Goal: Information Seeking & Learning: Compare options

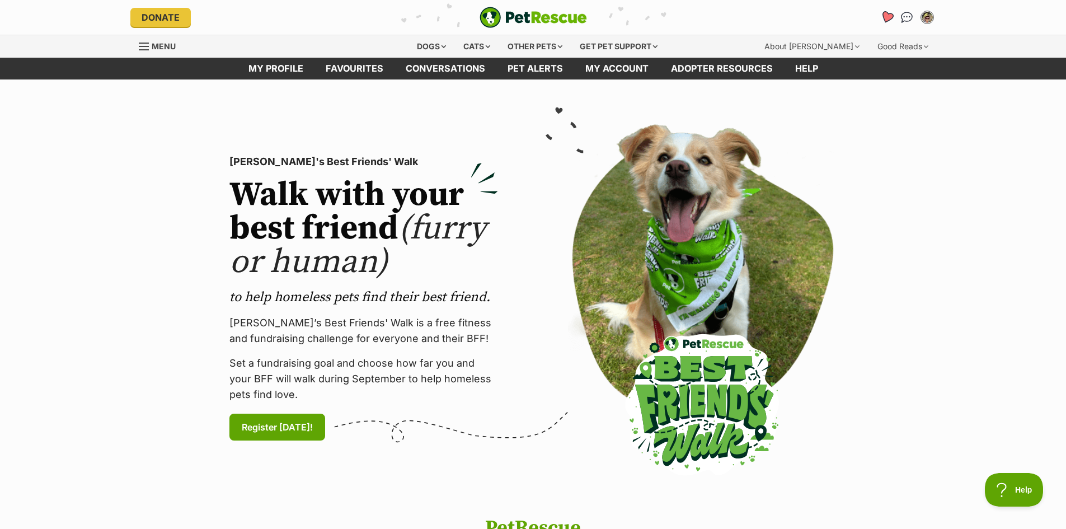
click at [881, 12] on link "Favourites" at bounding box center [886, 17] width 23 height 23
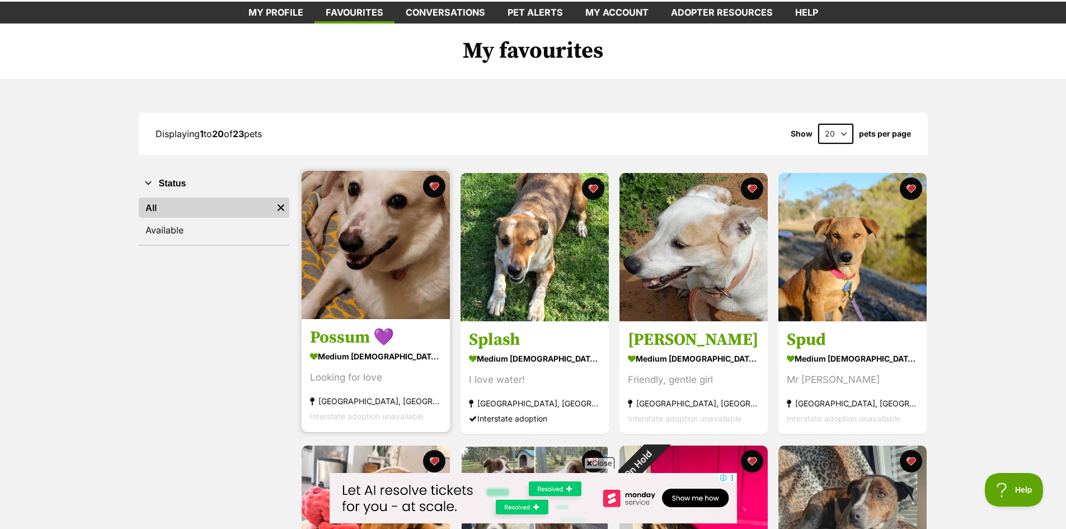
click at [403, 239] on img at bounding box center [376, 245] width 148 height 148
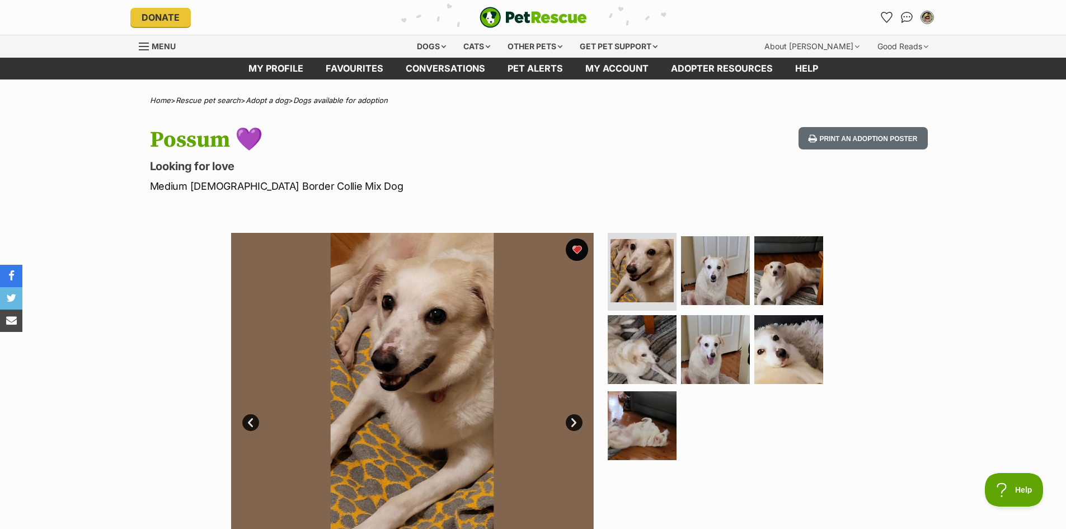
click at [568, 417] on link "Next" at bounding box center [574, 422] width 17 height 17
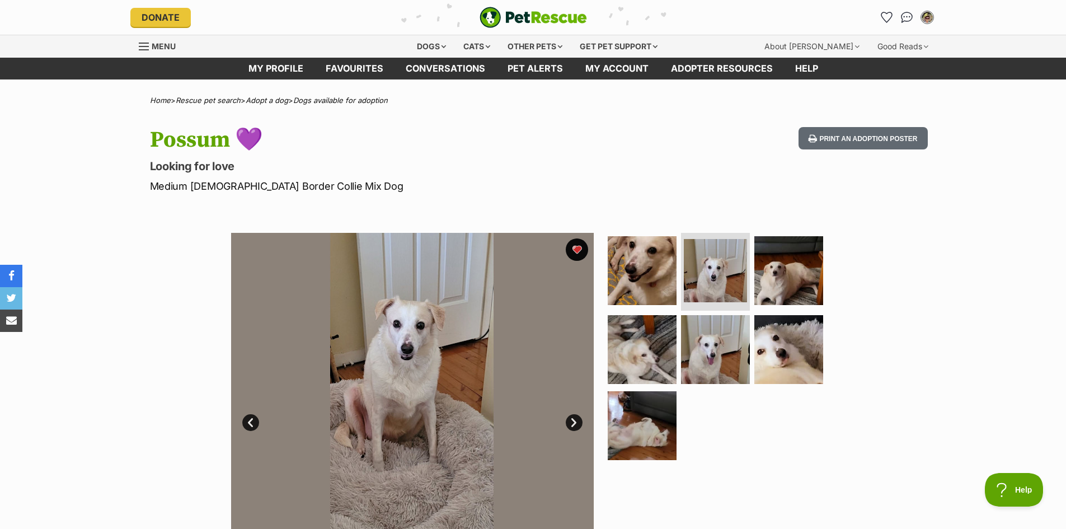
click at [568, 417] on link "Next" at bounding box center [574, 422] width 17 height 17
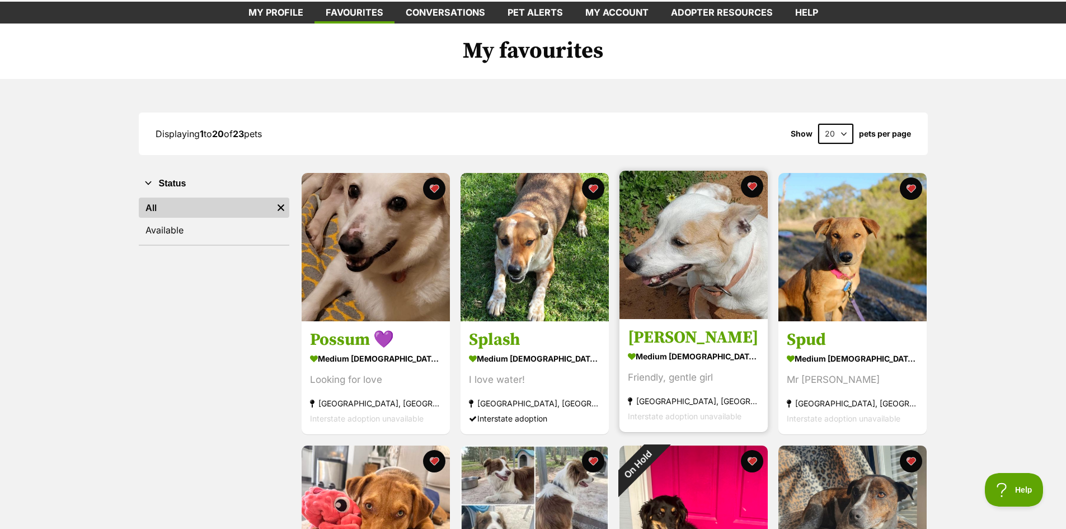
click at [714, 239] on img at bounding box center [693, 245] width 148 height 148
click at [673, 240] on img at bounding box center [693, 245] width 148 height 148
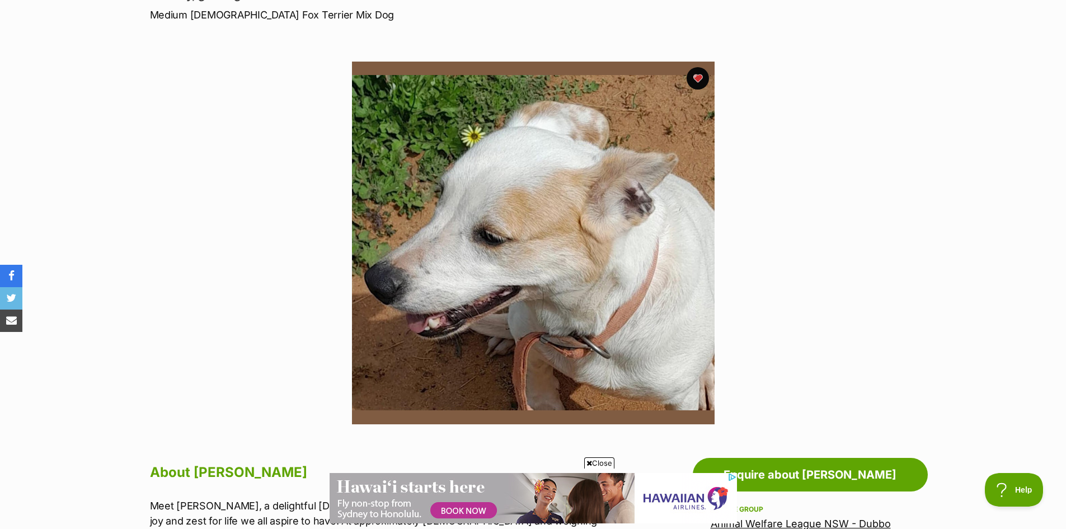
scroll to position [168, 0]
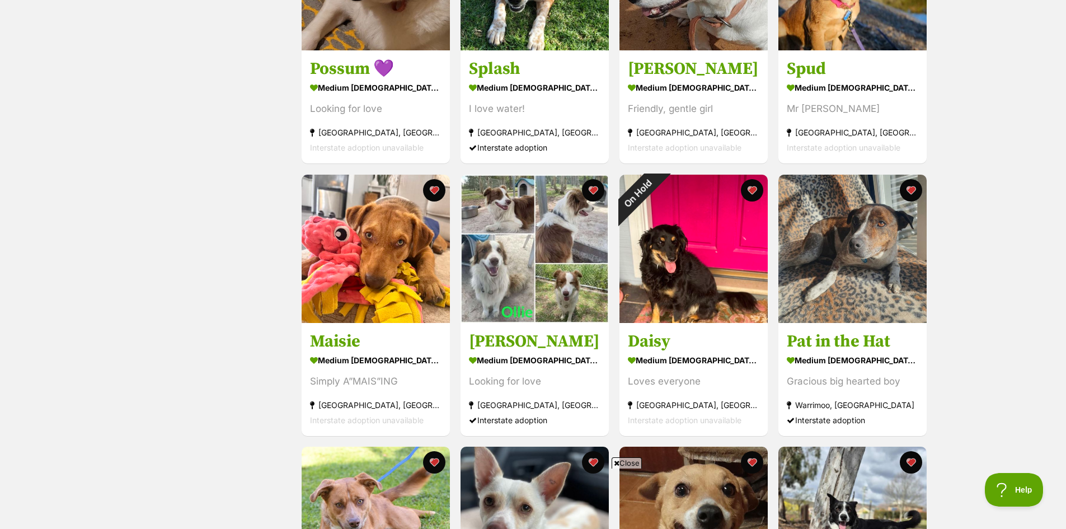
scroll to position [392, 0]
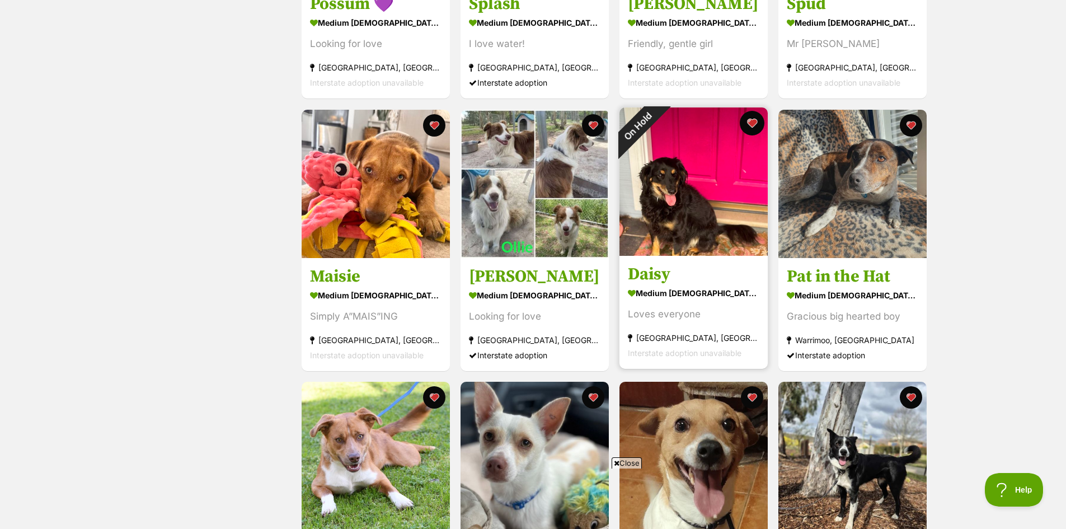
click at [754, 122] on button "favourite" at bounding box center [752, 123] width 25 height 25
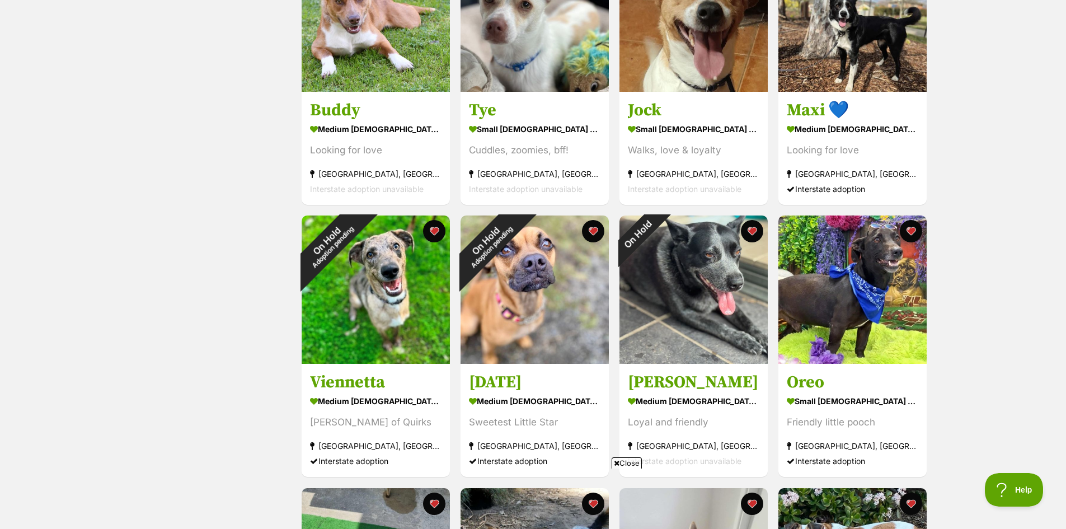
scroll to position [839, 0]
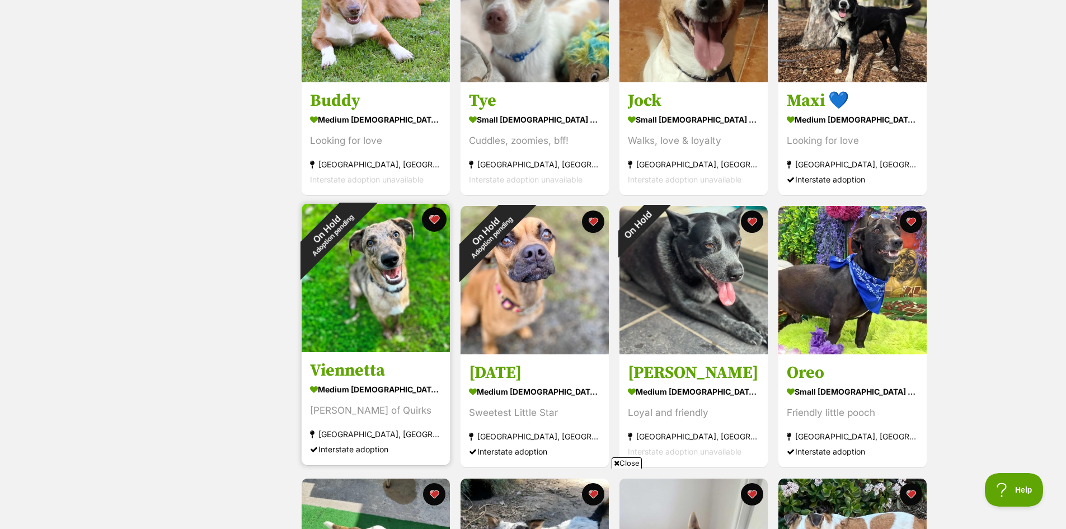
click at [431, 219] on button "favourite" at bounding box center [434, 219] width 25 height 25
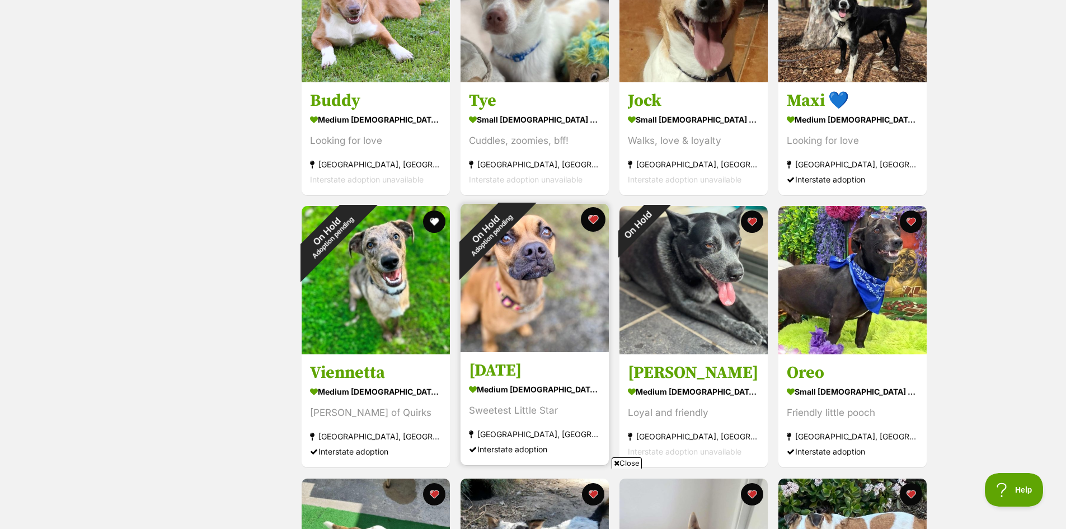
click at [590, 218] on button "favourite" at bounding box center [593, 219] width 25 height 25
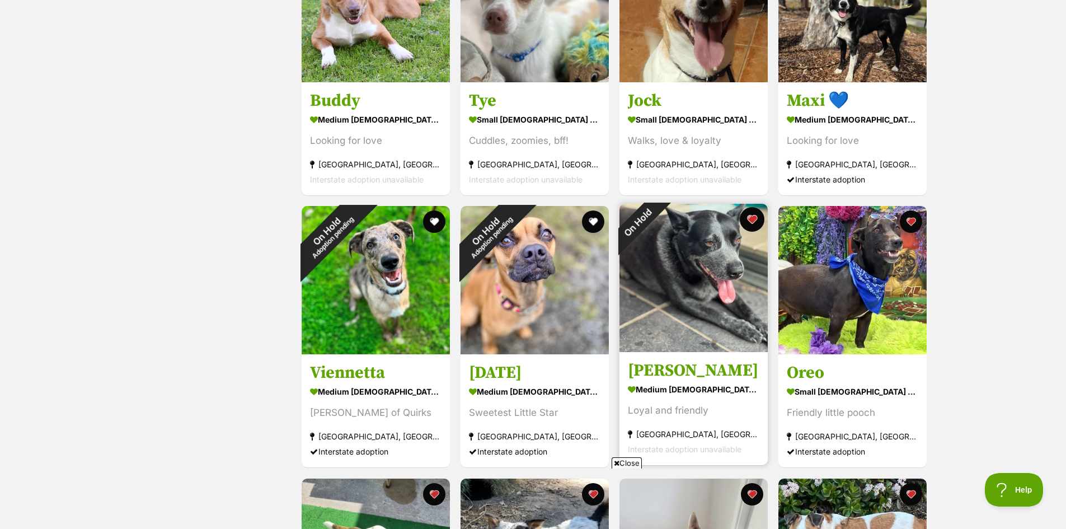
click at [752, 220] on button "favourite" at bounding box center [752, 219] width 25 height 25
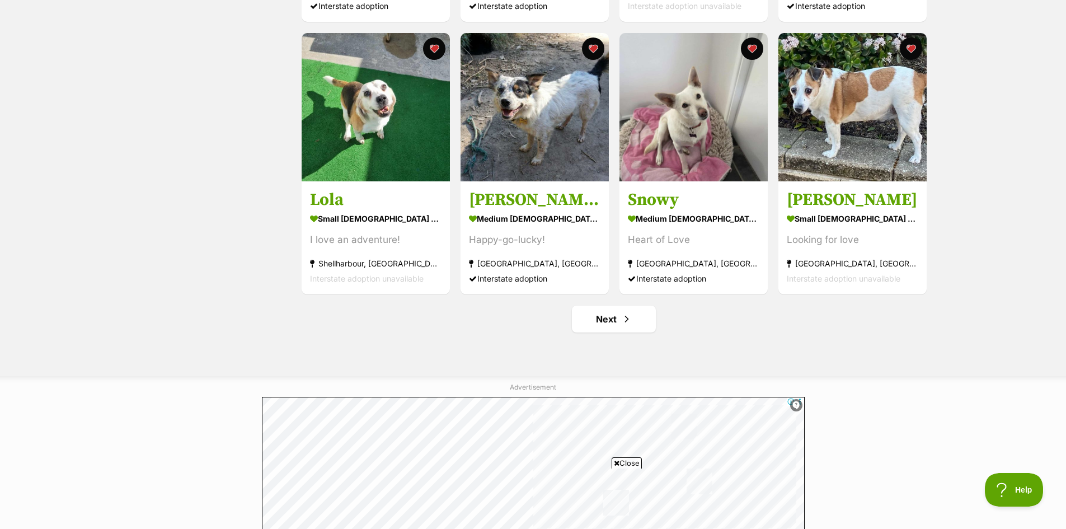
scroll to position [1287, 0]
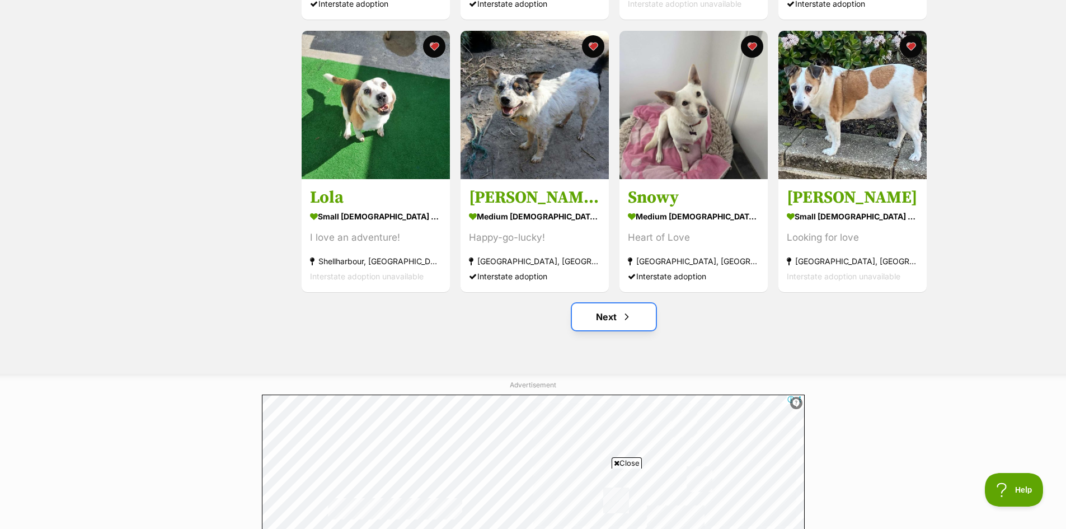
click at [608, 315] on link "Next" at bounding box center [614, 316] width 84 height 27
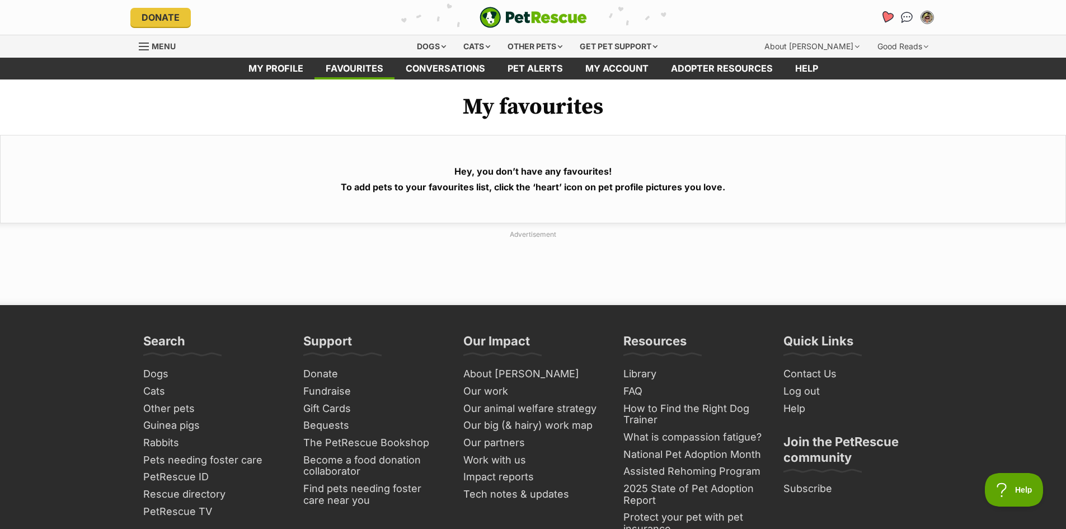
click at [890, 16] on icon "Favourites" at bounding box center [885, 17] width 13 height 13
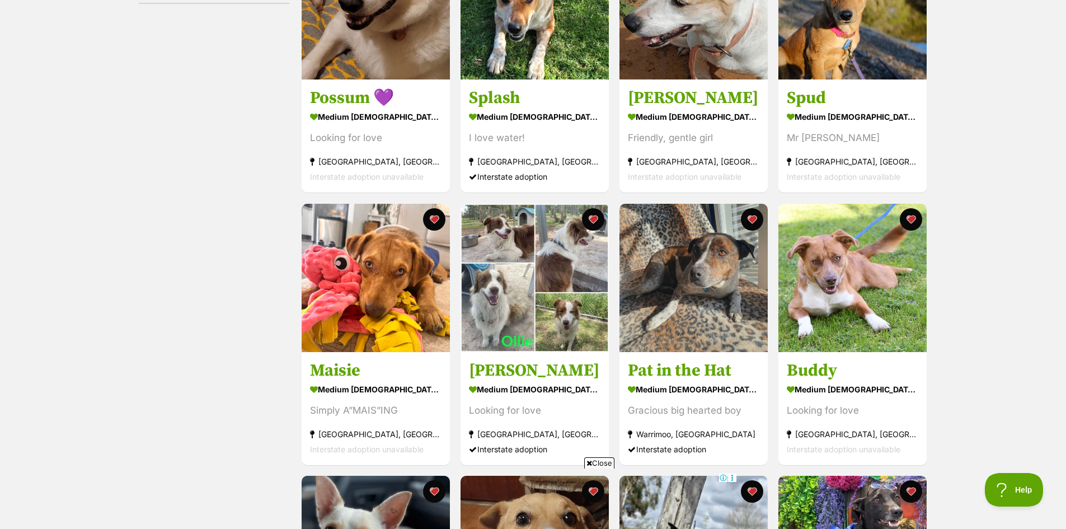
scroll to position [280, 0]
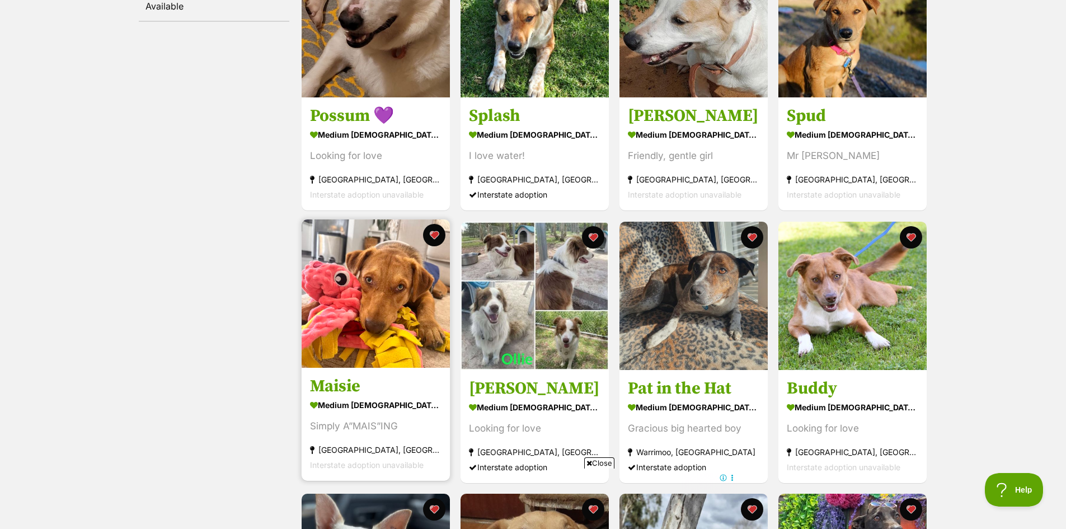
click at [385, 291] on img at bounding box center [376, 293] width 148 height 148
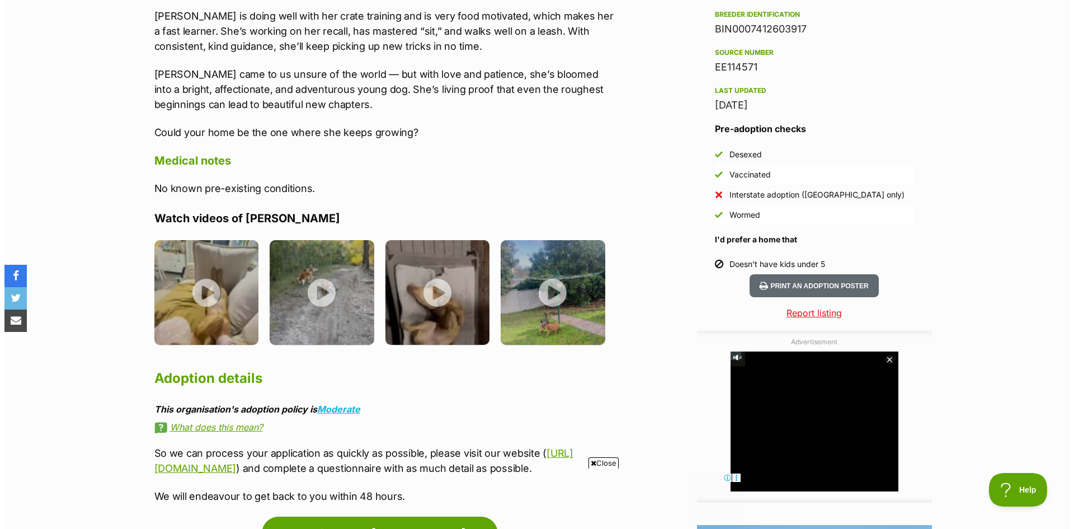
scroll to position [951, 0]
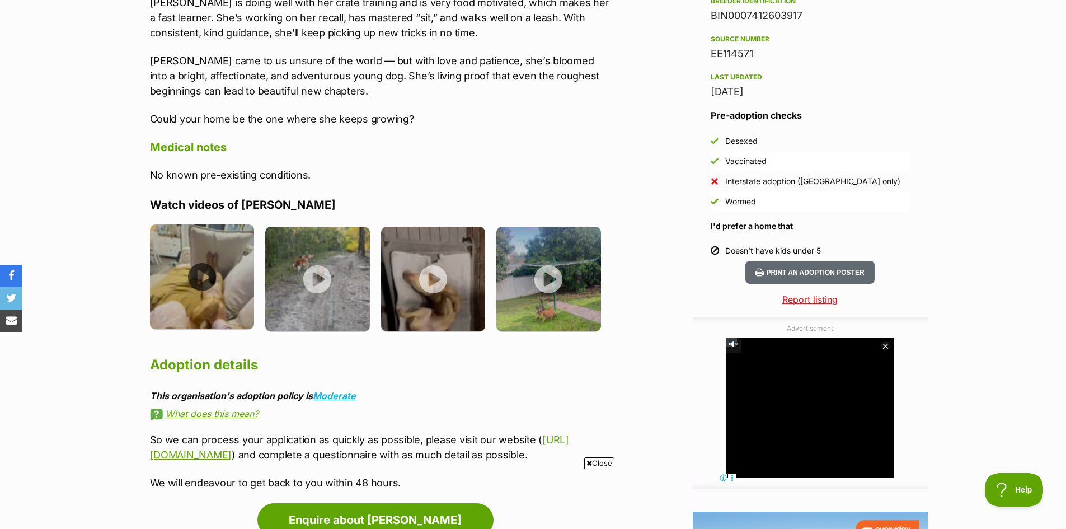
click at [204, 257] on img at bounding box center [202, 276] width 105 height 105
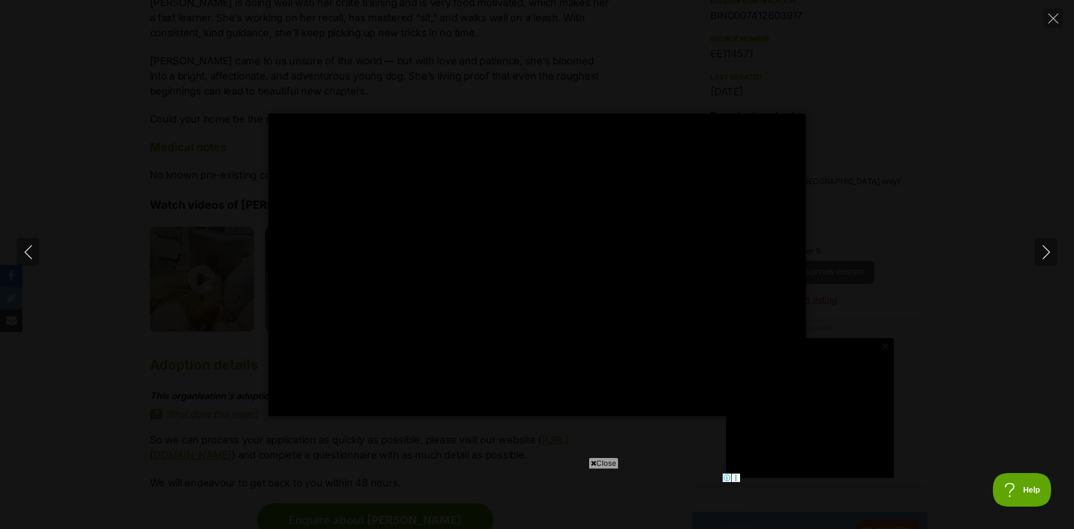
type input "100"
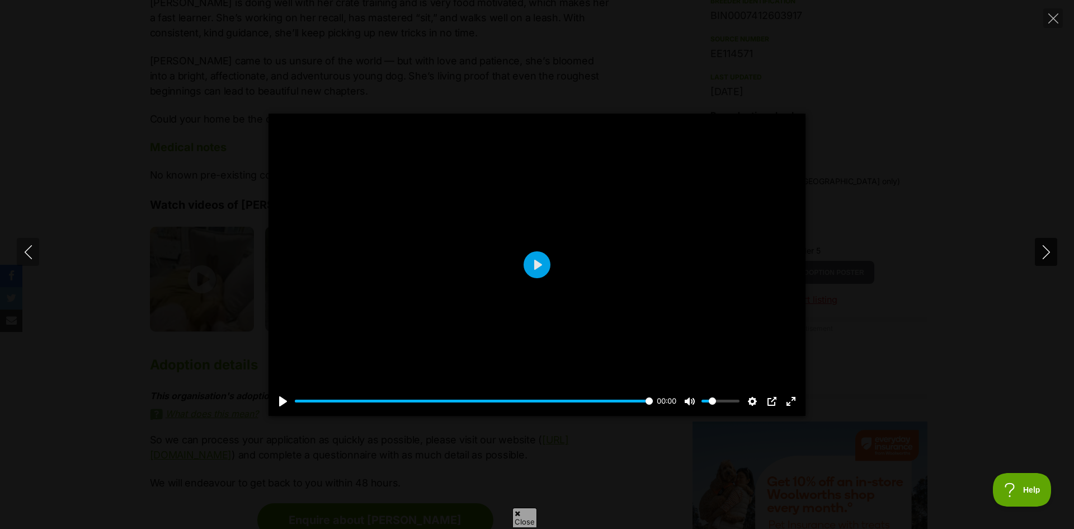
click at [1044, 247] on icon "Next" at bounding box center [1045, 252] width 7 height 14
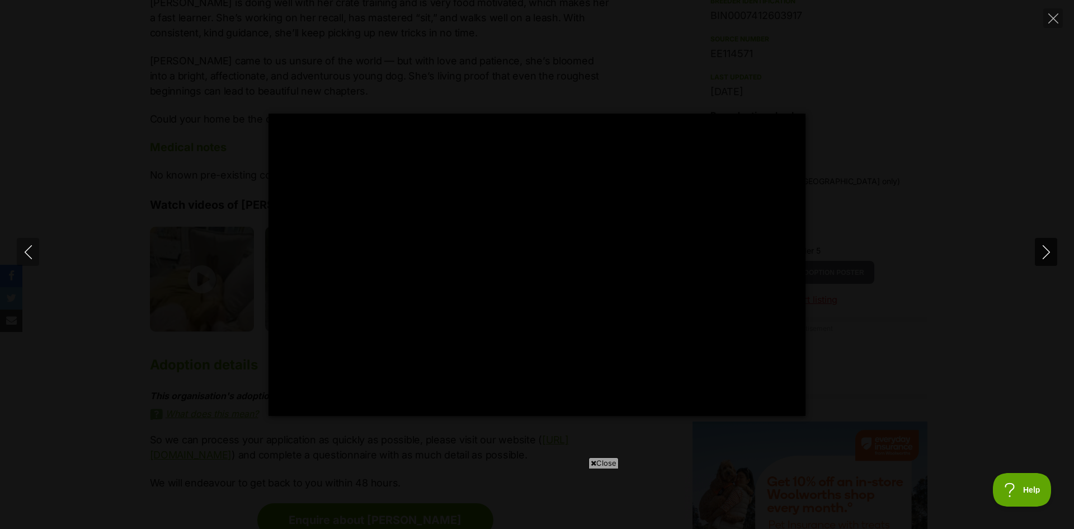
scroll to position [0, 0]
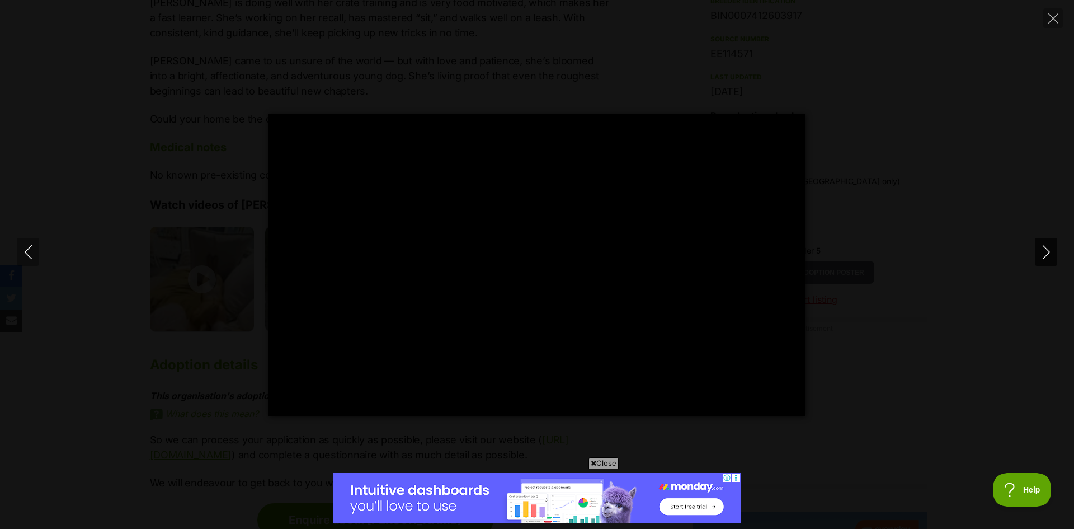
type input "100"
click at [1044, 247] on icon "Next" at bounding box center [1045, 252] width 7 height 14
type input "100"
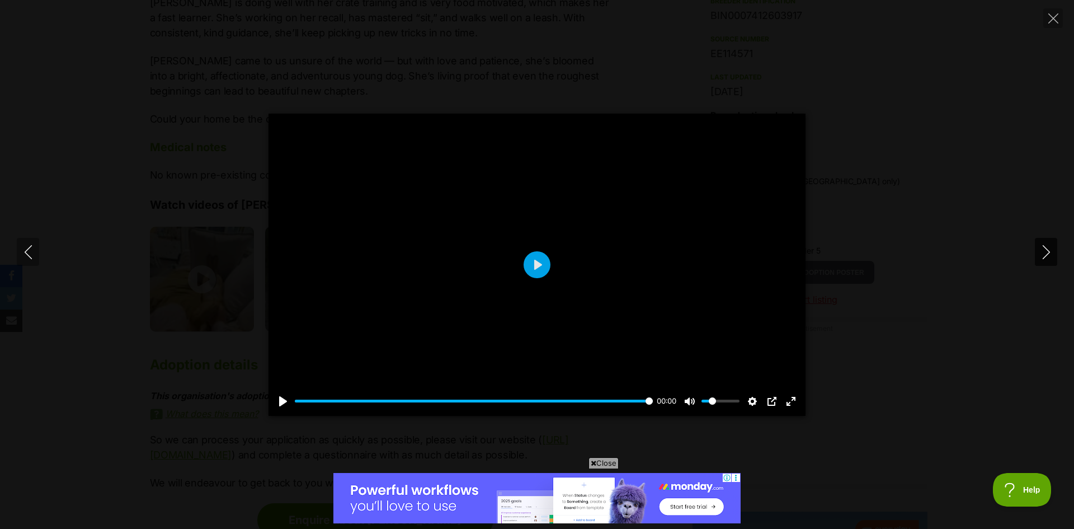
click at [1046, 248] on icon "Next" at bounding box center [1045, 252] width 7 height 14
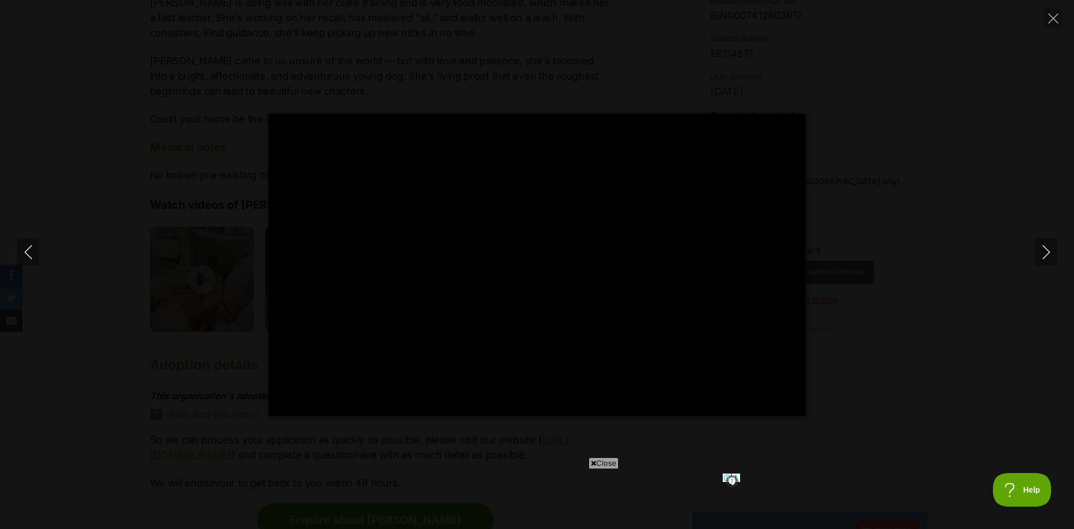
type input "100"
click at [1046, 250] on icon "Next" at bounding box center [1046, 252] width 14 height 14
click at [1046, 18] on button "Close" at bounding box center [1053, 18] width 20 height 20
type input "19.01"
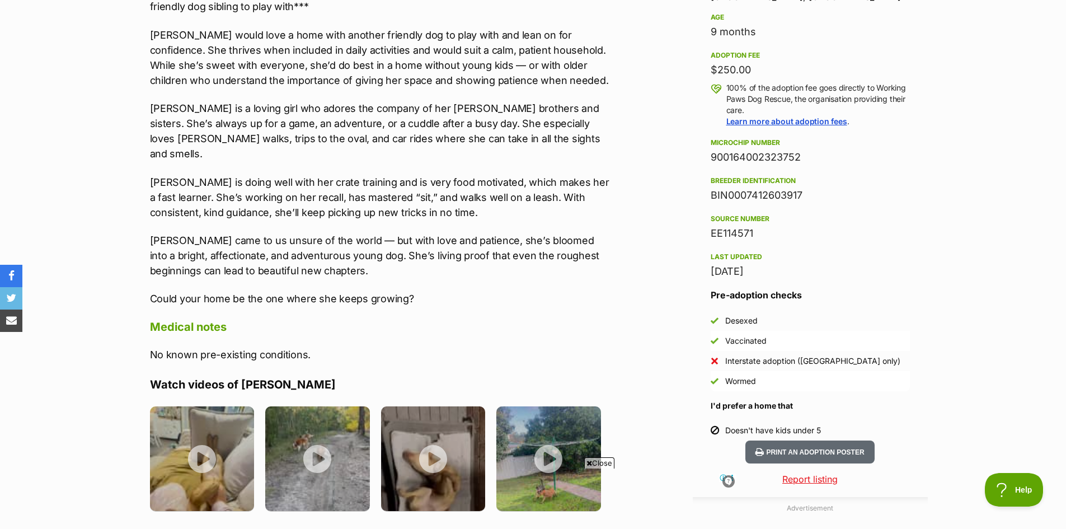
scroll to position [615, 0]
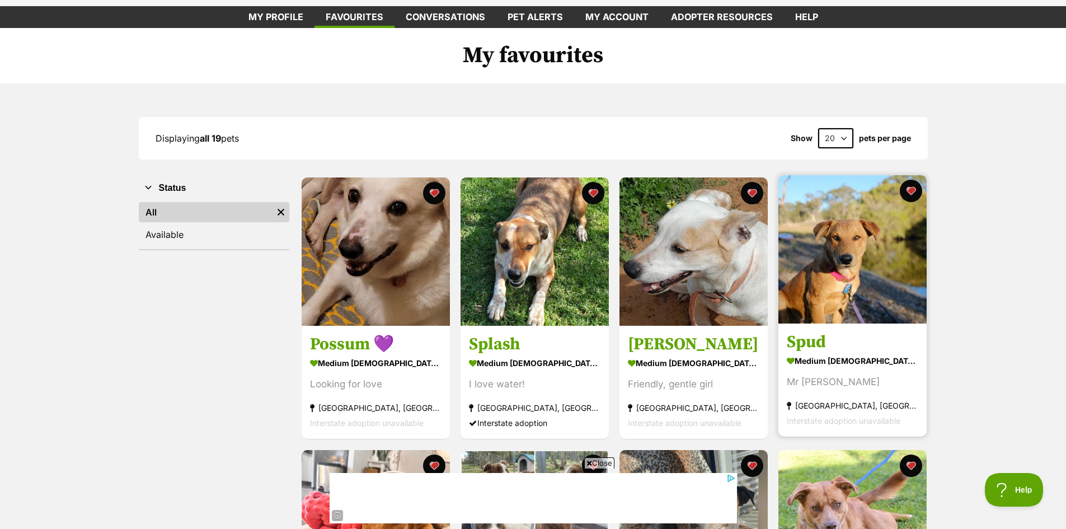
click at [836, 263] on img at bounding box center [852, 249] width 148 height 148
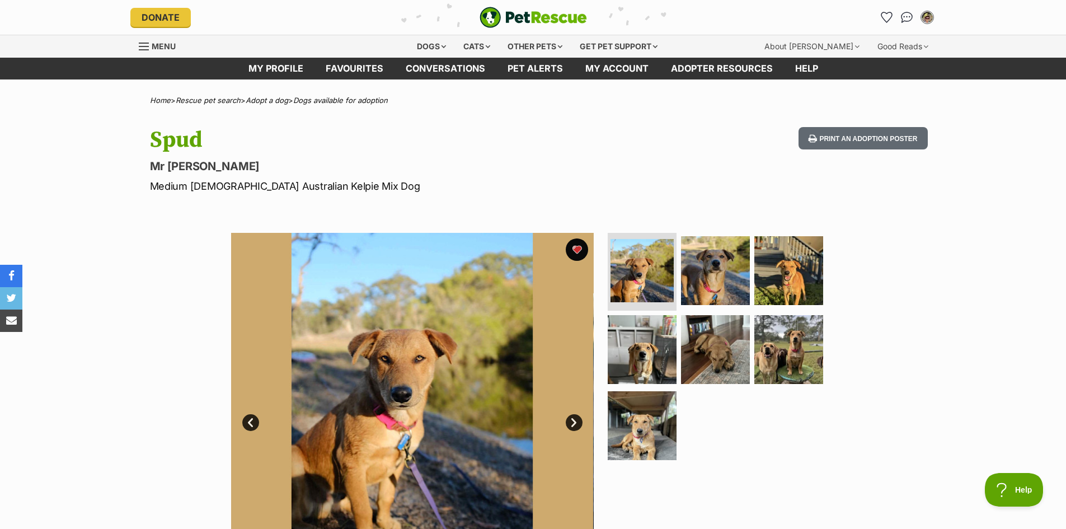
click at [577, 419] on link "Next" at bounding box center [574, 422] width 17 height 17
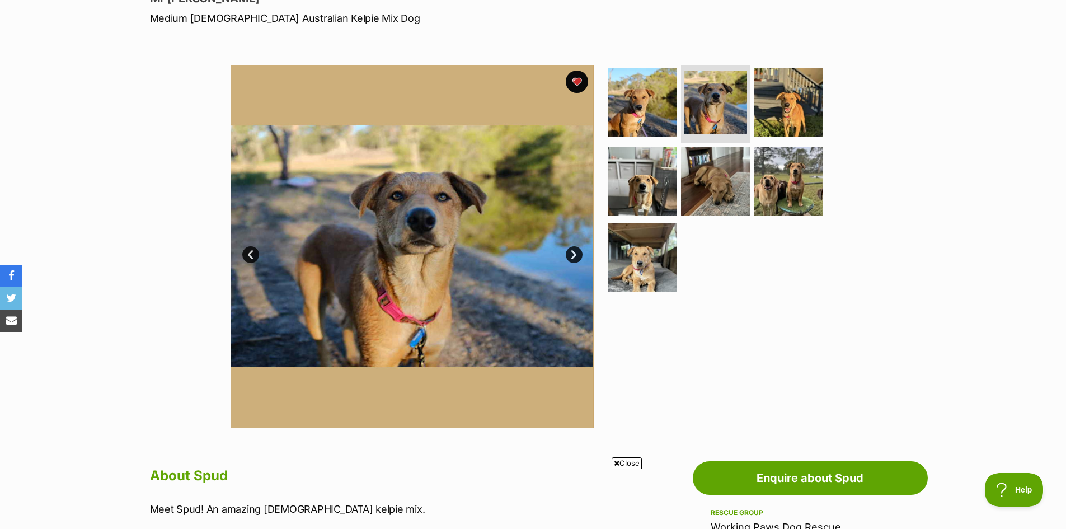
click at [571, 253] on link "Next" at bounding box center [574, 254] width 17 height 17
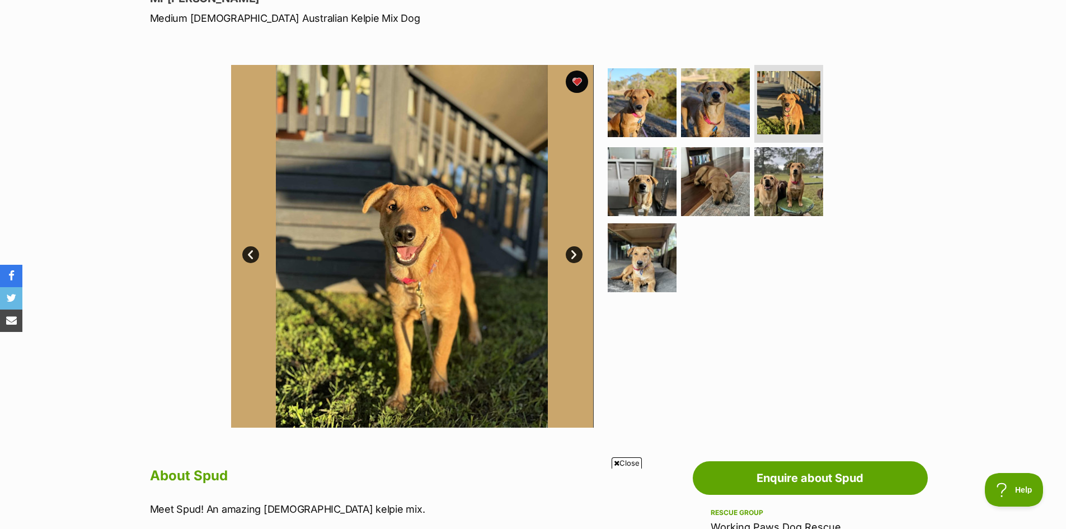
click at [571, 253] on link "Next" at bounding box center [574, 254] width 17 height 17
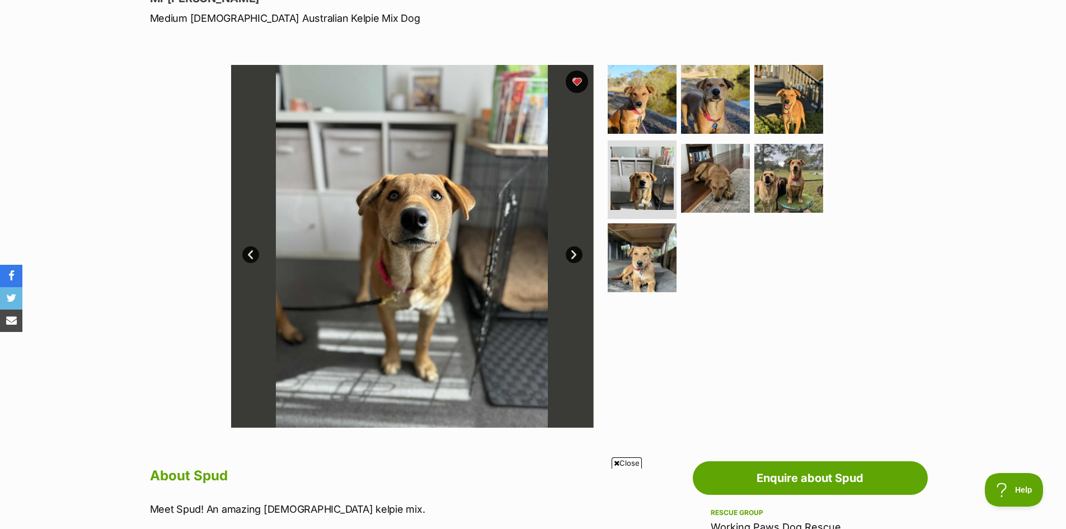
click at [571, 253] on link "Next" at bounding box center [574, 254] width 17 height 17
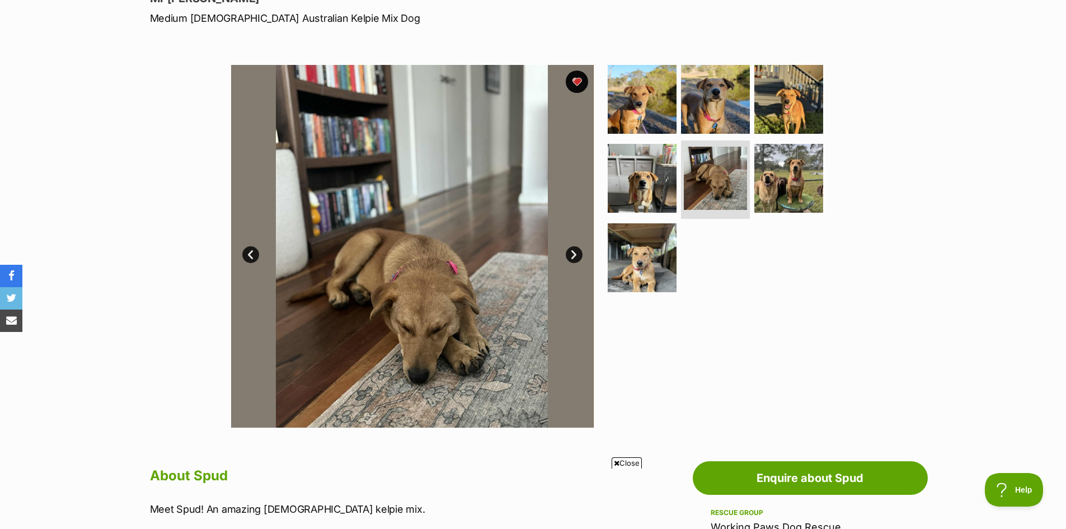
click at [571, 253] on link "Next" at bounding box center [574, 254] width 17 height 17
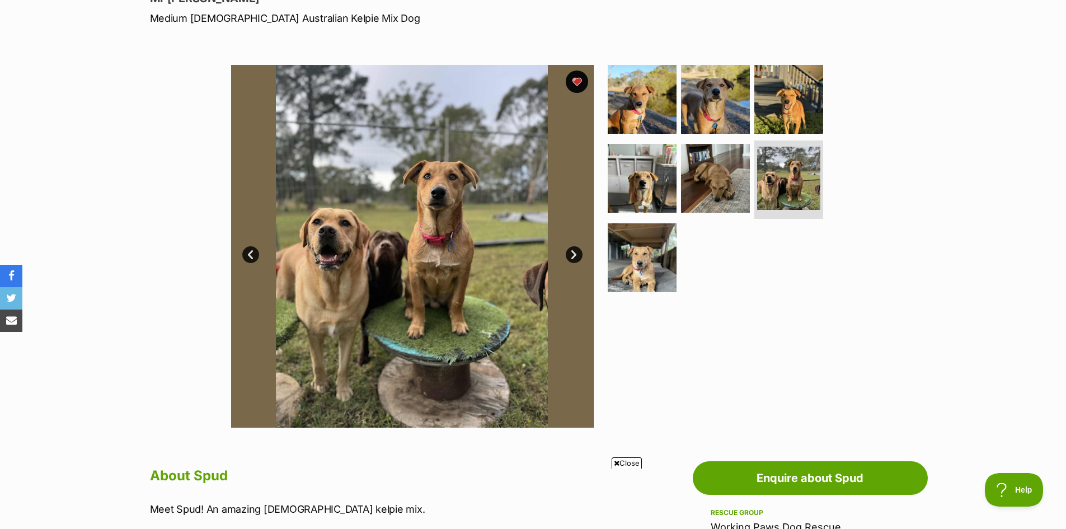
click at [571, 253] on link "Next" at bounding box center [574, 254] width 17 height 17
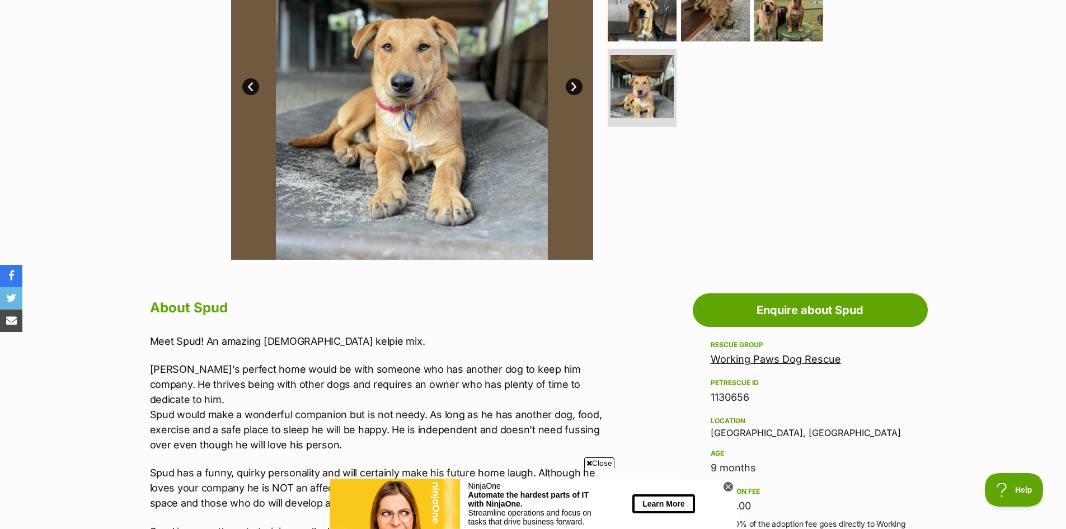
scroll to position [168, 0]
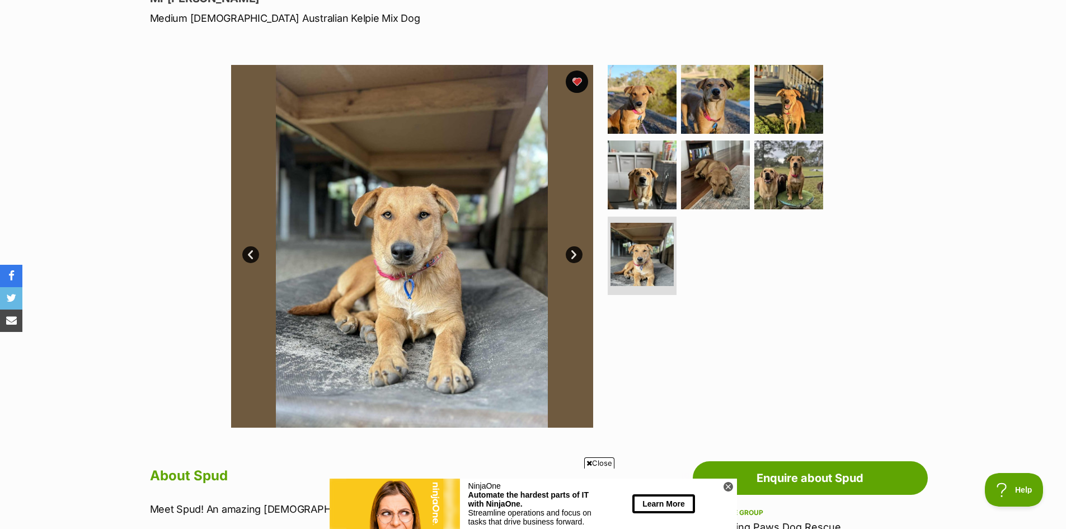
click at [568, 251] on link "Next" at bounding box center [574, 254] width 17 height 17
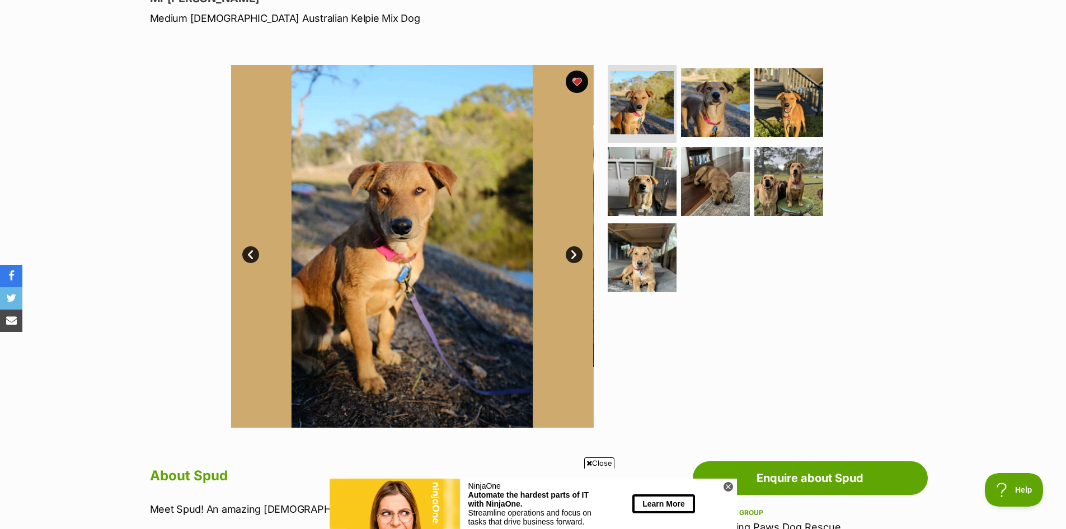
click at [568, 251] on link "Next" at bounding box center [574, 254] width 17 height 17
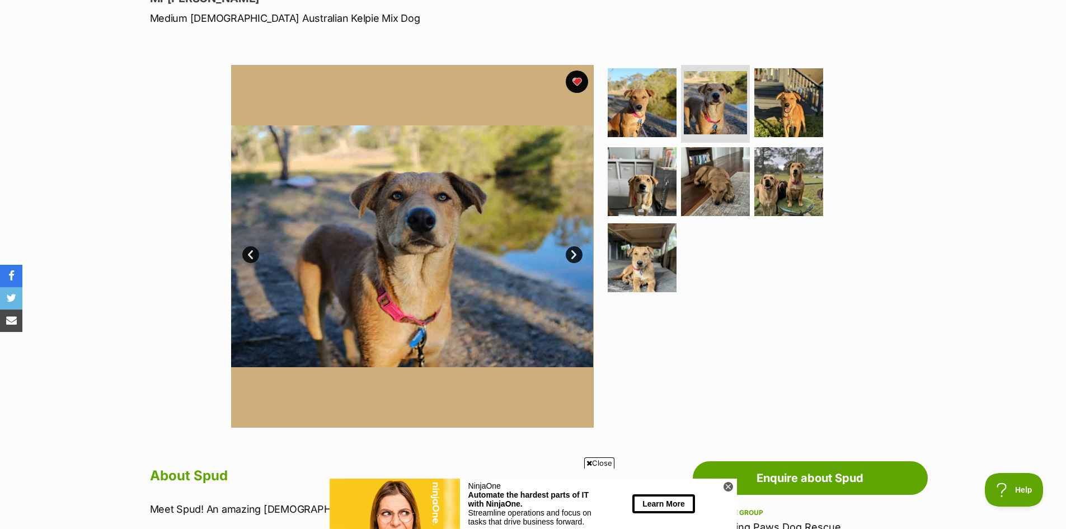
click at [568, 251] on link "Next" at bounding box center [574, 254] width 17 height 17
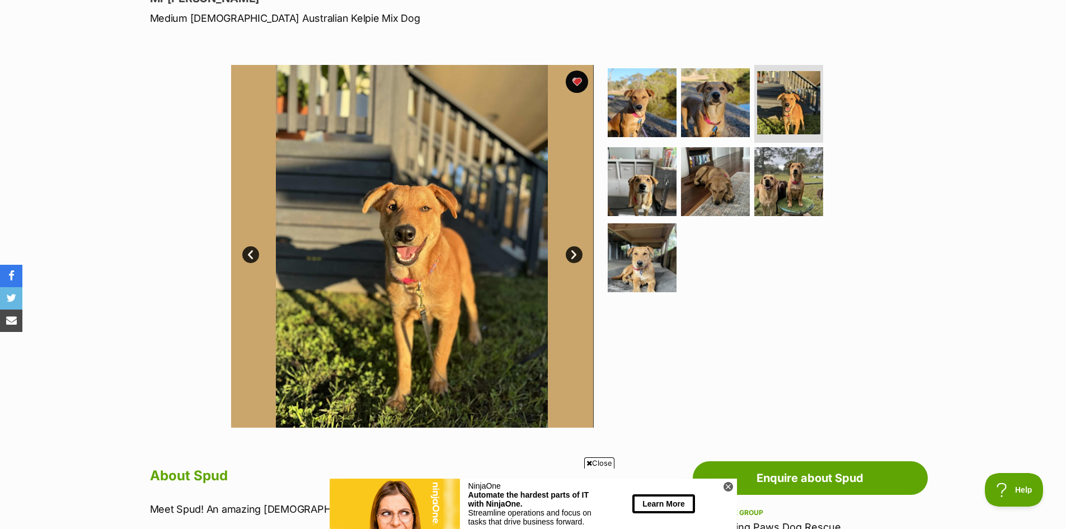
click at [568, 251] on link "Next" at bounding box center [574, 254] width 17 height 17
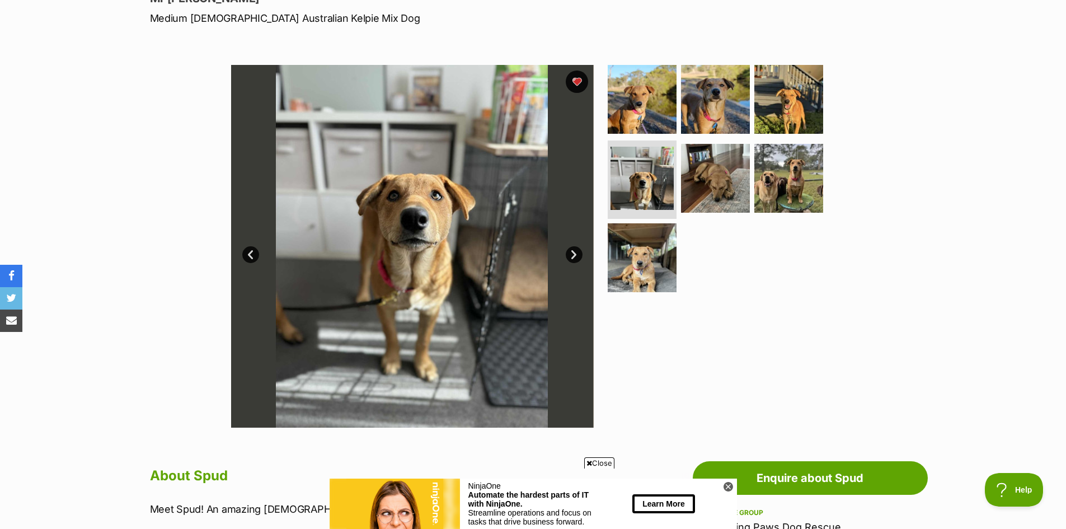
click at [568, 251] on link "Next" at bounding box center [574, 254] width 17 height 17
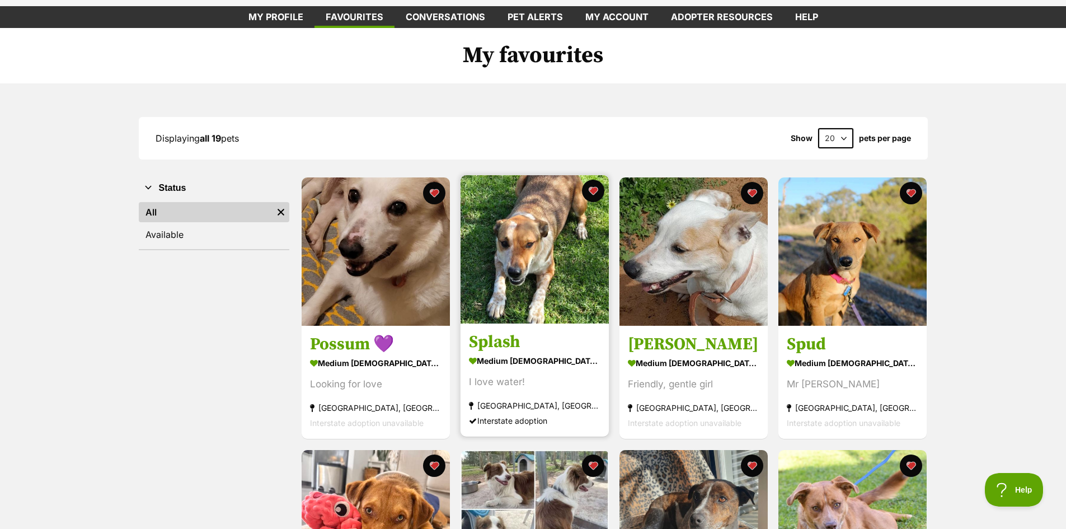
click at [530, 248] on img at bounding box center [534, 249] width 148 height 148
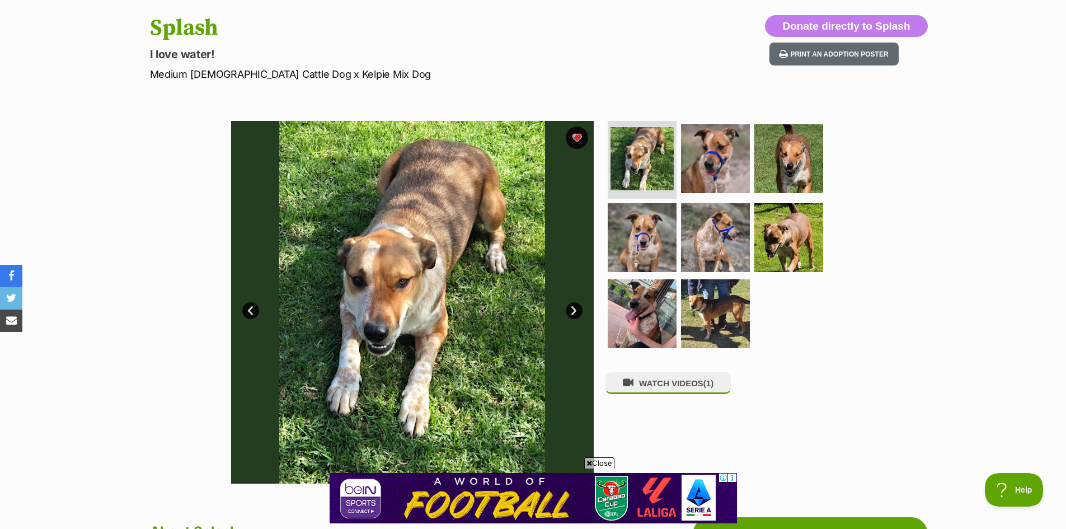
click at [573, 308] on link "Next" at bounding box center [574, 310] width 17 height 17
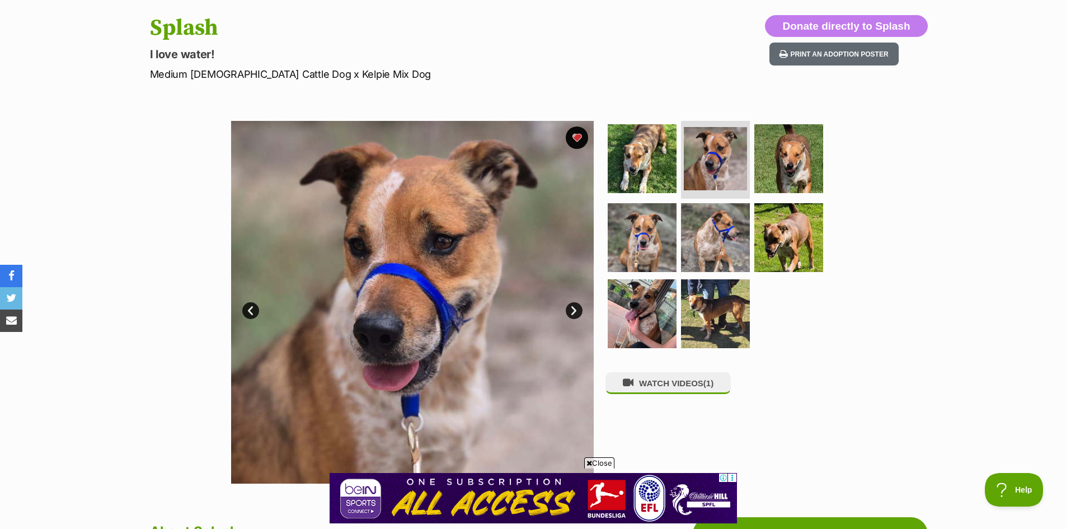
click at [573, 308] on link "Next" at bounding box center [574, 310] width 17 height 17
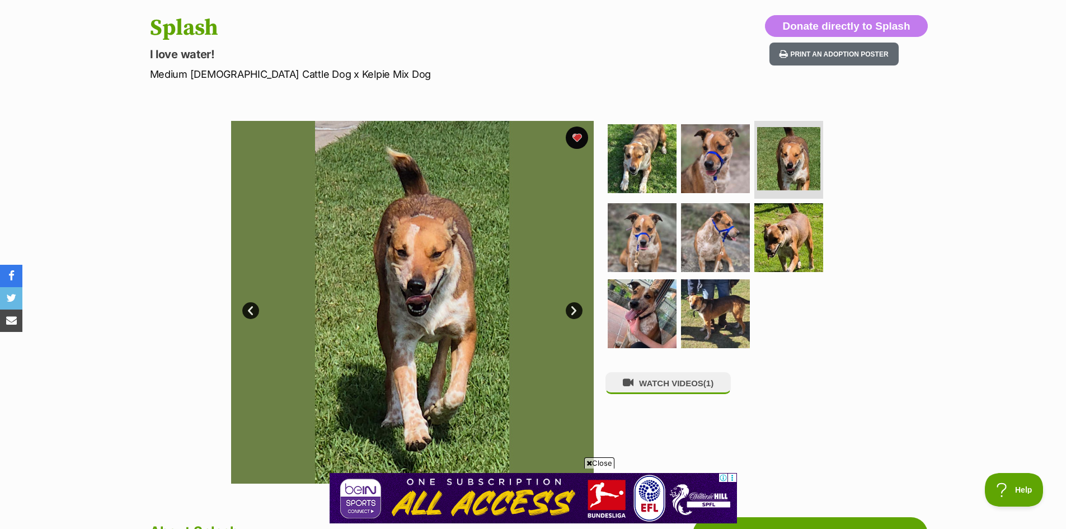
click at [573, 308] on link "Next" at bounding box center [574, 310] width 17 height 17
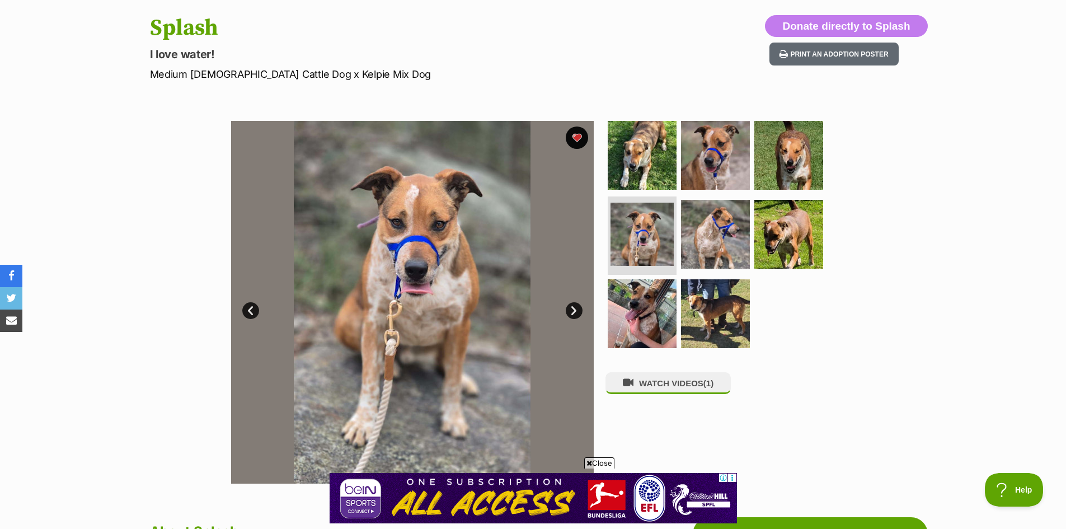
click at [573, 308] on link "Next" at bounding box center [574, 310] width 17 height 17
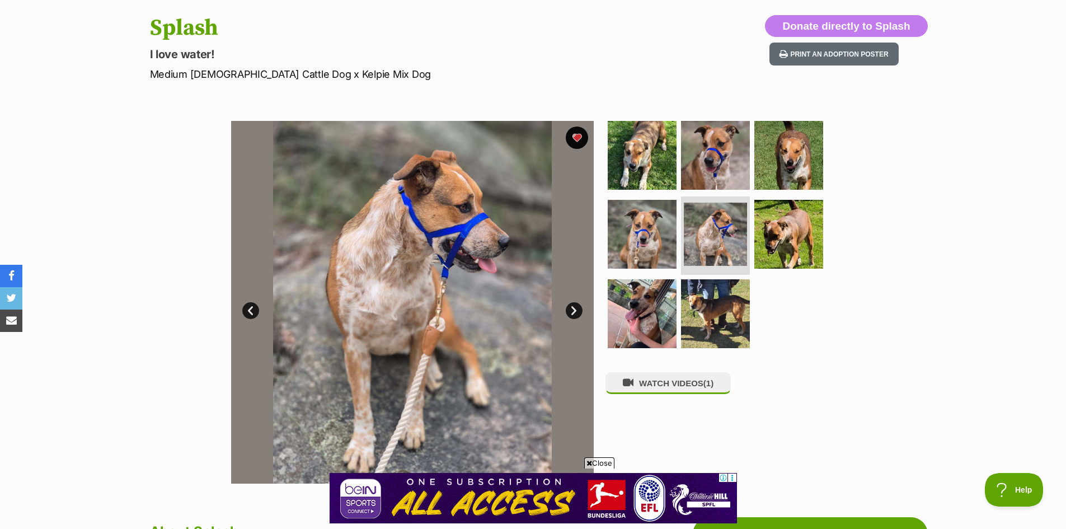
click at [573, 308] on link "Next" at bounding box center [574, 310] width 17 height 17
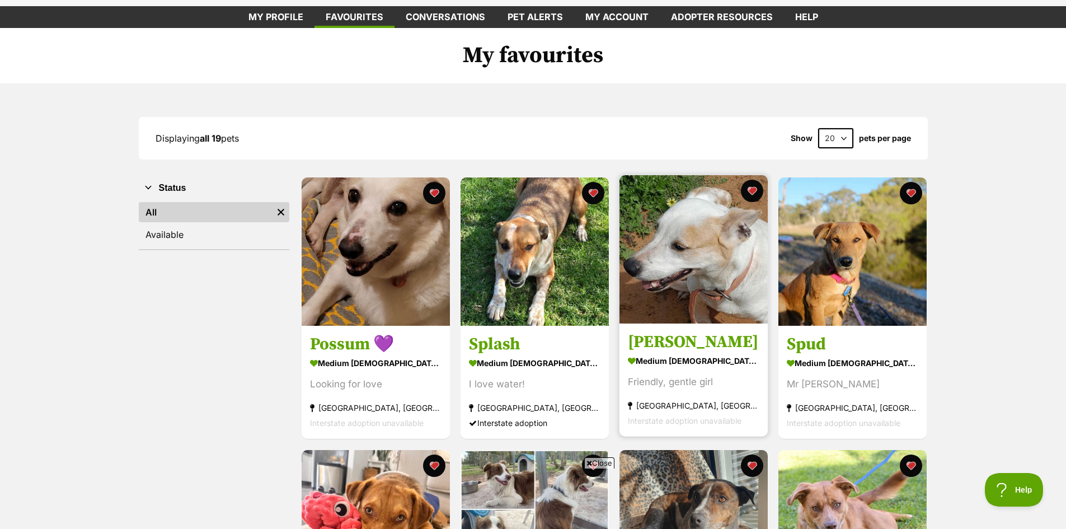
click at [722, 255] on img at bounding box center [693, 249] width 148 height 148
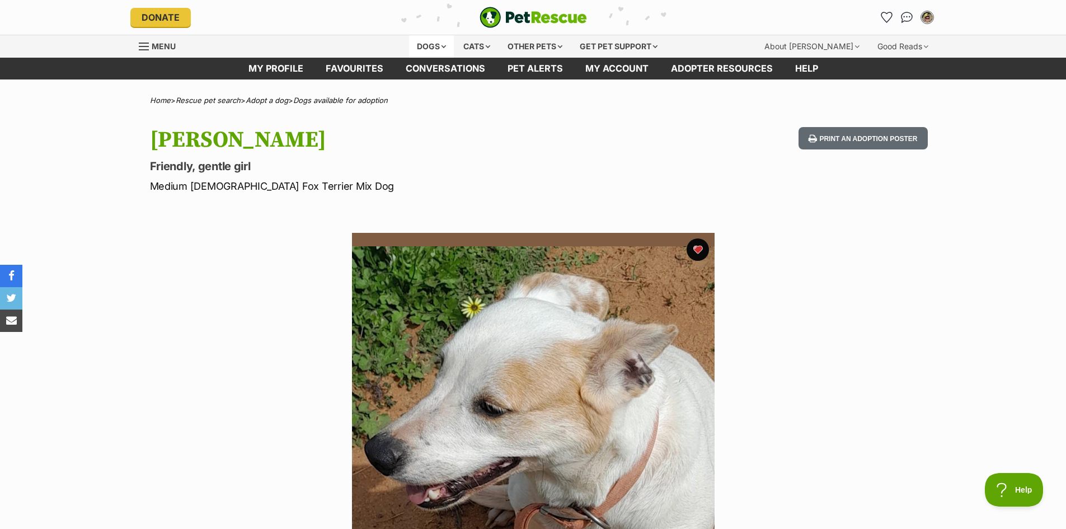
click at [419, 40] on div "Dogs" at bounding box center [431, 46] width 45 height 22
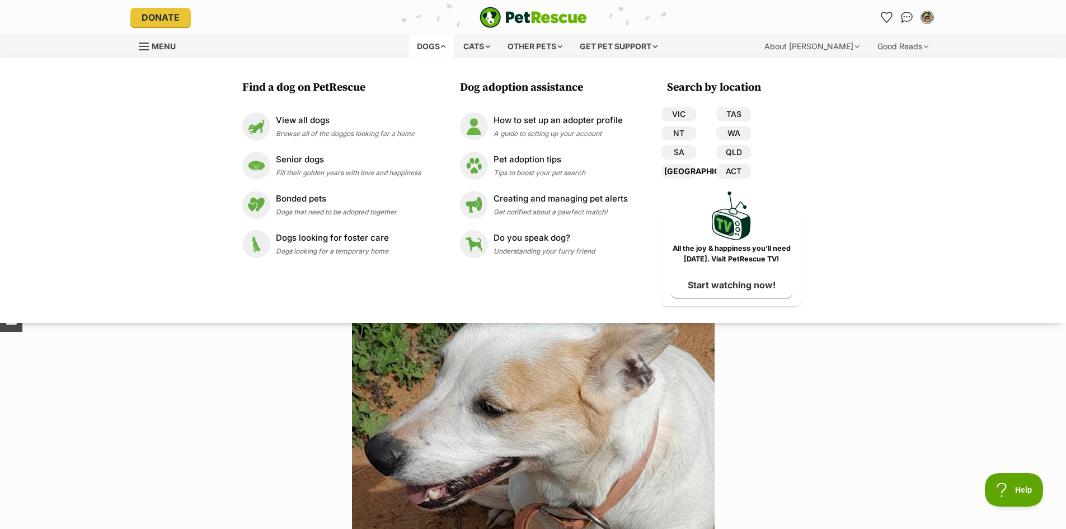
click at [686, 170] on link "[GEOGRAPHIC_DATA]" at bounding box center [678, 171] width 35 height 15
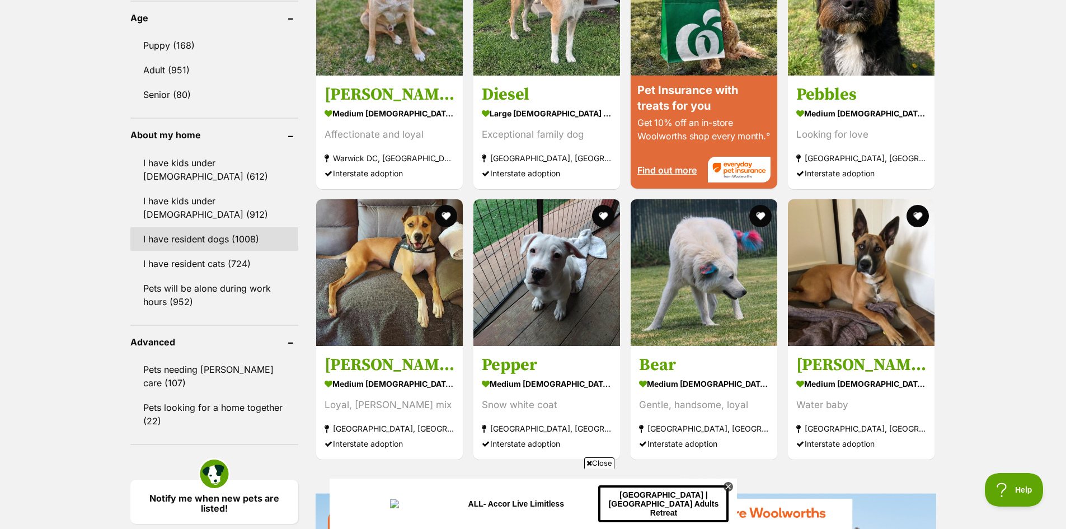
click at [199, 230] on link "I have resident dogs (1008)" at bounding box center [214, 238] width 168 height 23
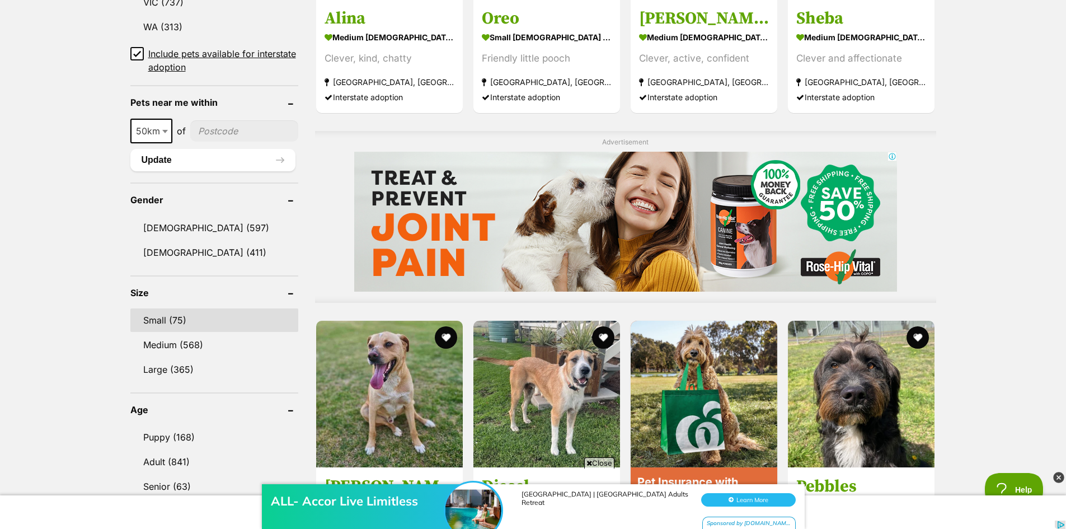
click at [163, 314] on link "Small (75)" at bounding box center [214, 319] width 168 height 23
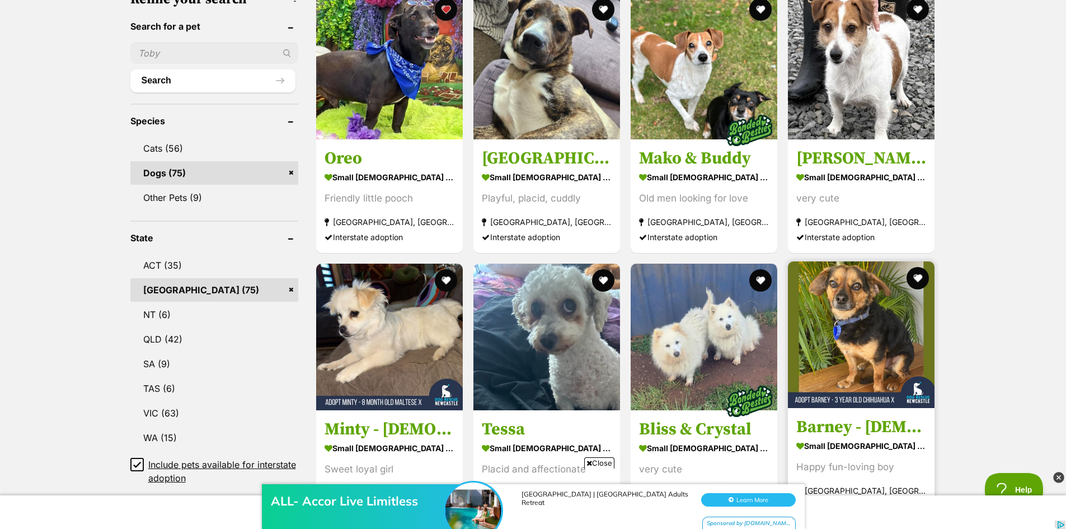
scroll to position [448, 0]
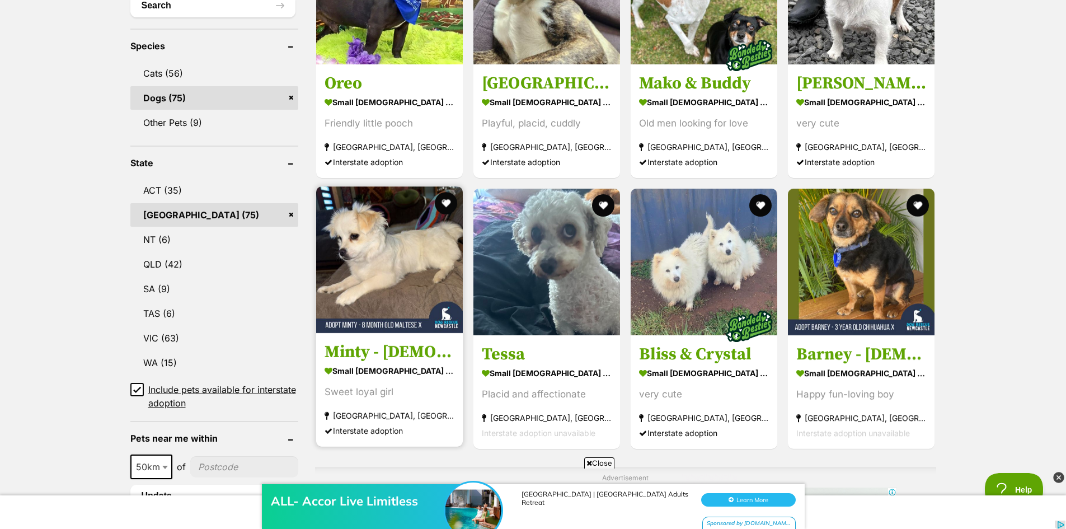
click at [396, 237] on img at bounding box center [389, 259] width 147 height 147
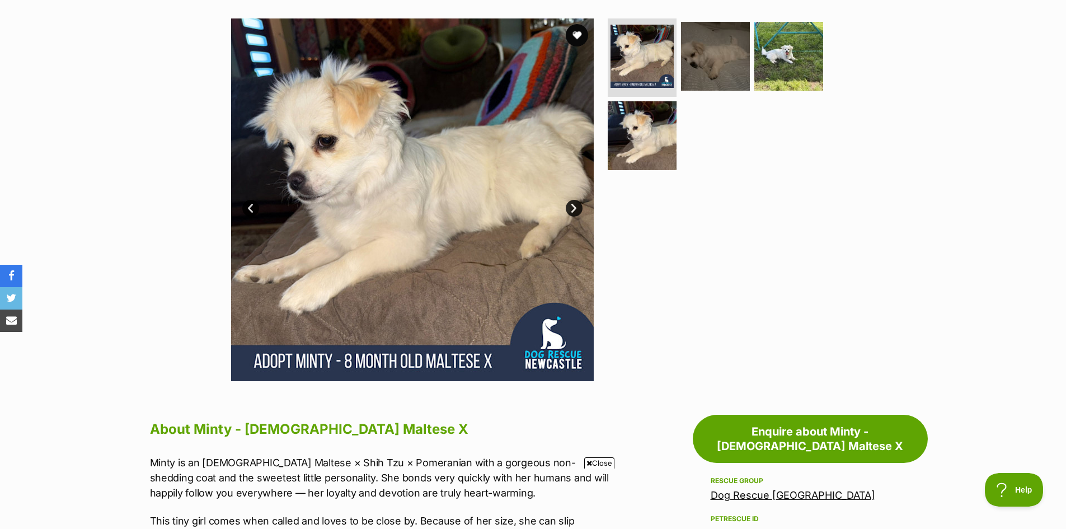
scroll to position [112, 0]
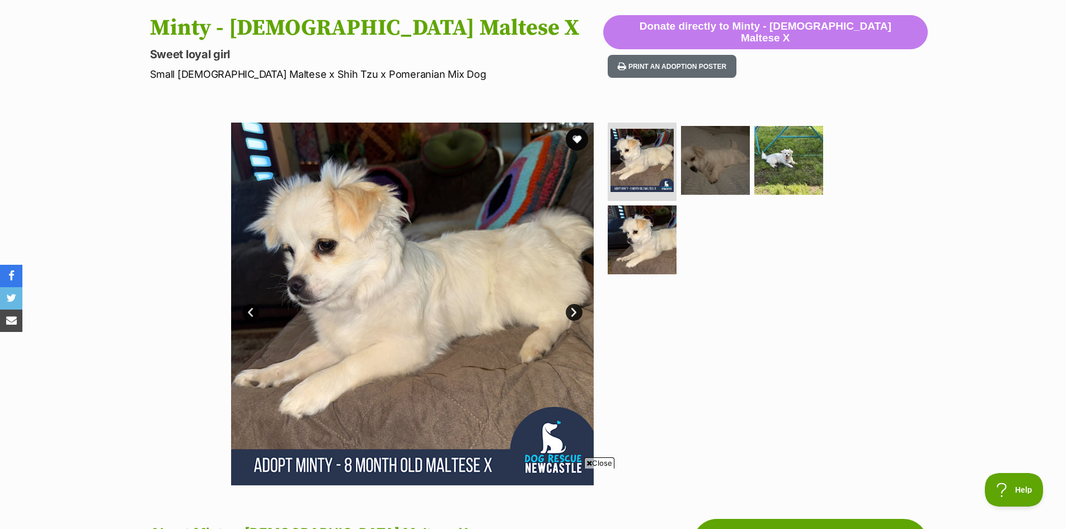
click at [569, 307] on link "Next" at bounding box center [574, 312] width 17 height 17
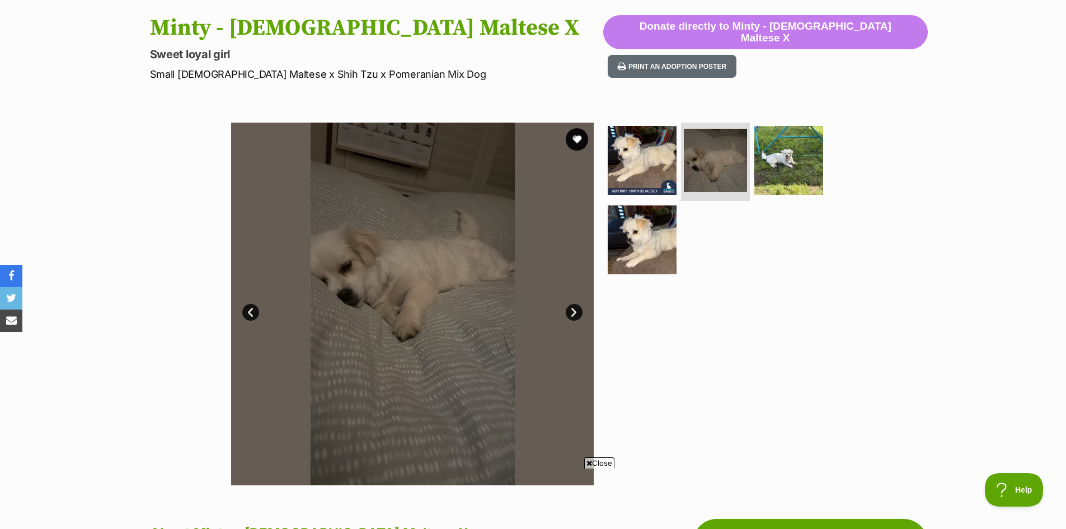
click at [569, 307] on link "Next" at bounding box center [574, 312] width 17 height 17
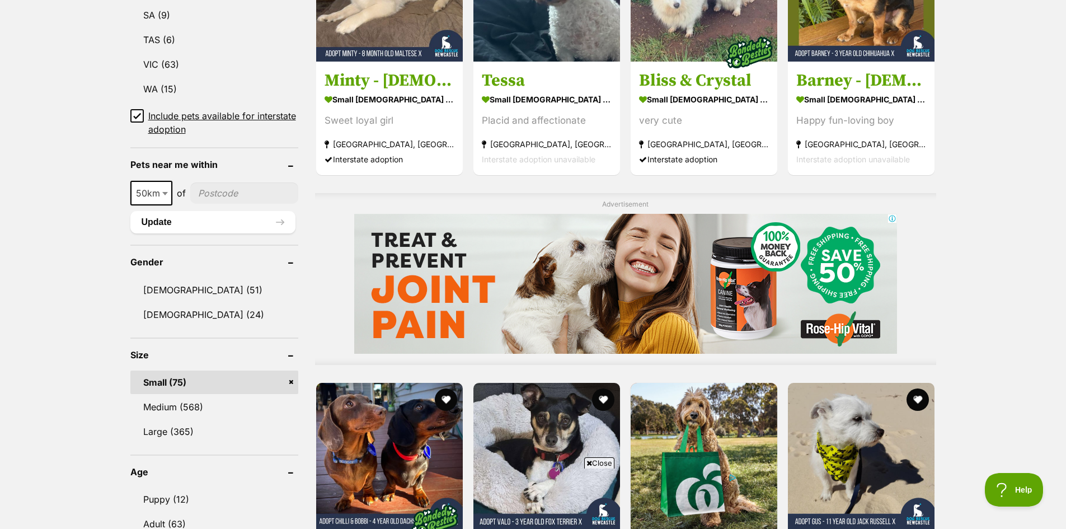
scroll to position [945, 0]
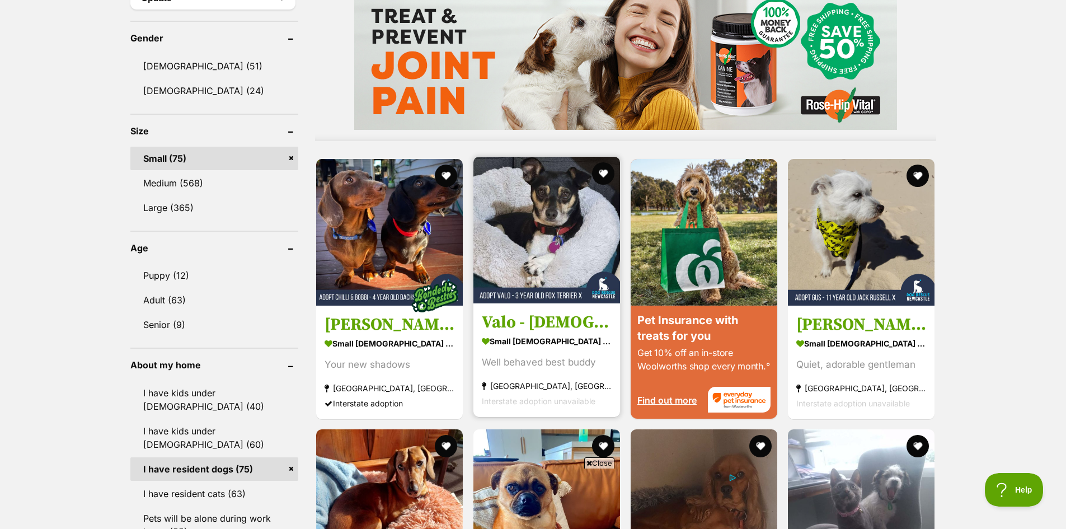
click at [563, 227] on img at bounding box center [546, 230] width 147 height 147
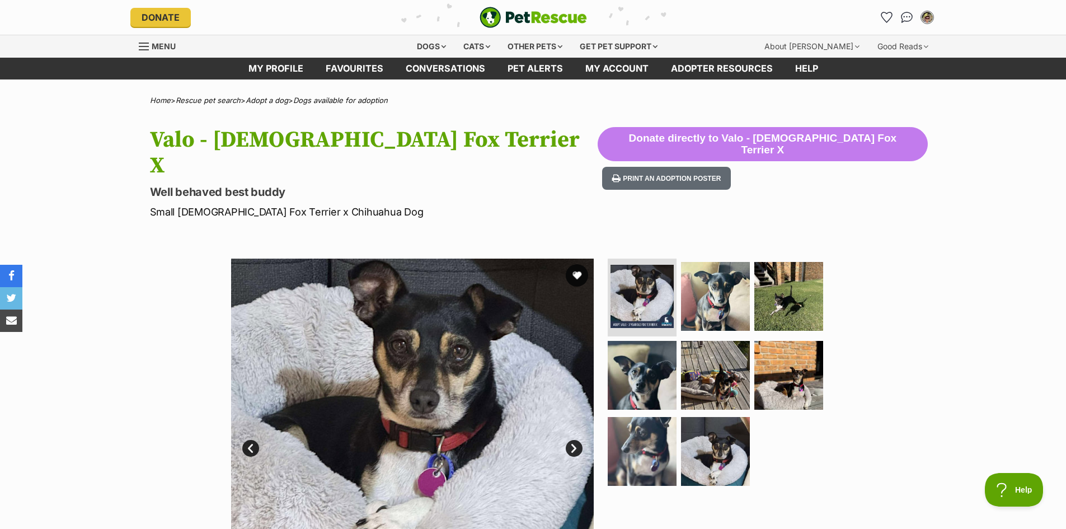
click at [571, 440] on link "Next" at bounding box center [574, 448] width 17 height 17
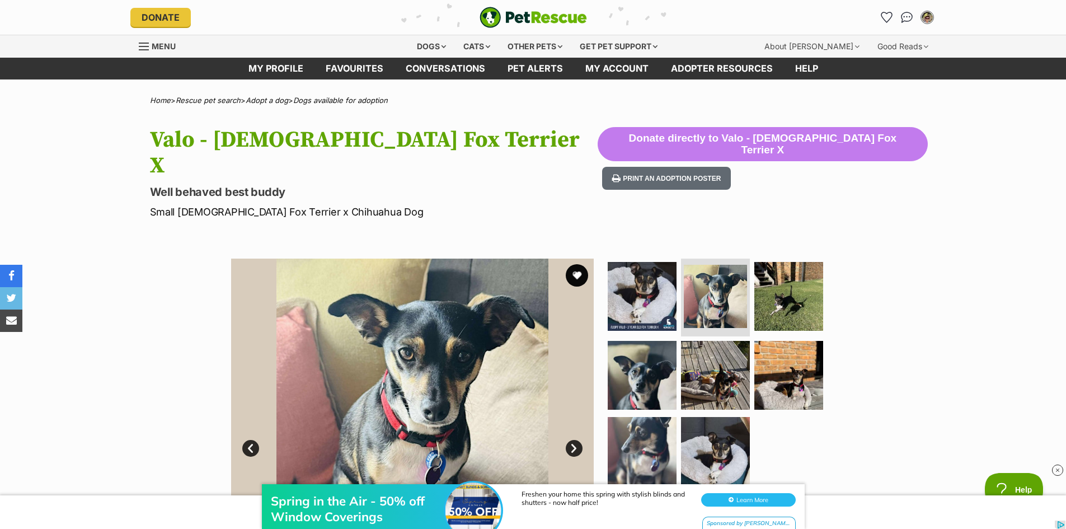
click at [571, 440] on link "Next" at bounding box center [574, 448] width 17 height 17
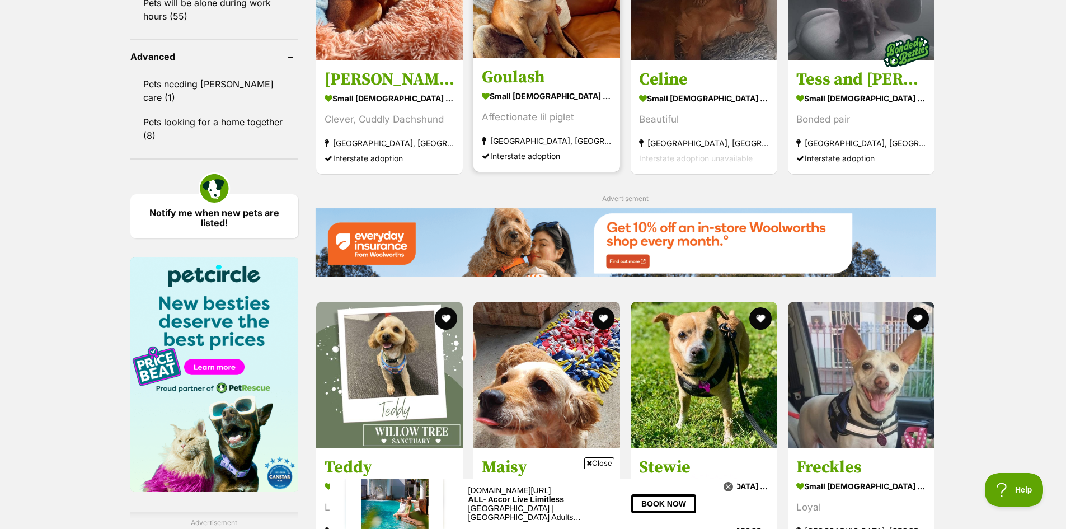
scroll to position [1560, 0]
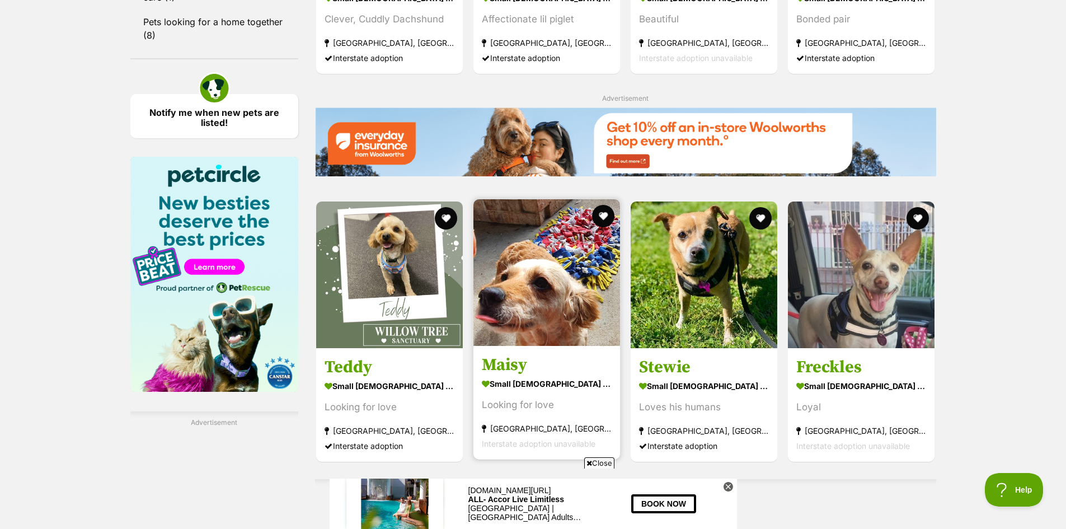
click at [566, 289] on img at bounding box center [546, 272] width 147 height 147
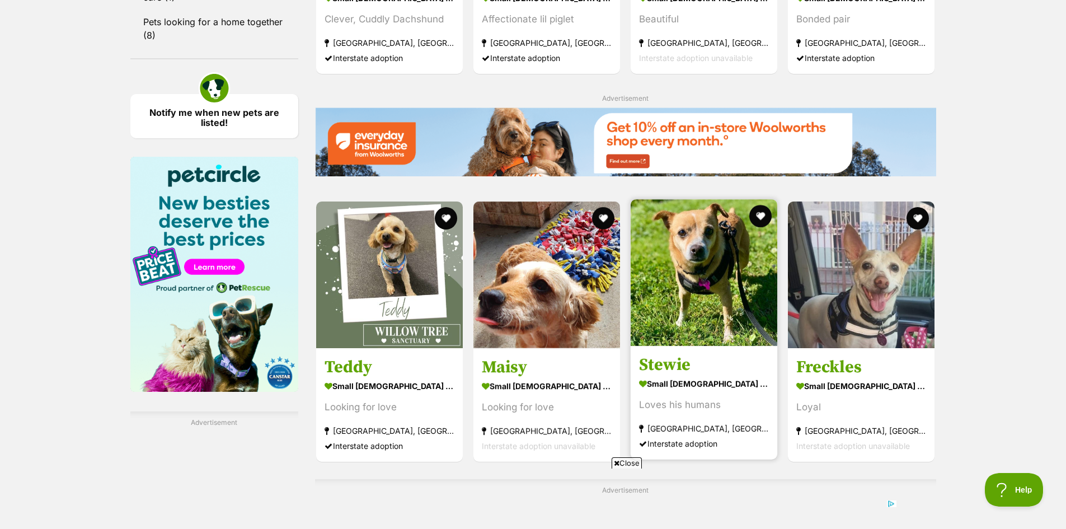
scroll to position [0, 0]
click at [704, 284] on img at bounding box center [703, 272] width 147 height 147
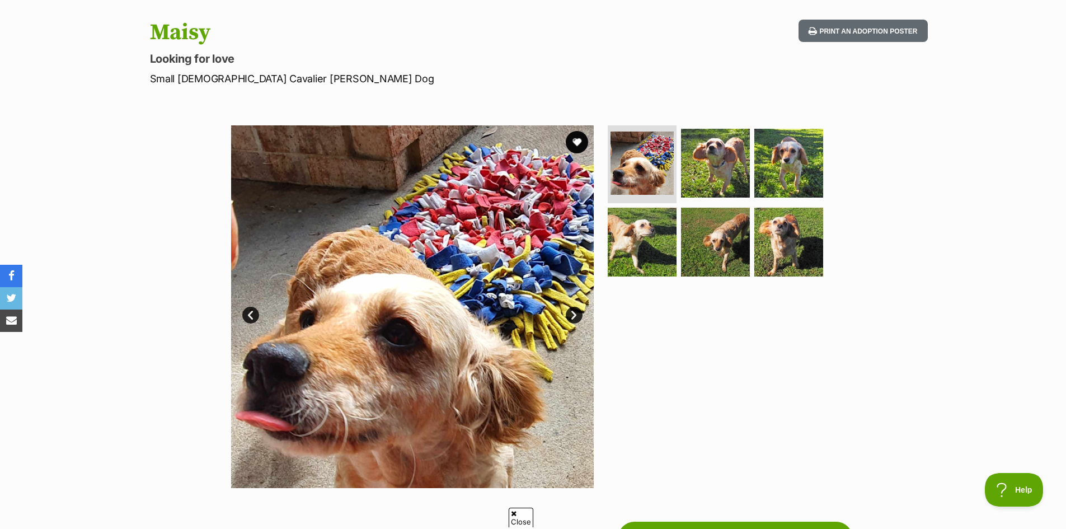
scroll to position [112, 0]
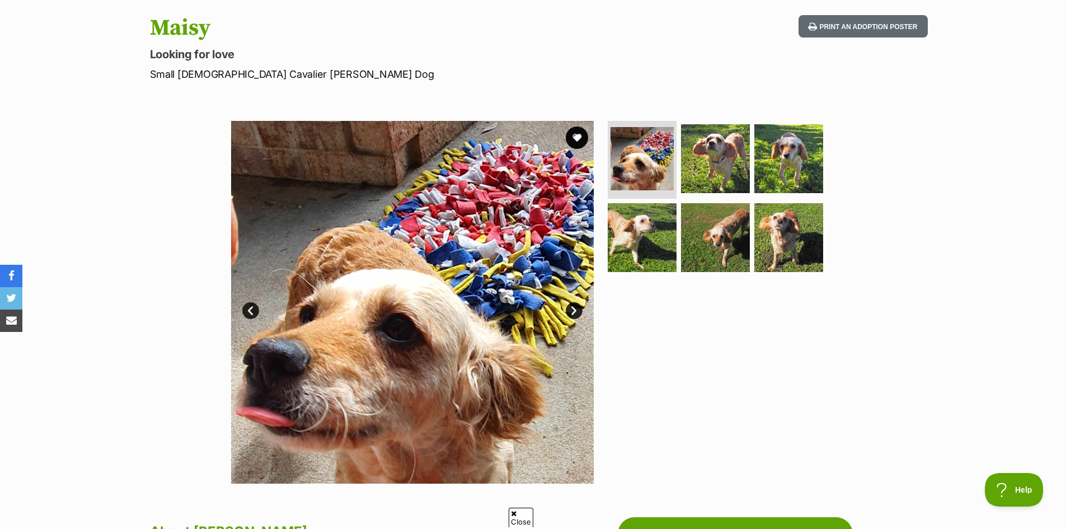
click at [578, 305] on link "Next" at bounding box center [574, 310] width 17 height 17
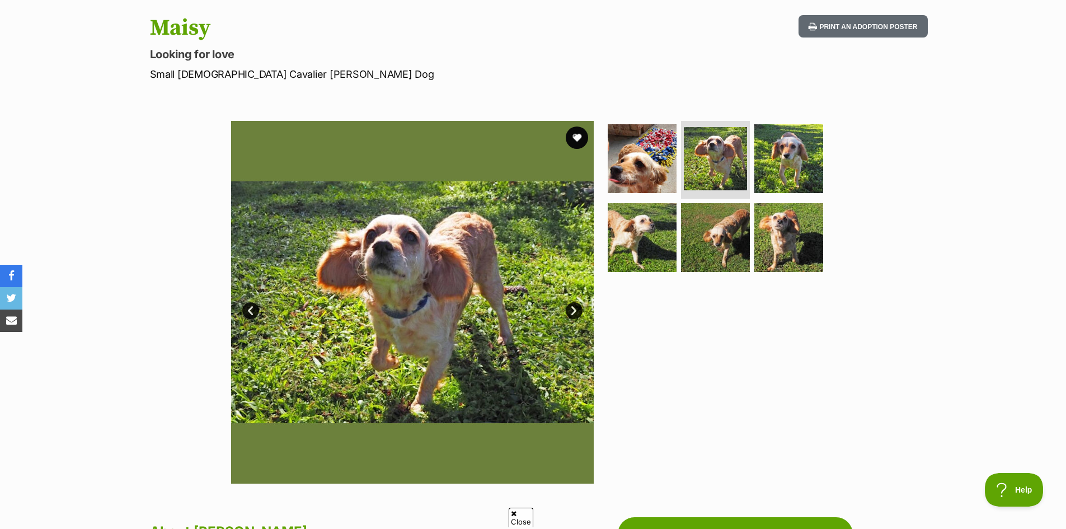
click at [578, 305] on link "Next" at bounding box center [574, 310] width 17 height 17
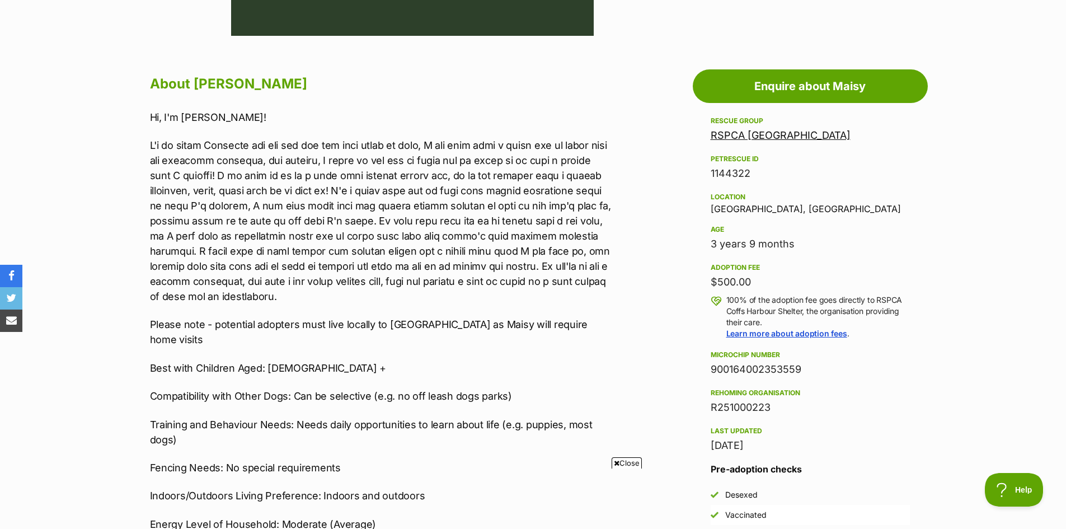
scroll to position [615, 0]
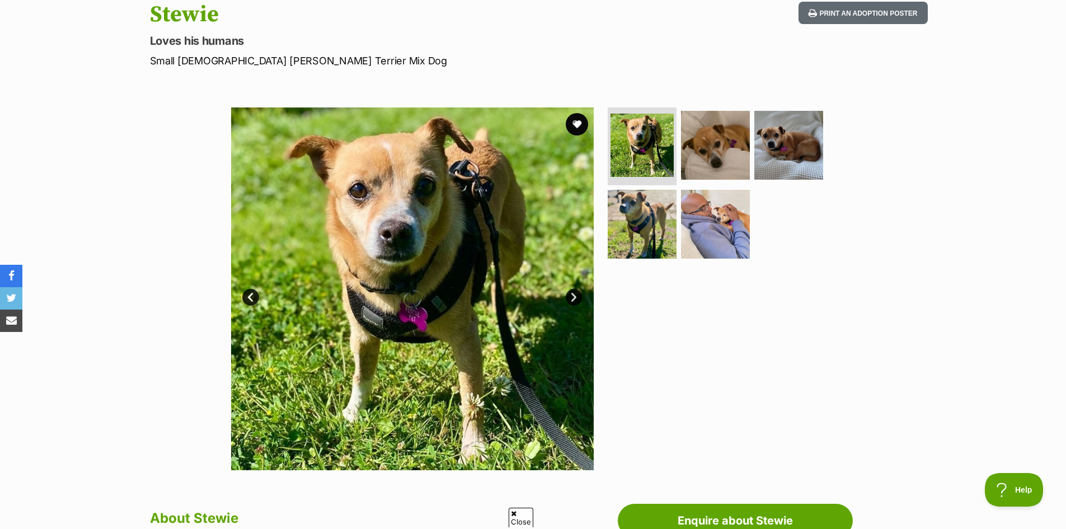
scroll to position [168, 0]
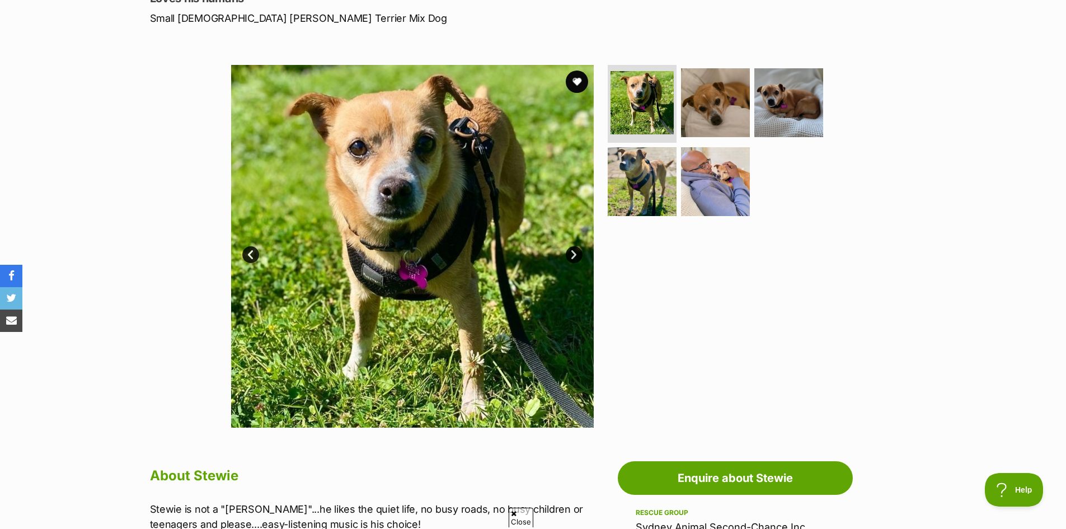
click at [573, 252] on link "Next" at bounding box center [574, 254] width 17 height 17
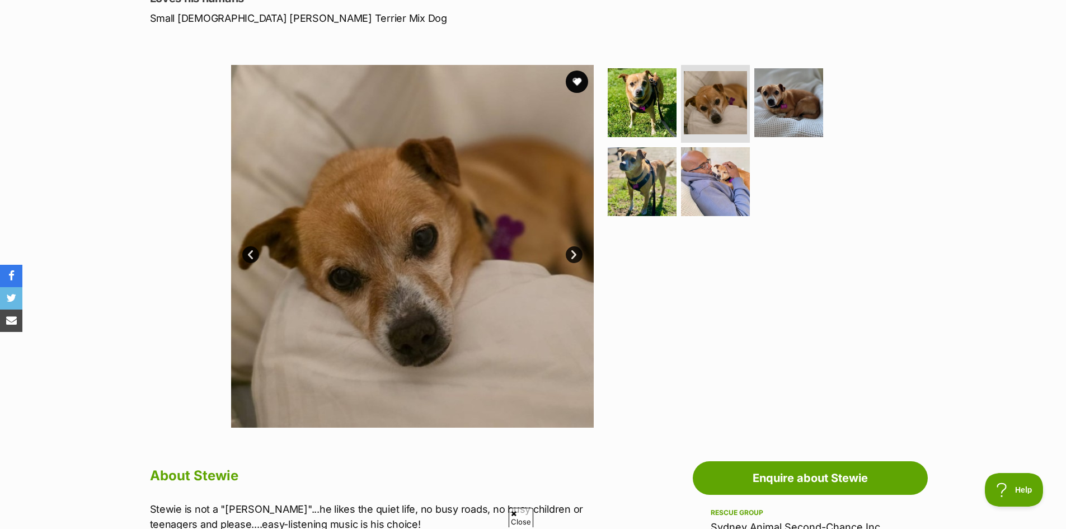
scroll to position [0, 0]
click at [573, 252] on link "Next" at bounding box center [574, 254] width 17 height 17
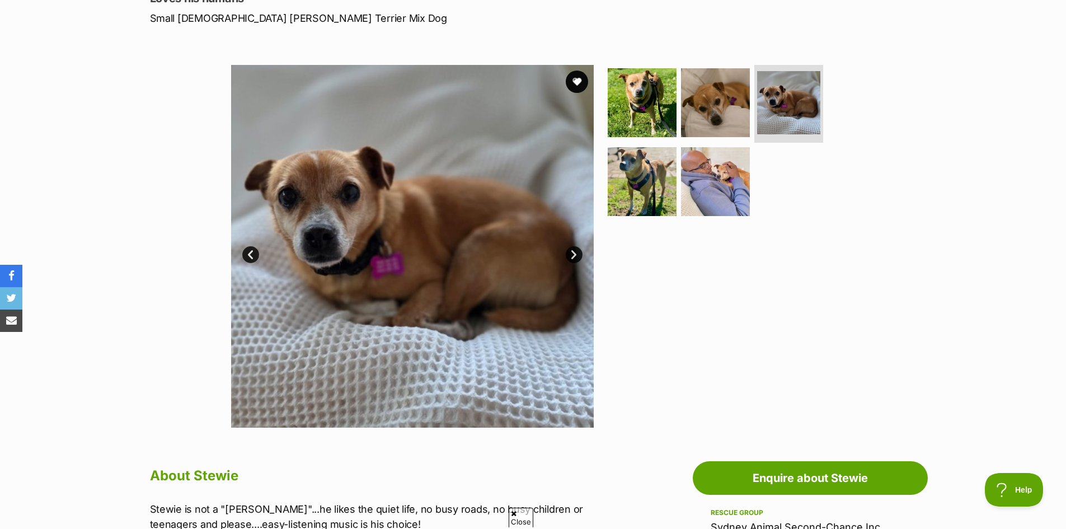
click at [573, 252] on link "Next" at bounding box center [574, 254] width 17 height 17
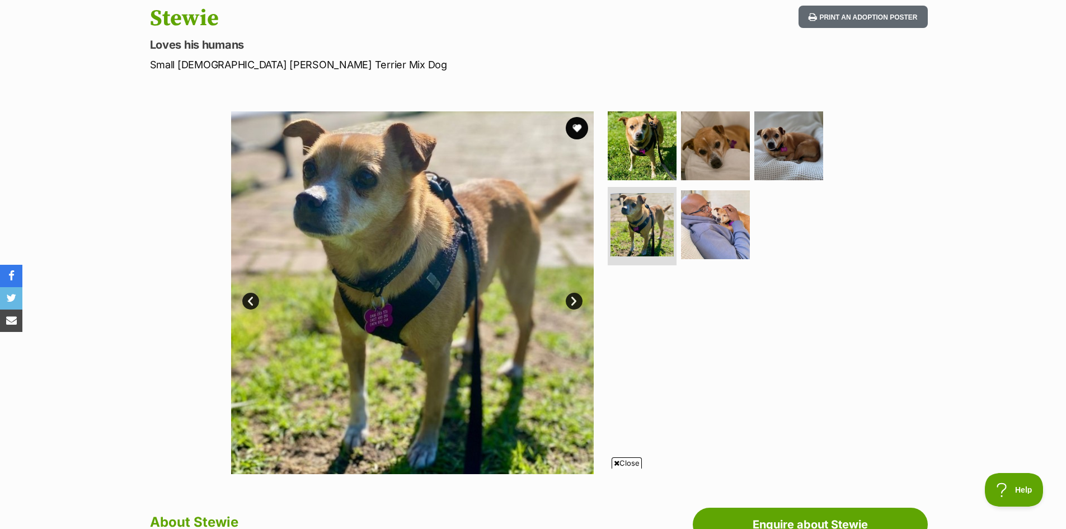
scroll to position [112, 0]
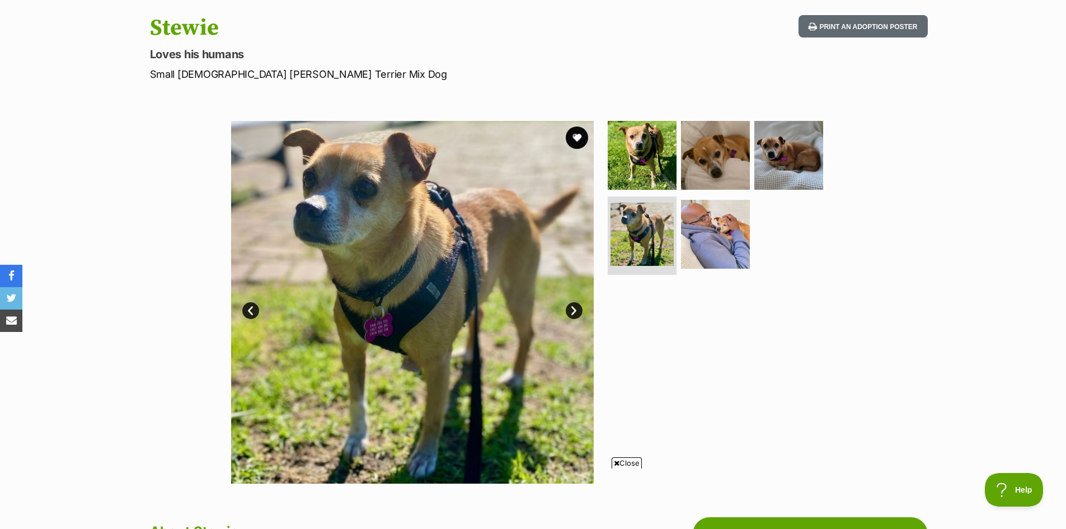
click at [573, 307] on link "Next" at bounding box center [574, 310] width 17 height 17
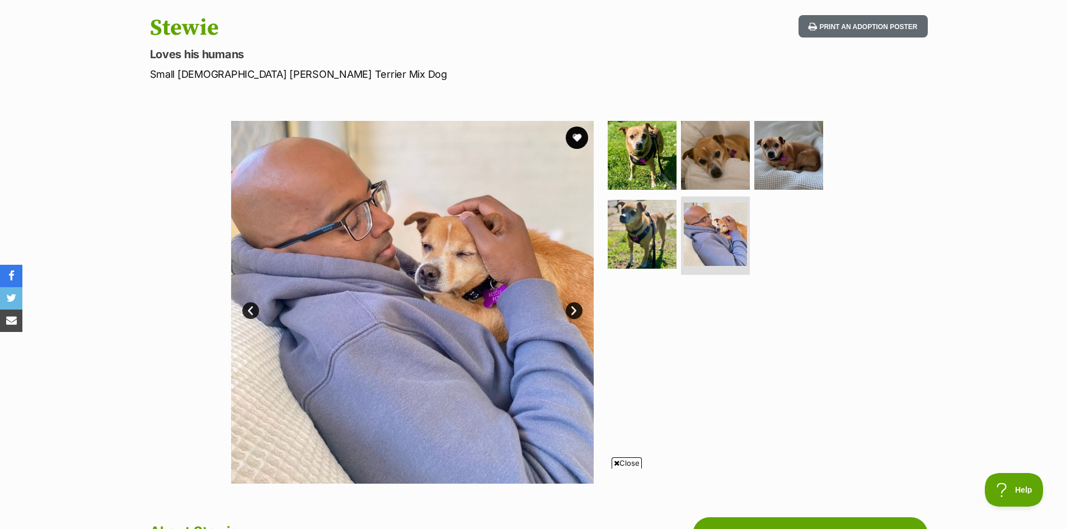
click at [573, 307] on link "Next" at bounding box center [574, 310] width 17 height 17
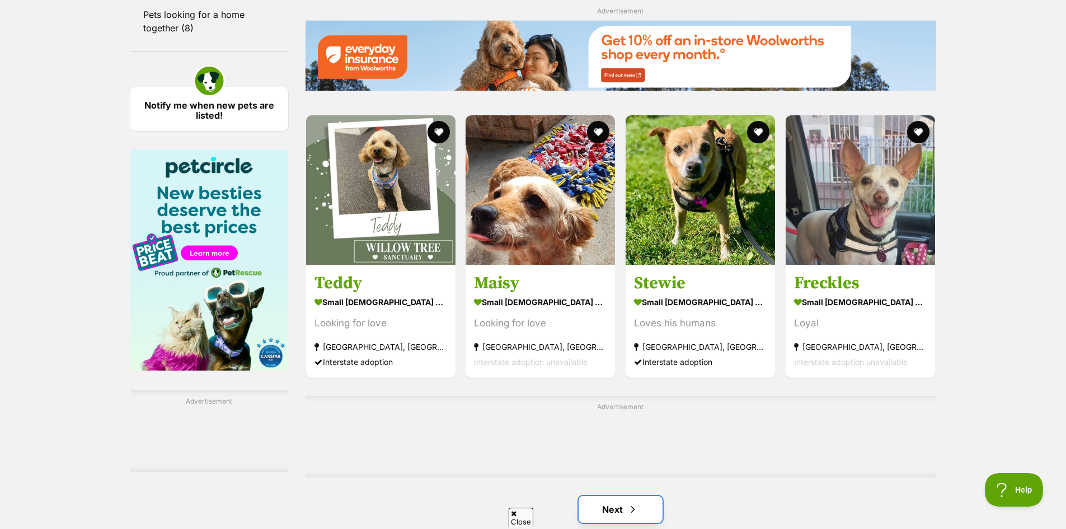
click at [623, 507] on link "Next" at bounding box center [620, 509] width 84 height 27
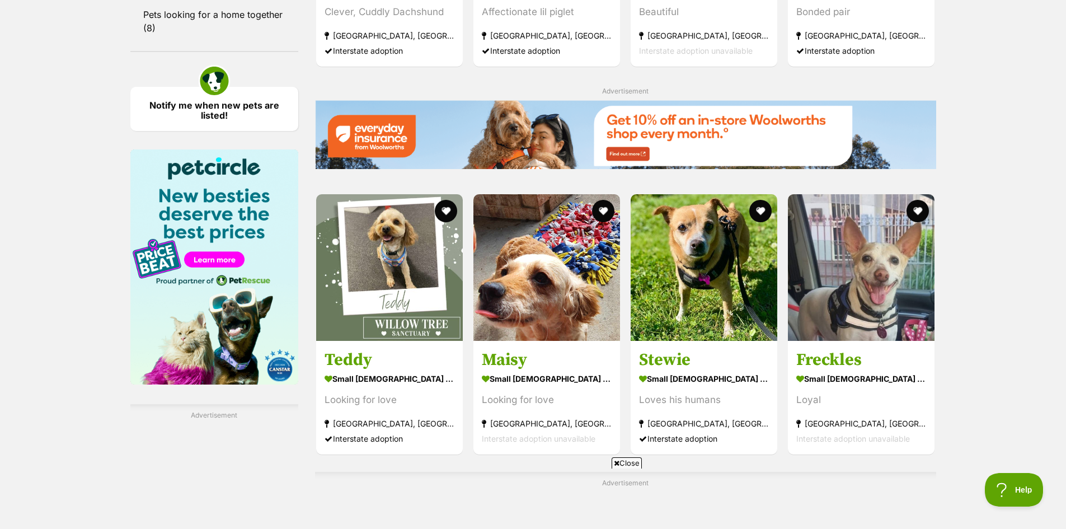
scroll to position [1554, 0]
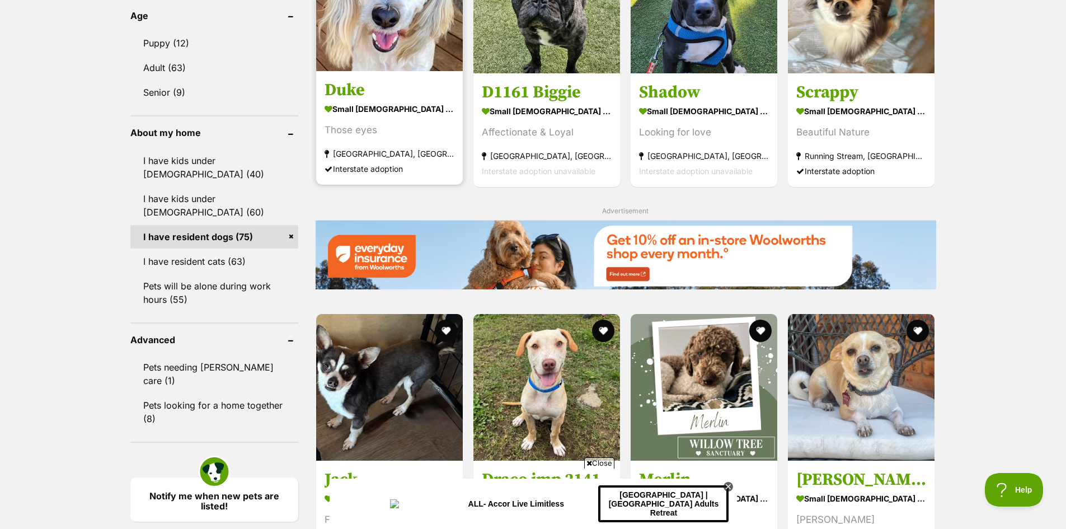
scroll to position [1287, 0]
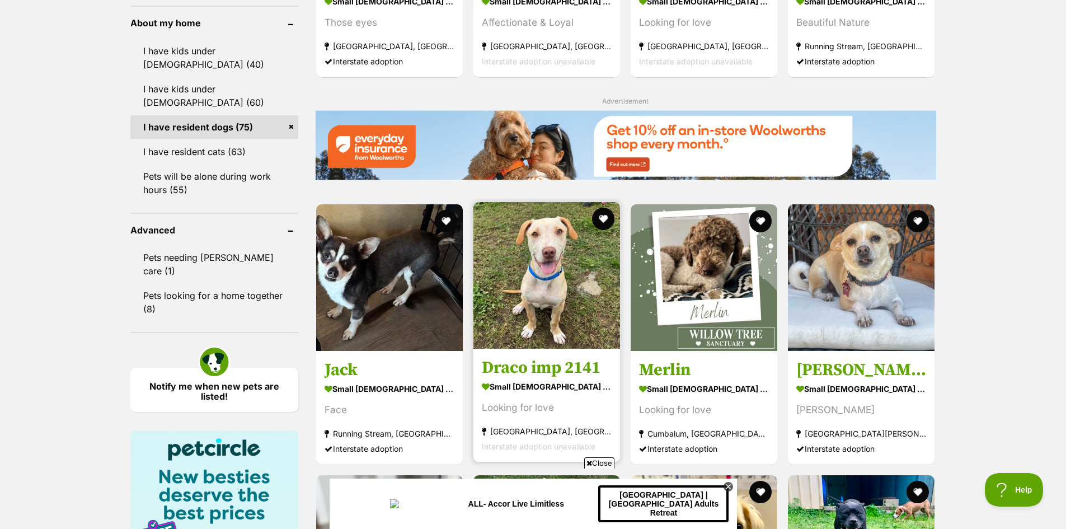
click at [541, 275] on img at bounding box center [546, 275] width 147 height 147
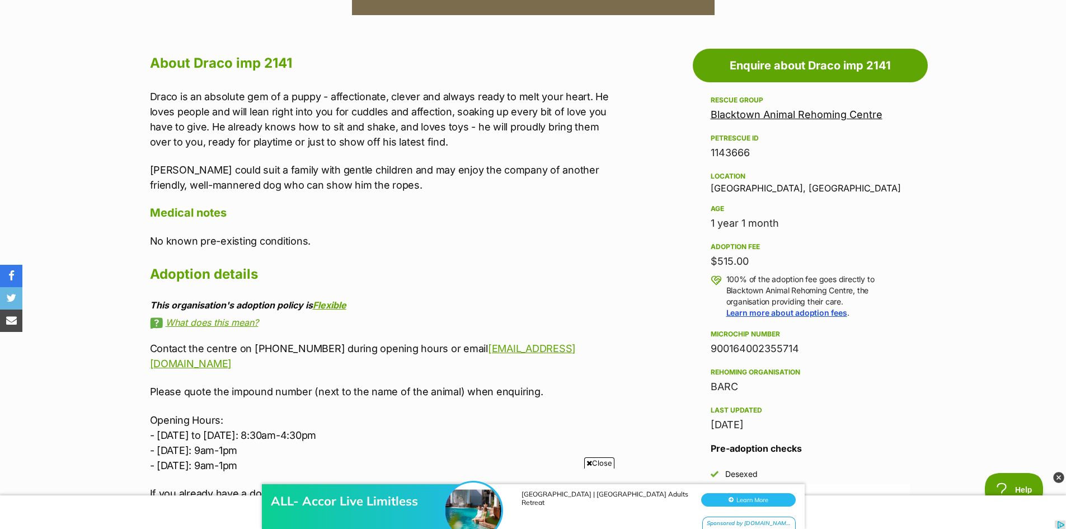
scroll to position [671, 0]
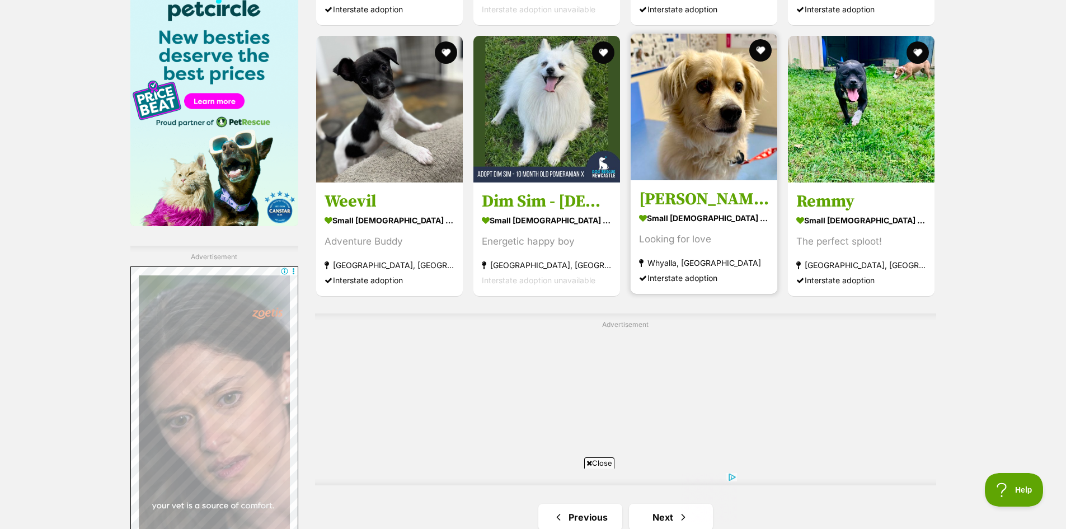
scroll to position [1846, 0]
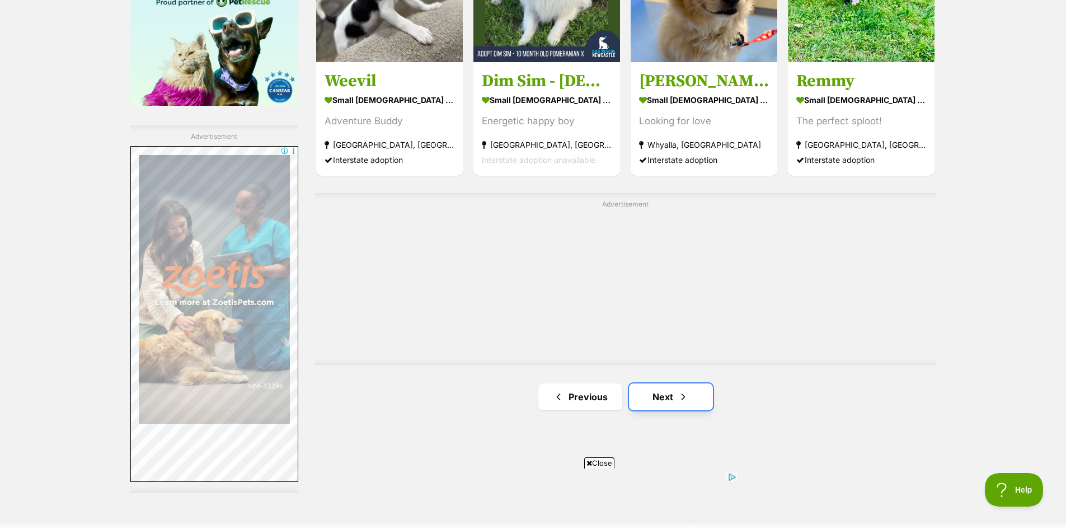
click at [672, 389] on link "Next" at bounding box center [671, 396] width 84 height 27
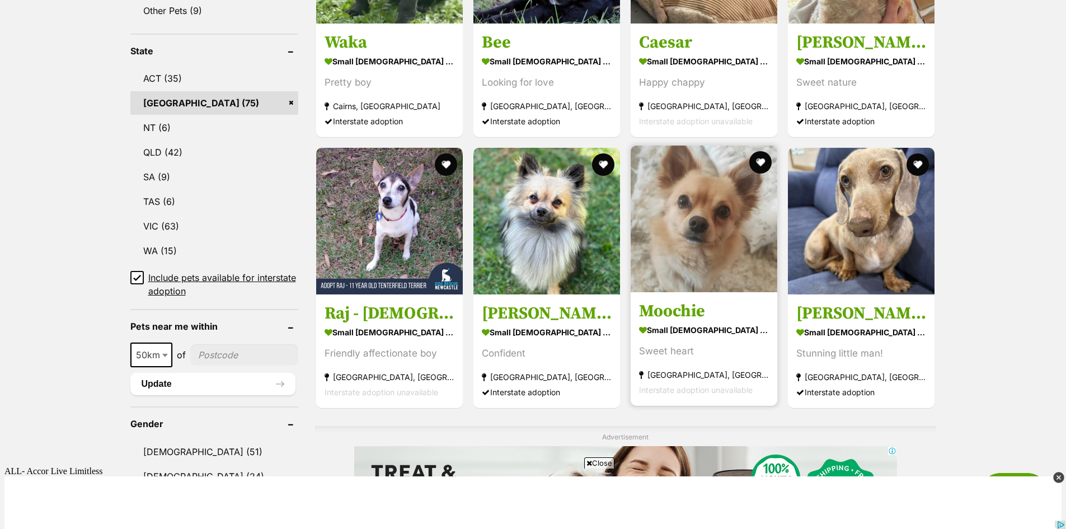
click at [696, 242] on img at bounding box center [703, 218] width 147 height 147
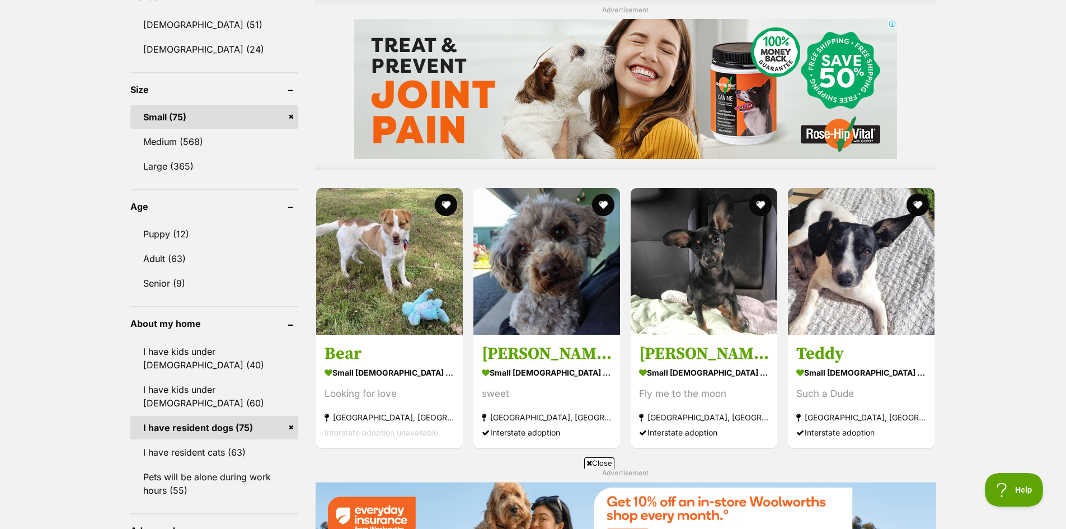
scroll to position [1001, 0]
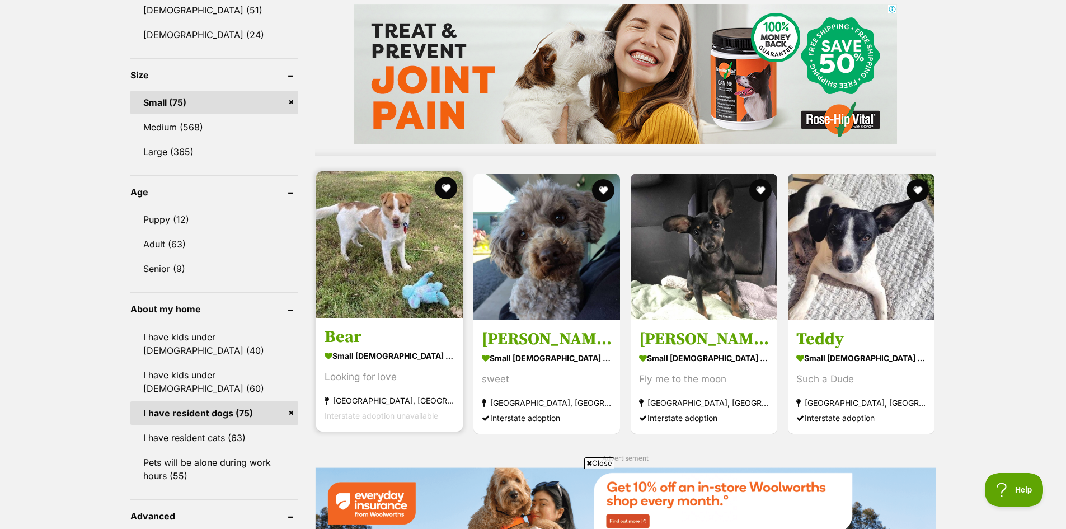
click at [392, 236] on img at bounding box center [389, 244] width 147 height 147
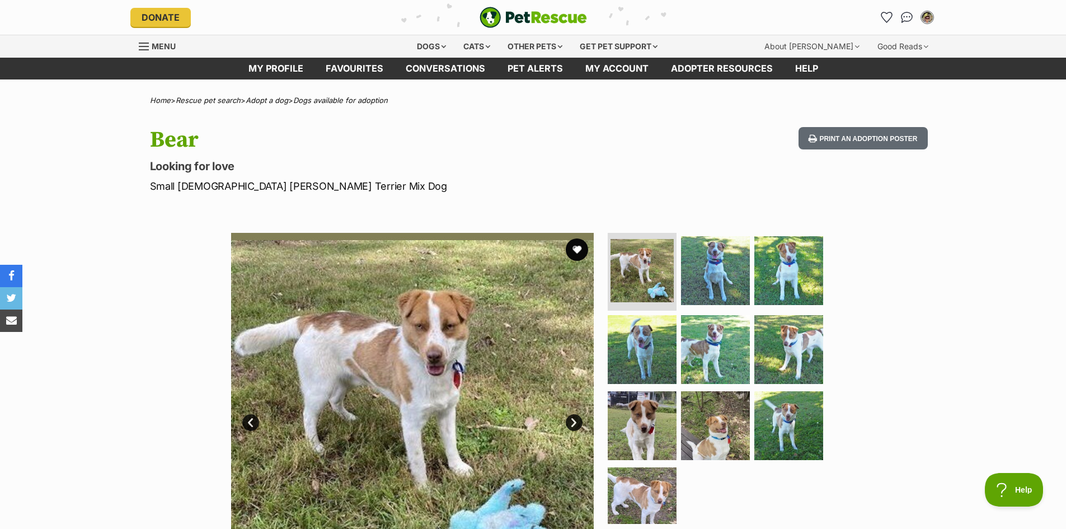
click at [571, 417] on link "Next" at bounding box center [574, 422] width 17 height 17
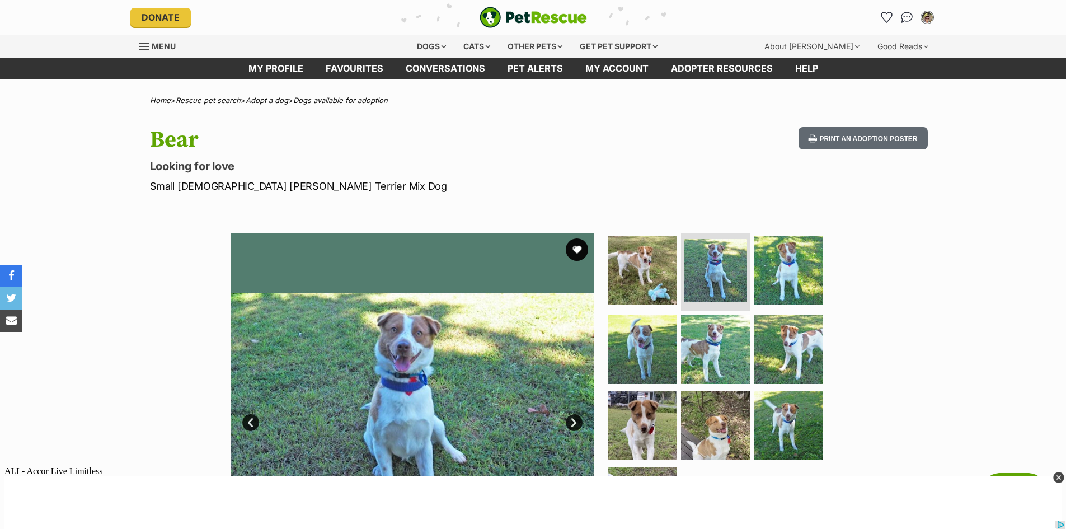
click at [571, 417] on link "Next" at bounding box center [574, 422] width 17 height 17
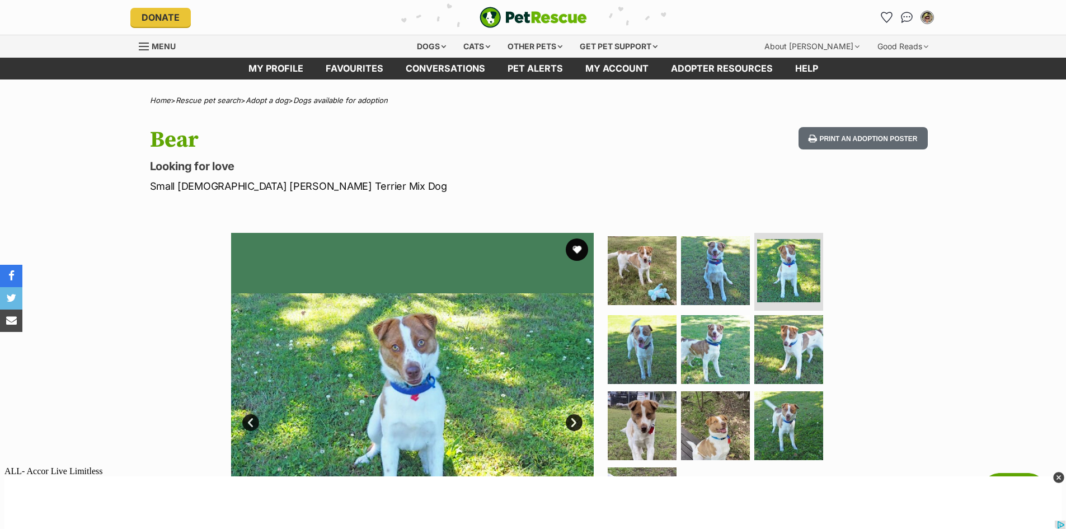
click at [571, 417] on link "Next" at bounding box center [574, 422] width 17 height 17
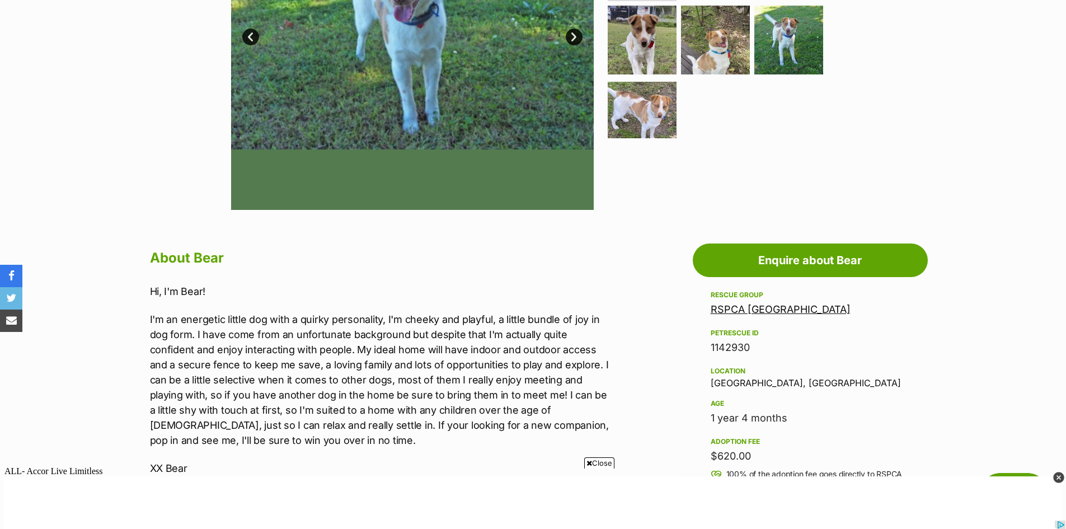
scroll to position [392, 0]
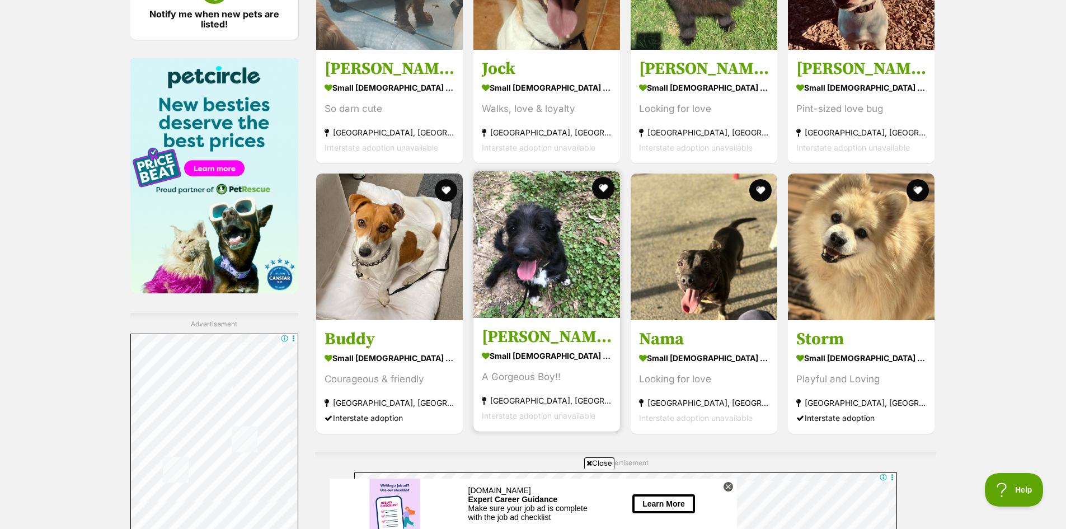
scroll to position [1666, 0]
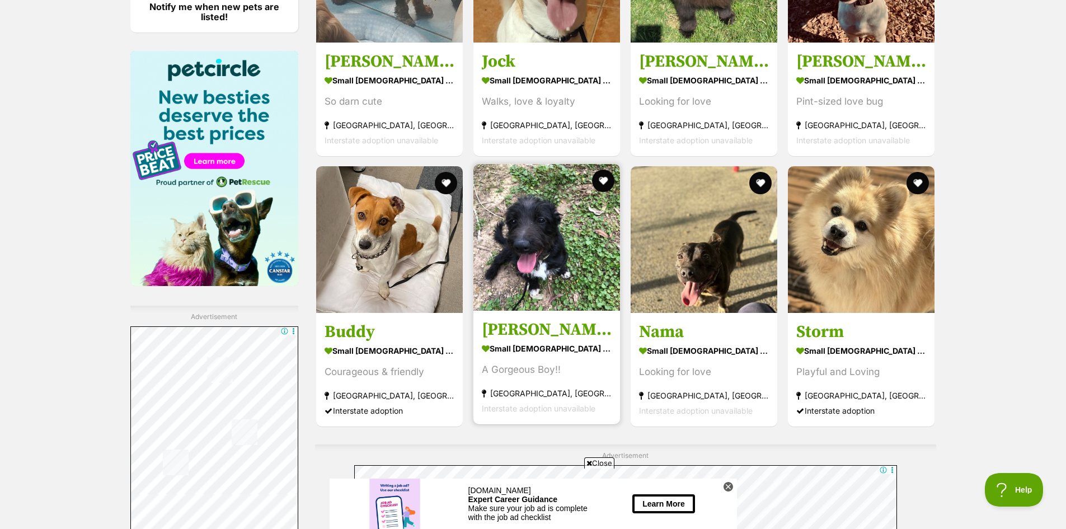
click at [548, 247] on img at bounding box center [546, 237] width 147 height 147
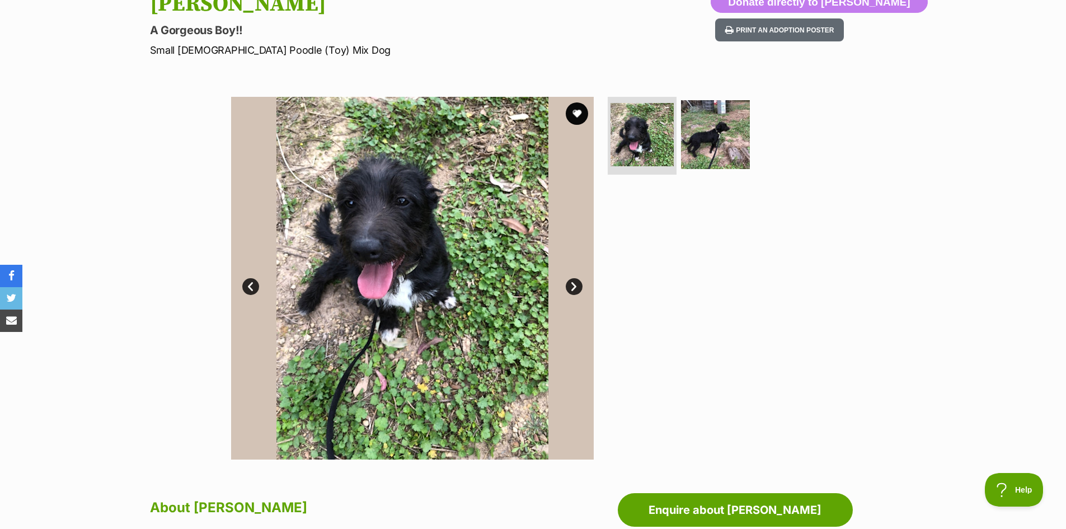
scroll to position [168, 0]
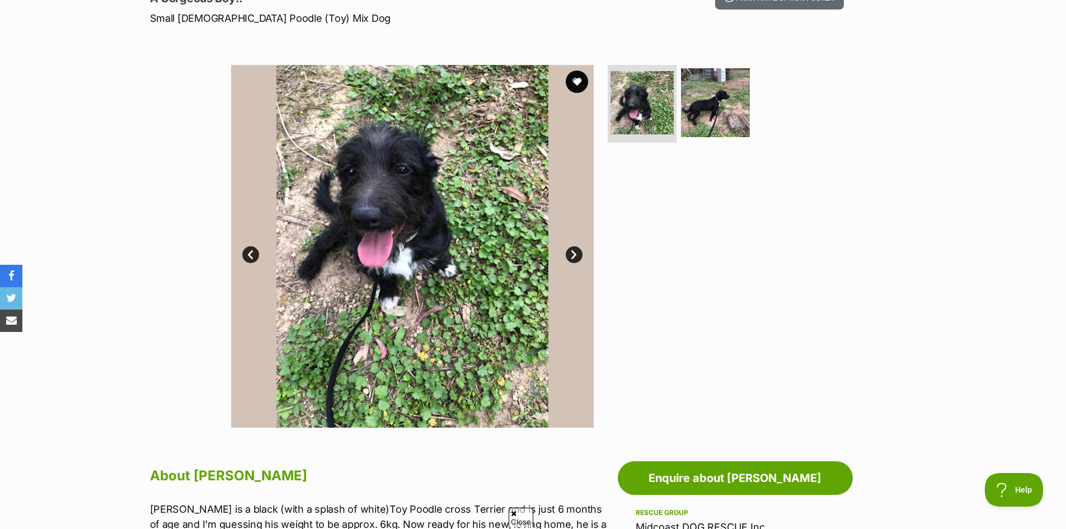
click at [571, 251] on link "Next" at bounding box center [574, 254] width 17 height 17
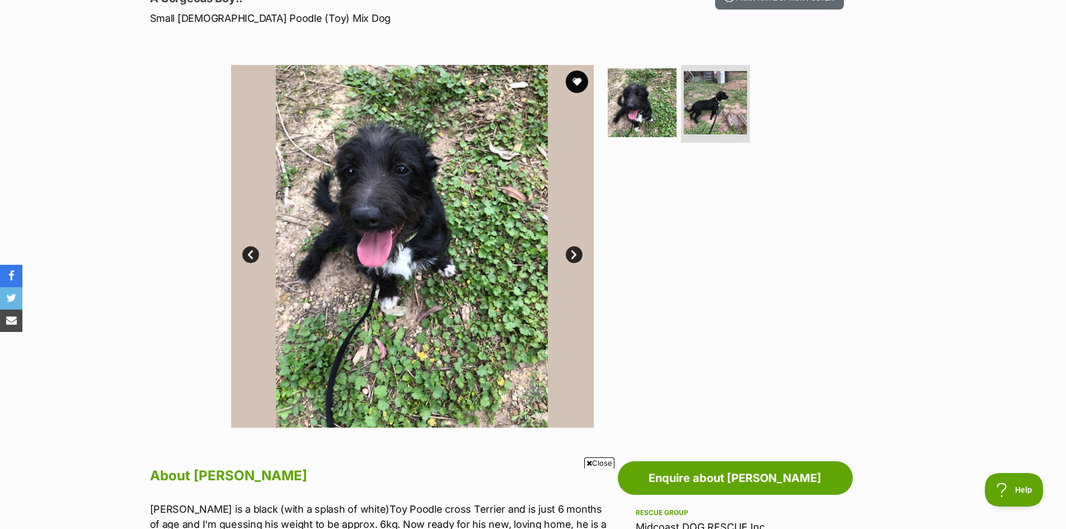
scroll to position [0, 0]
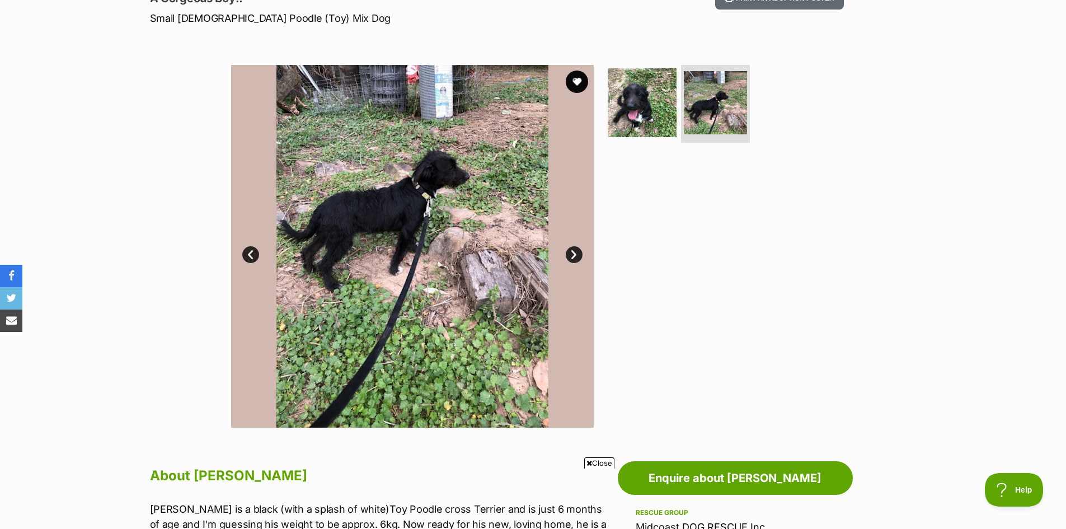
click at [571, 251] on link "Next" at bounding box center [574, 254] width 17 height 17
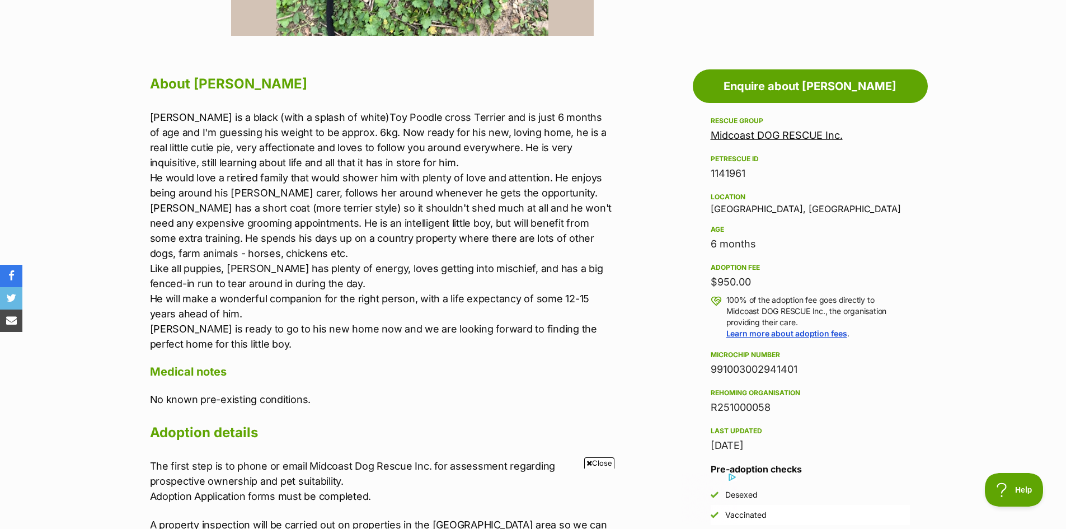
click at [801, 133] on link "Midcoast DOG RESCUE Inc." at bounding box center [776, 135] width 132 height 12
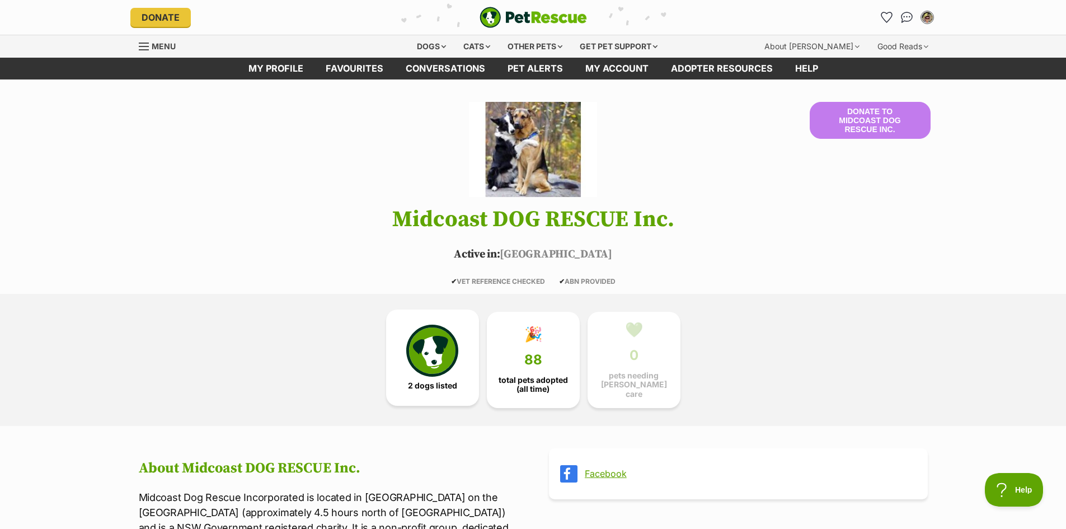
click at [434, 346] on img at bounding box center [431, 349] width 51 height 51
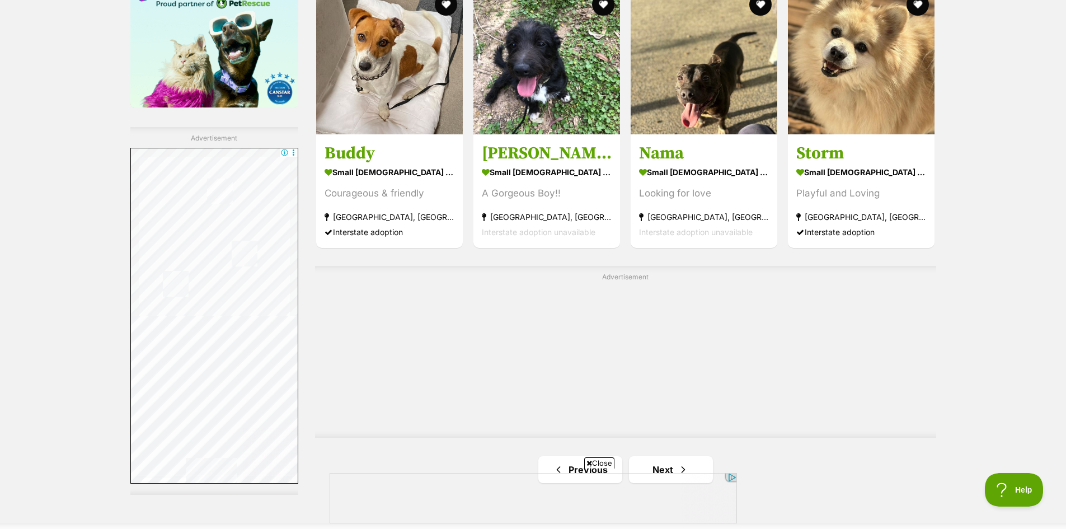
scroll to position [1847, 0]
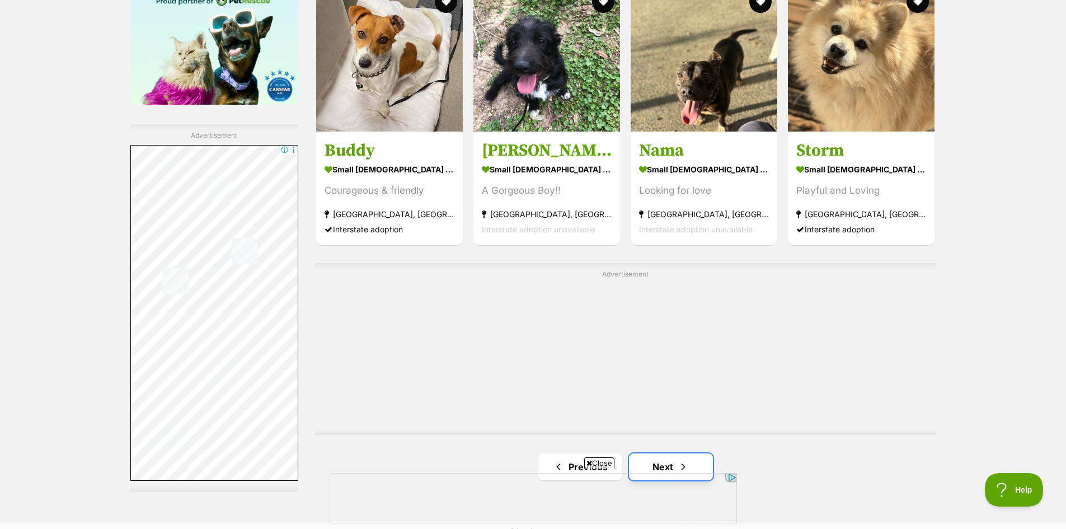
click at [667, 453] on link "Next" at bounding box center [671, 466] width 84 height 27
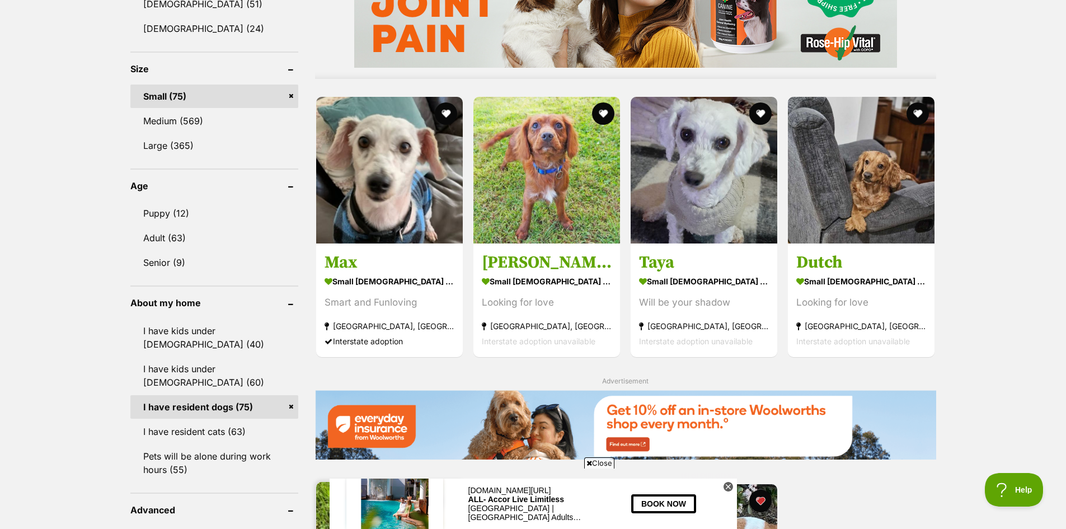
scroll to position [951, 0]
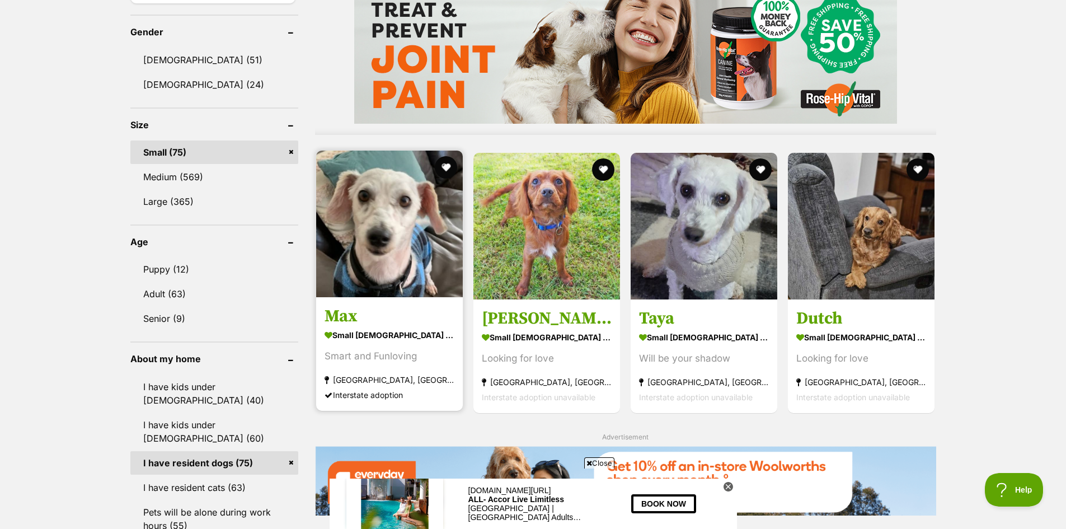
click at [389, 211] on img at bounding box center [389, 223] width 147 height 147
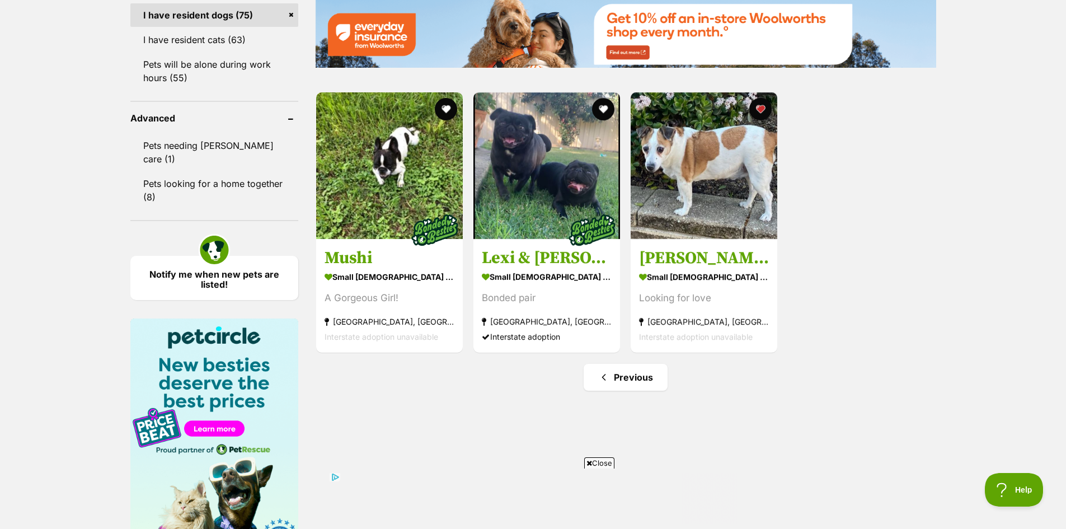
scroll to position [1678, 0]
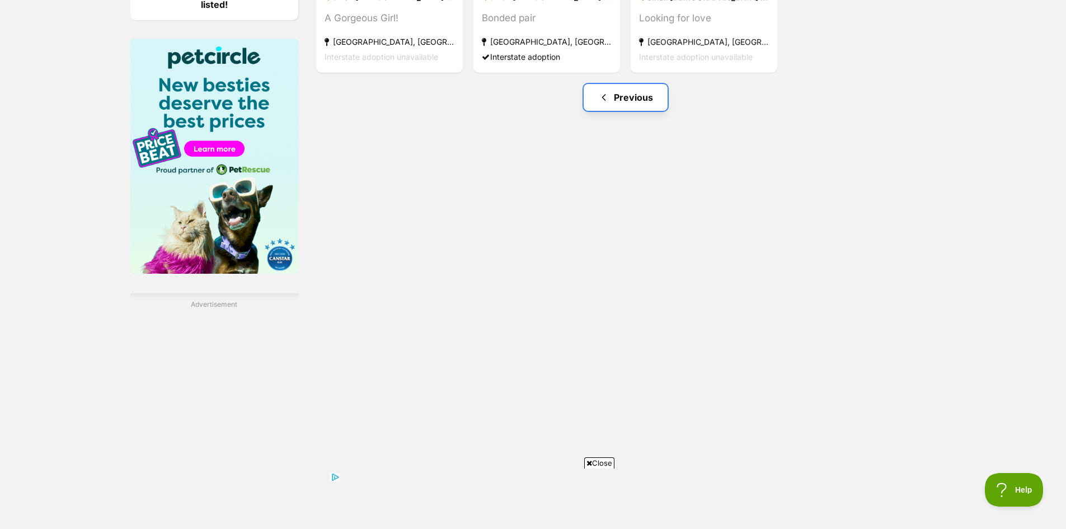
click at [624, 93] on link "Previous" at bounding box center [625, 97] width 84 height 27
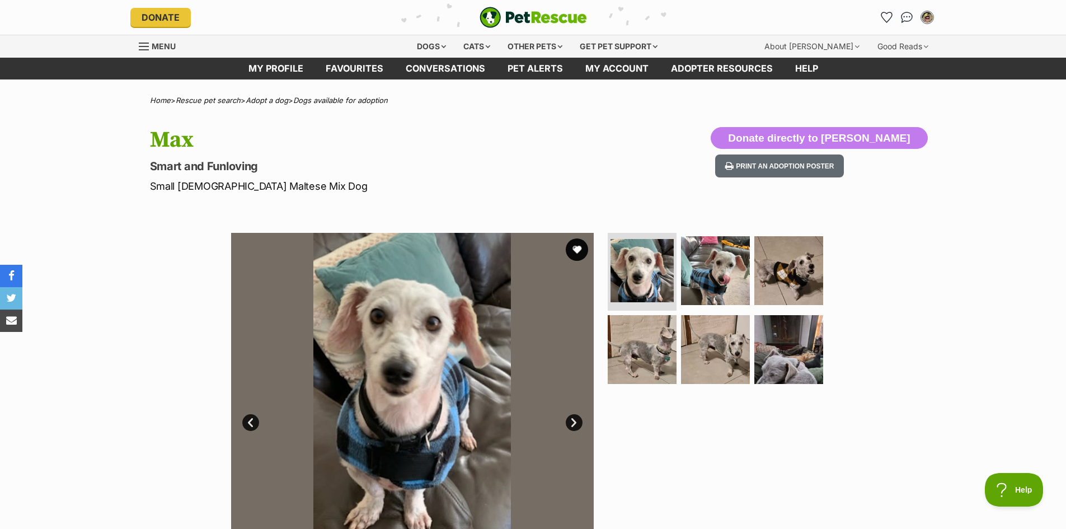
click at [571, 423] on link "Next" at bounding box center [574, 422] width 17 height 17
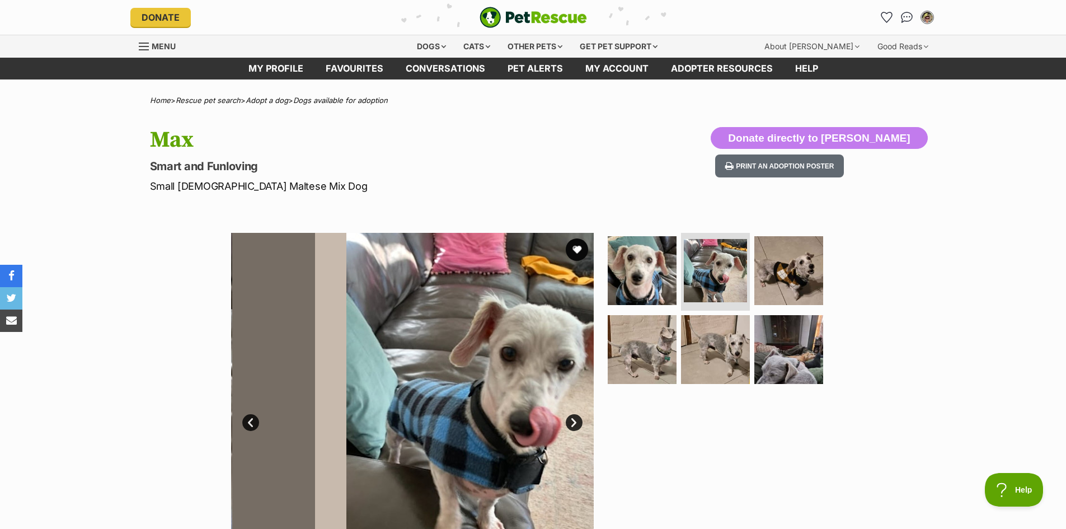
click at [571, 423] on link "Next" at bounding box center [574, 422] width 17 height 17
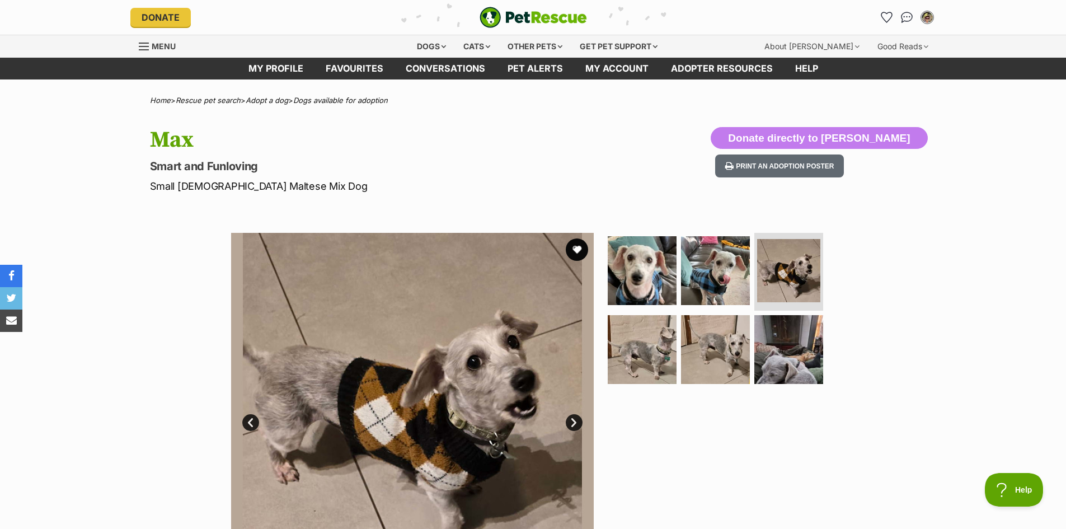
click at [571, 423] on link "Next" at bounding box center [574, 422] width 17 height 17
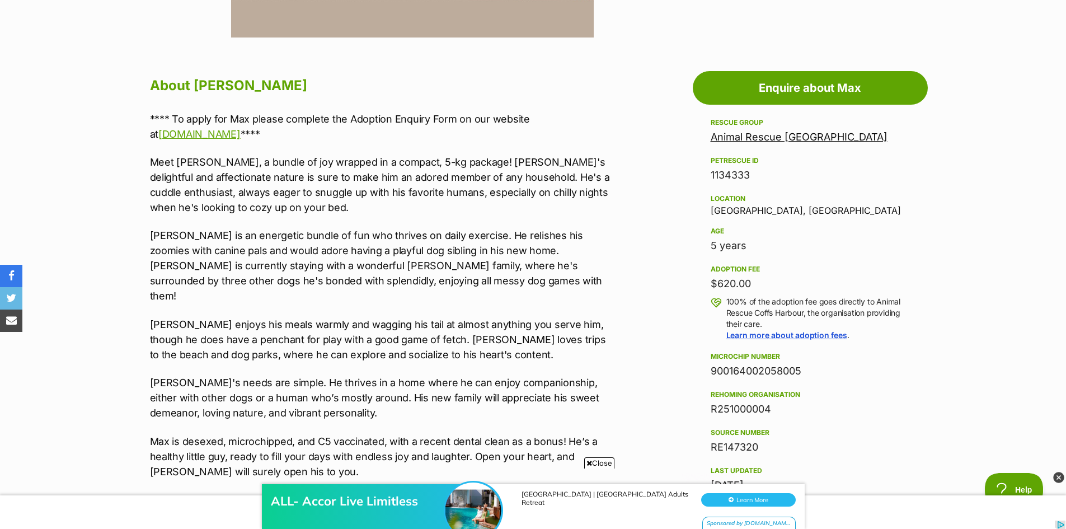
scroll to position [615, 0]
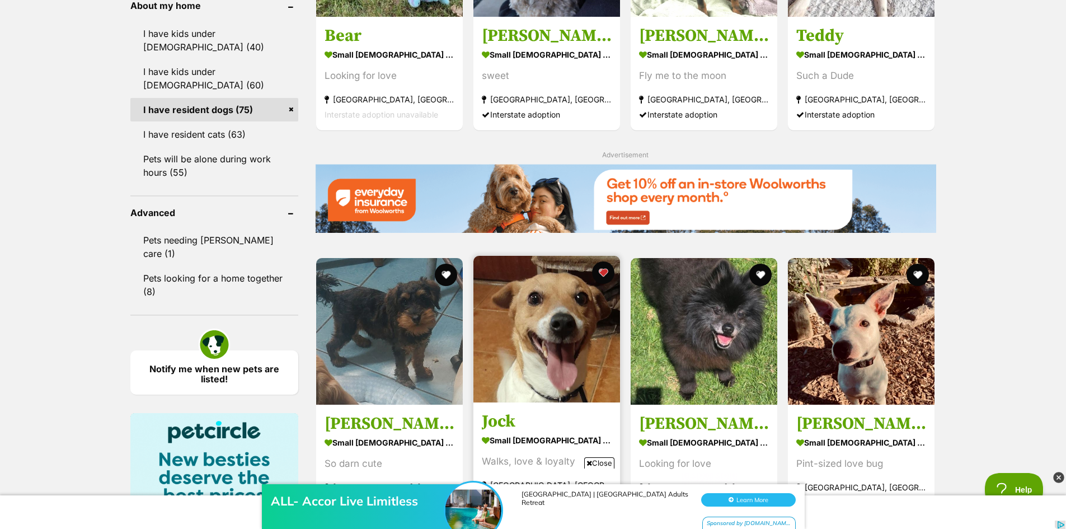
scroll to position [1399, 0]
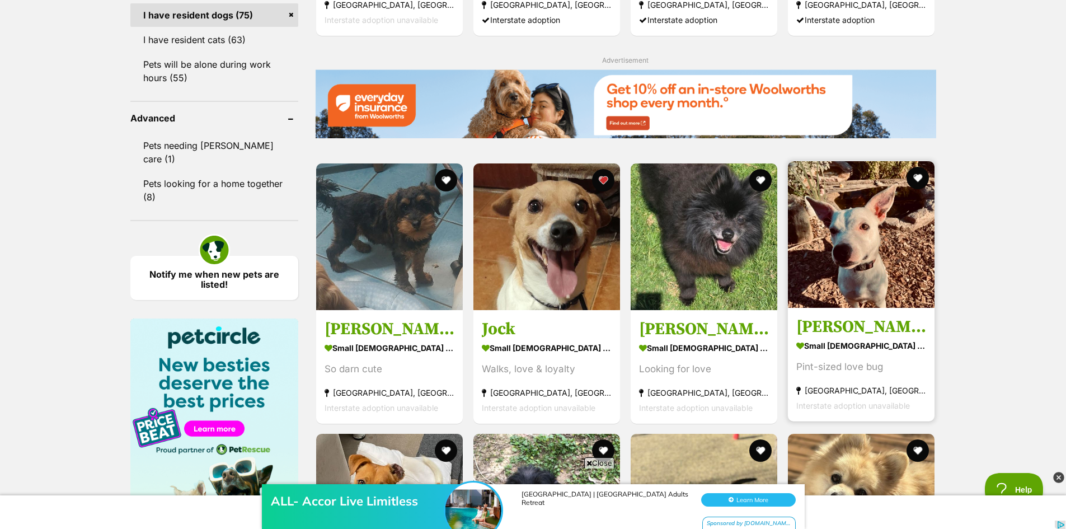
click at [857, 246] on img at bounding box center [861, 234] width 147 height 147
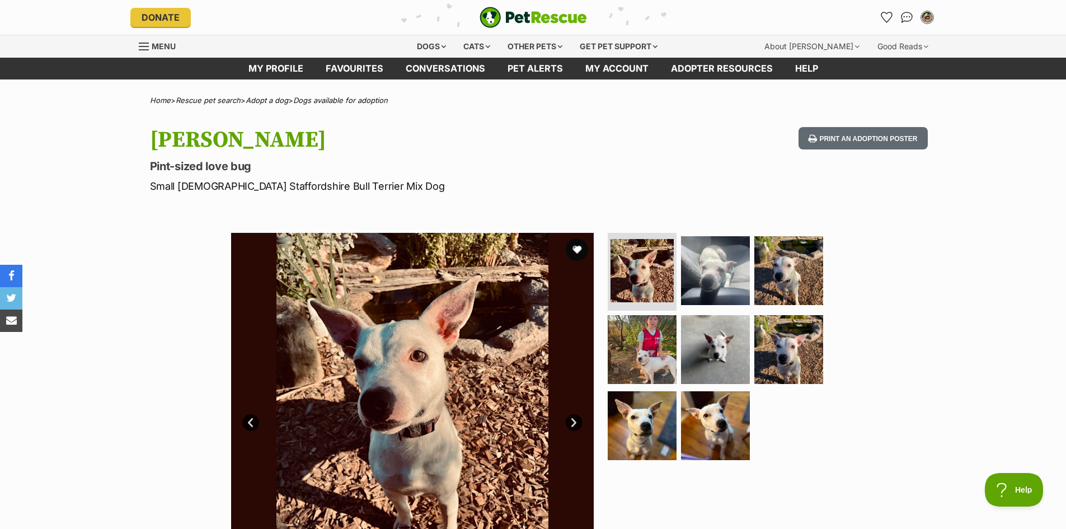
click at [569, 417] on link "Next" at bounding box center [574, 422] width 17 height 17
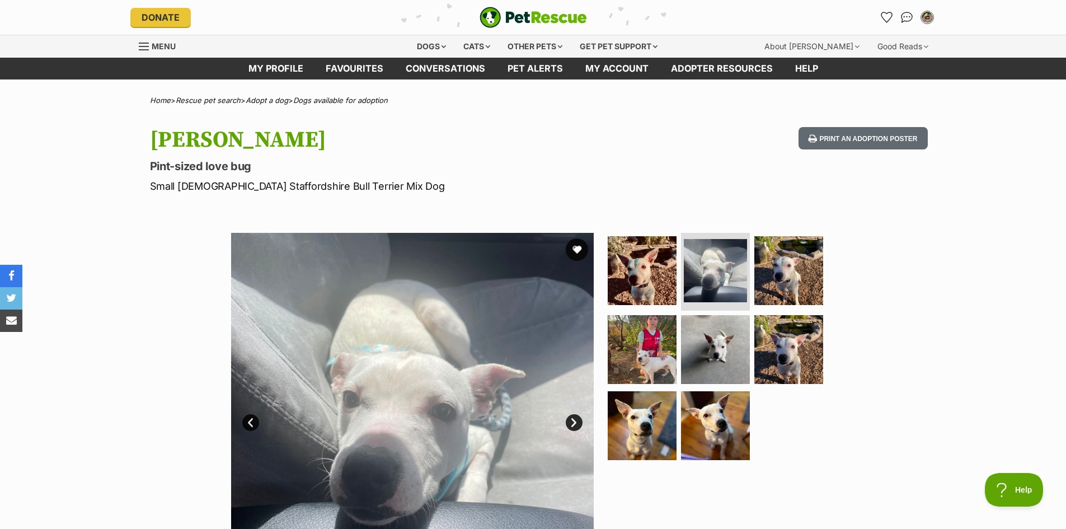
click at [569, 417] on link "Next" at bounding box center [574, 422] width 17 height 17
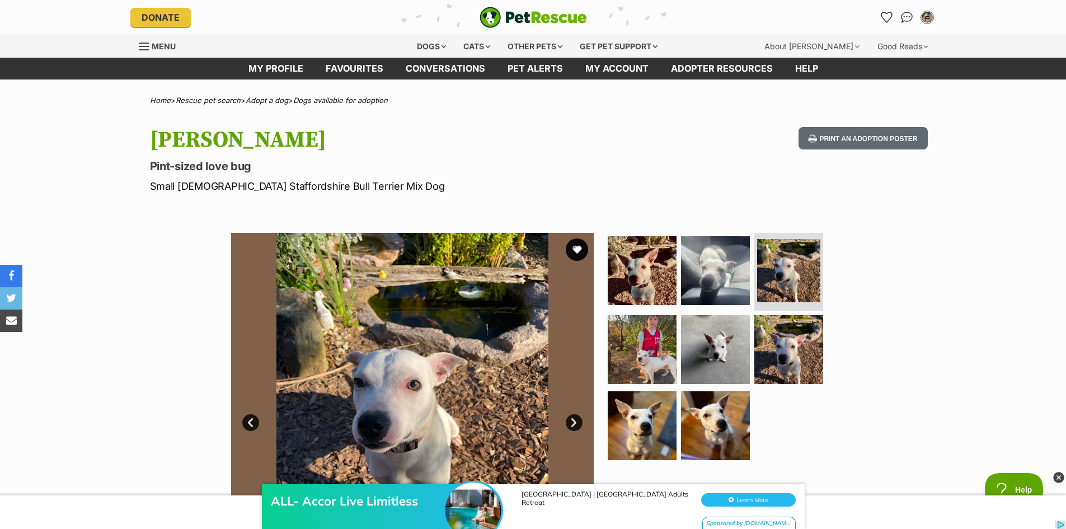
click at [569, 417] on link "Next" at bounding box center [574, 422] width 17 height 17
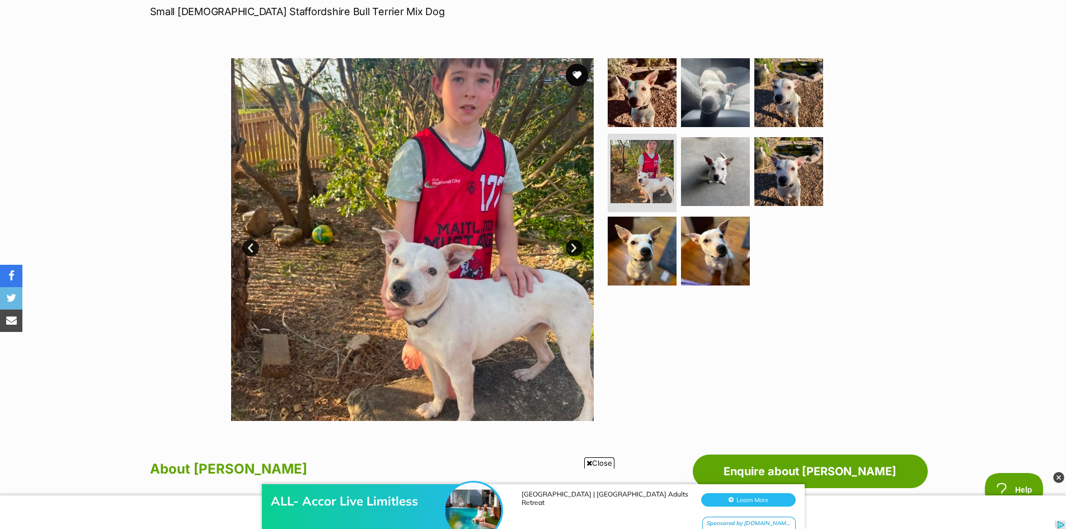
scroll to position [168, 0]
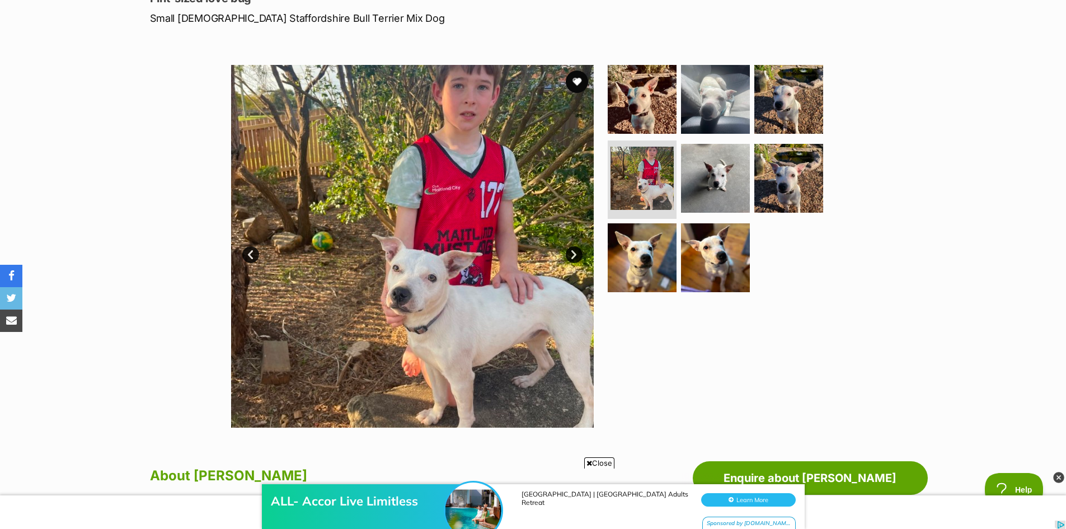
click at [573, 253] on link "Next" at bounding box center [574, 254] width 17 height 17
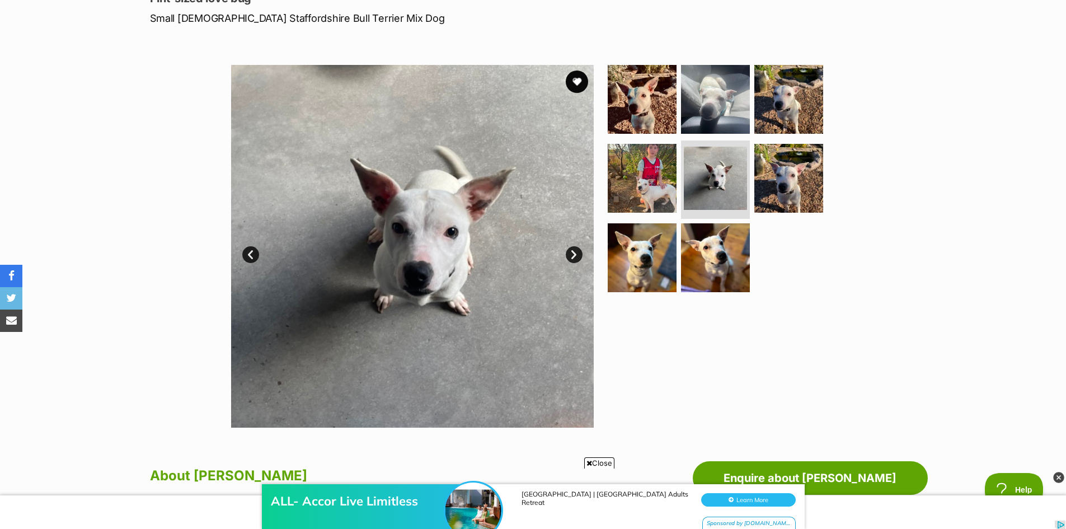
click at [573, 253] on link "Next" at bounding box center [574, 254] width 17 height 17
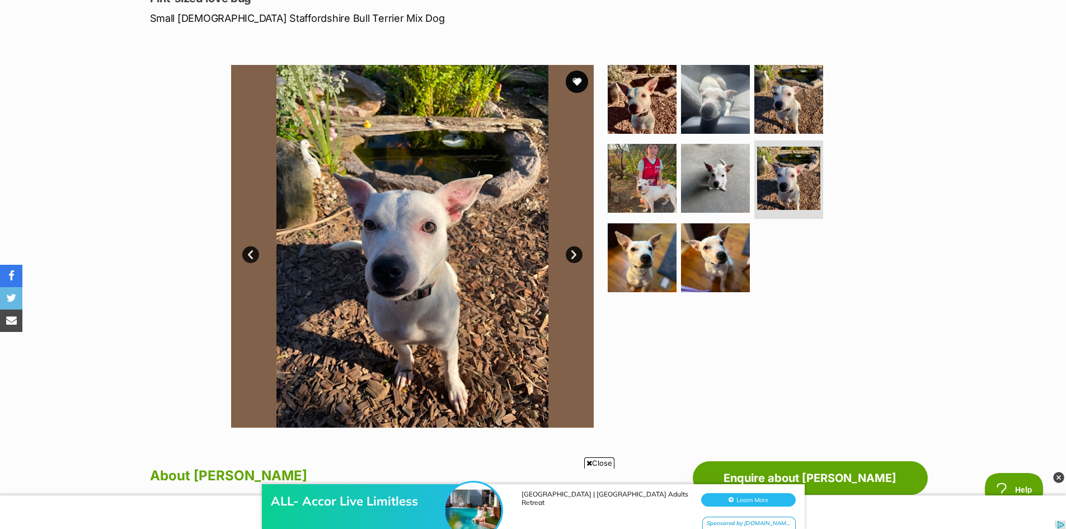
click at [573, 253] on link "Next" at bounding box center [574, 254] width 17 height 17
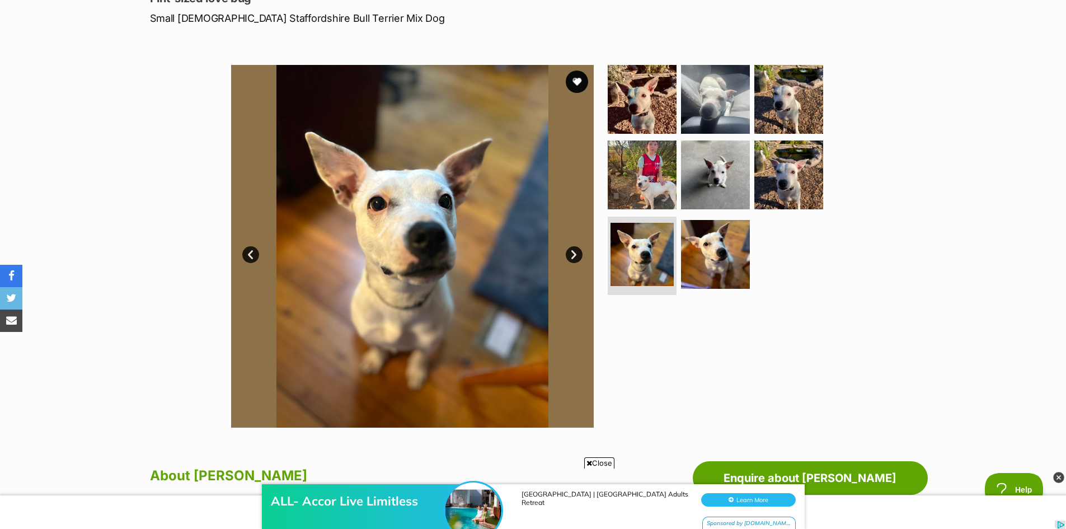
click at [573, 253] on link "Next" at bounding box center [574, 254] width 17 height 17
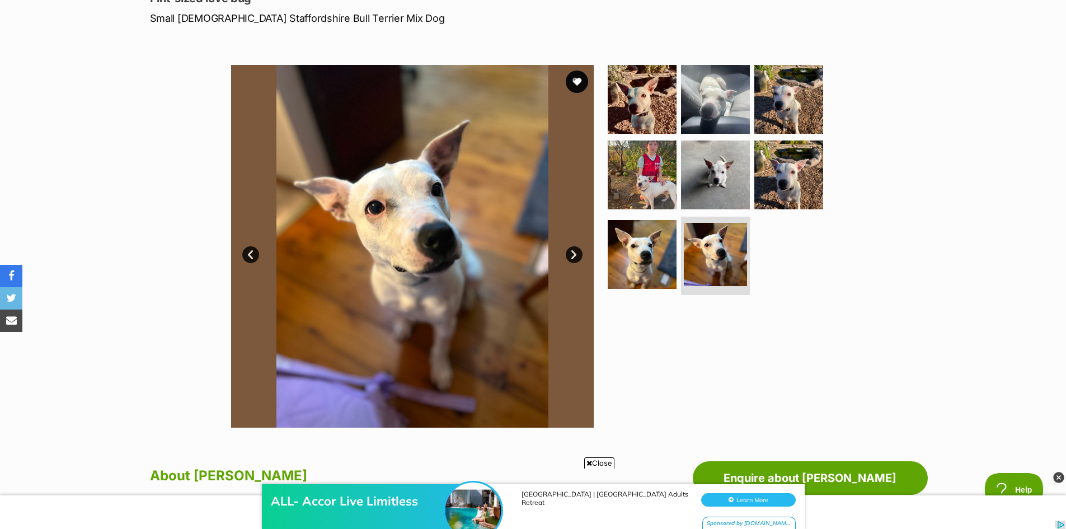
click at [573, 253] on link "Next" at bounding box center [574, 254] width 17 height 17
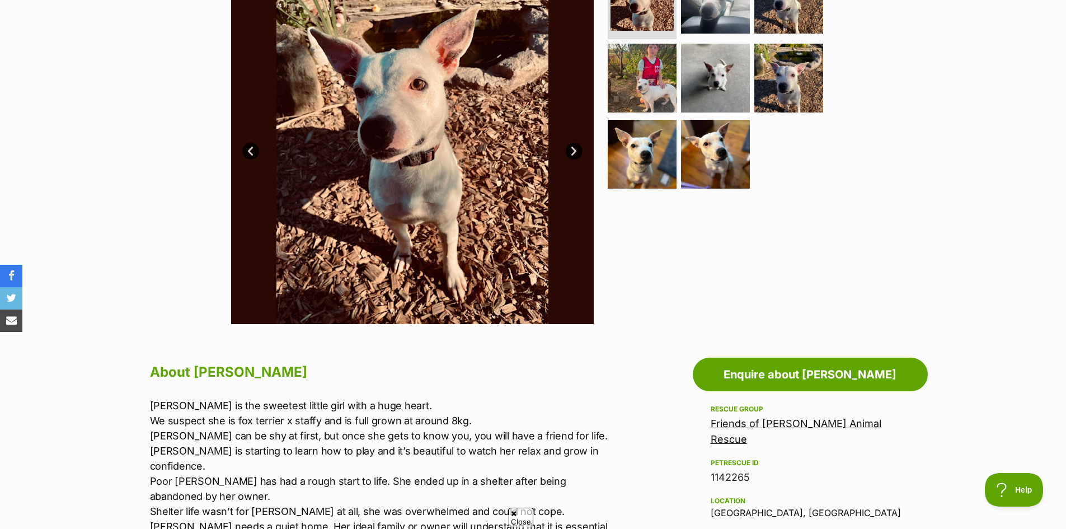
scroll to position [392, 0]
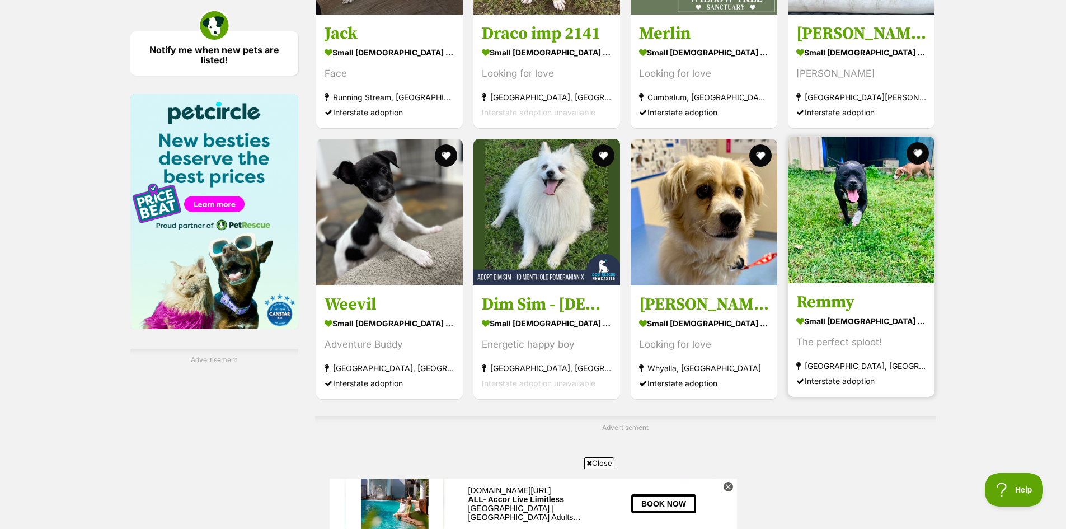
scroll to position [1622, 0]
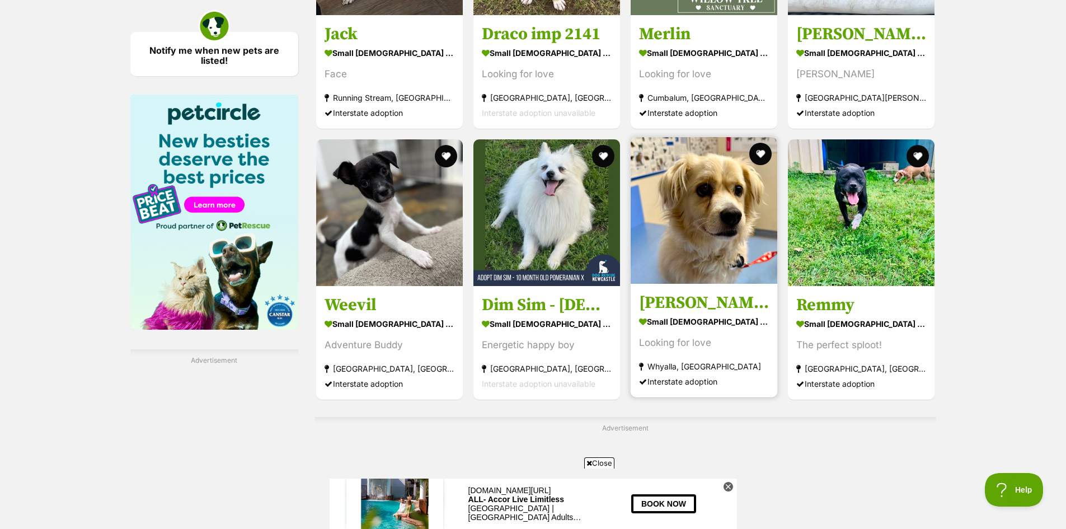
click at [719, 210] on img at bounding box center [703, 210] width 147 height 147
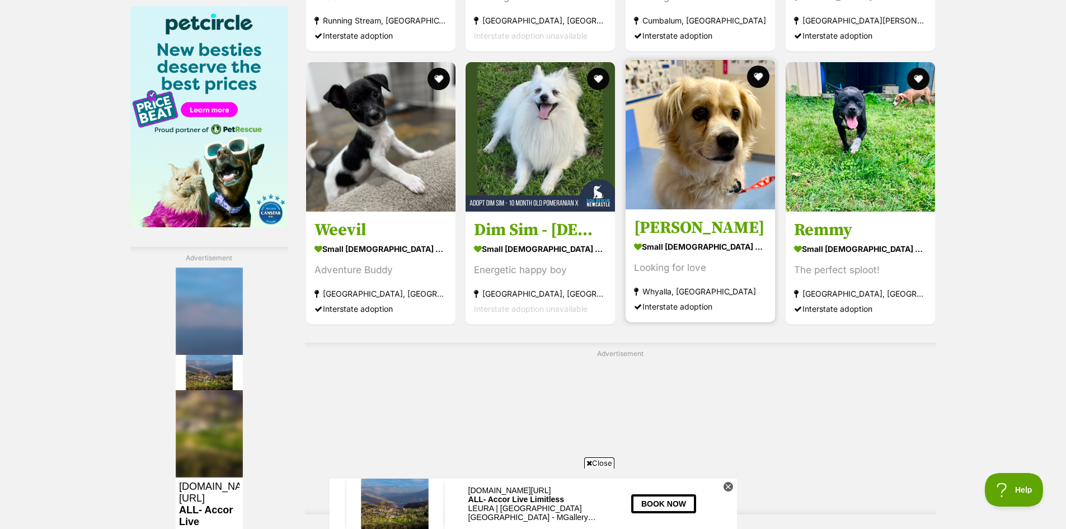
scroll to position [1860, 0]
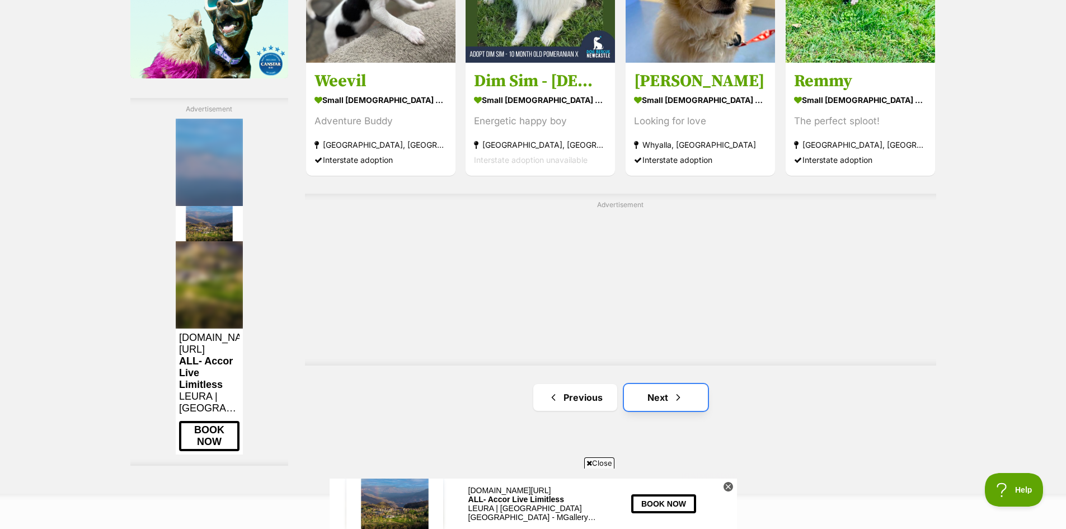
click at [663, 391] on link "Next" at bounding box center [666, 397] width 84 height 27
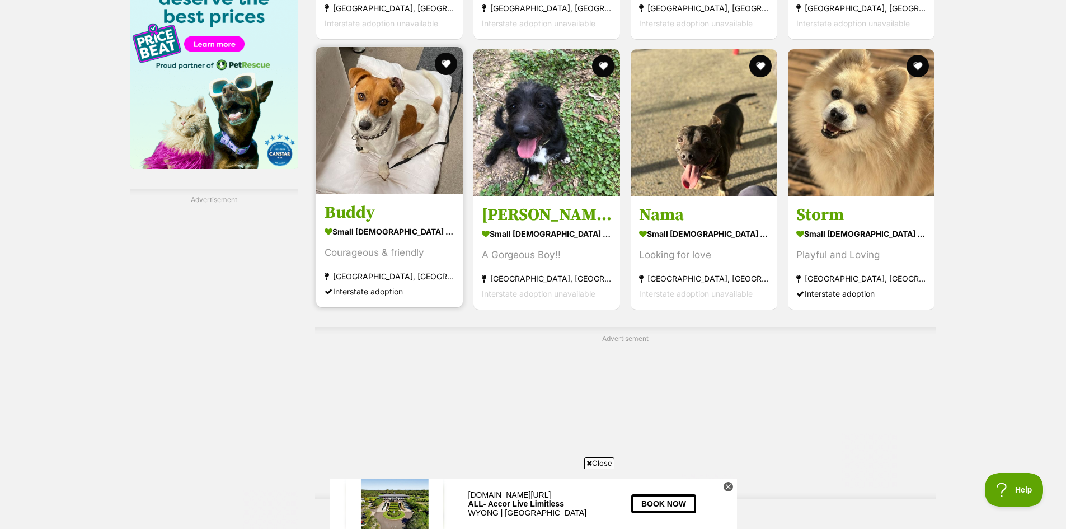
scroll to position [1678, 0]
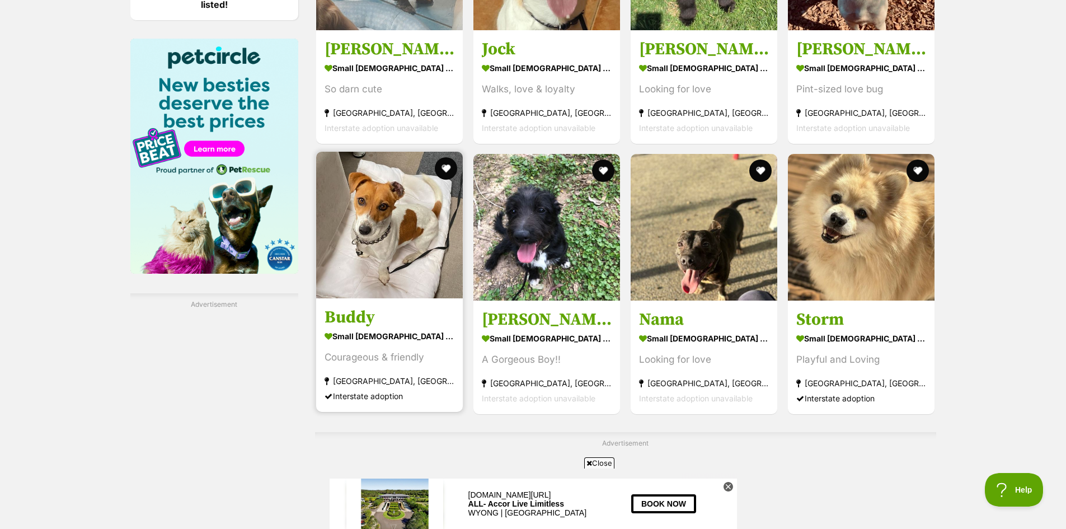
click at [396, 209] on img at bounding box center [389, 225] width 147 height 147
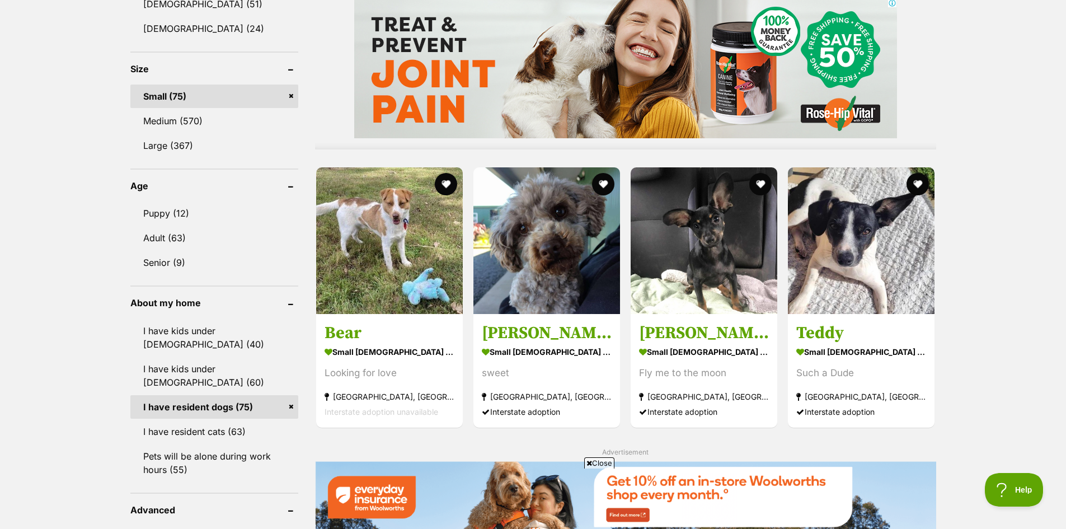
scroll to position [0, 0]
click at [172, 233] on link "Adult (63)" at bounding box center [214, 237] width 168 height 23
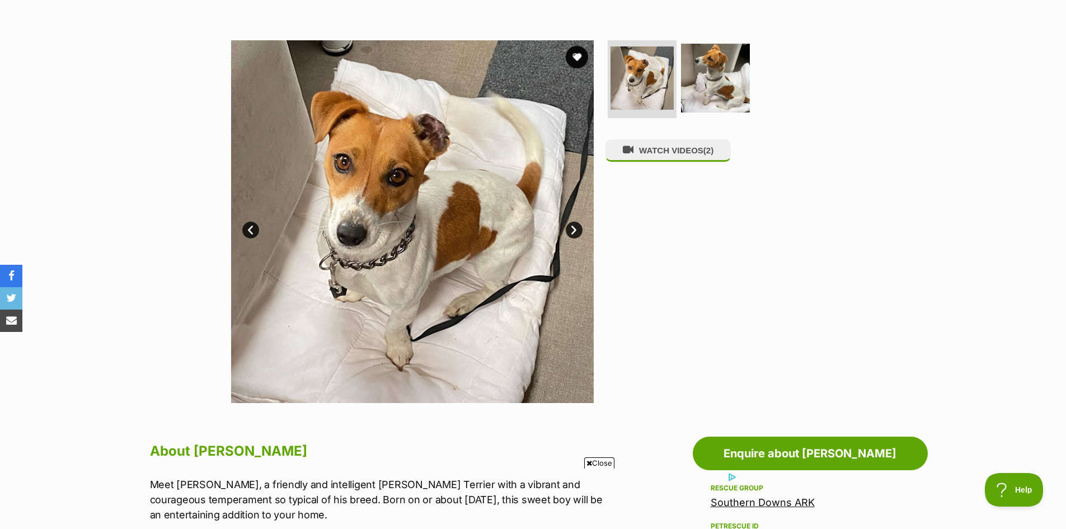
scroll to position [112, 0]
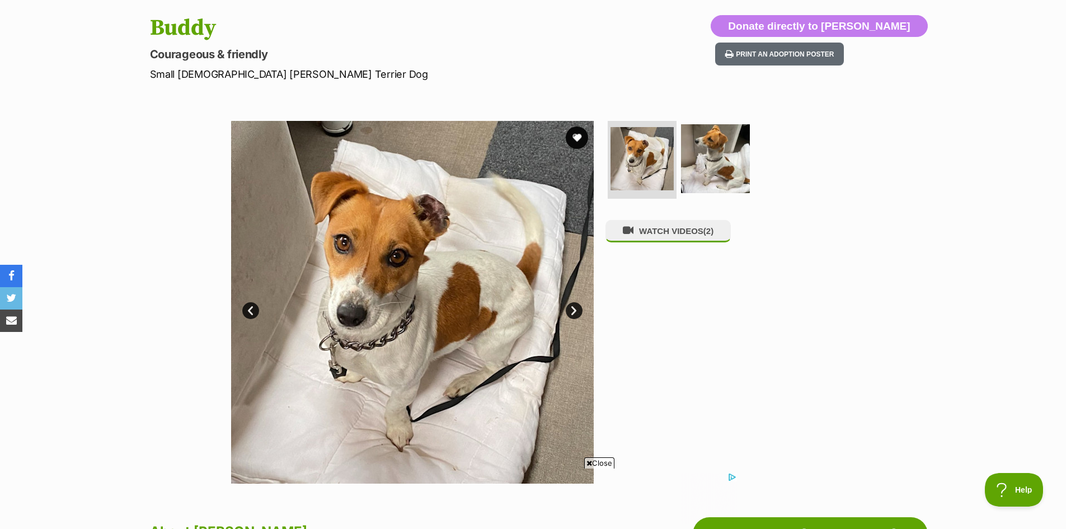
click at [576, 307] on link "Next" at bounding box center [574, 310] width 17 height 17
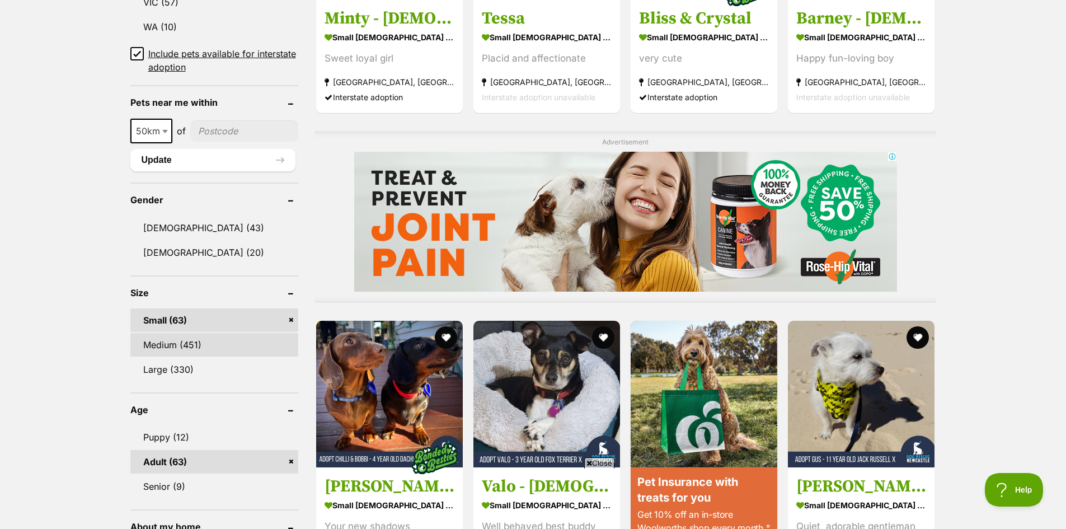
click at [169, 344] on link "Medium (451)" at bounding box center [214, 344] width 168 height 23
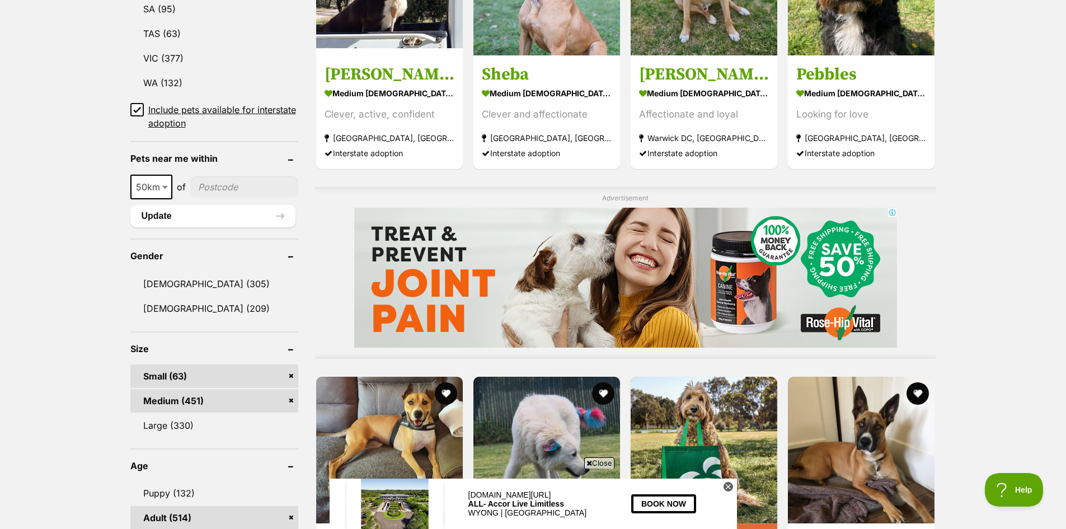
click at [290, 375] on link "Small (63)" at bounding box center [214, 375] width 168 height 23
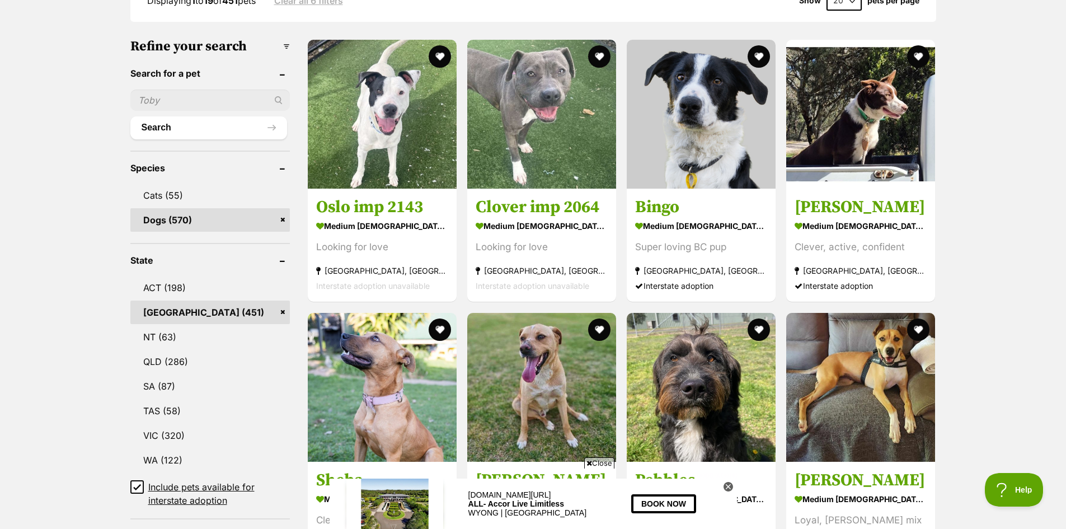
scroll to position [448, 0]
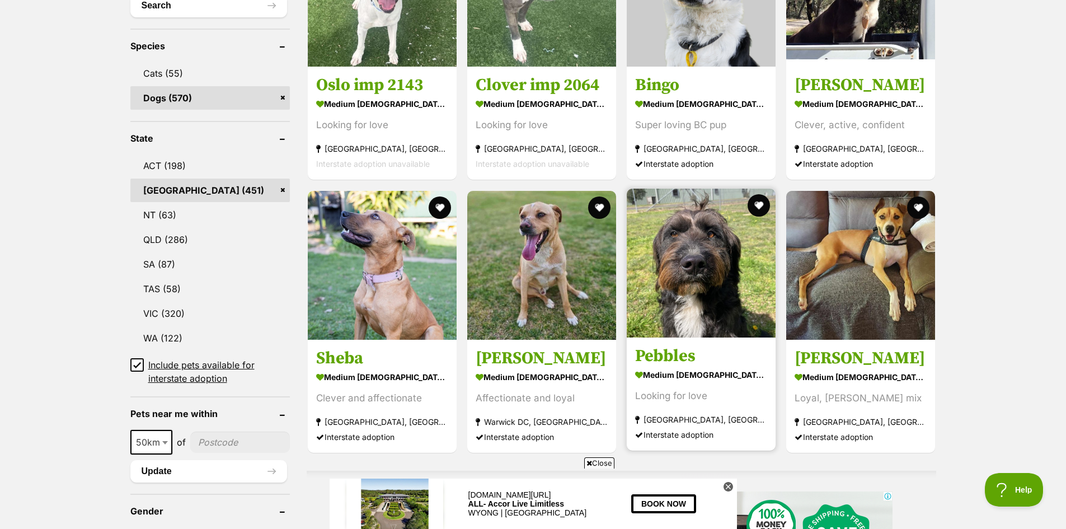
click at [698, 274] on img at bounding box center [701, 263] width 149 height 149
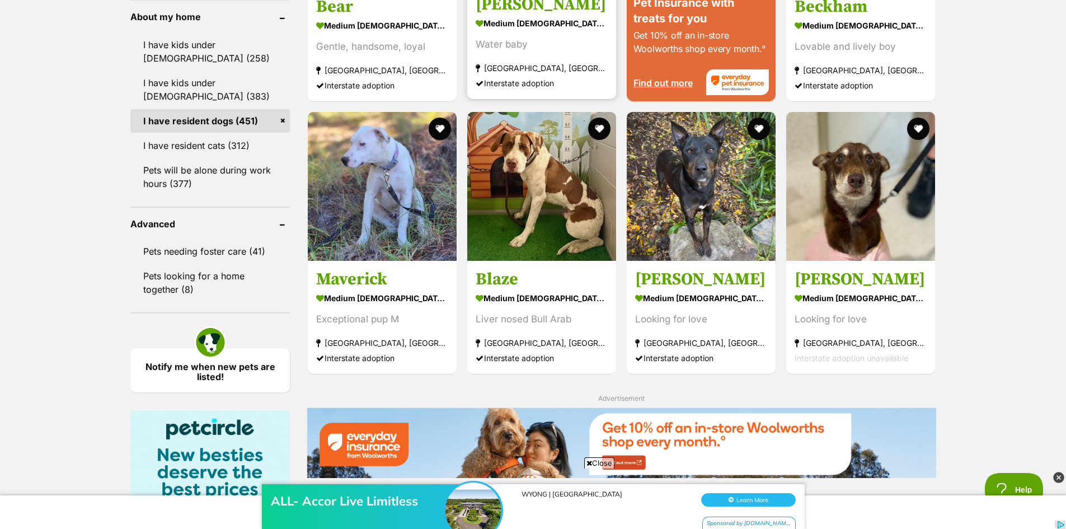
scroll to position [1287, 0]
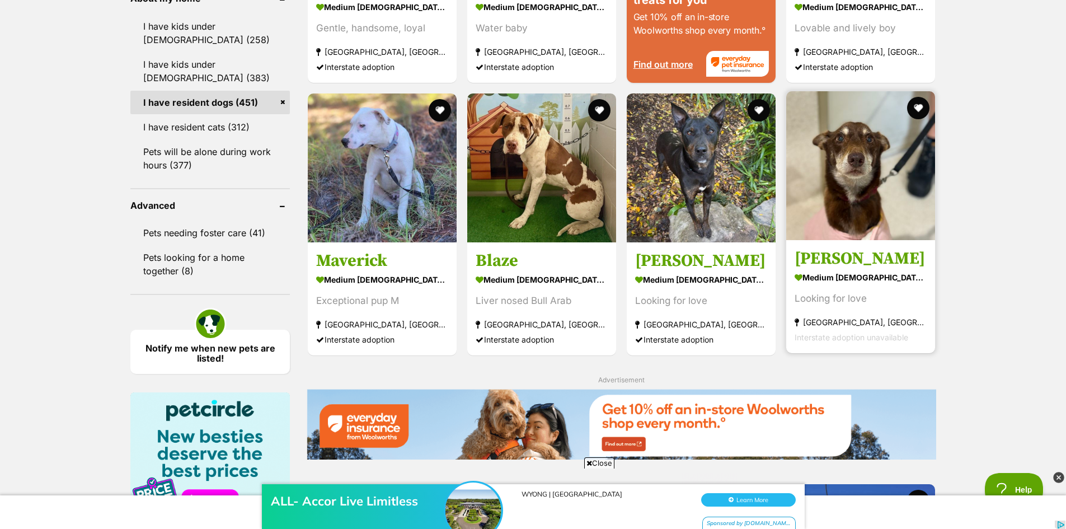
click at [859, 173] on img at bounding box center [860, 165] width 149 height 149
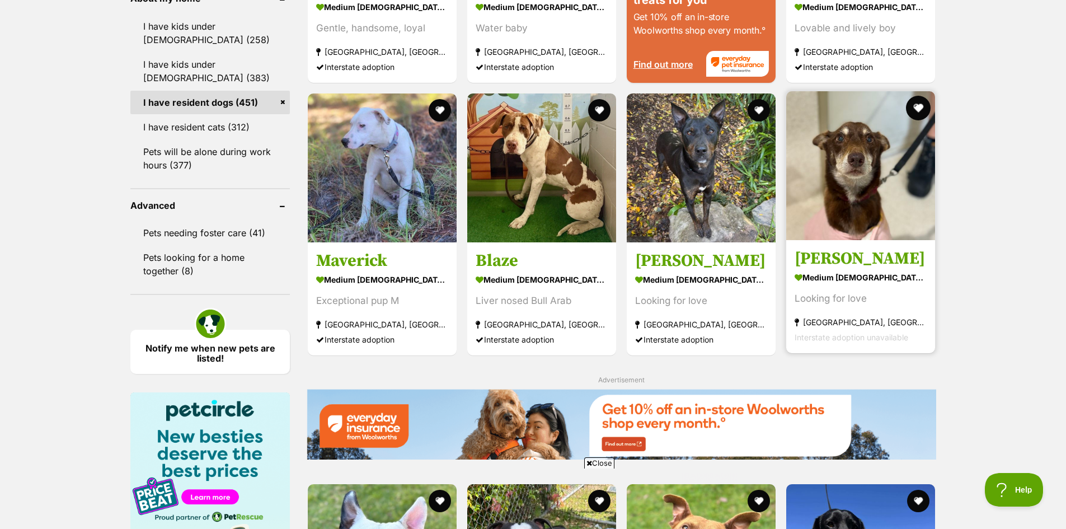
scroll to position [0, 0]
click at [918, 106] on button "favourite" at bounding box center [918, 108] width 25 height 25
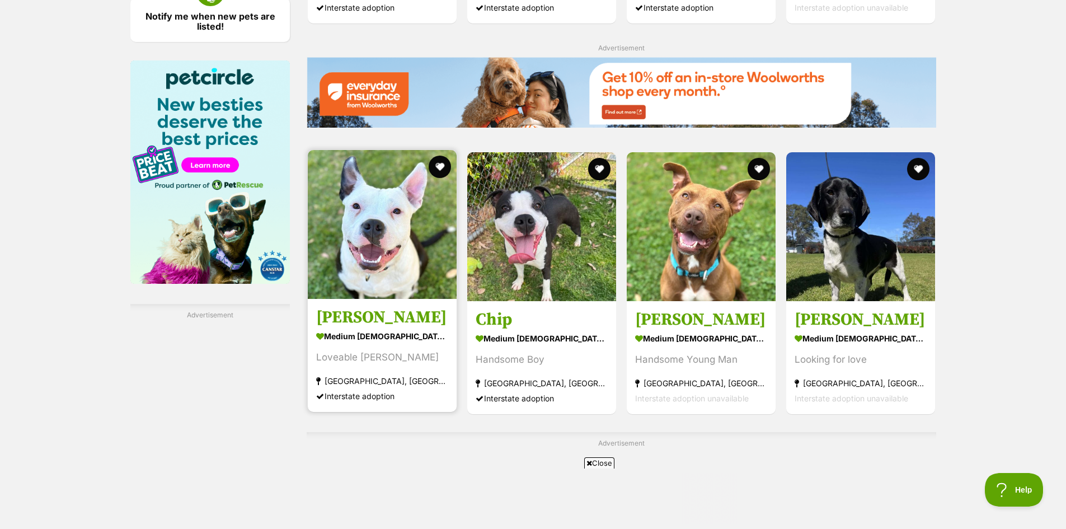
scroll to position [1622, 0]
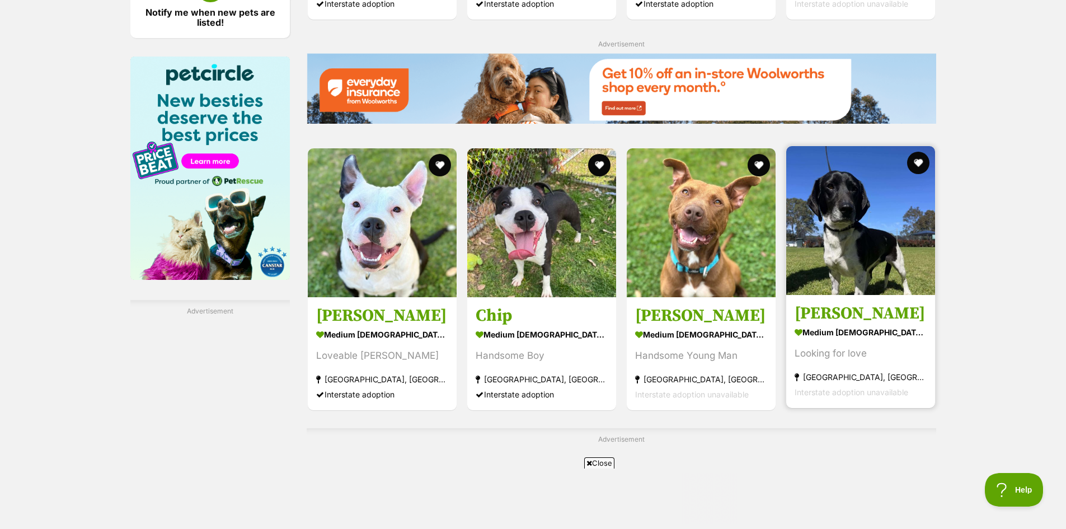
click at [847, 229] on img at bounding box center [860, 220] width 149 height 149
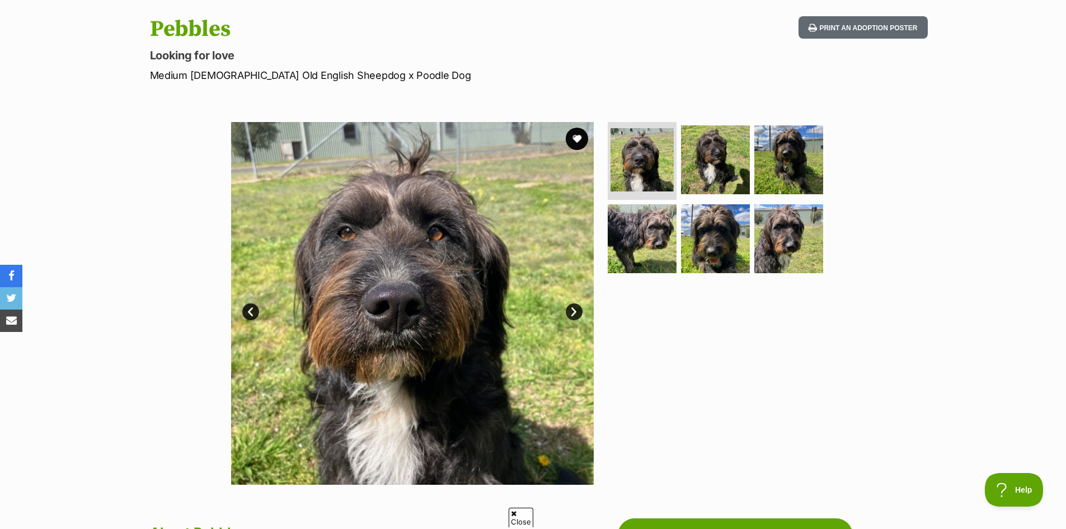
scroll to position [112, 0]
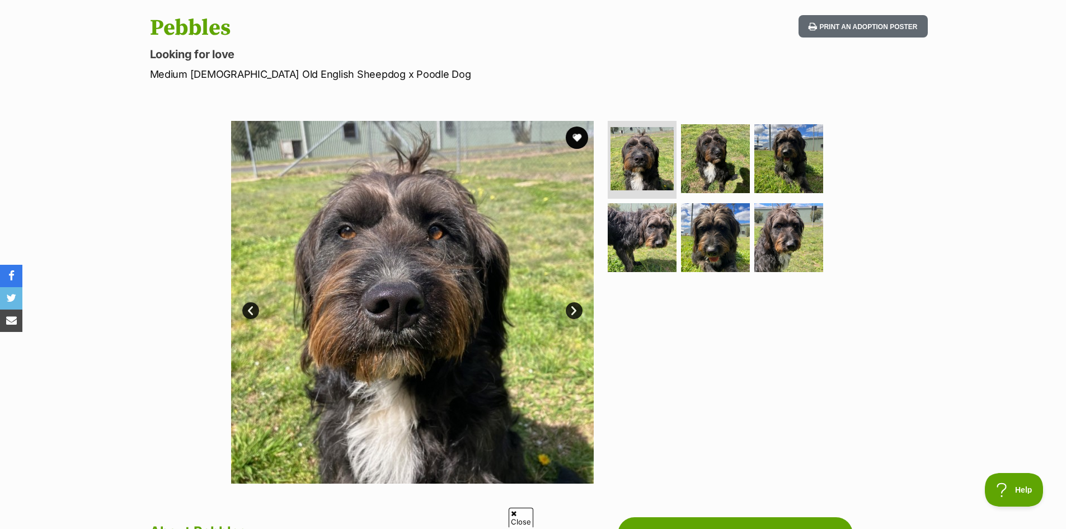
click at [573, 307] on link "Next" at bounding box center [574, 310] width 17 height 17
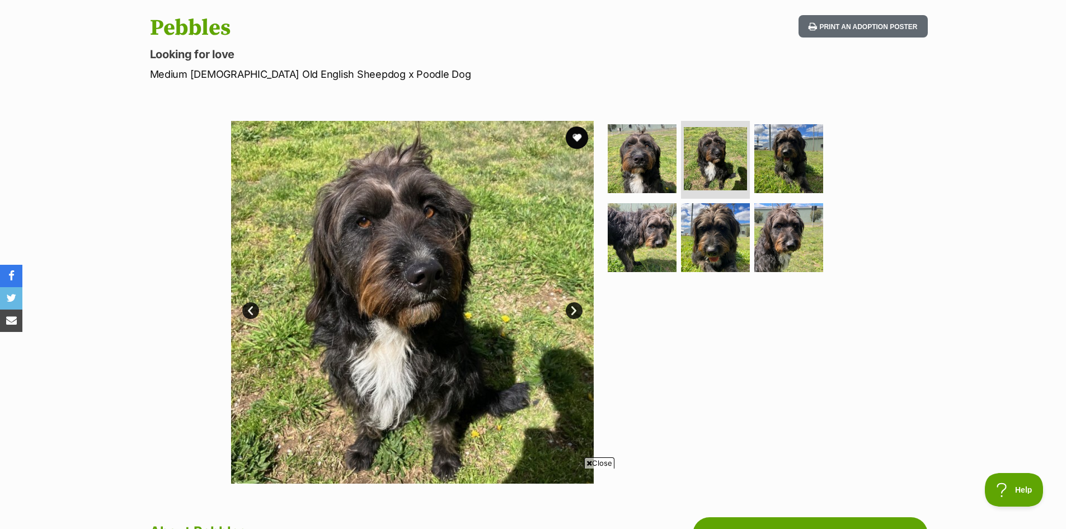
scroll to position [0, 0]
click at [573, 307] on link "Next" at bounding box center [574, 310] width 17 height 17
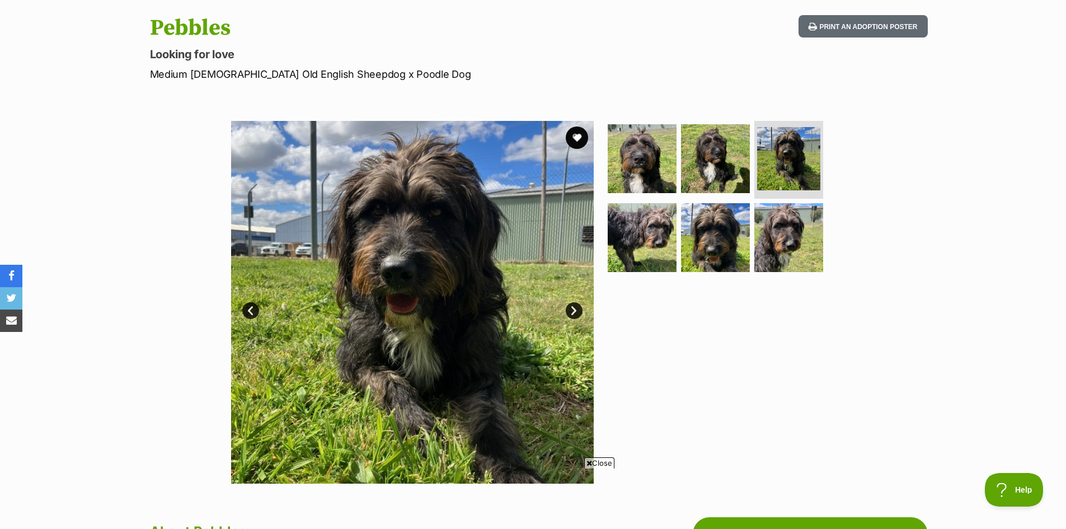
click at [573, 307] on link "Next" at bounding box center [574, 310] width 17 height 17
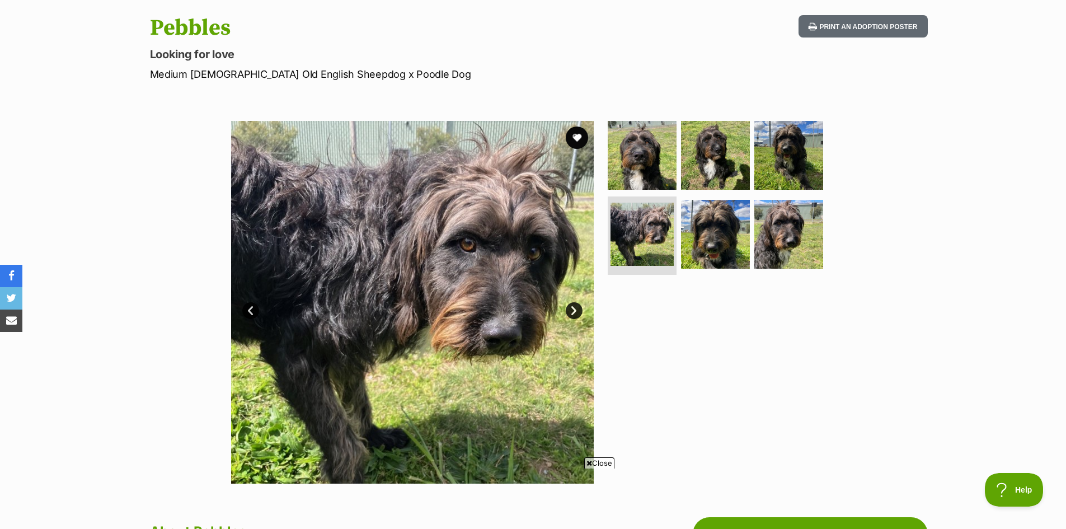
click at [573, 307] on link "Next" at bounding box center [574, 310] width 17 height 17
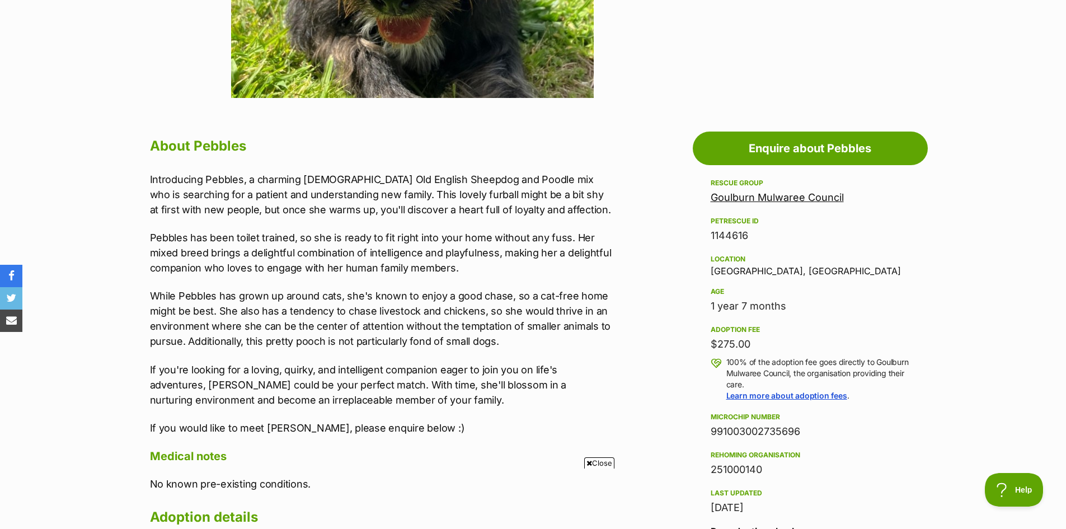
scroll to position [503, 0]
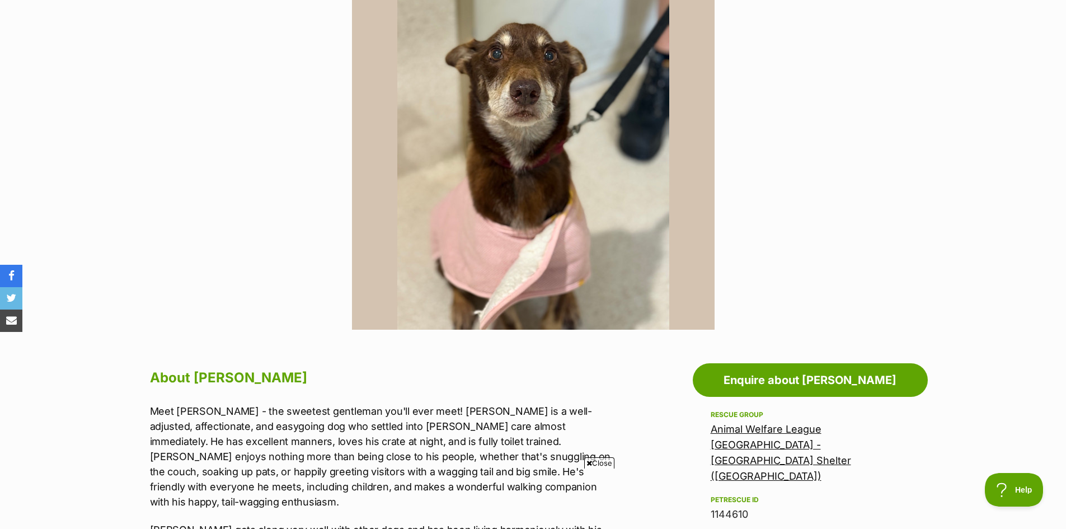
scroll to position [112, 0]
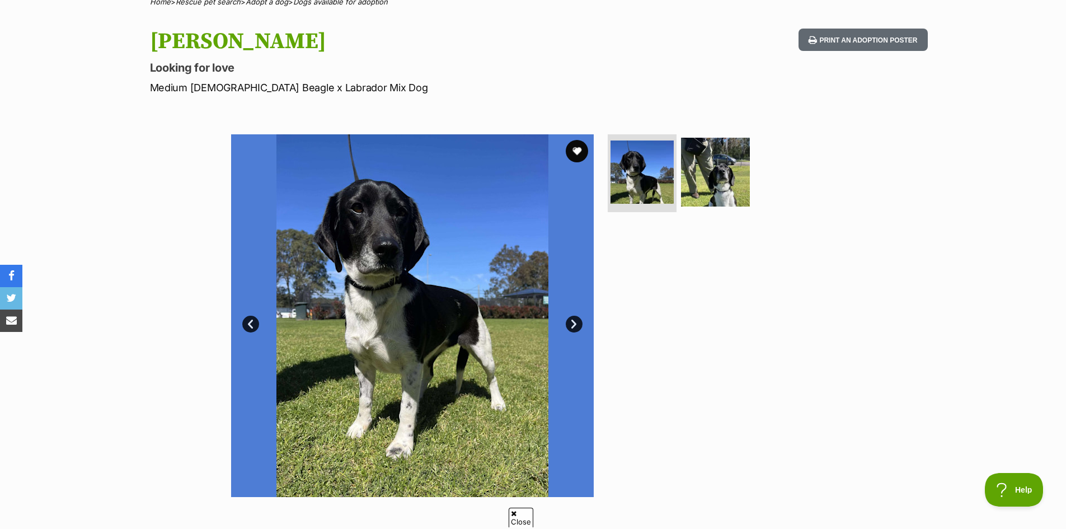
scroll to position [168, 0]
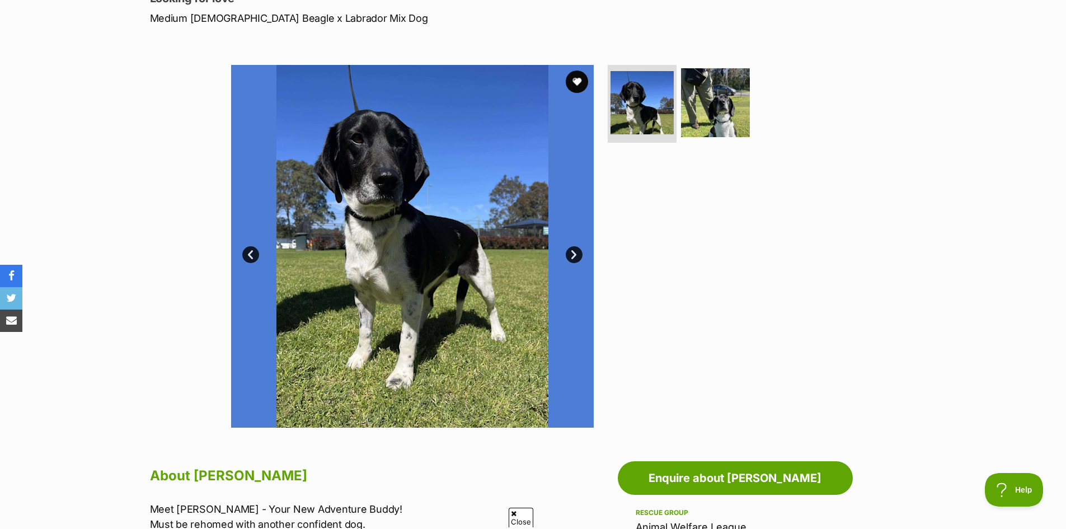
click at [573, 256] on link "Next" at bounding box center [574, 254] width 17 height 17
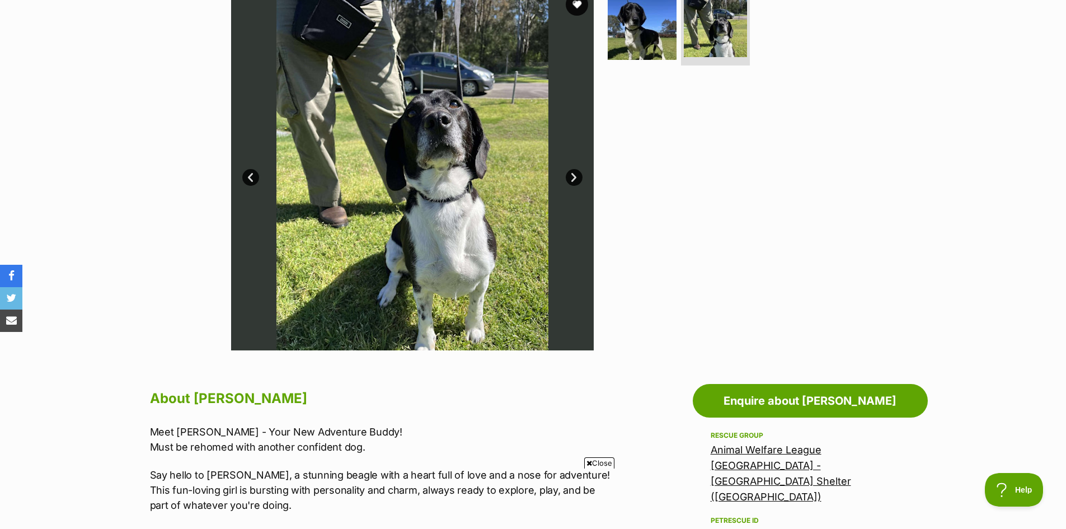
scroll to position [224, 0]
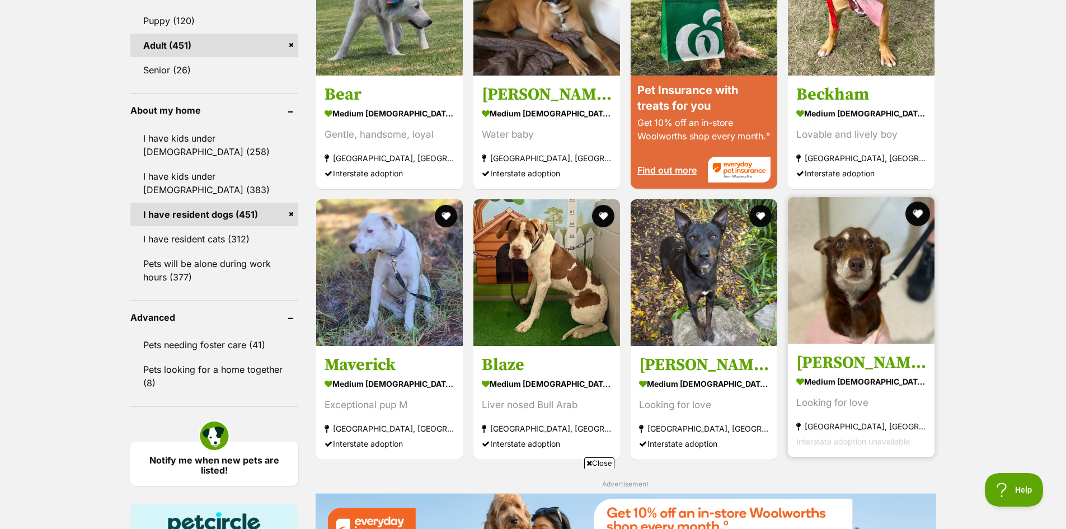
click at [917, 213] on button "favourite" at bounding box center [918, 213] width 25 height 25
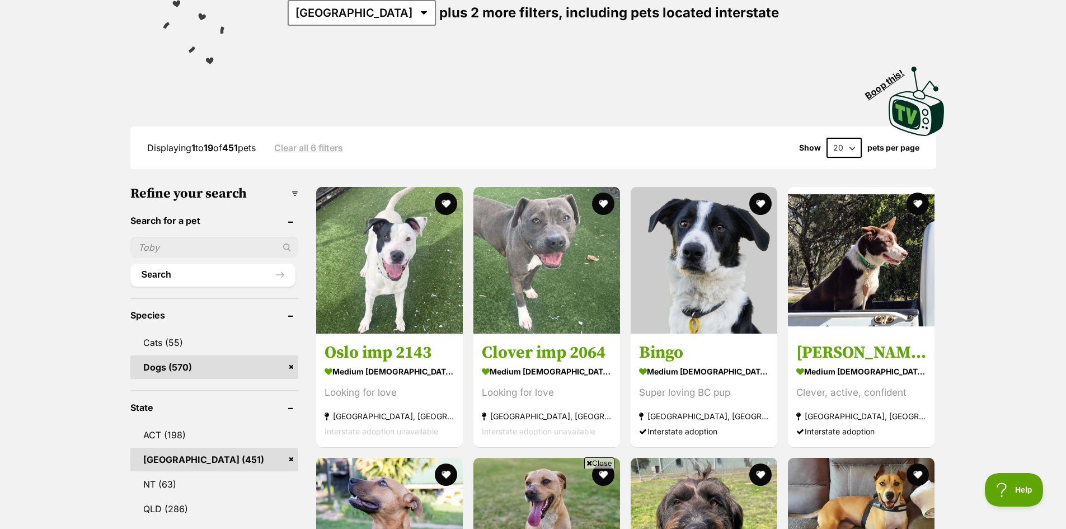
scroll to position [168, 0]
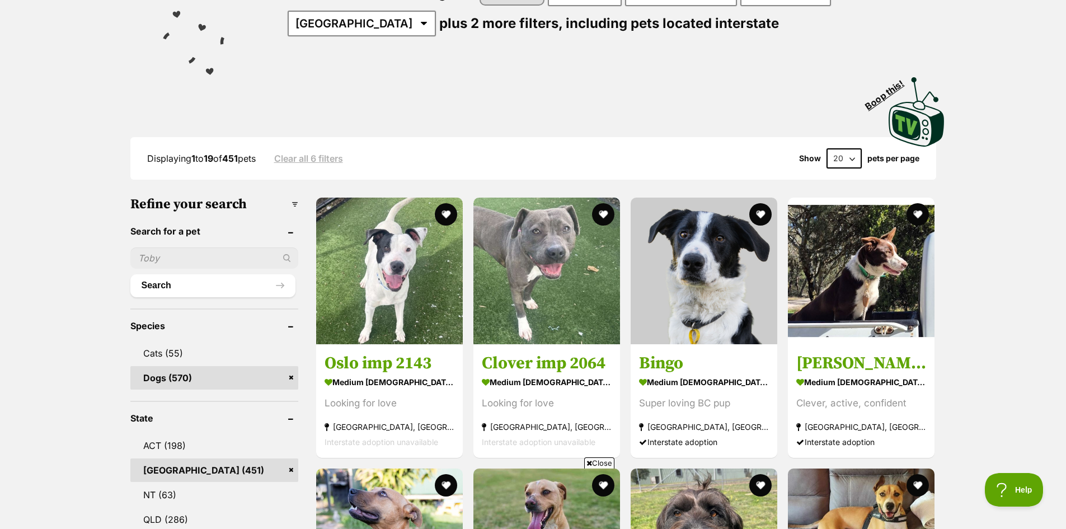
click at [851, 159] on select "20 40 60" at bounding box center [843, 158] width 35 height 20
select select "60"
click at [826, 148] on select "20 40 60" at bounding box center [843, 158] width 35 height 20
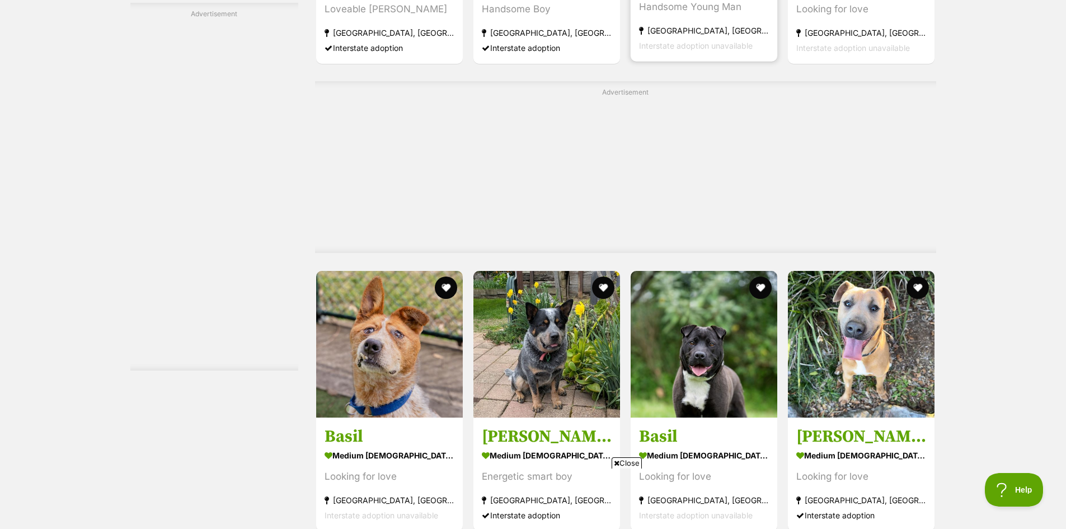
scroll to position [2182, 0]
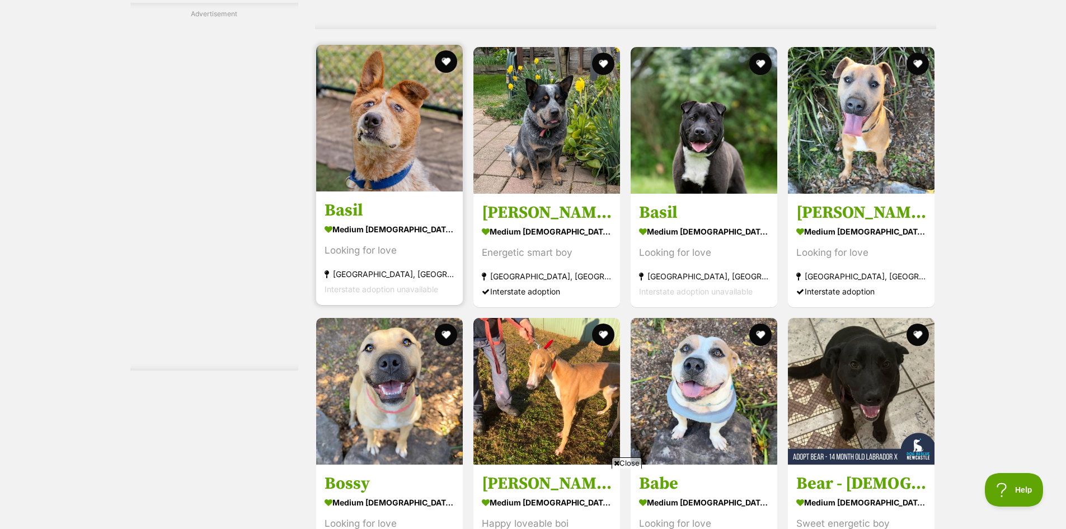
click at [400, 138] on img at bounding box center [389, 118] width 147 height 147
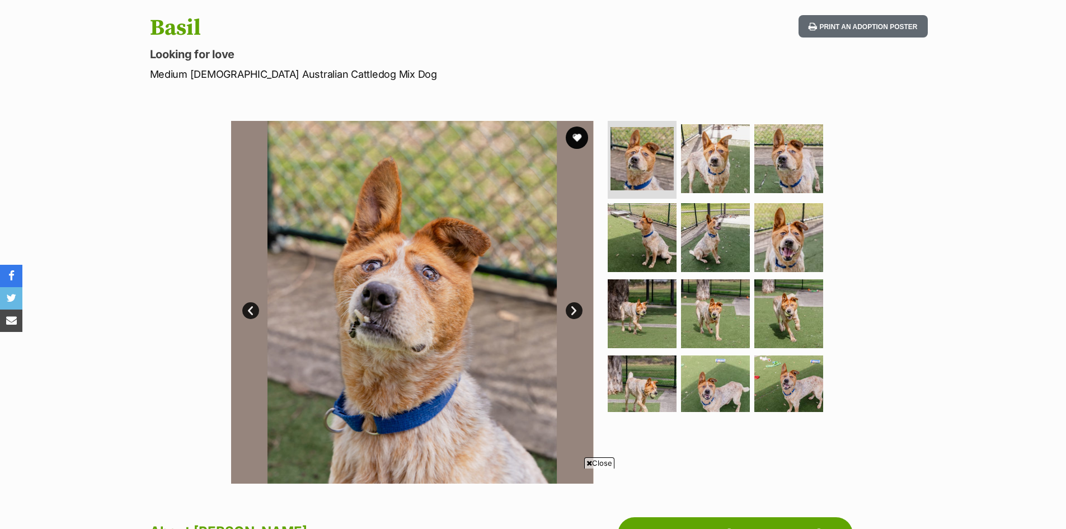
click at [568, 306] on link "Next" at bounding box center [574, 310] width 17 height 17
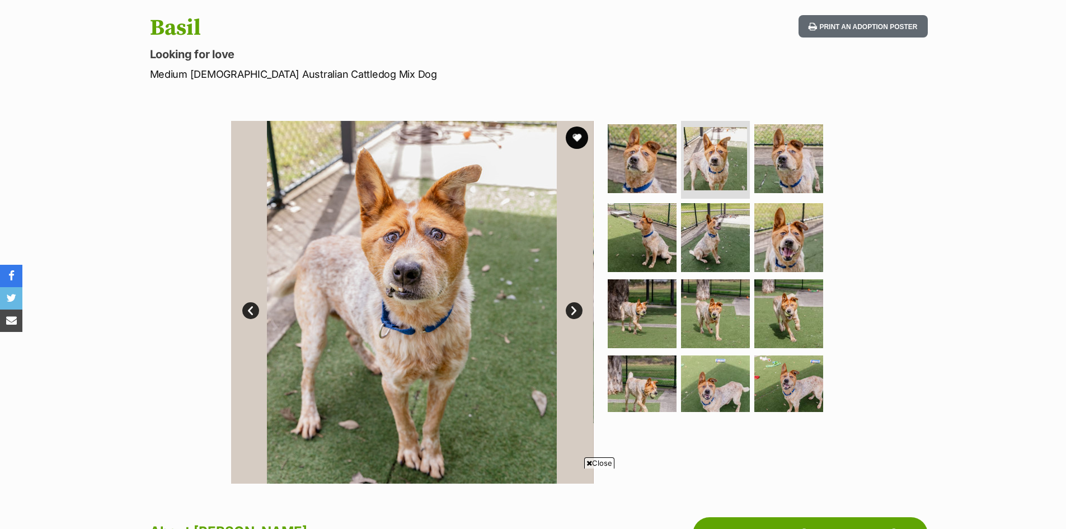
click at [568, 306] on link "Next" at bounding box center [574, 310] width 17 height 17
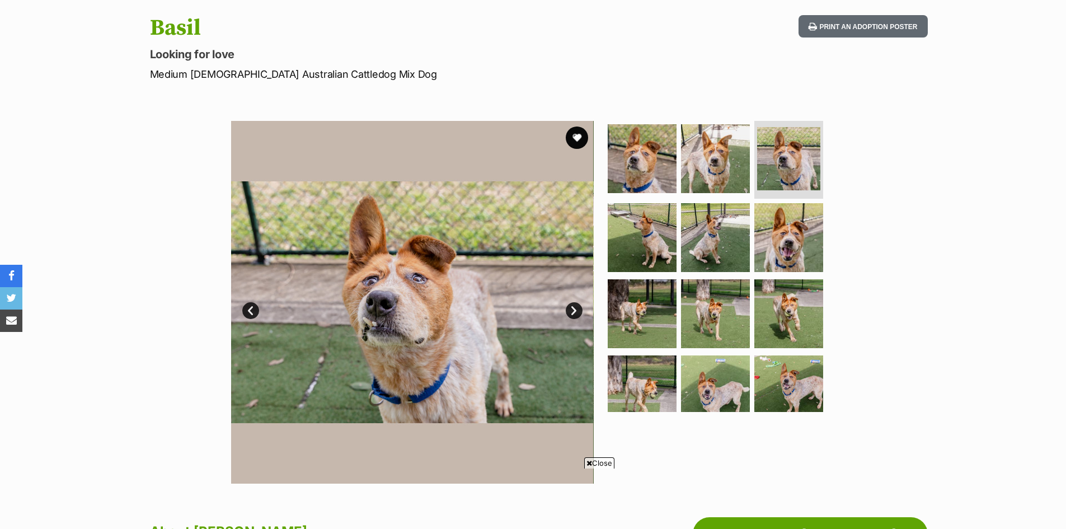
click at [568, 306] on link "Next" at bounding box center [574, 310] width 17 height 17
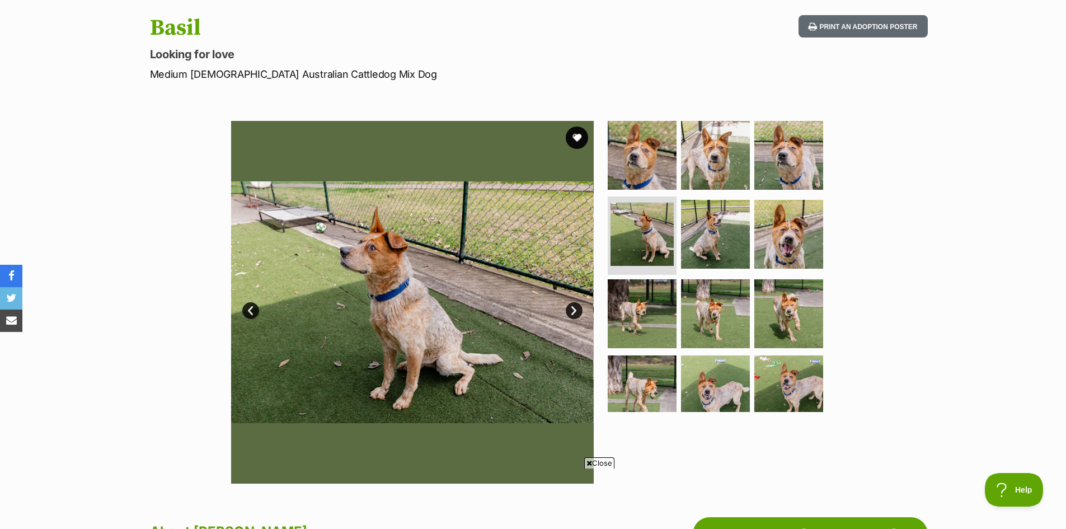
click at [568, 306] on link "Next" at bounding box center [574, 310] width 17 height 17
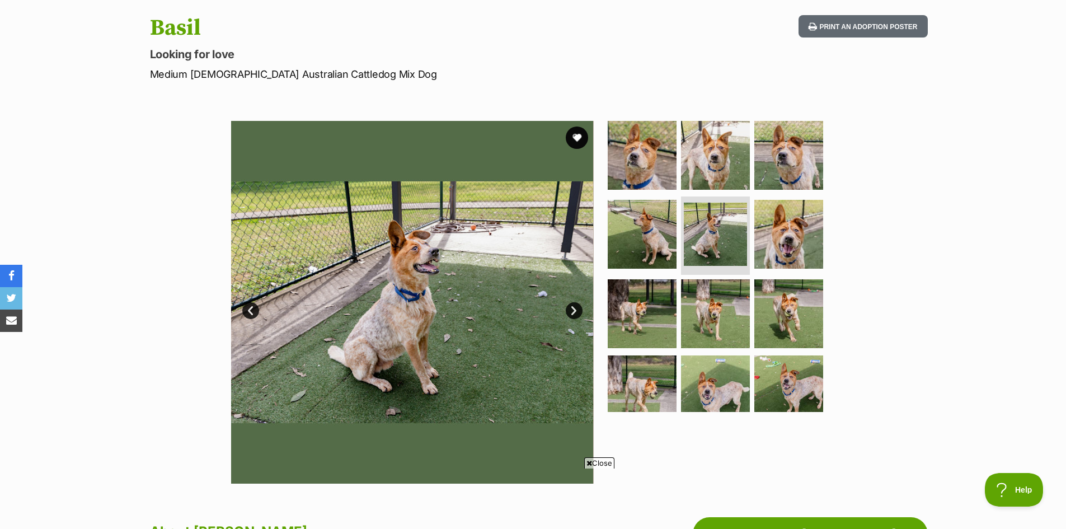
click at [568, 306] on link "Next" at bounding box center [574, 310] width 17 height 17
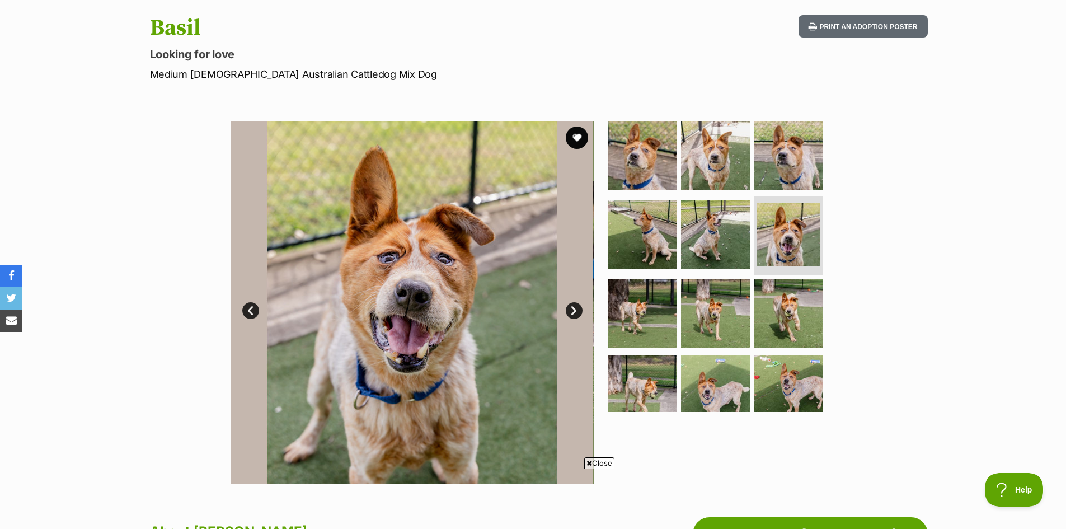
click at [568, 306] on link "Next" at bounding box center [574, 310] width 17 height 17
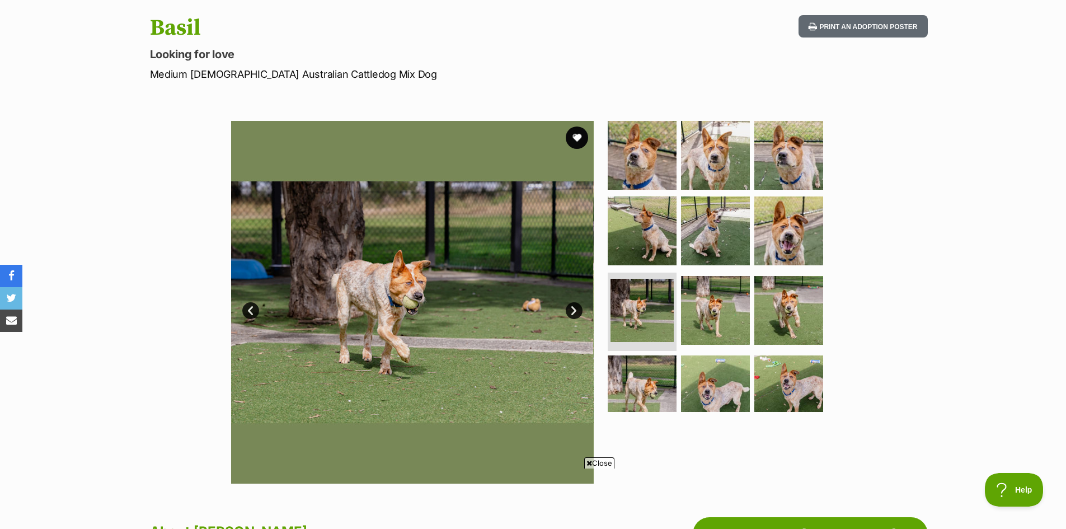
click at [568, 306] on link "Next" at bounding box center [574, 310] width 17 height 17
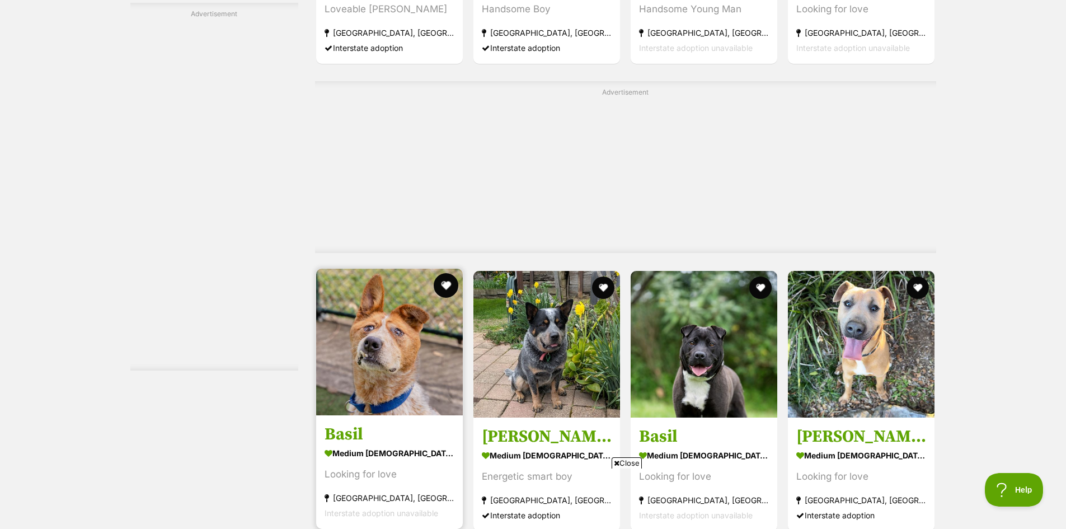
click at [446, 273] on button "favourite" at bounding box center [446, 285] width 25 height 25
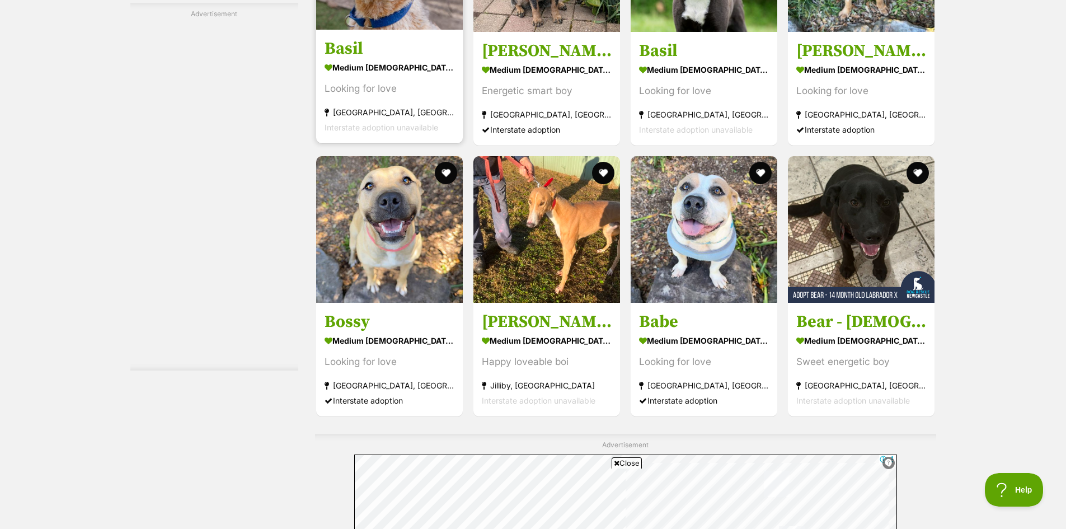
scroll to position [2350, 0]
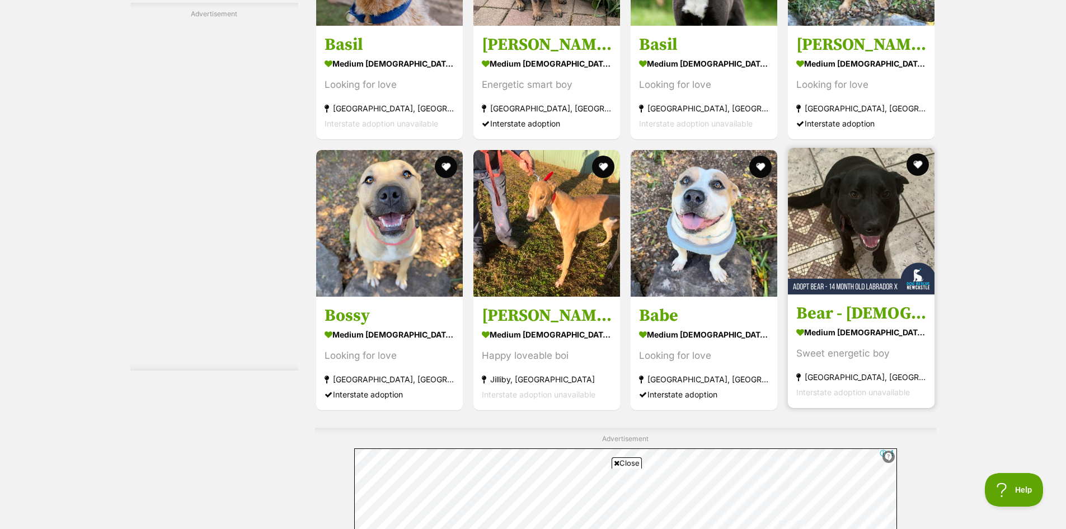
click at [874, 196] on img at bounding box center [861, 221] width 147 height 147
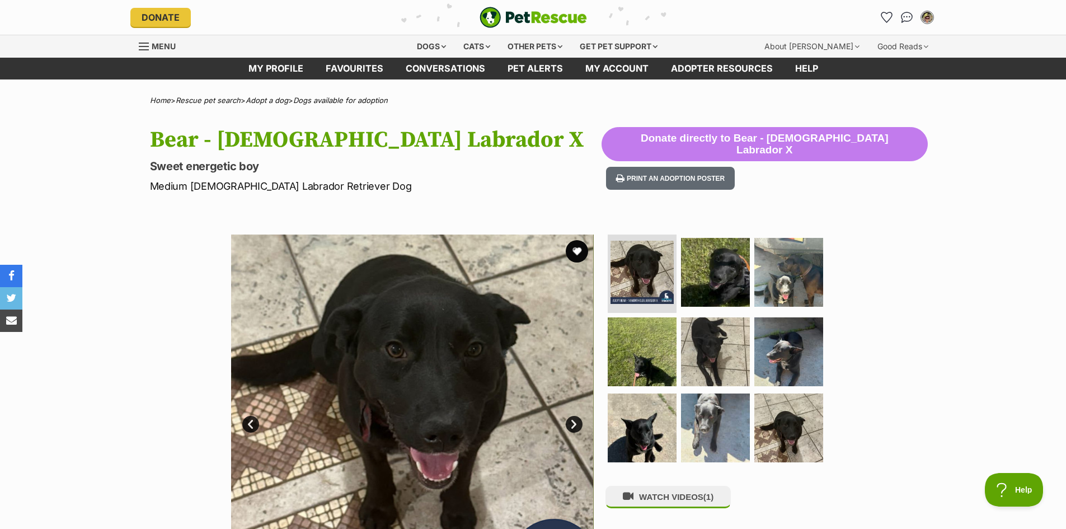
scroll to position [168, 0]
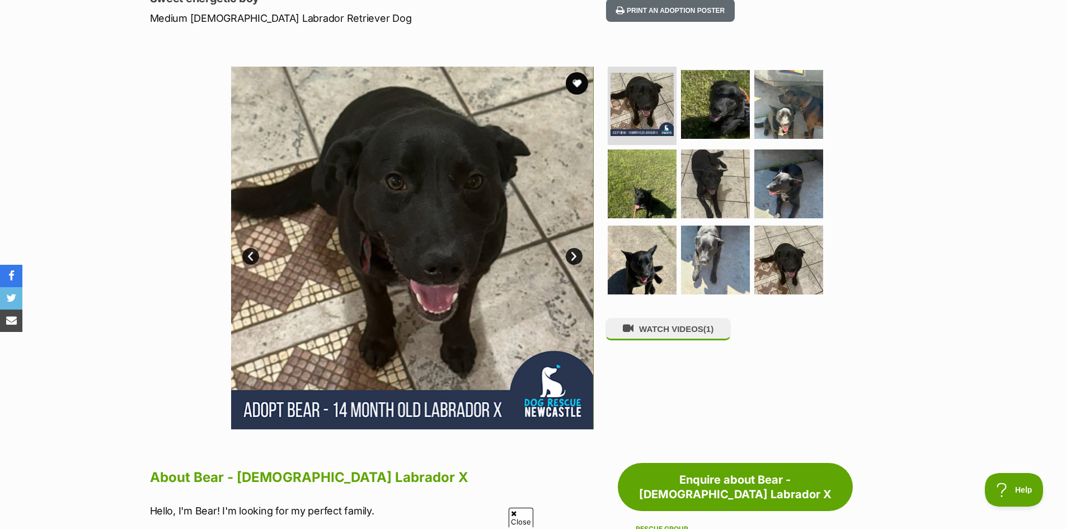
click at [575, 253] on link "Next" at bounding box center [574, 256] width 17 height 17
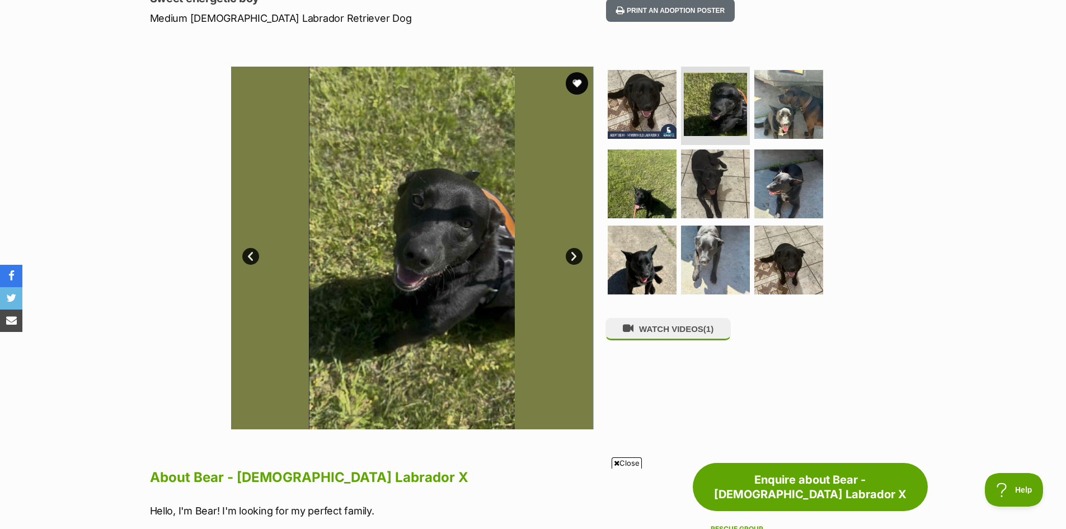
scroll to position [0, 0]
click at [575, 253] on link "Next" at bounding box center [574, 256] width 17 height 17
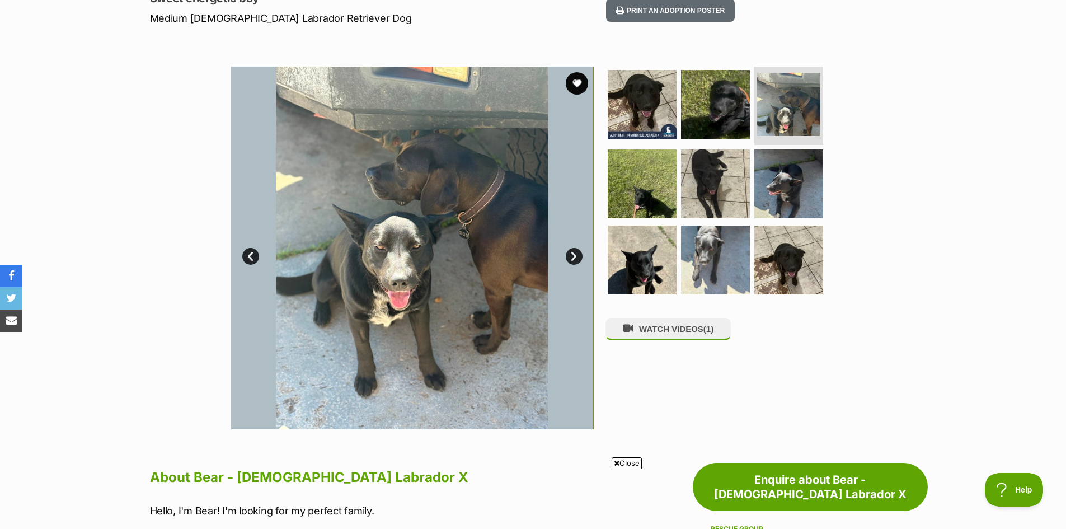
click at [575, 253] on link "Next" at bounding box center [574, 256] width 17 height 17
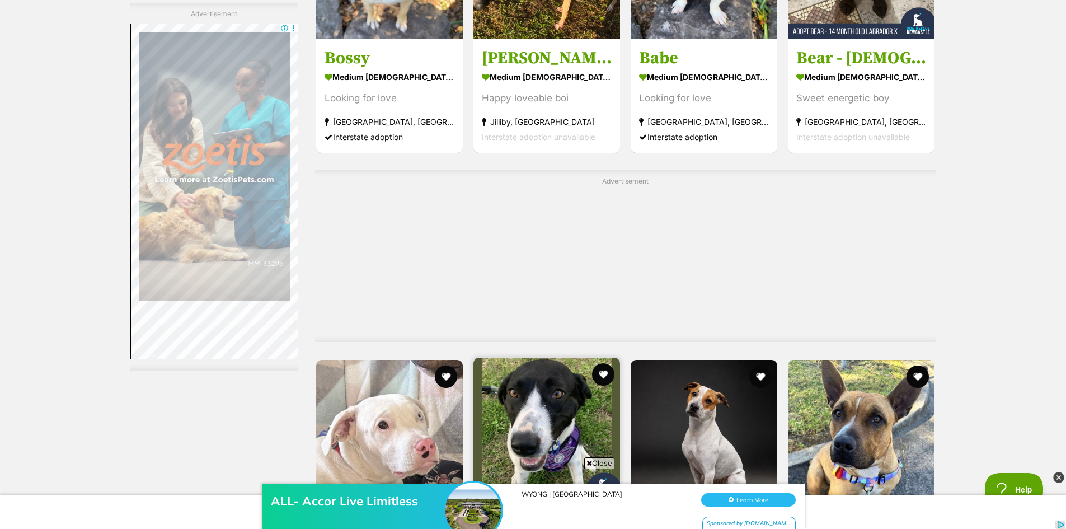
click at [553, 357] on img at bounding box center [546, 430] width 147 height 147
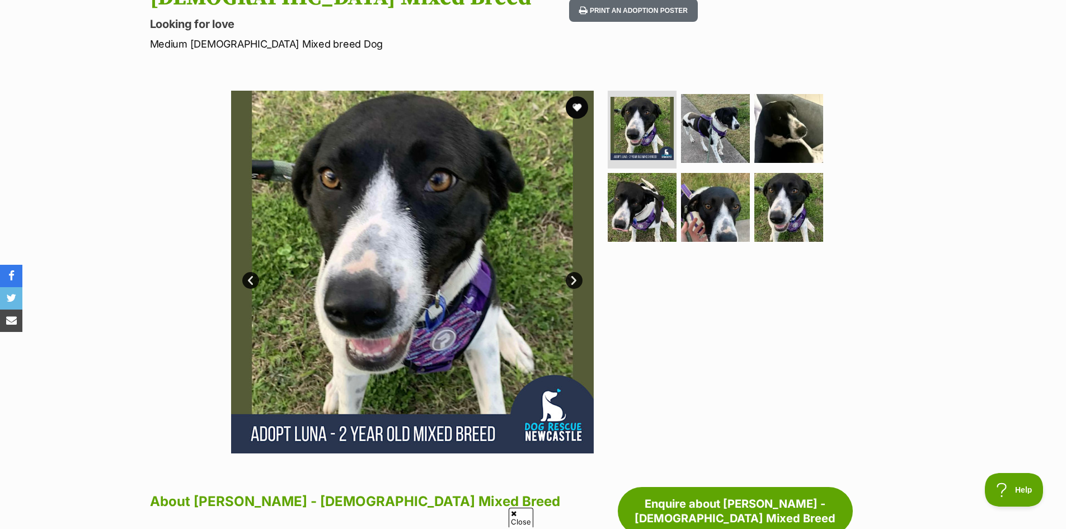
click at [572, 272] on link "Next" at bounding box center [574, 280] width 17 height 17
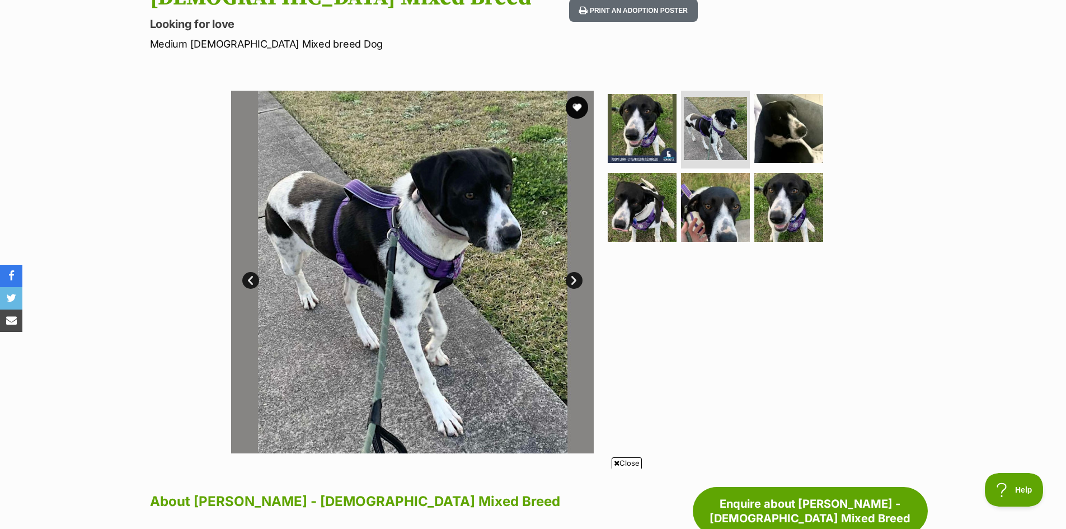
click at [572, 272] on link "Next" at bounding box center [574, 280] width 17 height 17
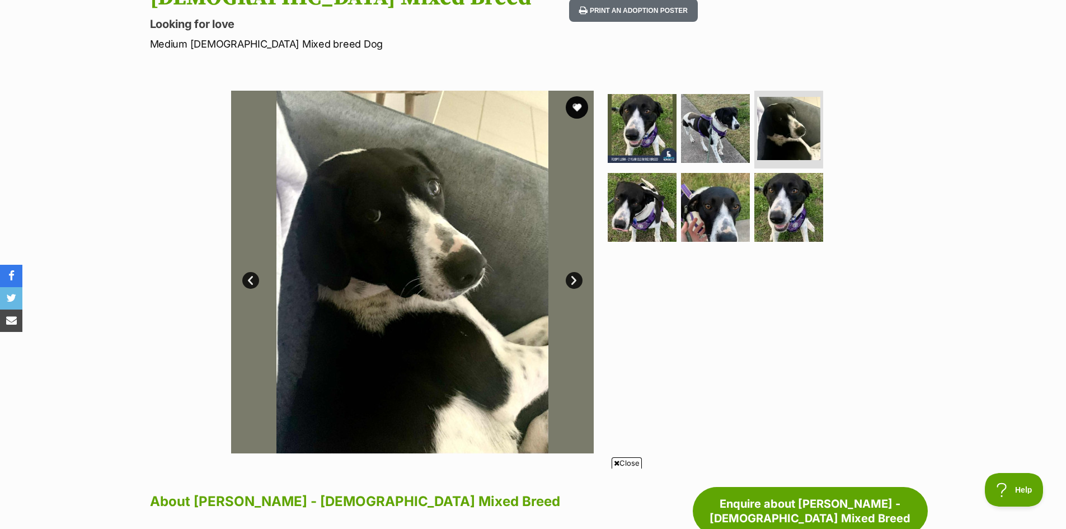
click at [572, 272] on link "Next" at bounding box center [574, 280] width 17 height 17
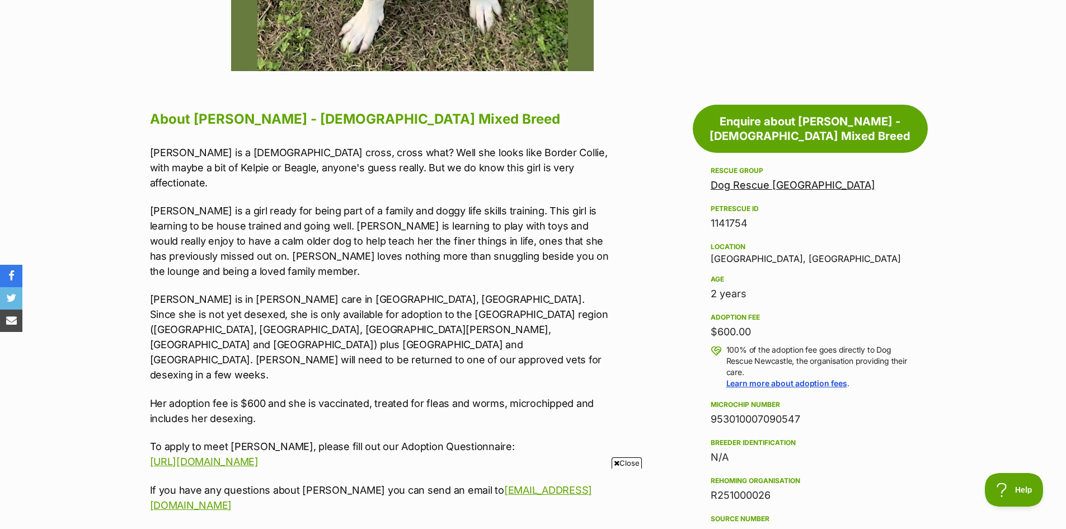
scroll to position [559, 0]
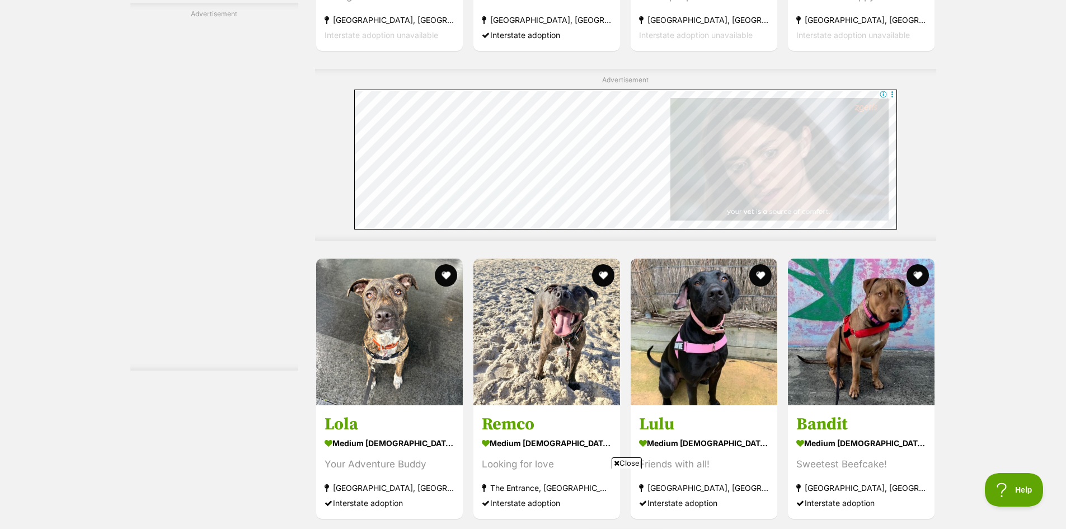
scroll to position [5706, 0]
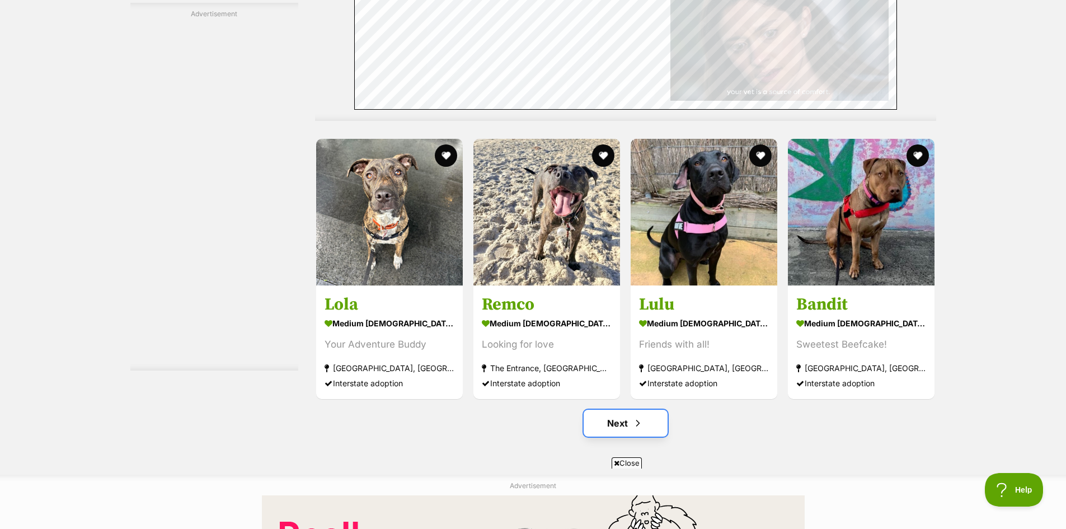
click at [628, 409] on link "Next" at bounding box center [625, 422] width 84 height 27
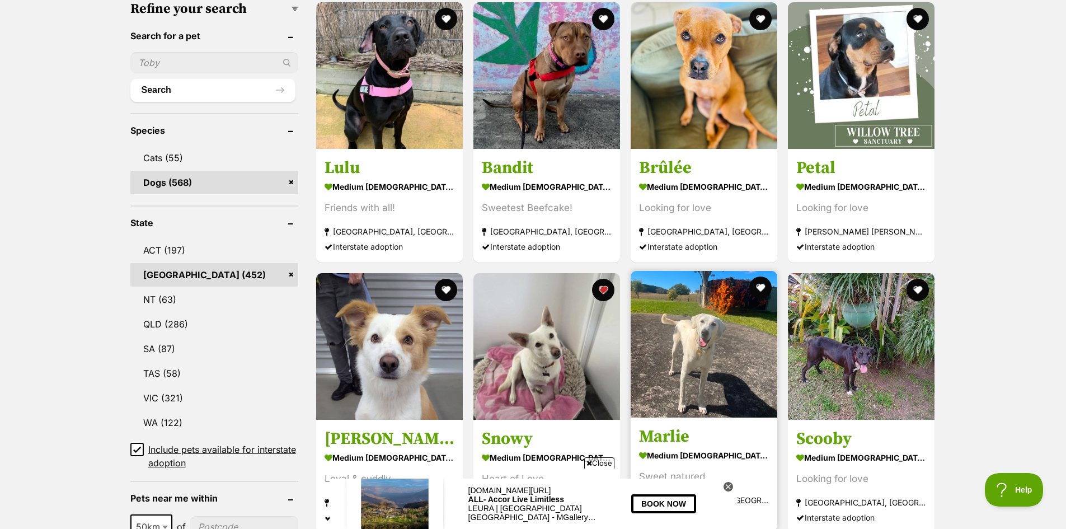
scroll to position [280, 0]
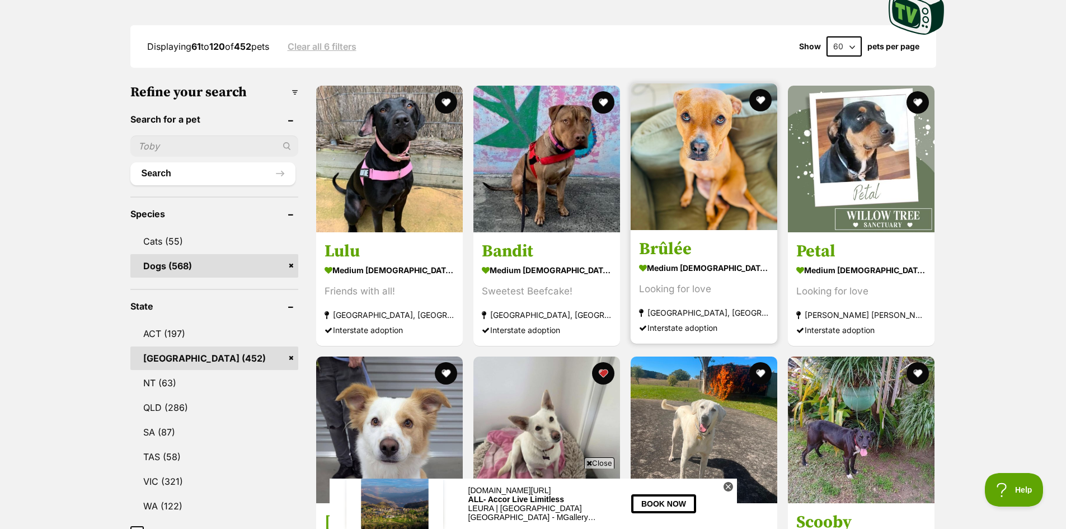
click at [728, 176] on img at bounding box center [703, 156] width 147 height 147
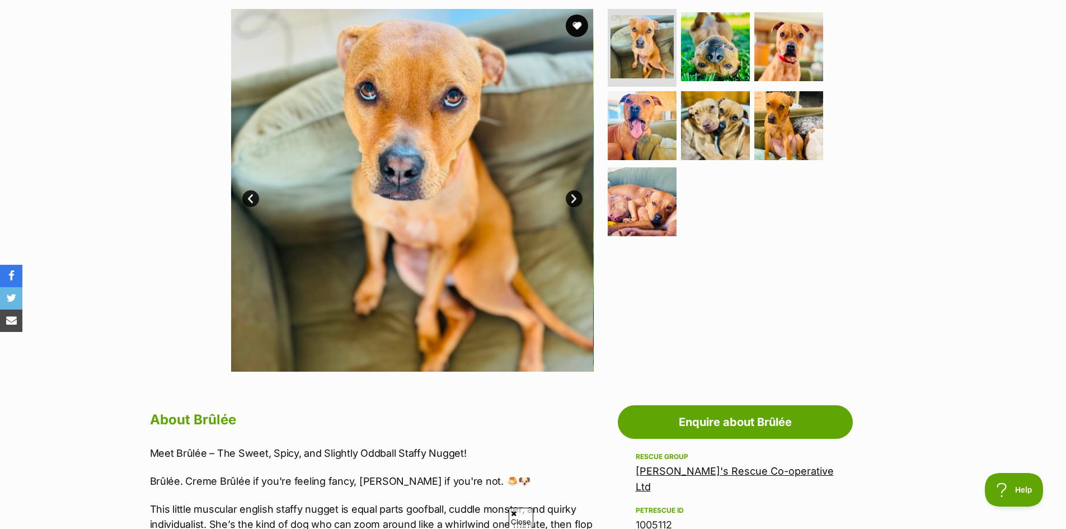
click at [569, 199] on link "Next" at bounding box center [574, 198] width 17 height 17
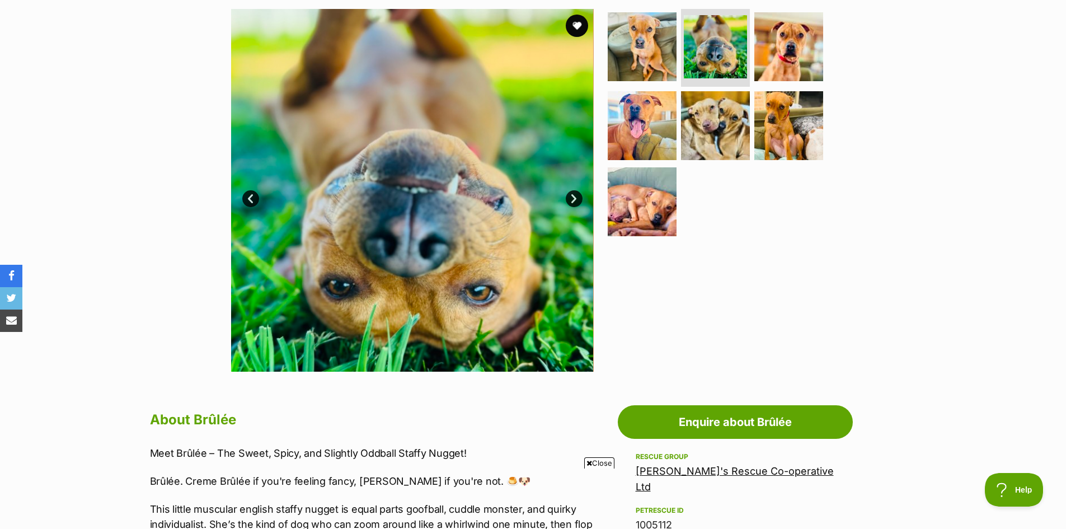
click at [569, 199] on link "Next" at bounding box center [574, 198] width 17 height 17
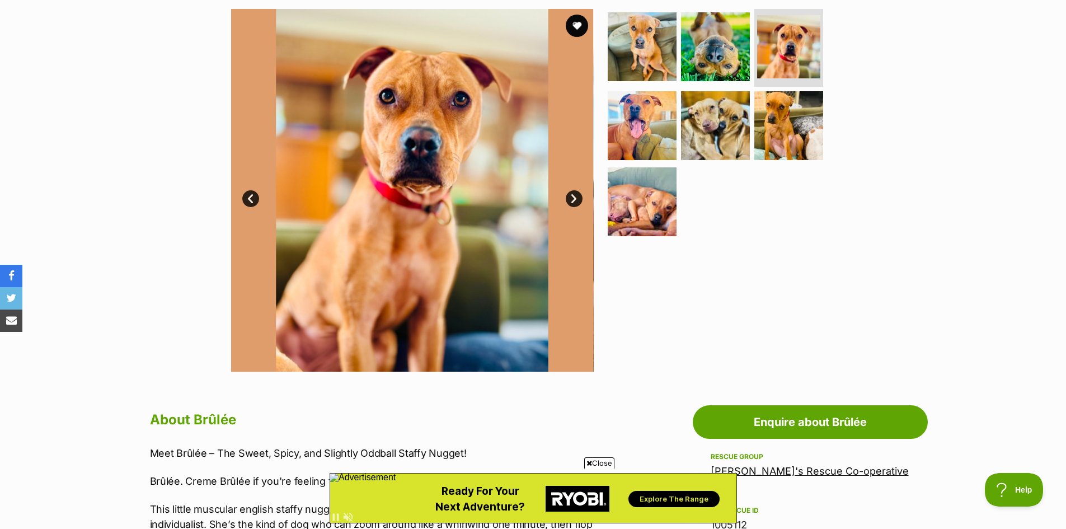
click at [569, 199] on link "Next" at bounding box center [574, 198] width 17 height 17
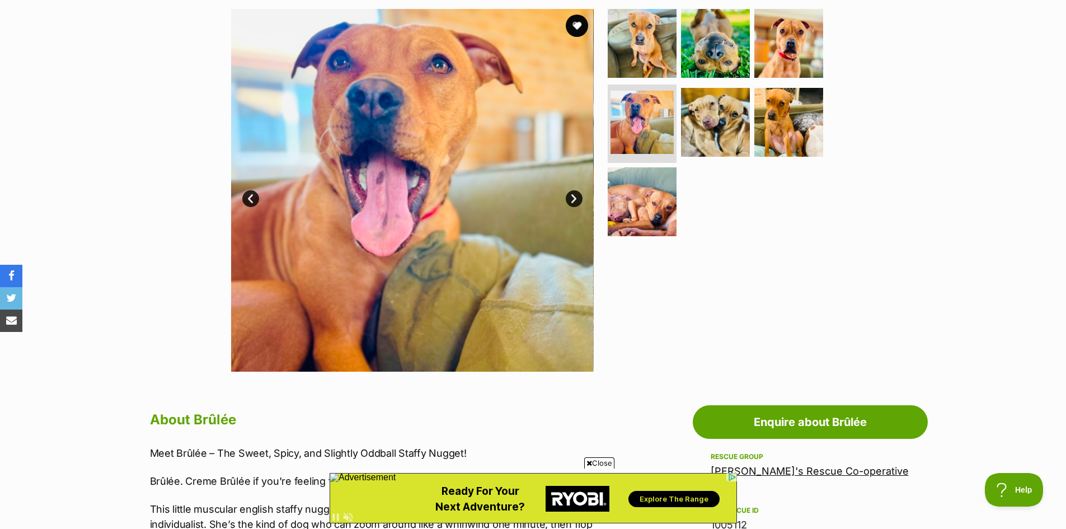
click at [569, 199] on link "Next" at bounding box center [574, 198] width 17 height 17
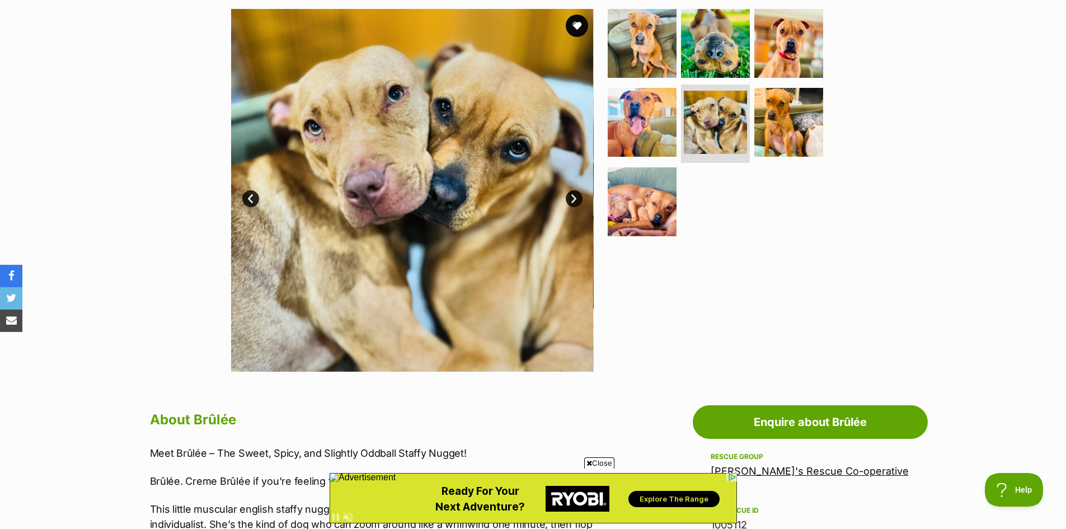
click at [569, 199] on link "Next" at bounding box center [574, 198] width 17 height 17
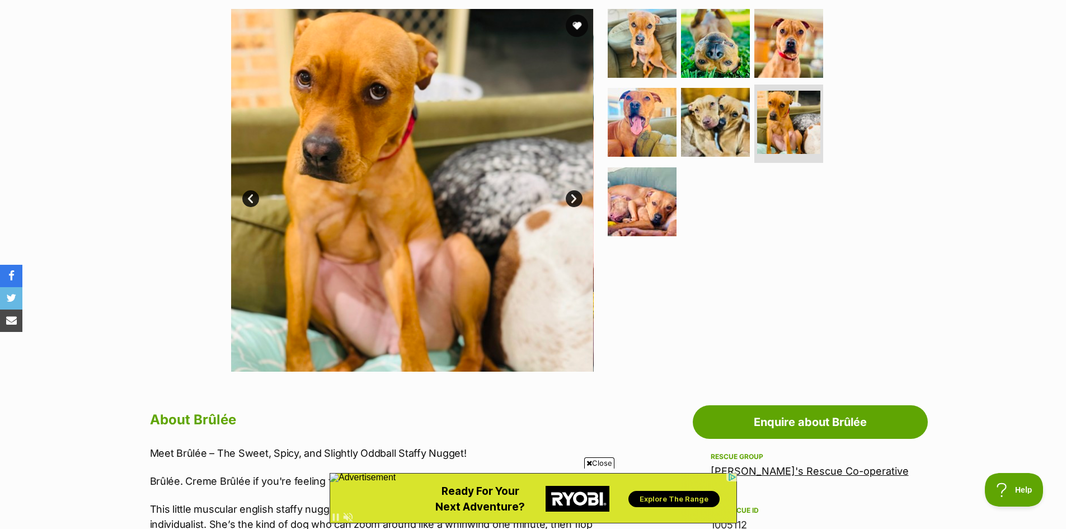
click at [569, 199] on link "Next" at bounding box center [574, 198] width 17 height 17
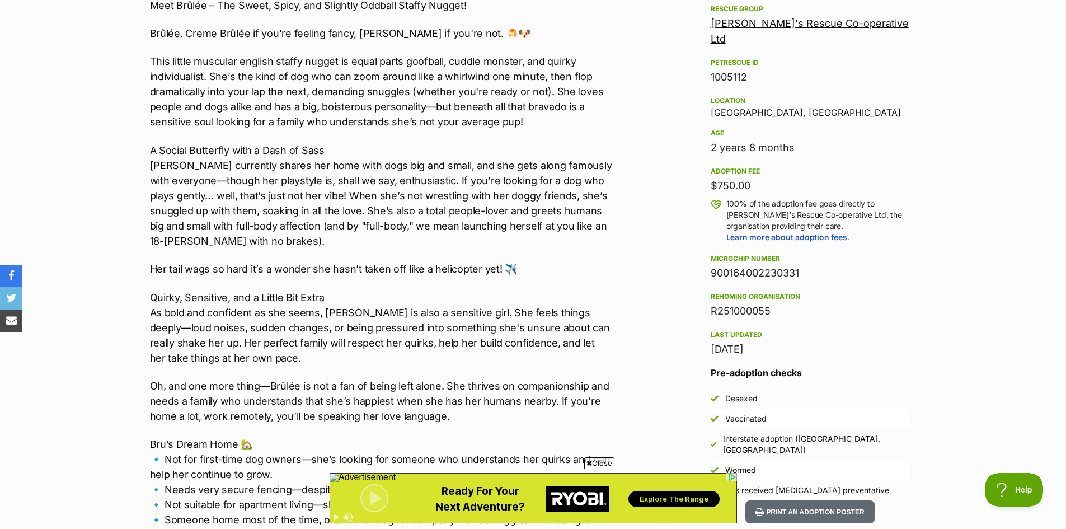
scroll to position [783, 0]
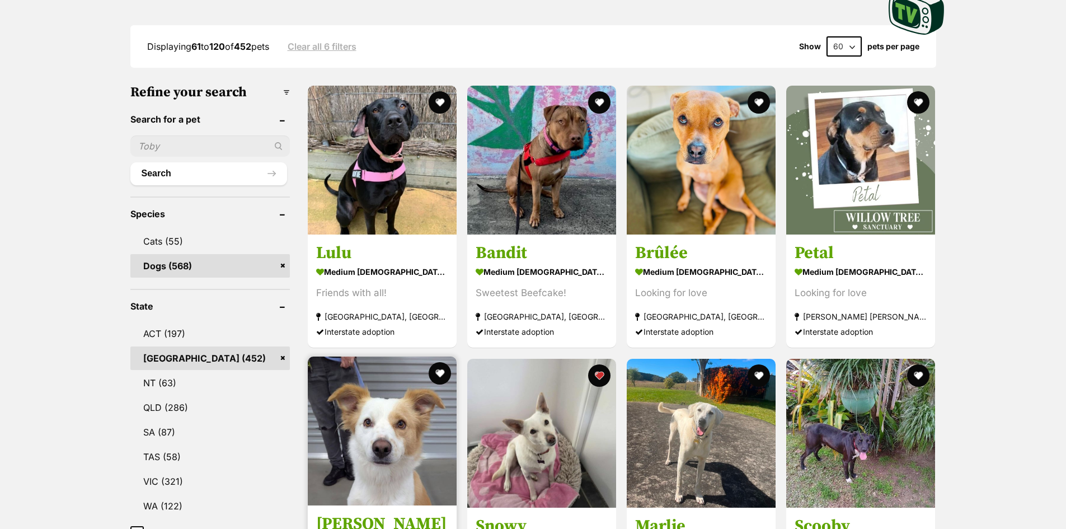
click at [399, 437] on img at bounding box center [382, 430] width 149 height 149
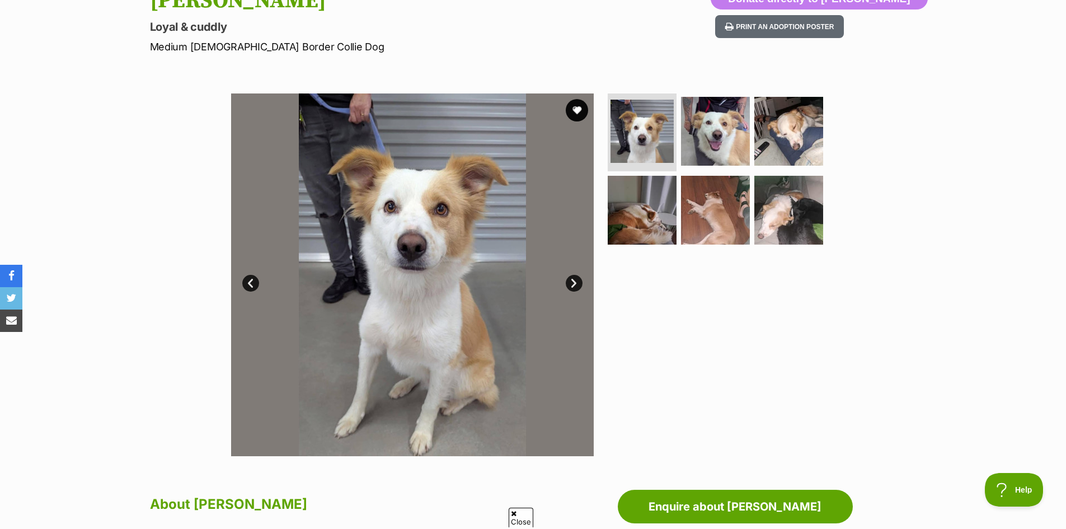
scroll to position [168, 0]
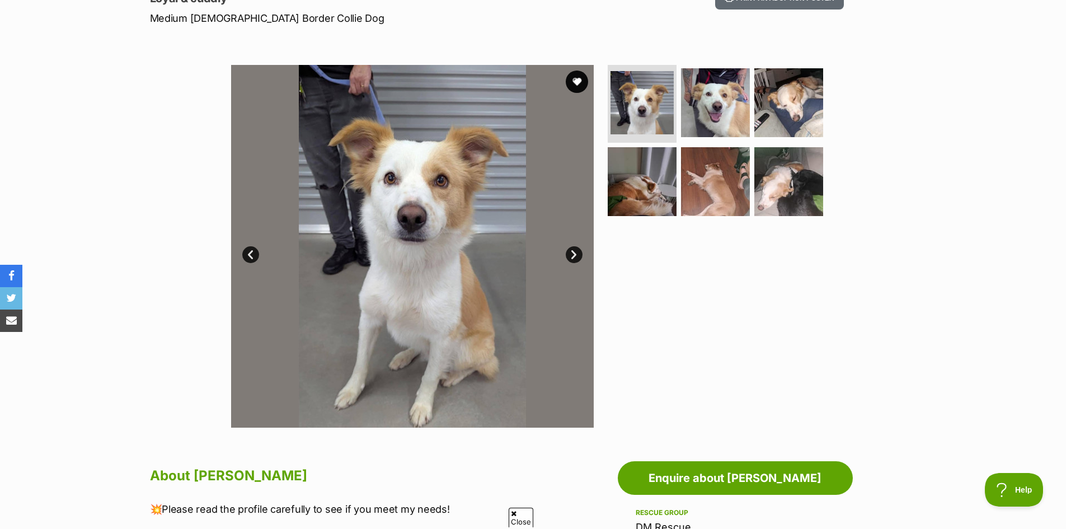
click at [575, 252] on link "Next" at bounding box center [574, 254] width 17 height 17
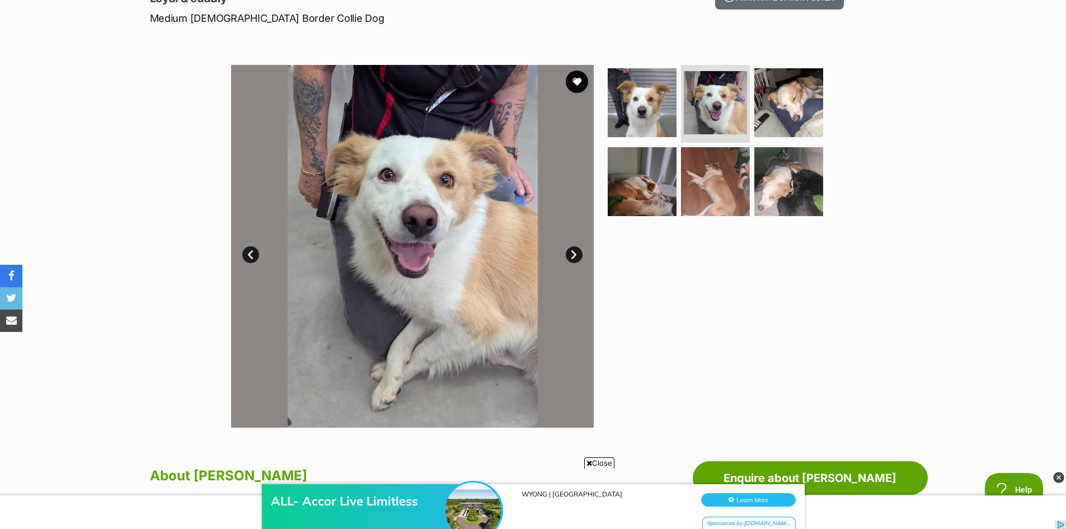
scroll to position [0, 0]
click at [575, 252] on link "Next" at bounding box center [574, 254] width 17 height 17
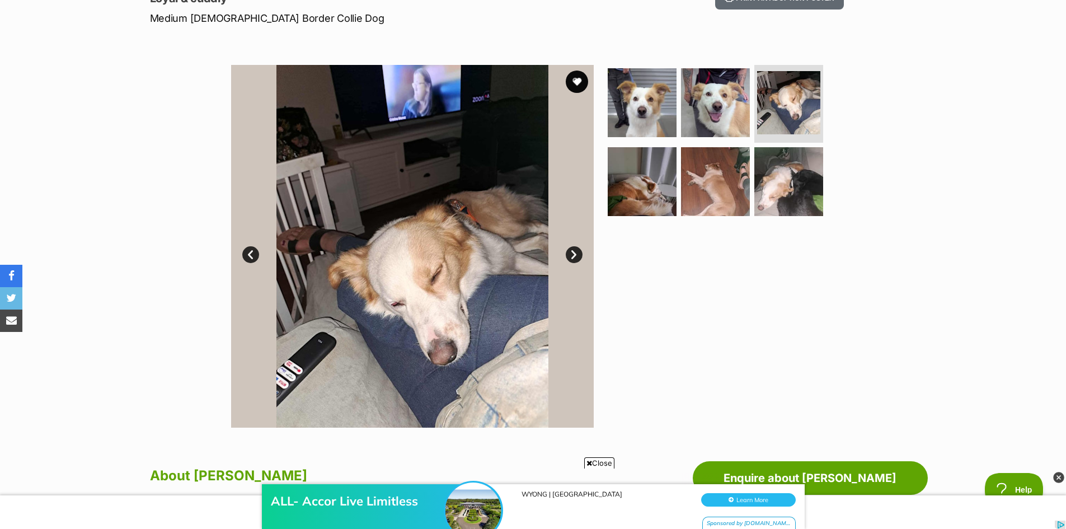
click at [575, 252] on link "Next" at bounding box center [574, 254] width 17 height 17
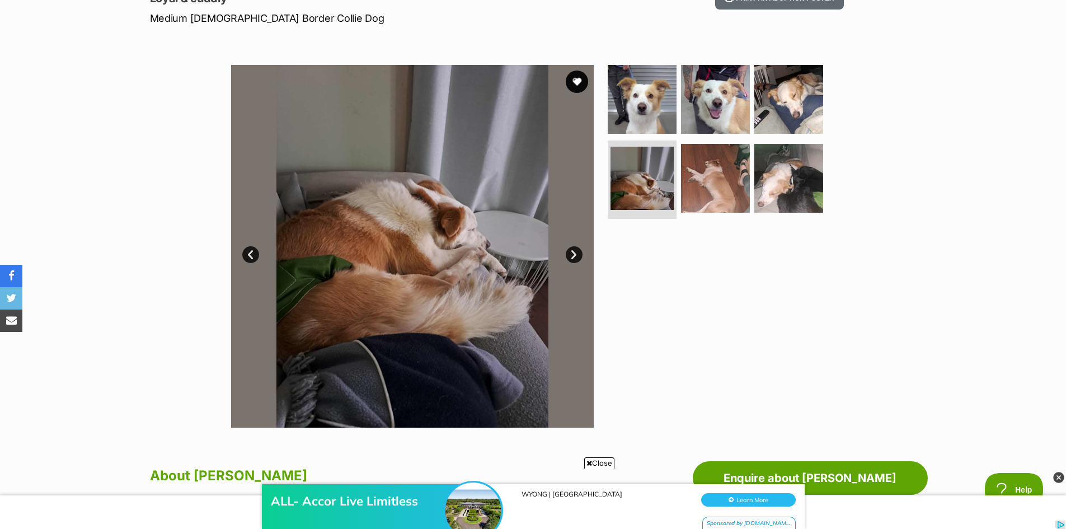
click at [575, 252] on link "Next" at bounding box center [574, 254] width 17 height 17
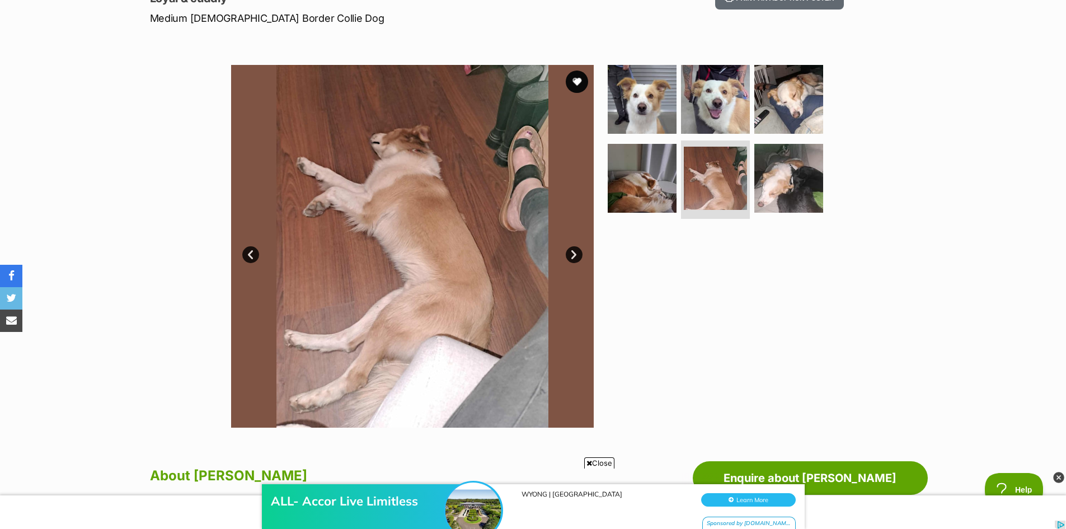
click at [575, 252] on link "Next" at bounding box center [574, 254] width 17 height 17
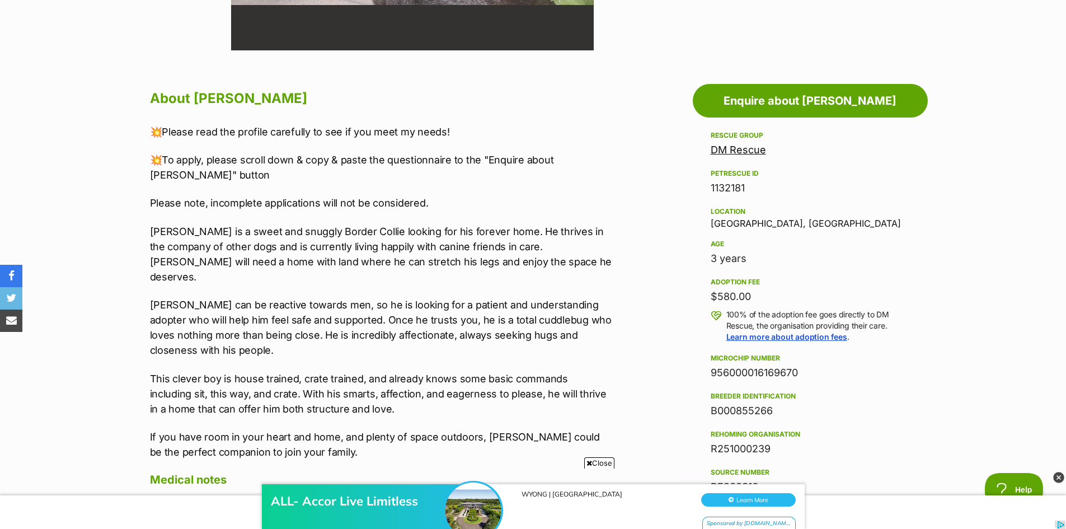
scroll to position [559, 0]
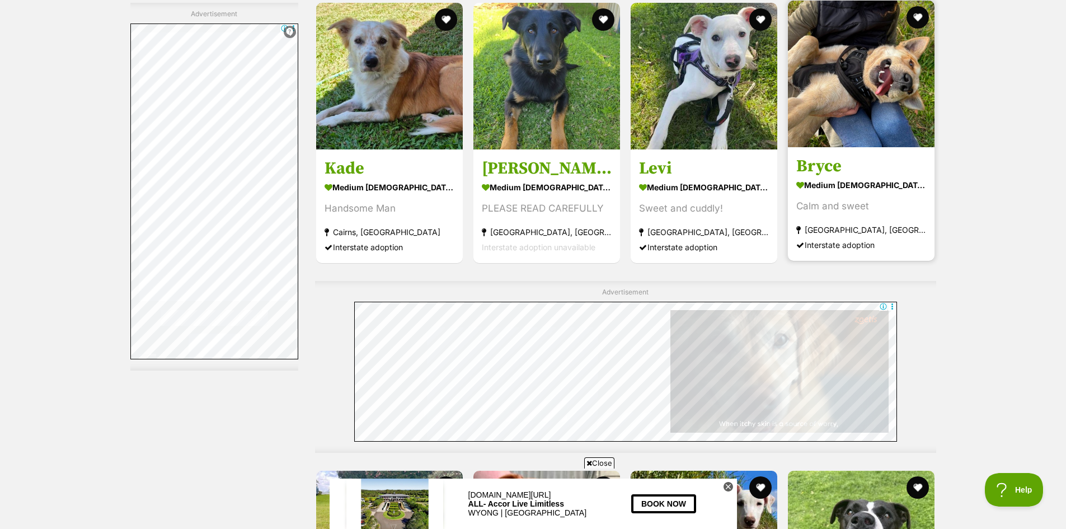
scroll to position [2182, 0]
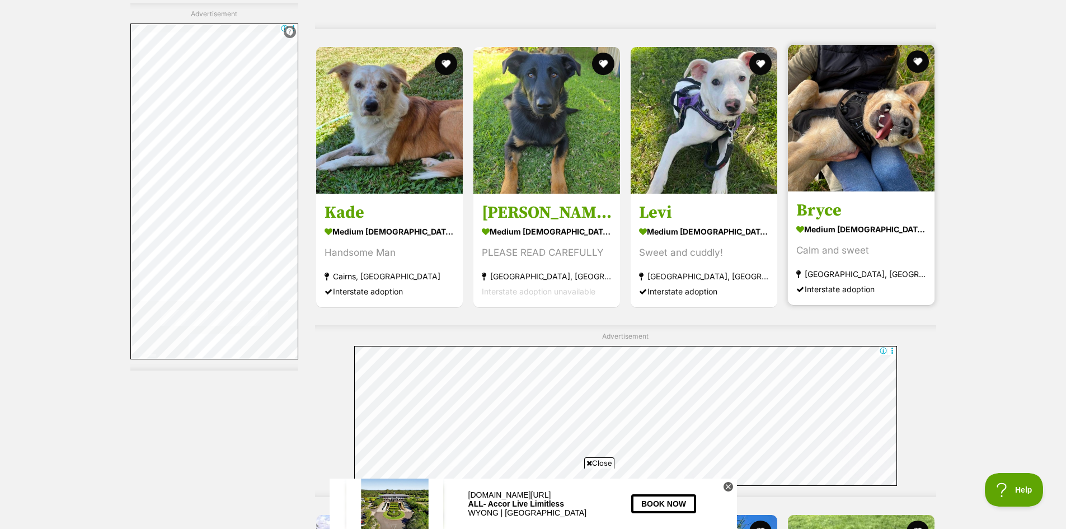
click at [868, 134] on img at bounding box center [861, 118] width 147 height 147
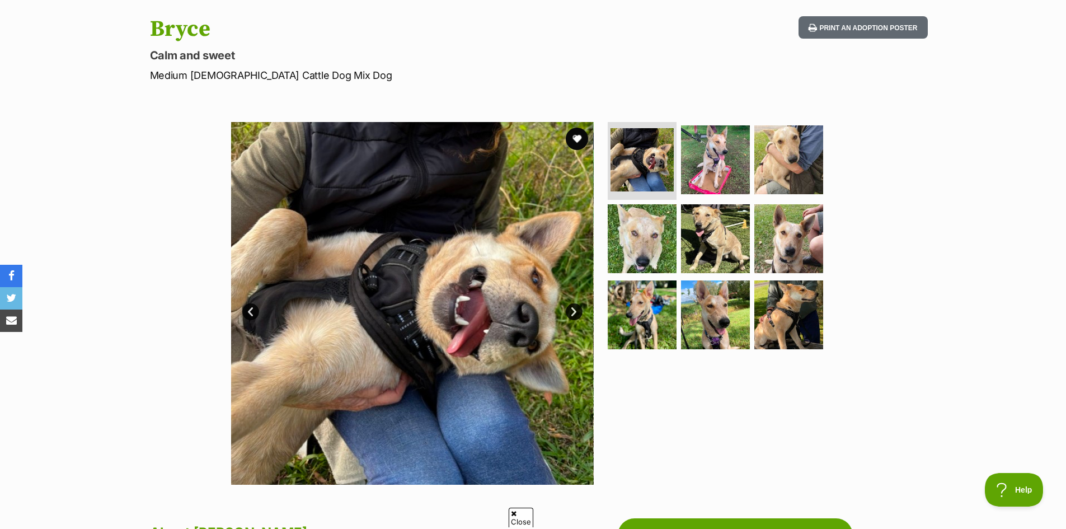
scroll to position [112, 0]
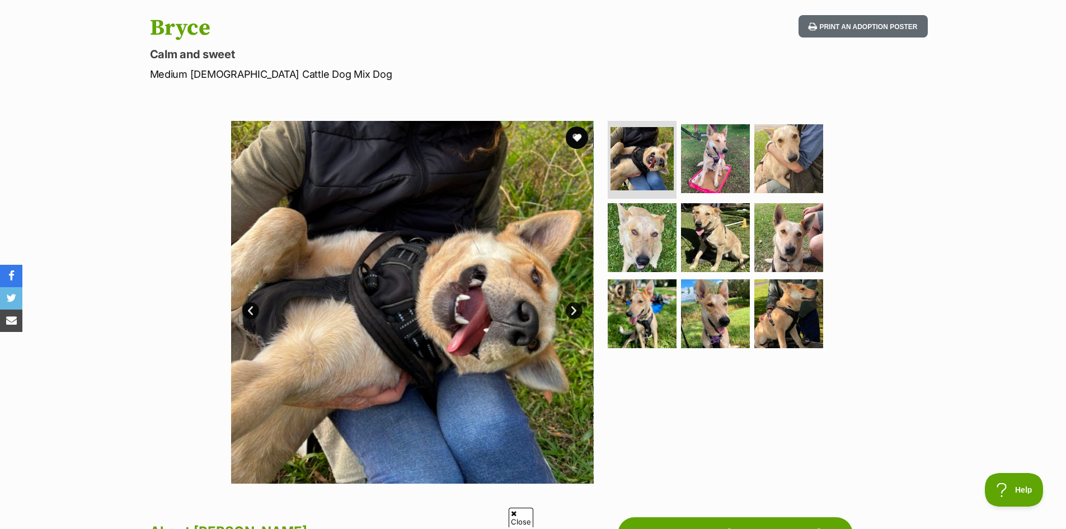
click at [574, 309] on link "Next" at bounding box center [574, 310] width 17 height 17
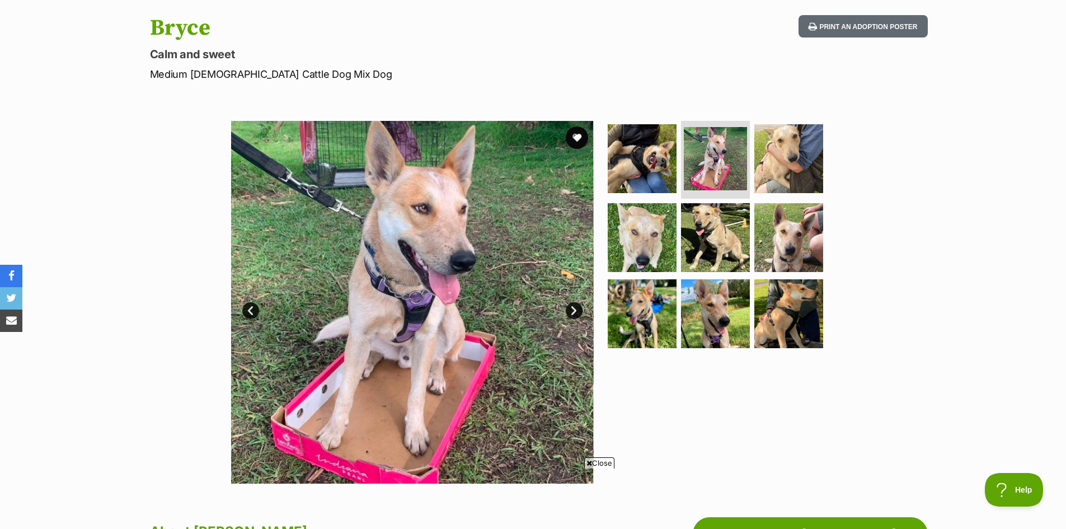
scroll to position [0, 0]
click at [574, 309] on link "Next" at bounding box center [574, 310] width 17 height 17
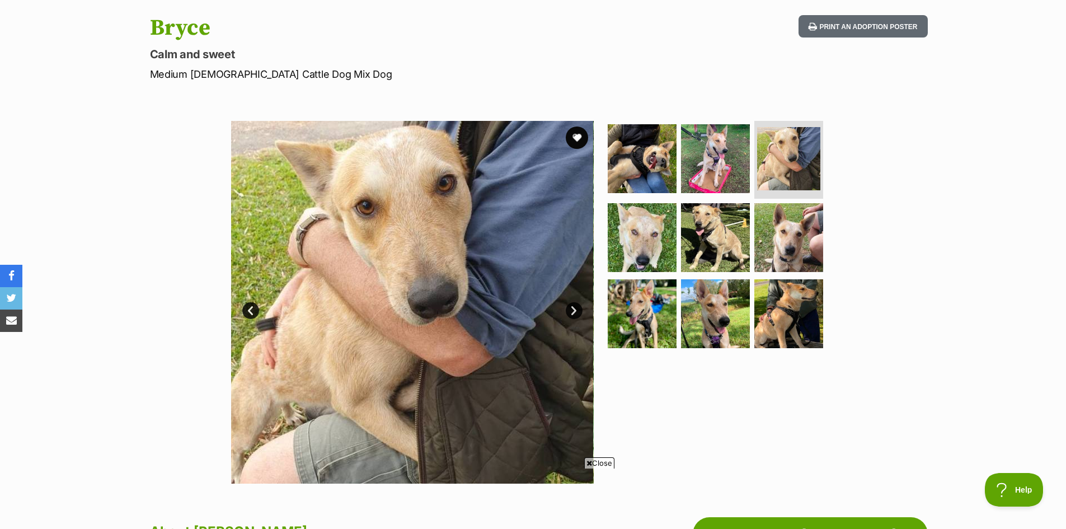
click at [574, 309] on link "Next" at bounding box center [574, 310] width 17 height 17
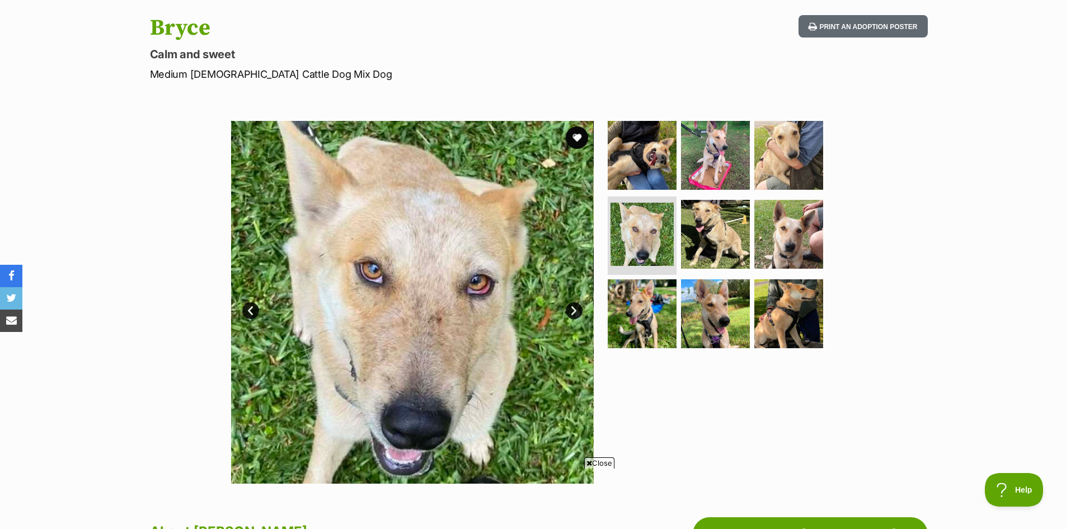
click at [574, 309] on link "Next" at bounding box center [574, 310] width 17 height 17
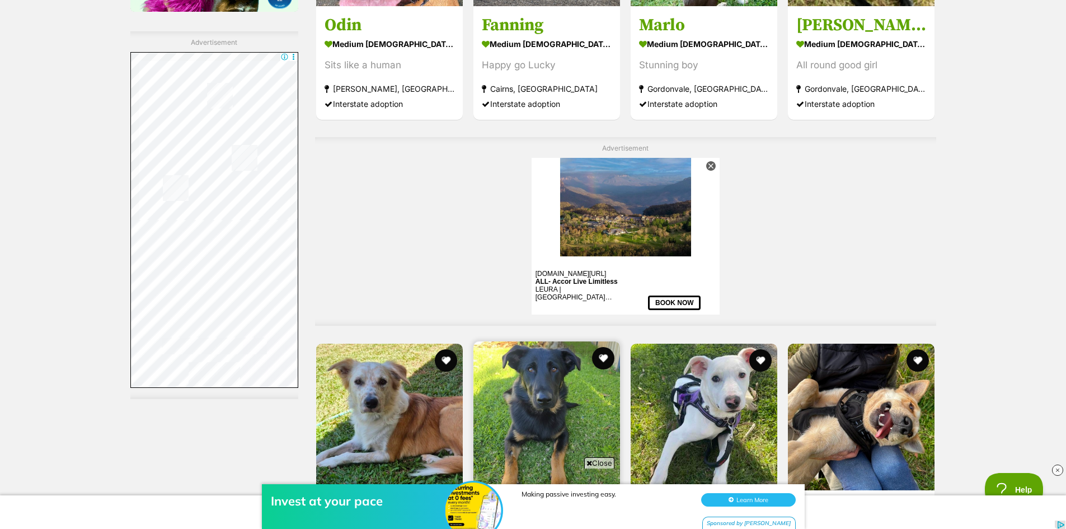
click at [530, 341] on img at bounding box center [546, 414] width 147 height 147
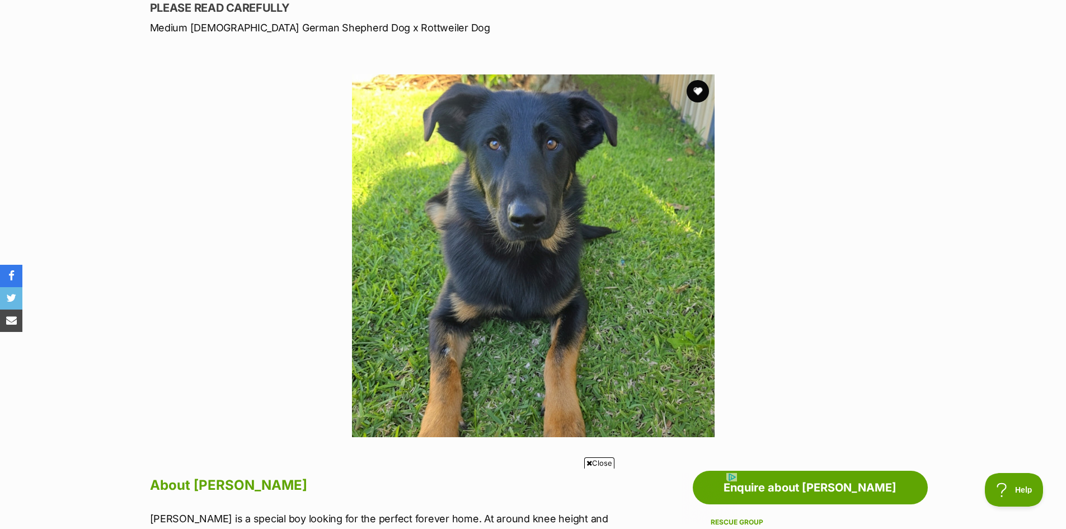
scroll to position [168, 0]
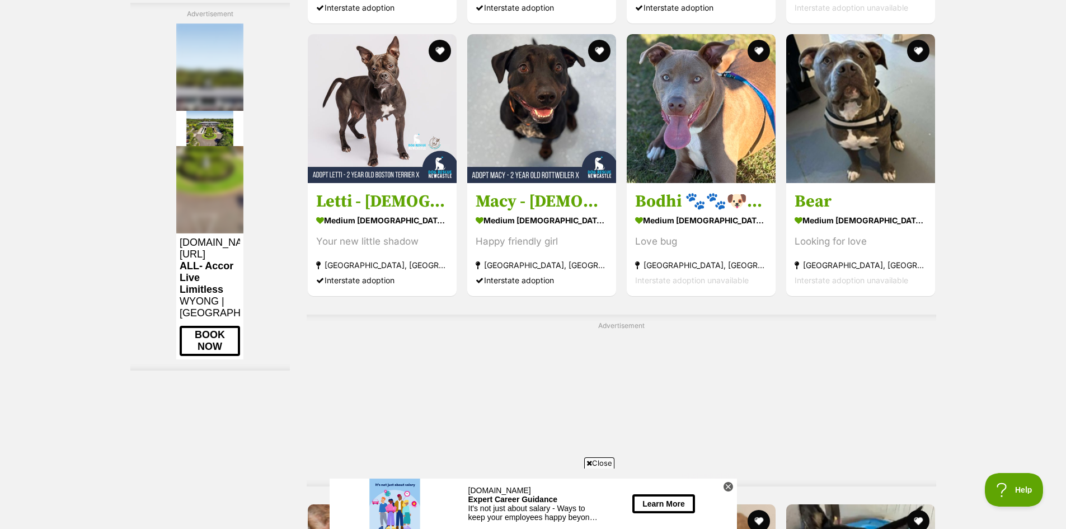
scroll to position [3082, 0]
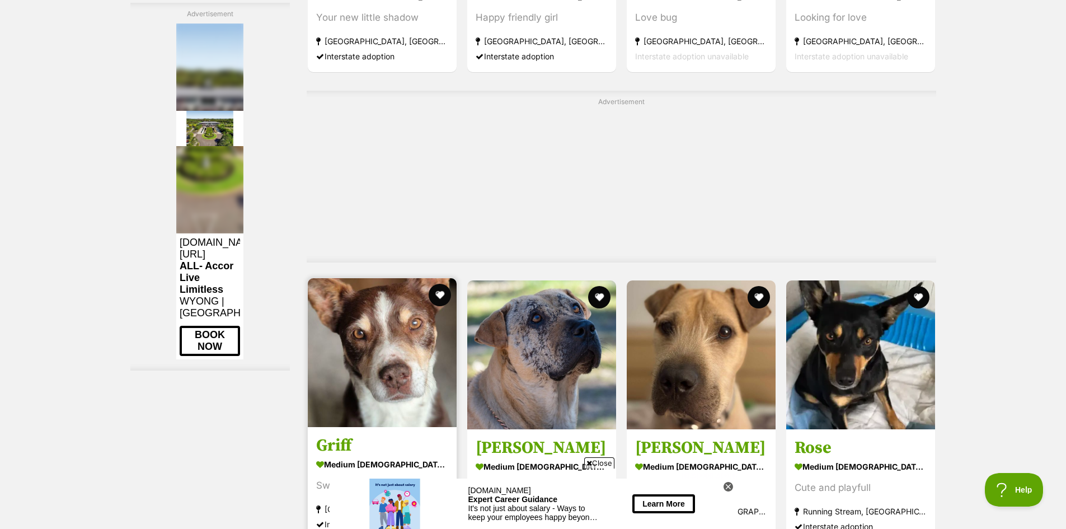
click at [410, 278] on img at bounding box center [382, 352] width 149 height 149
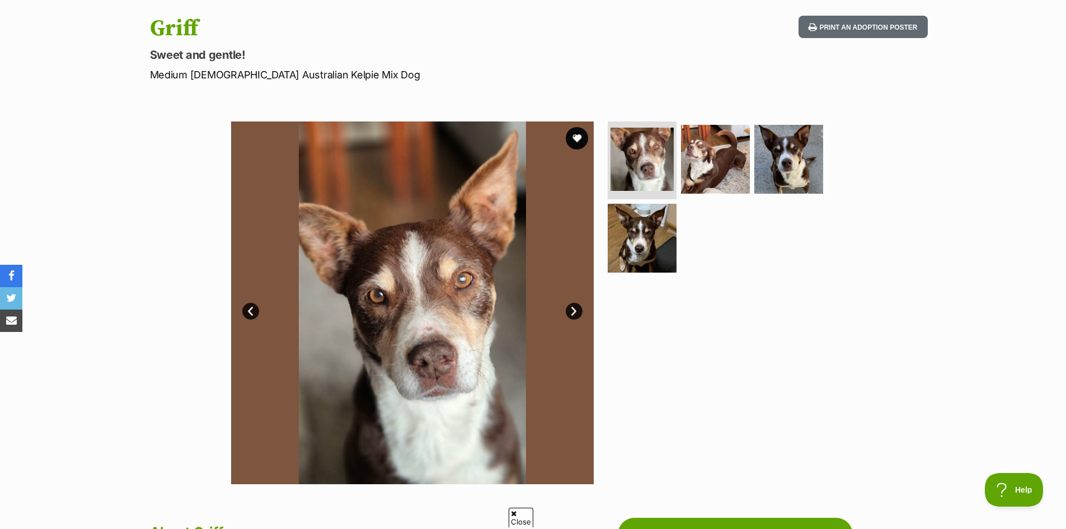
scroll to position [112, 0]
click at [574, 309] on link "Next" at bounding box center [574, 310] width 17 height 17
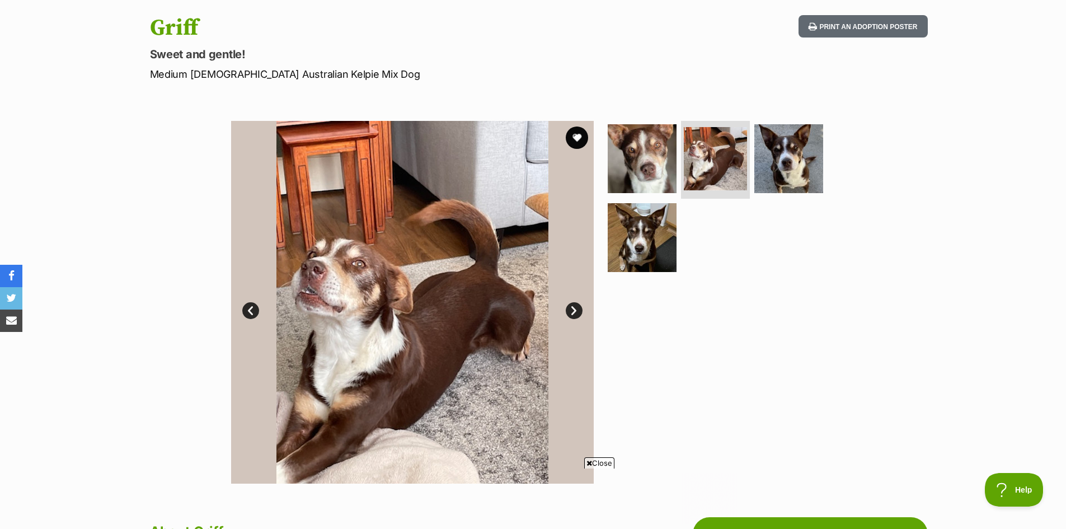
scroll to position [0, 0]
click at [574, 309] on link "Next" at bounding box center [574, 310] width 17 height 17
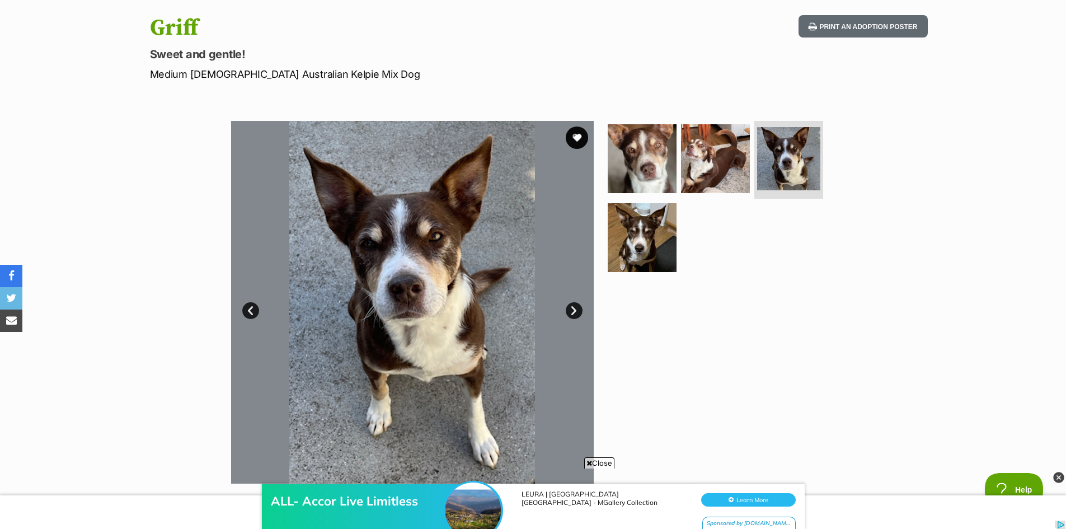
click at [574, 309] on link "Next" at bounding box center [574, 310] width 17 height 17
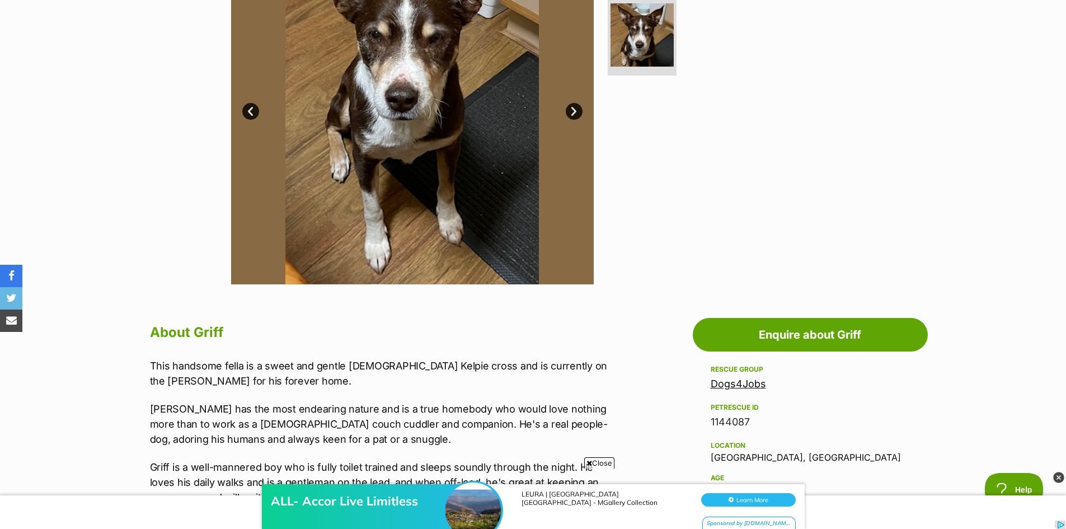
scroll to position [392, 0]
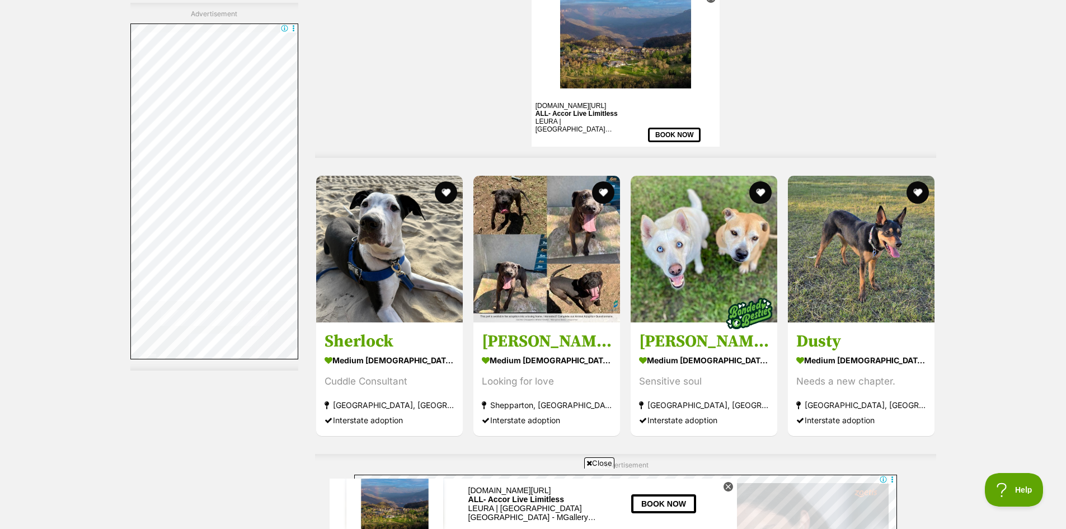
scroll to position [4704, 0]
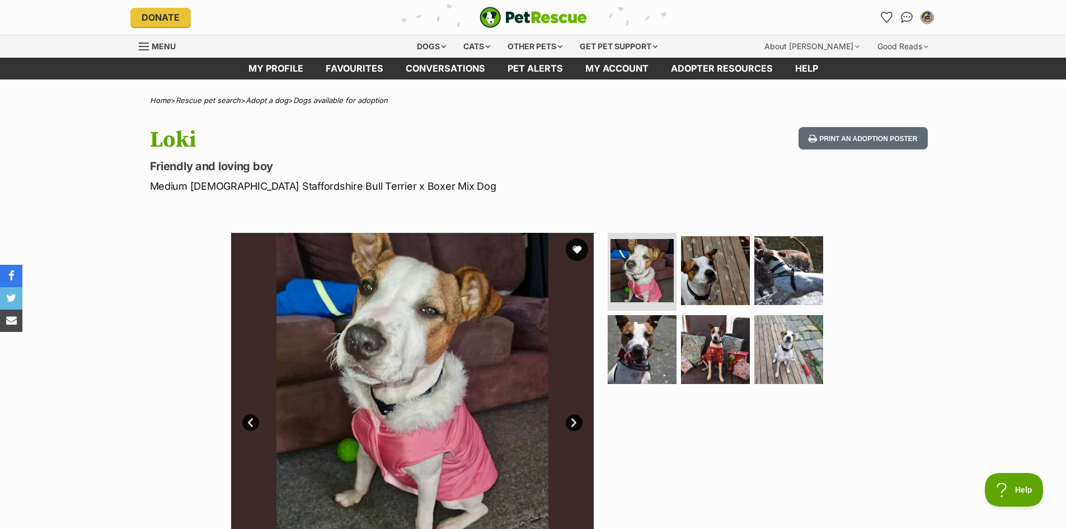
click at [570, 412] on img at bounding box center [412, 414] width 363 height 363
click at [576, 417] on link "Next" at bounding box center [574, 422] width 17 height 17
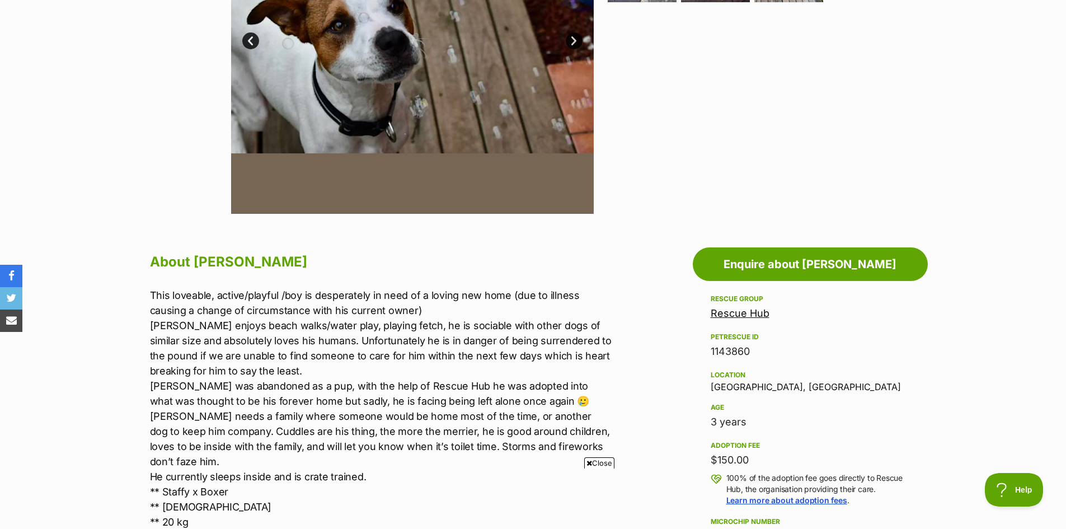
scroll to position [392, 0]
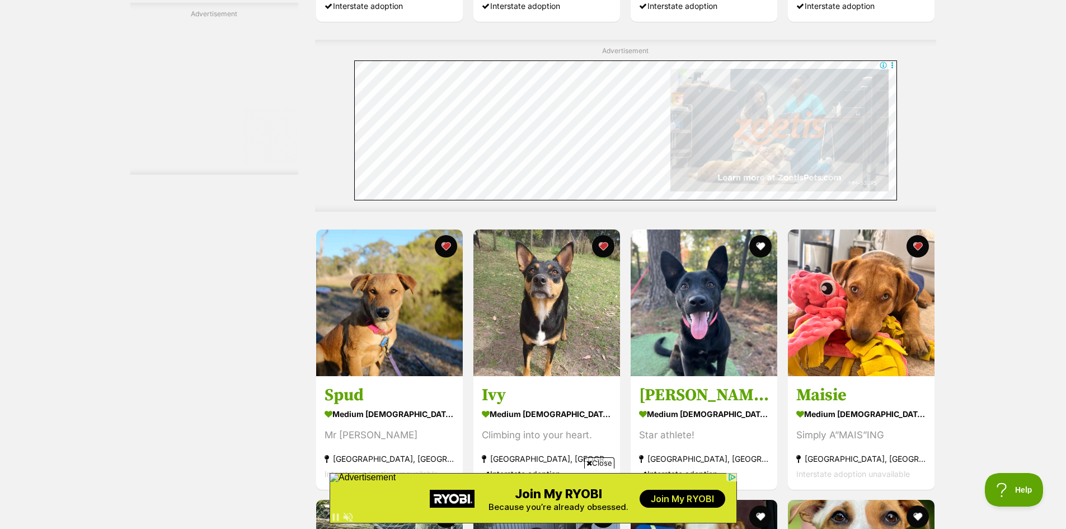
scroll to position [5118, 0]
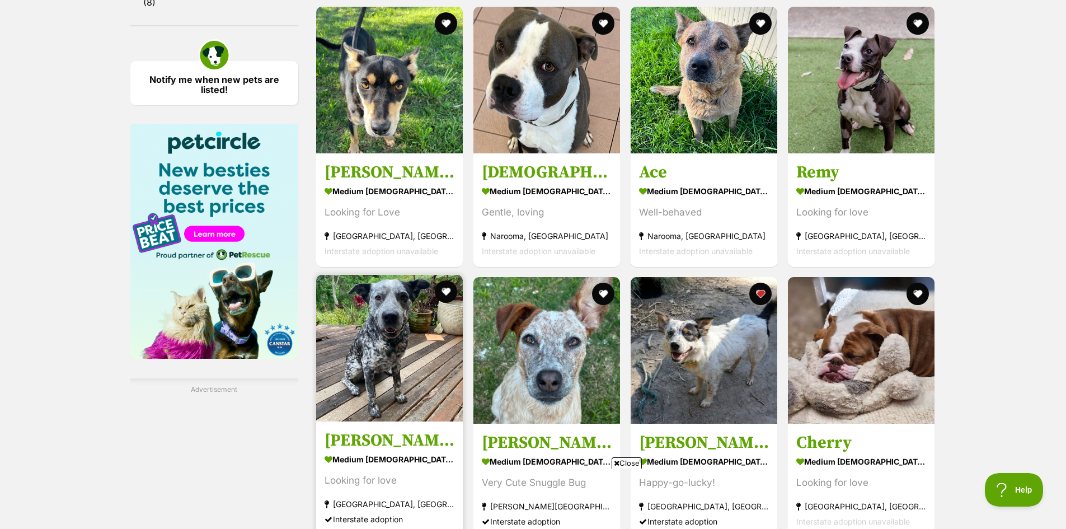
scroll to position [1455, 0]
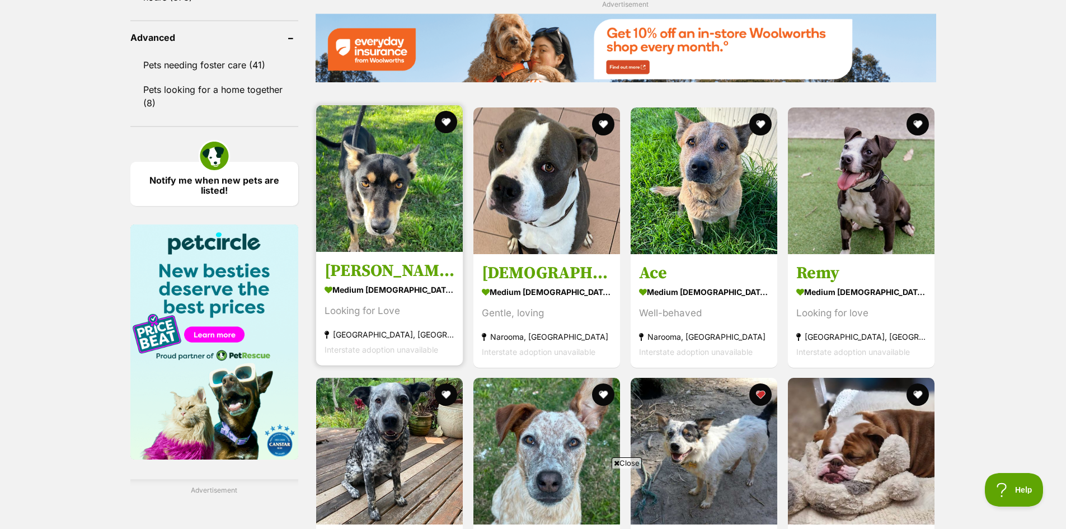
click at [391, 217] on img at bounding box center [389, 178] width 147 height 147
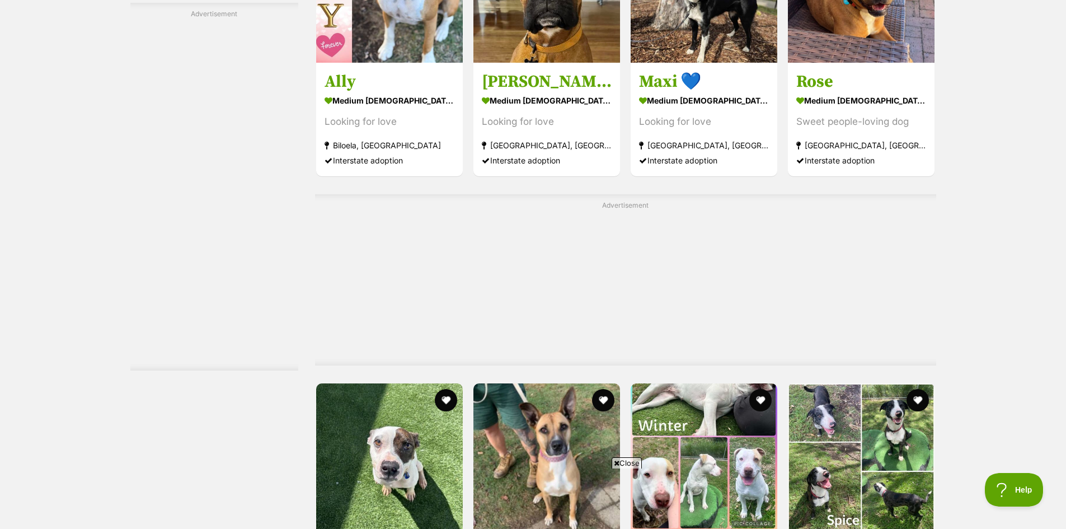
scroll to position [5756, 0]
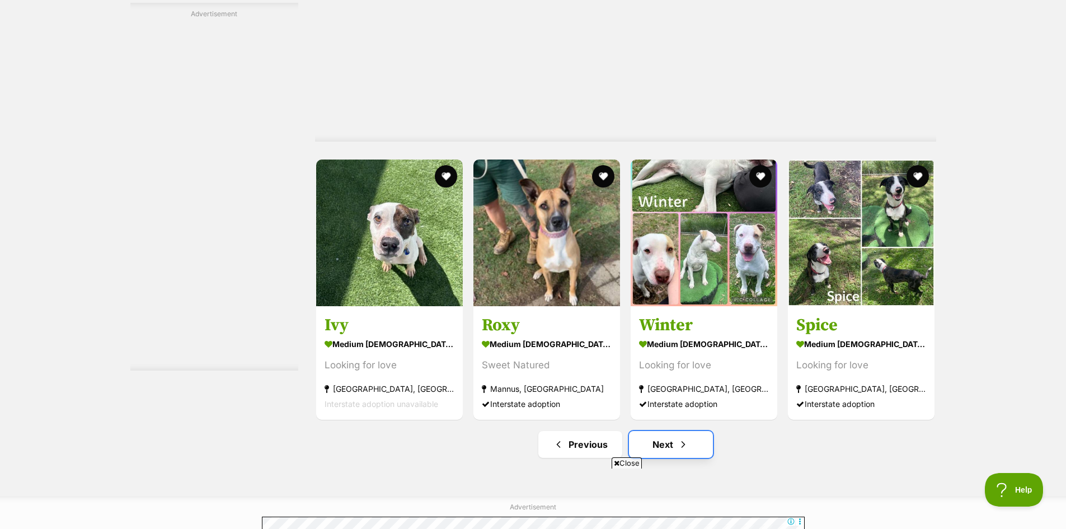
click at [662, 431] on link "Next" at bounding box center [671, 444] width 84 height 27
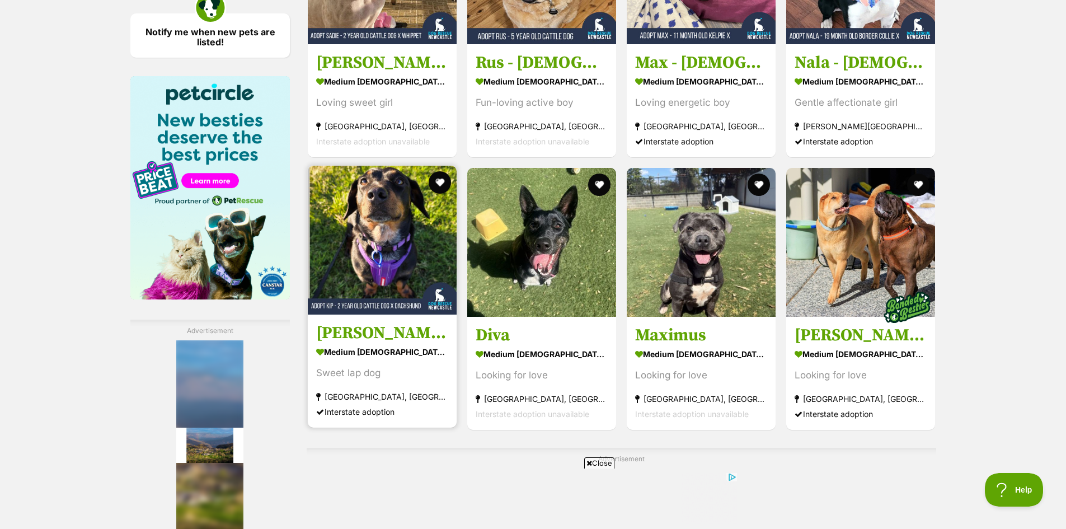
scroll to position [1622, 0]
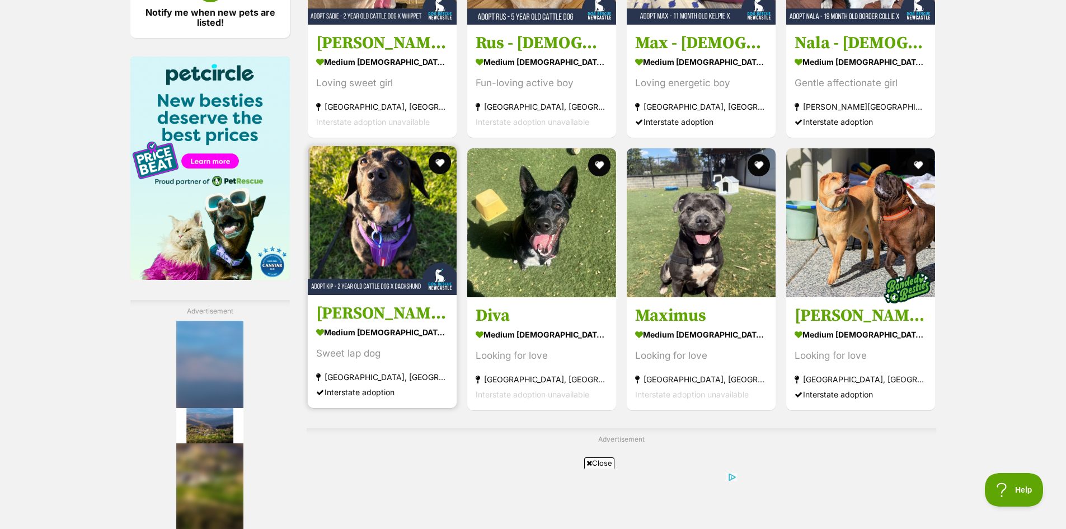
click at [384, 204] on img at bounding box center [382, 220] width 149 height 149
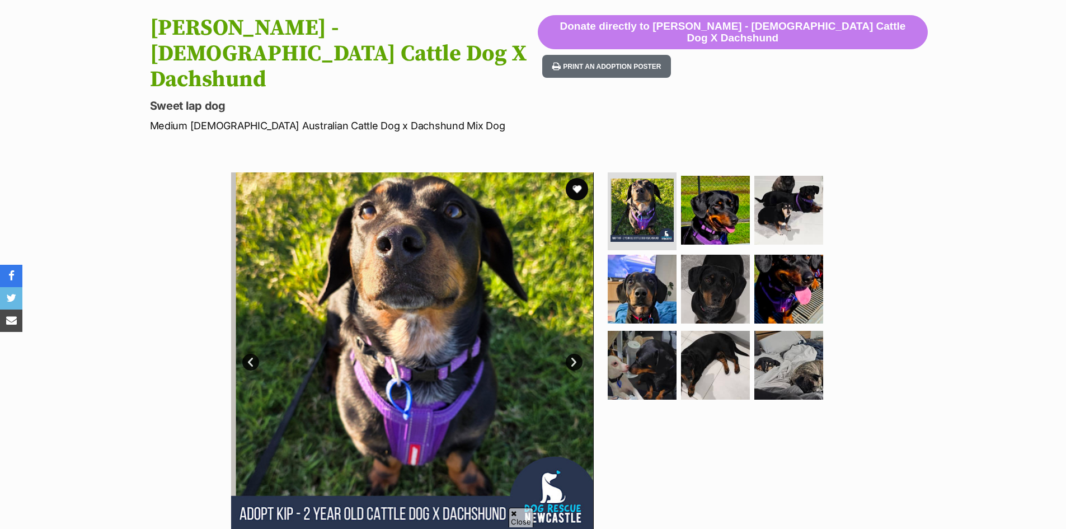
click at [573, 354] on link "Next" at bounding box center [574, 362] width 17 height 17
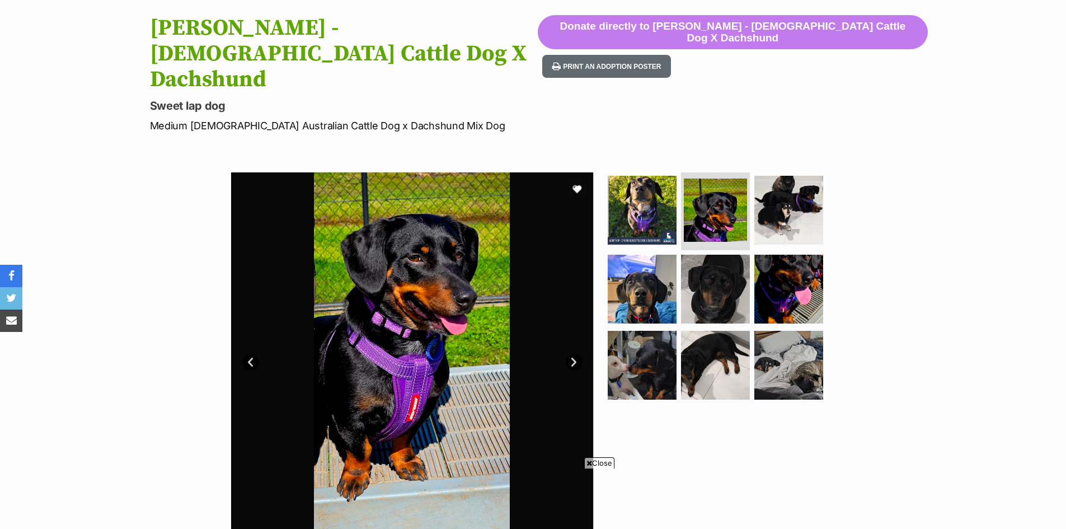
click at [573, 354] on link "Next" at bounding box center [574, 362] width 17 height 17
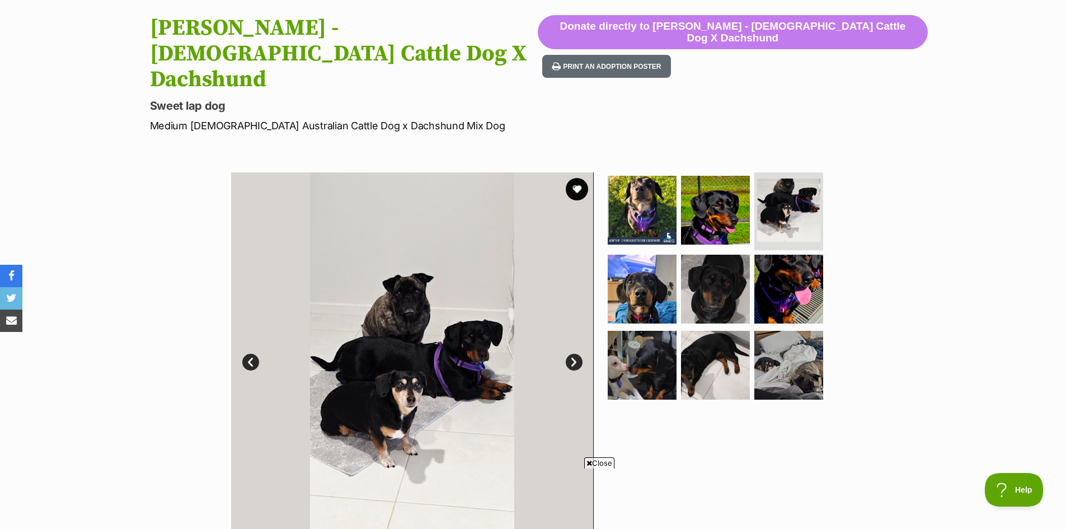
click at [573, 354] on link "Next" at bounding box center [574, 362] width 17 height 17
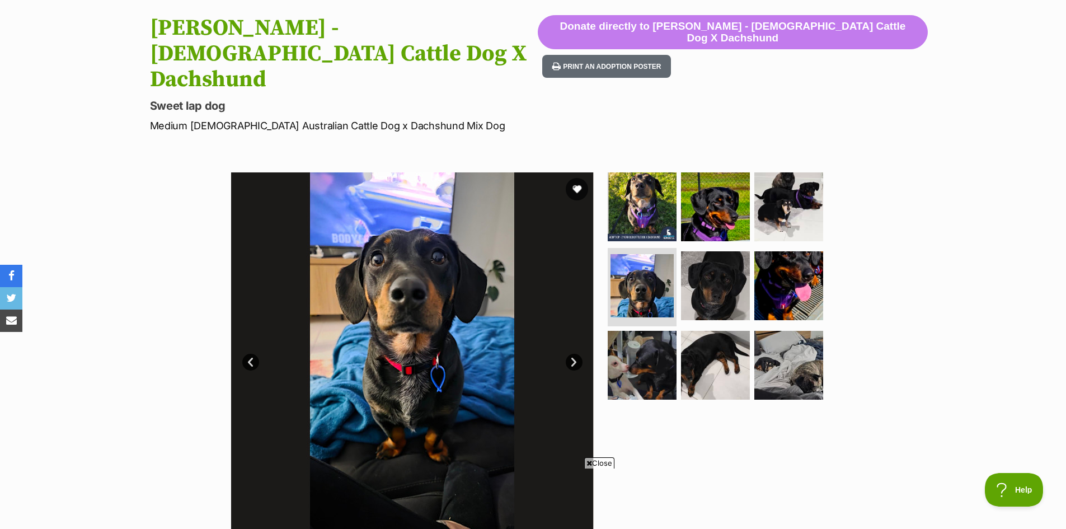
click at [573, 354] on link "Next" at bounding box center [574, 362] width 17 height 17
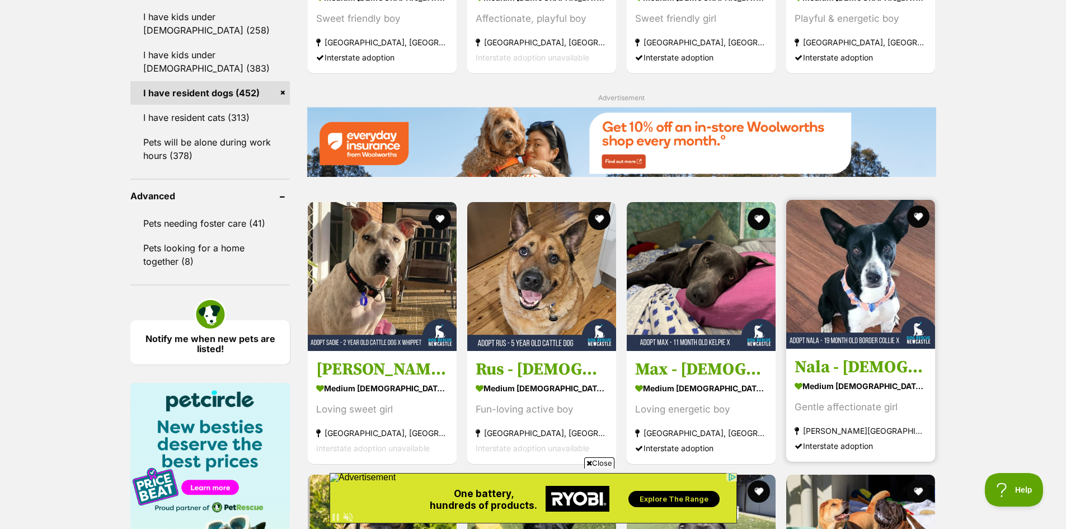
click at [897, 274] on img at bounding box center [860, 274] width 149 height 149
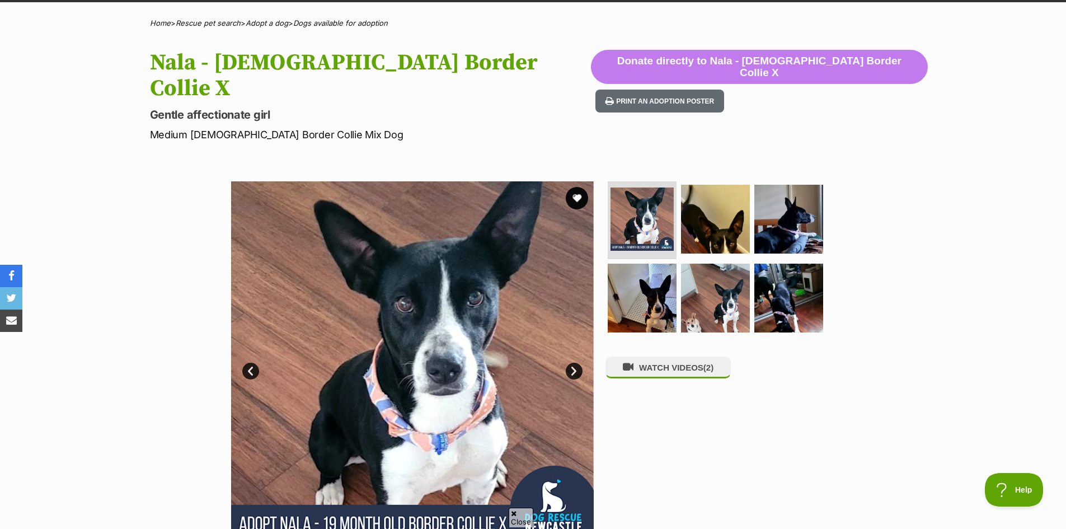
scroll to position [168, 0]
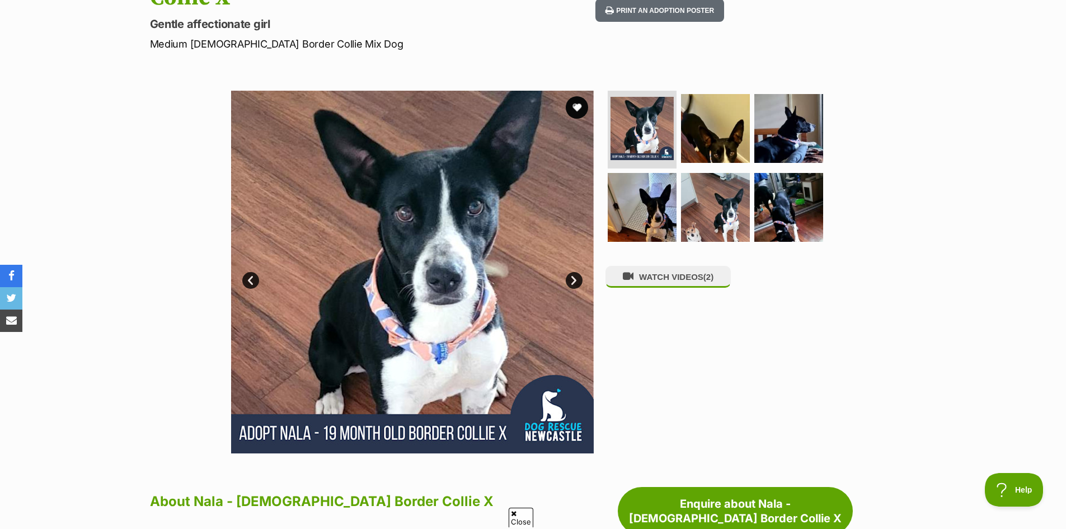
click at [570, 272] on link "Next" at bounding box center [574, 280] width 17 height 17
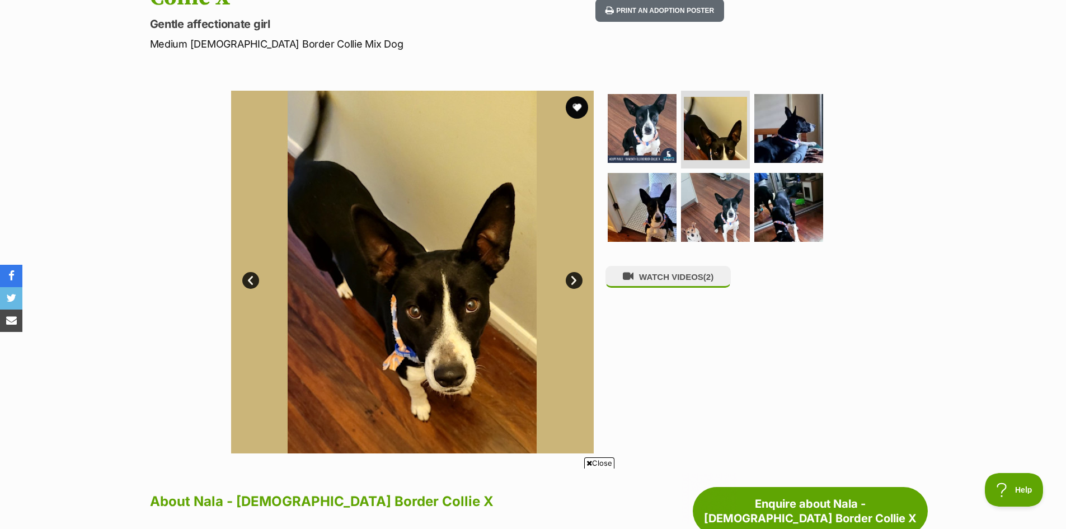
scroll to position [0, 0]
click at [570, 272] on link "Next" at bounding box center [574, 280] width 17 height 17
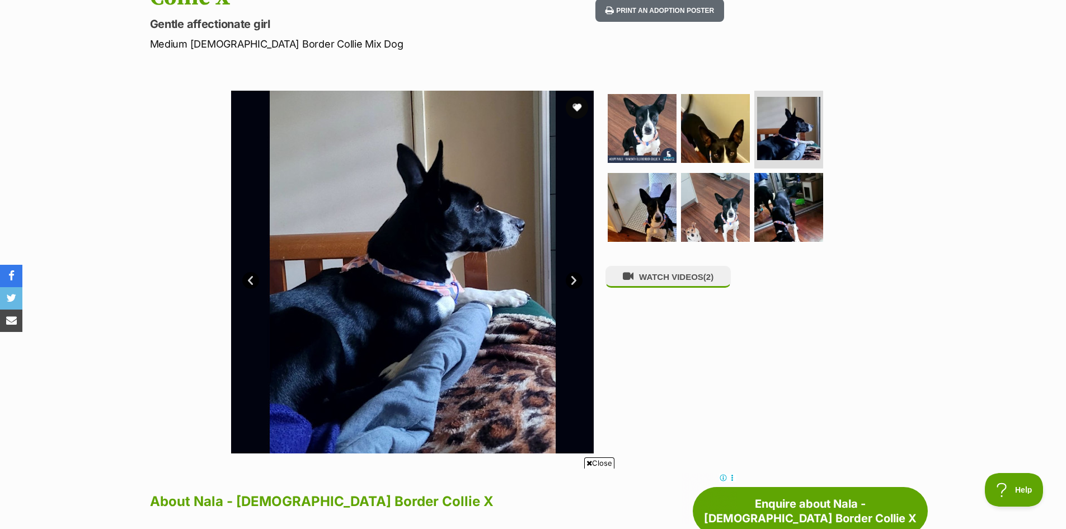
click at [570, 272] on link "Next" at bounding box center [574, 280] width 17 height 17
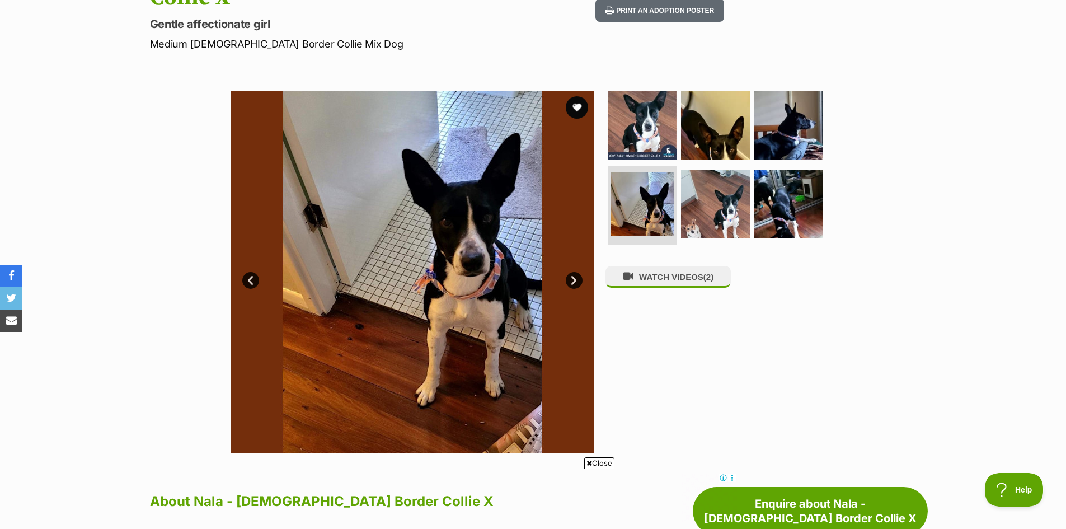
click at [570, 272] on link "Next" at bounding box center [574, 280] width 17 height 17
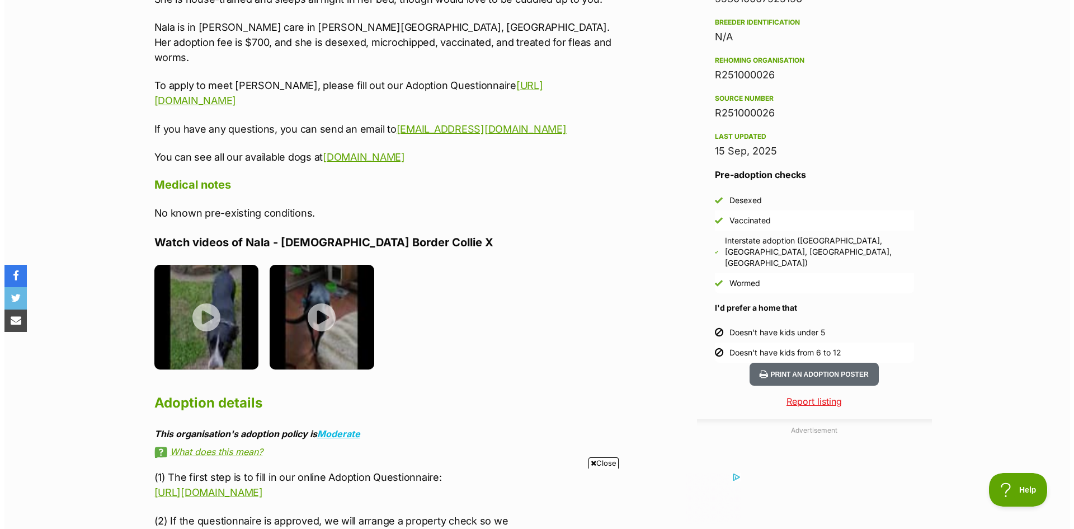
scroll to position [1007, 0]
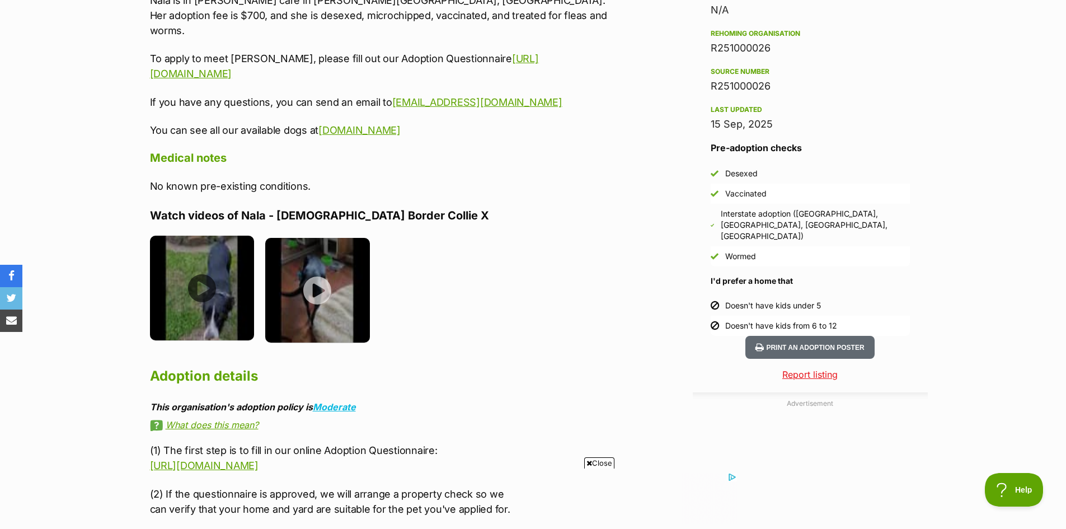
click at [203, 236] on img at bounding box center [202, 288] width 105 height 105
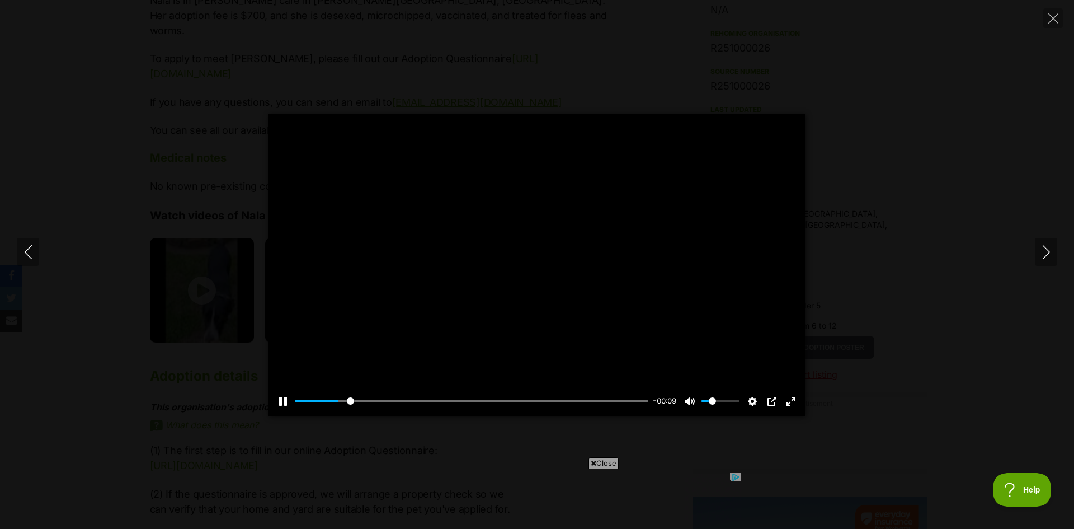
scroll to position [0, 0]
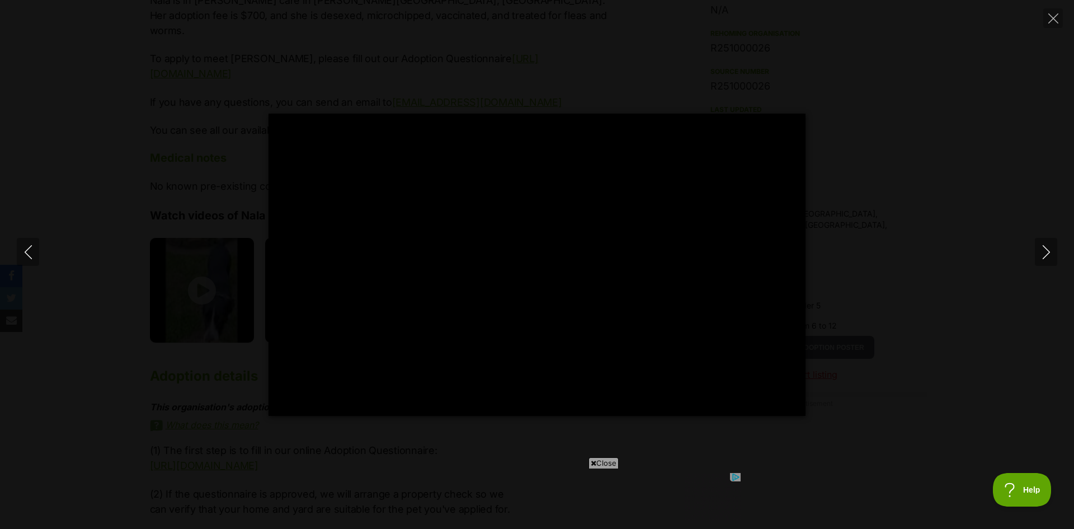
type input "100"
click at [1039, 246] on icon "Next" at bounding box center [1046, 252] width 14 height 14
type input "100"
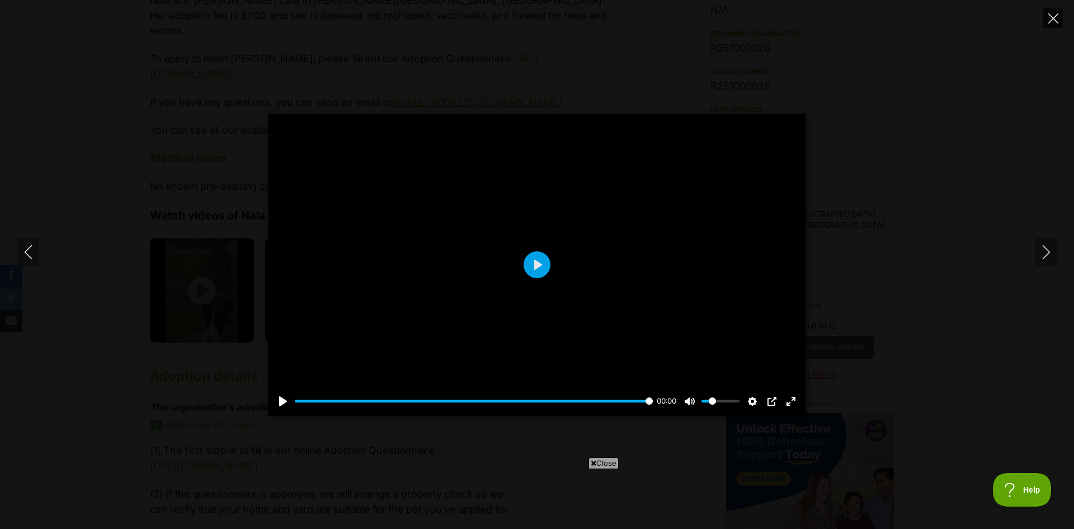
click at [1048, 17] on icon "Close" at bounding box center [1053, 18] width 10 height 10
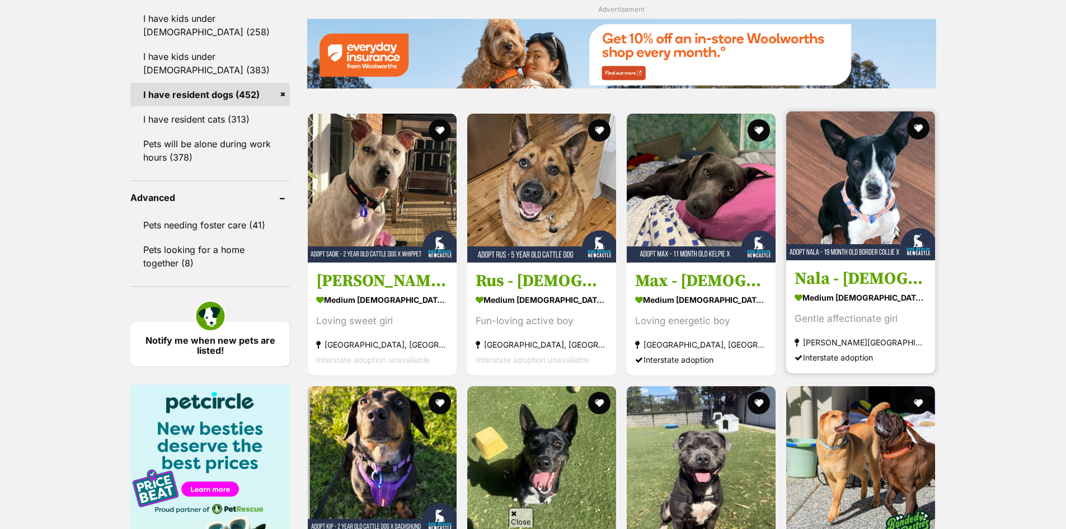
scroll to position [1296, 0]
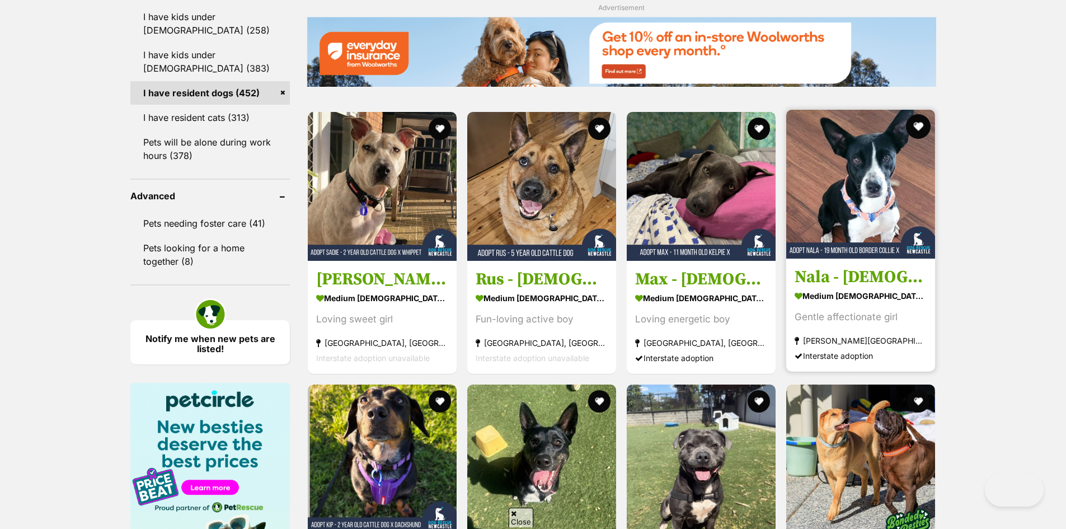
click at [921, 126] on button "favourite" at bounding box center [918, 126] width 25 height 25
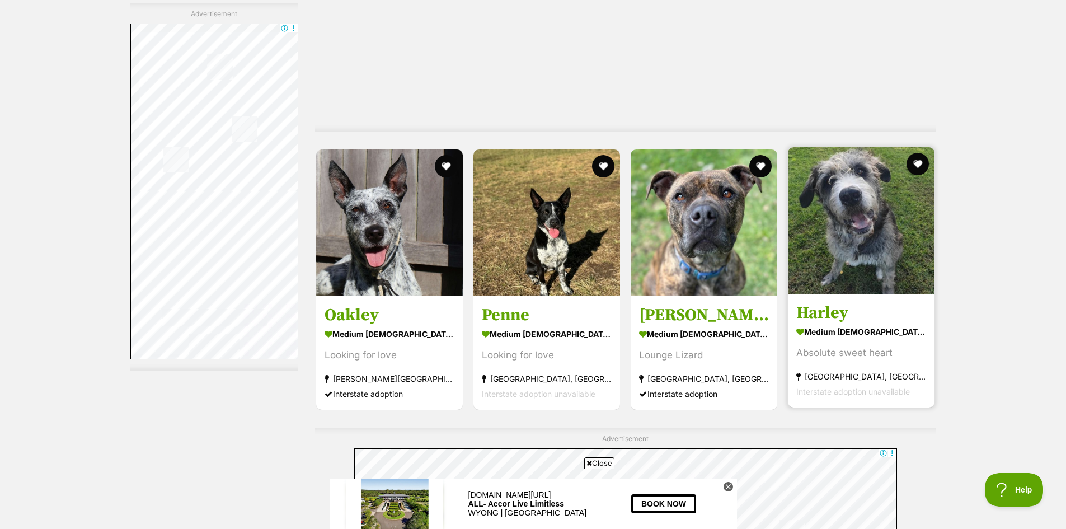
scroll to position [0, 0]
click at [860, 218] on img at bounding box center [861, 220] width 147 height 147
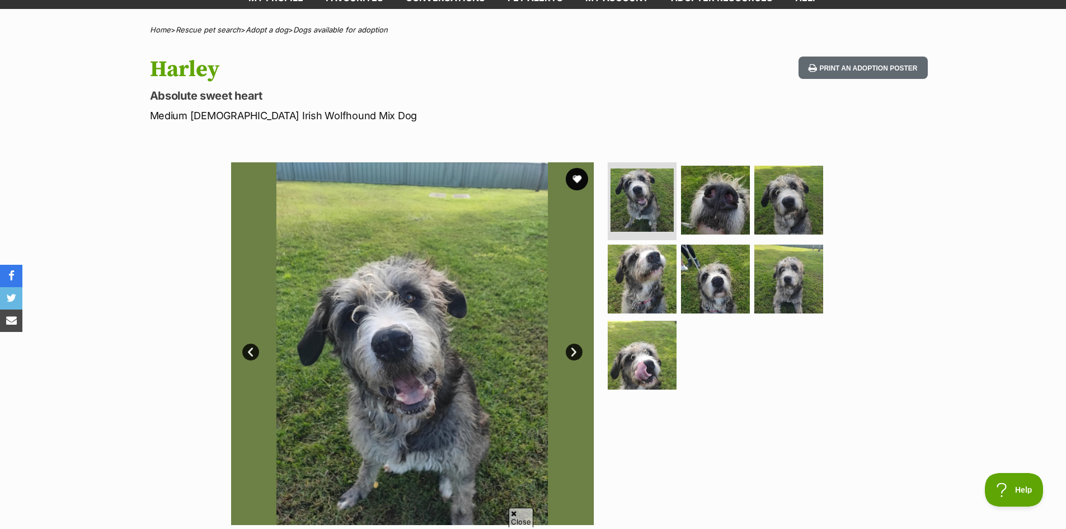
scroll to position [168, 0]
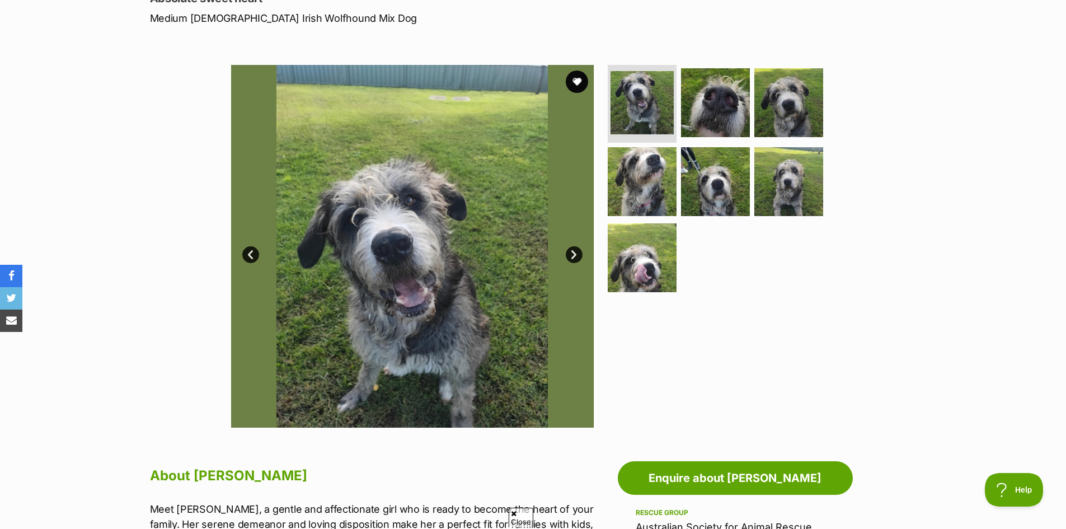
click at [575, 255] on link "Next" at bounding box center [574, 254] width 17 height 17
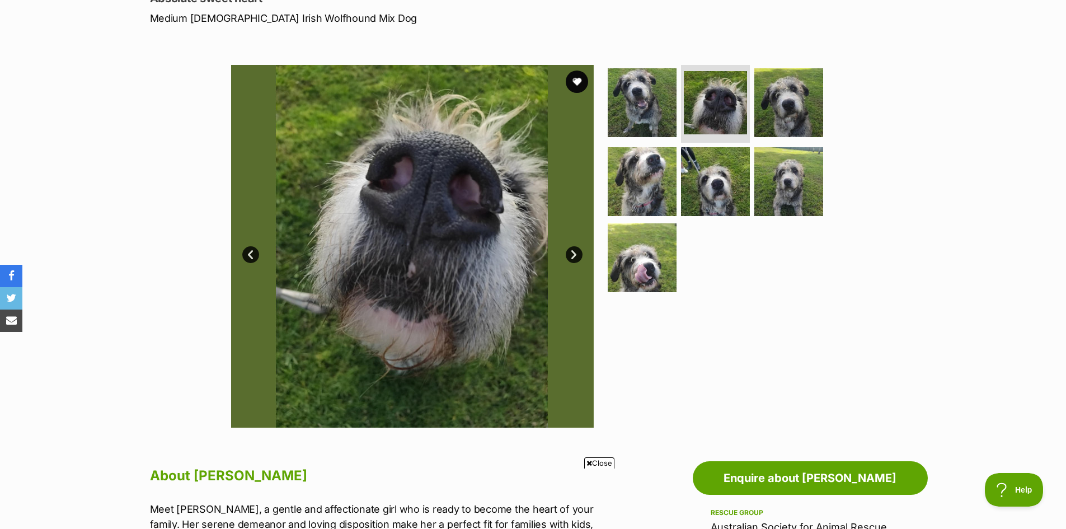
click at [575, 255] on link "Next" at bounding box center [574, 254] width 17 height 17
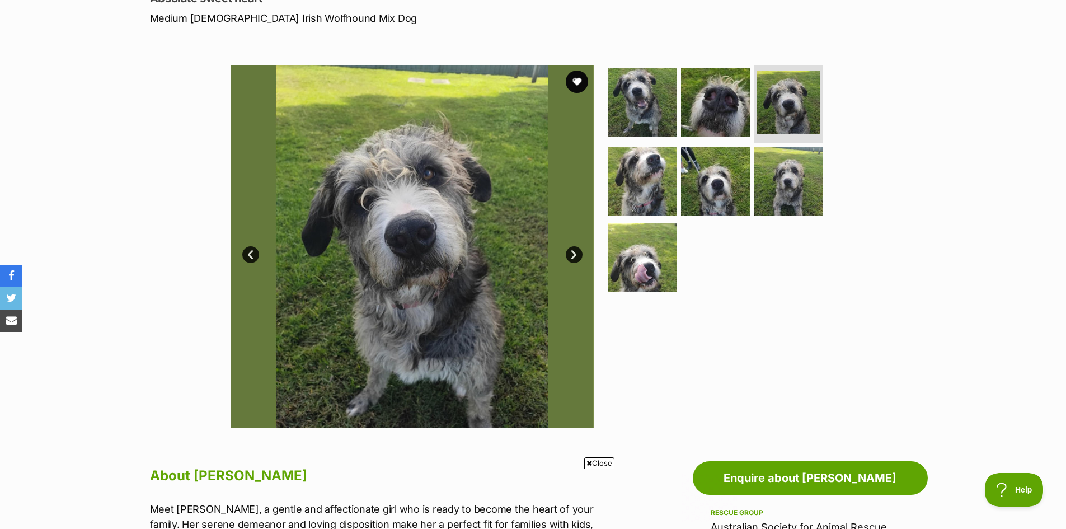
scroll to position [0, 0]
click at [575, 255] on link "Next" at bounding box center [574, 254] width 17 height 17
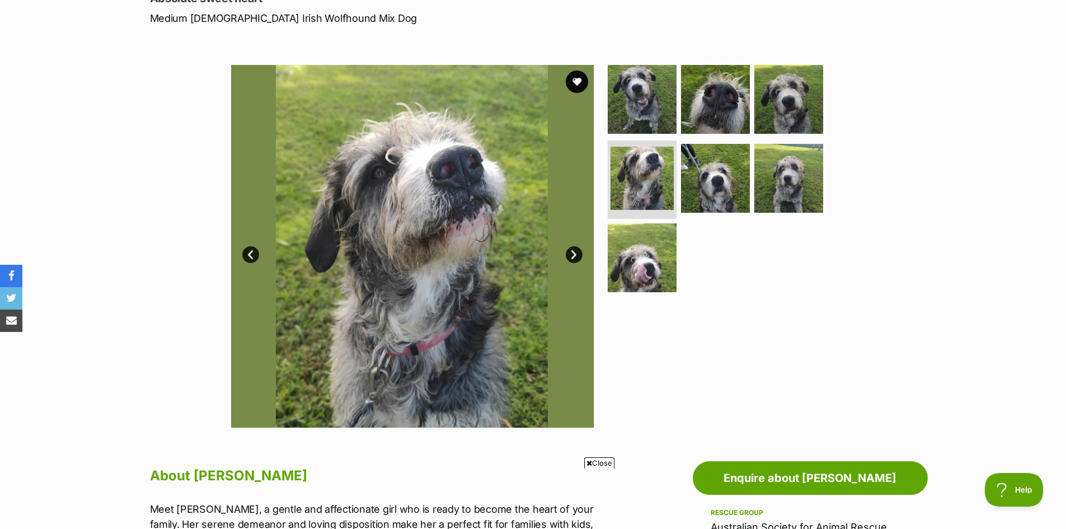
click at [575, 255] on link "Next" at bounding box center [574, 254] width 17 height 17
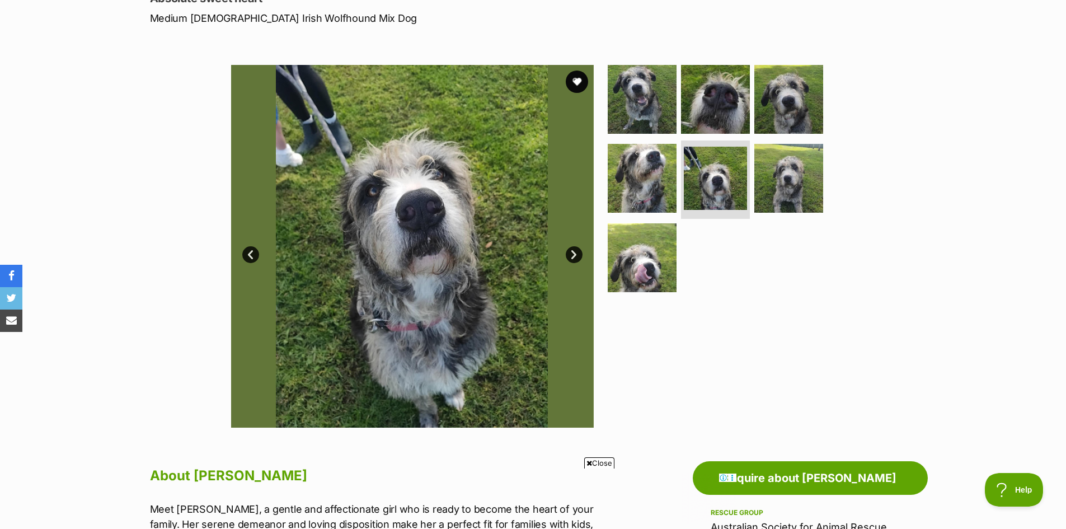
click at [575, 255] on link "Next" at bounding box center [574, 254] width 17 height 17
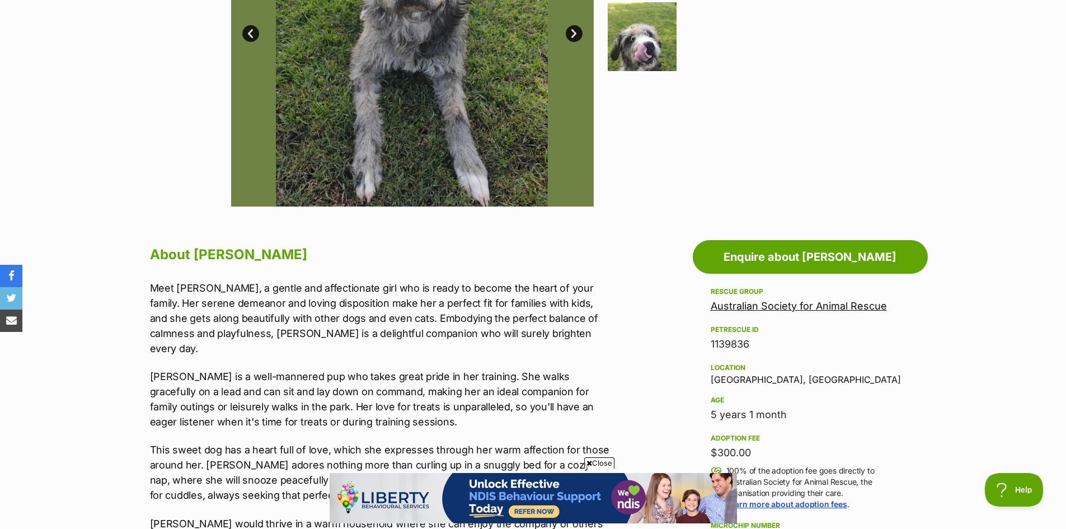
scroll to position [168, 0]
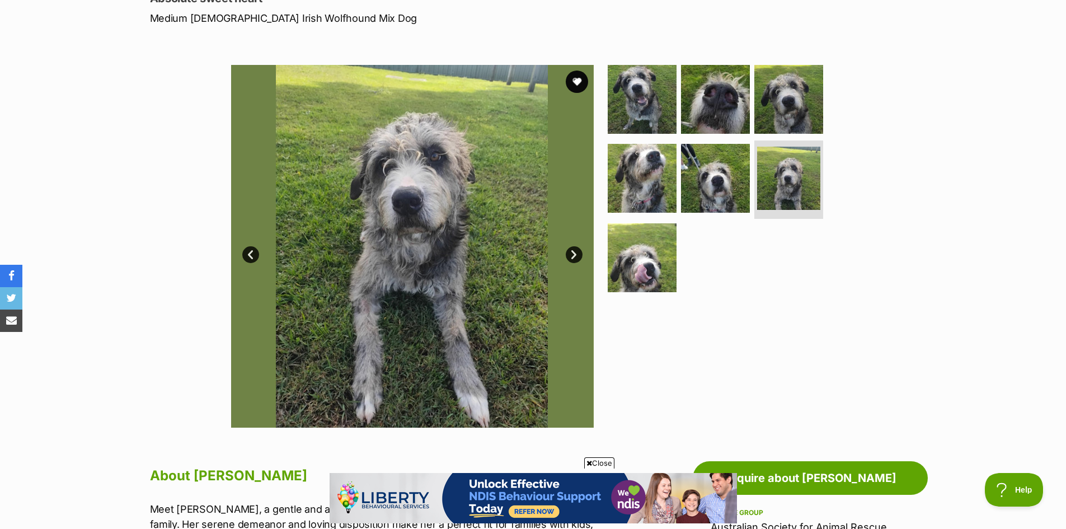
click at [574, 250] on link "Next" at bounding box center [574, 254] width 17 height 17
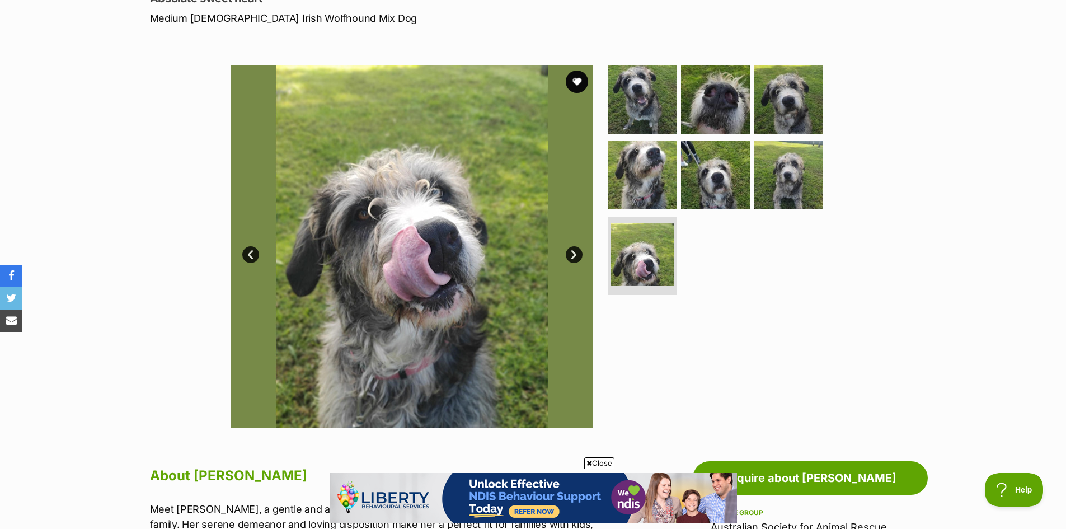
click at [574, 250] on link "Next" at bounding box center [574, 254] width 17 height 17
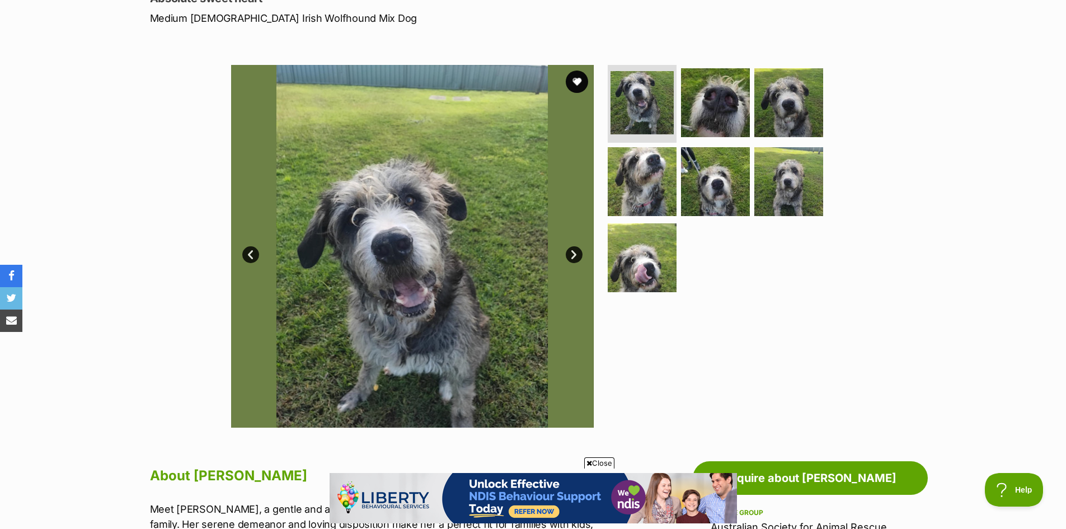
click at [574, 250] on link "Next" at bounding box center [574, 254] width 17 height 17
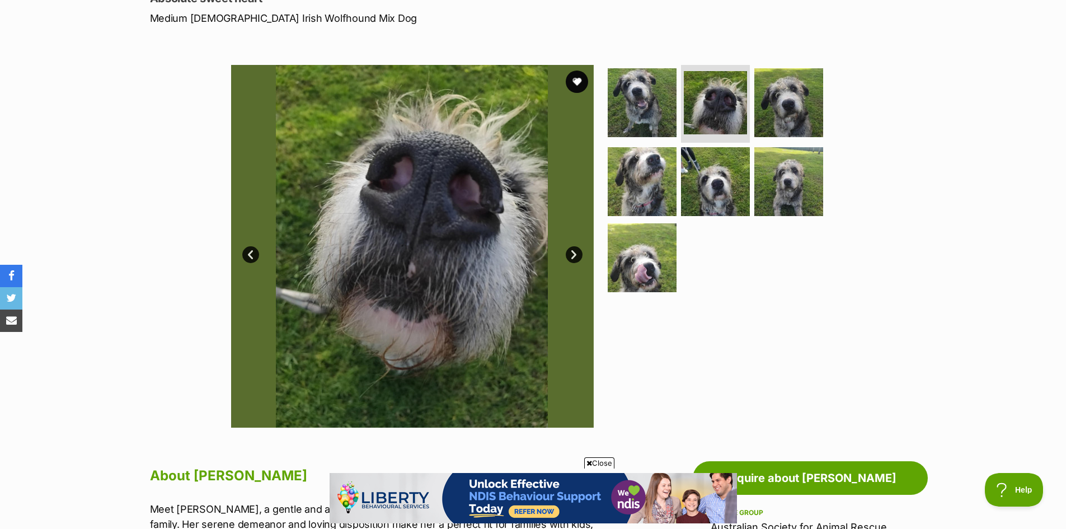
click at [574, 250] on link "Next" at bounding box center [574, 254] width 17 height 17
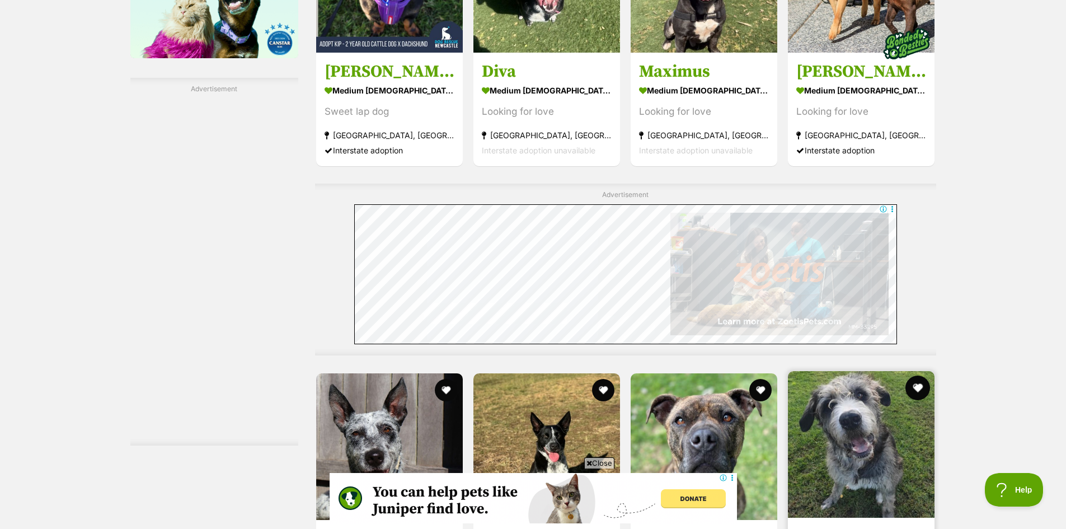
click at [916, 375] on button "favourite" at bounding box center [918, 387] width 25 height 25
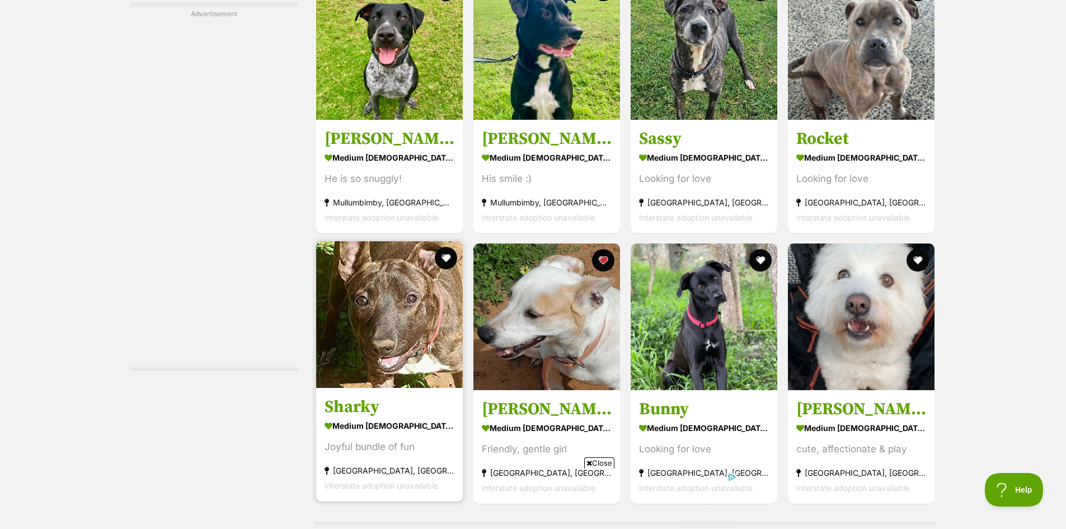
click at [403, 241] on img at bounding box center [389, 314] width 147 height 147
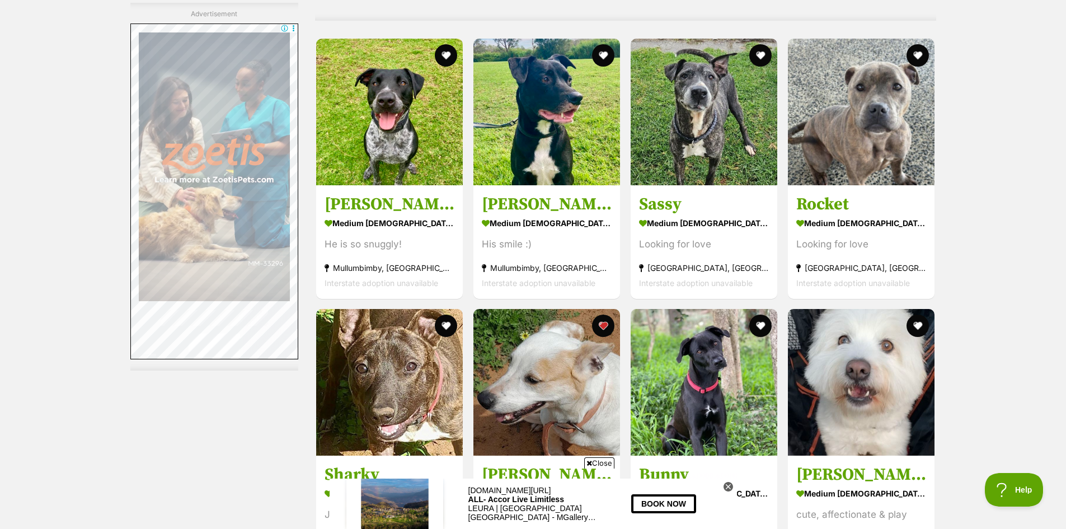
scroll to position [5172, 0]
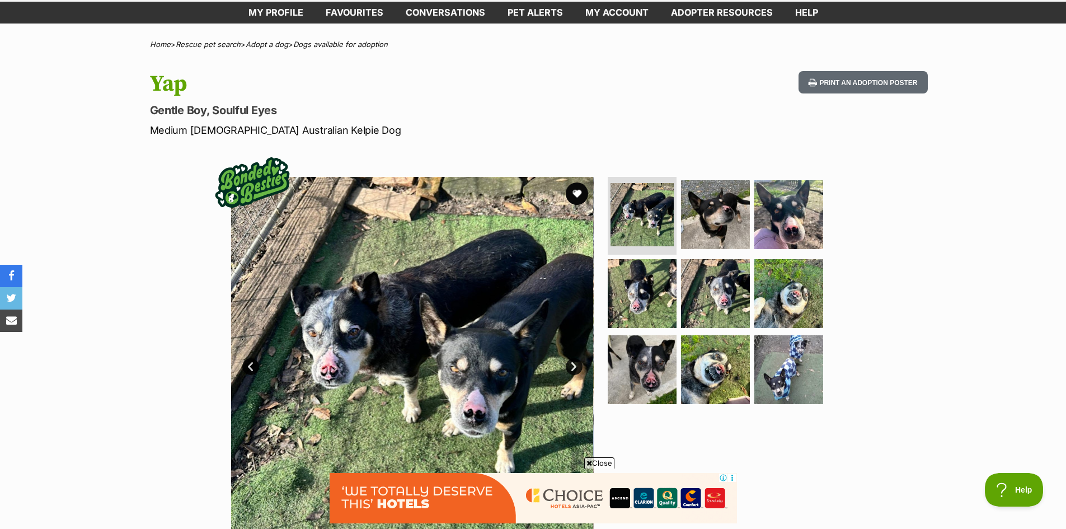
click at [573, 365] on link "Next" at bounding box center [574, 366] width 17 height 17
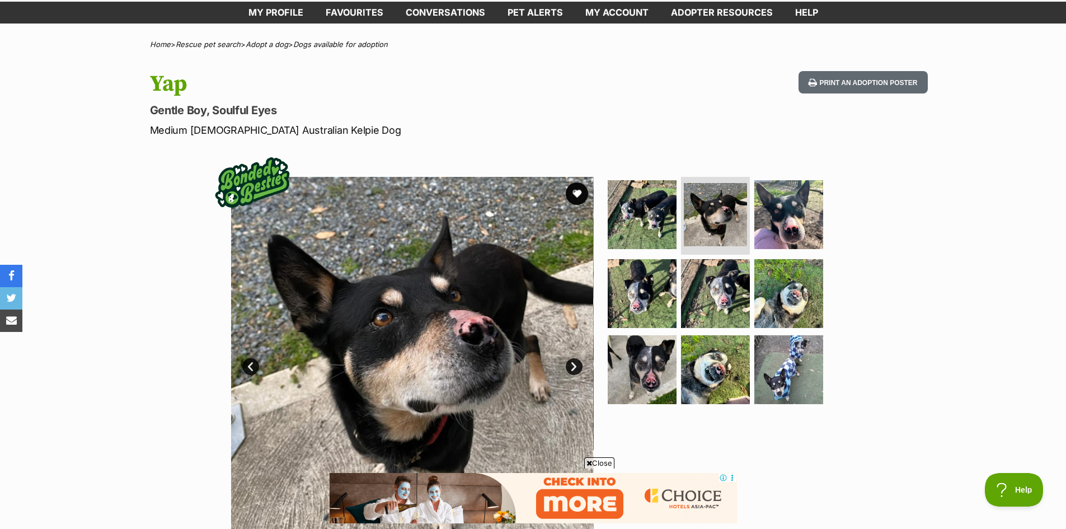
click at [573, 365] on link "Next" at bounding box center [574, 366] width 17 height 17
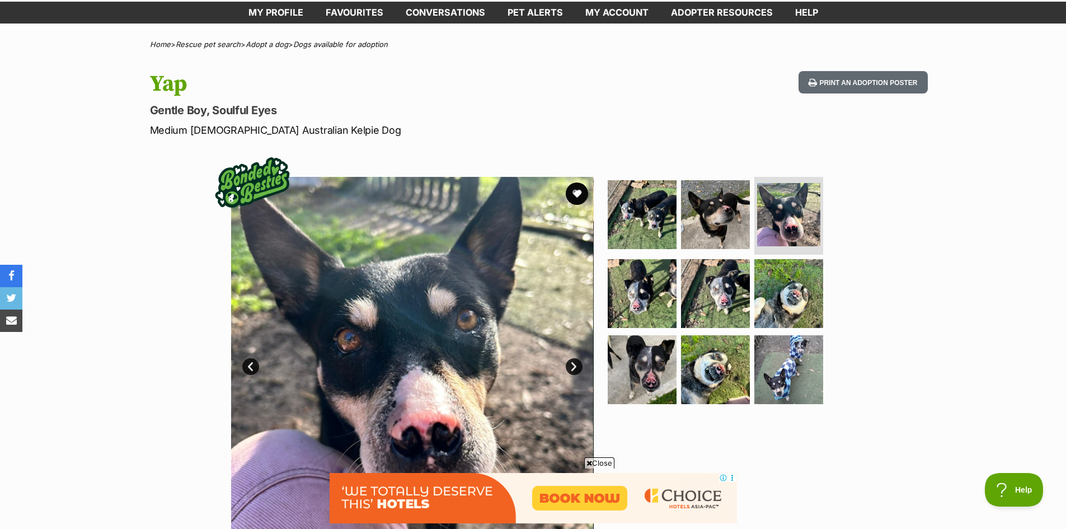
click at [573, 365] on link "Next" at bounding box center [574, 366] width 17 height 17
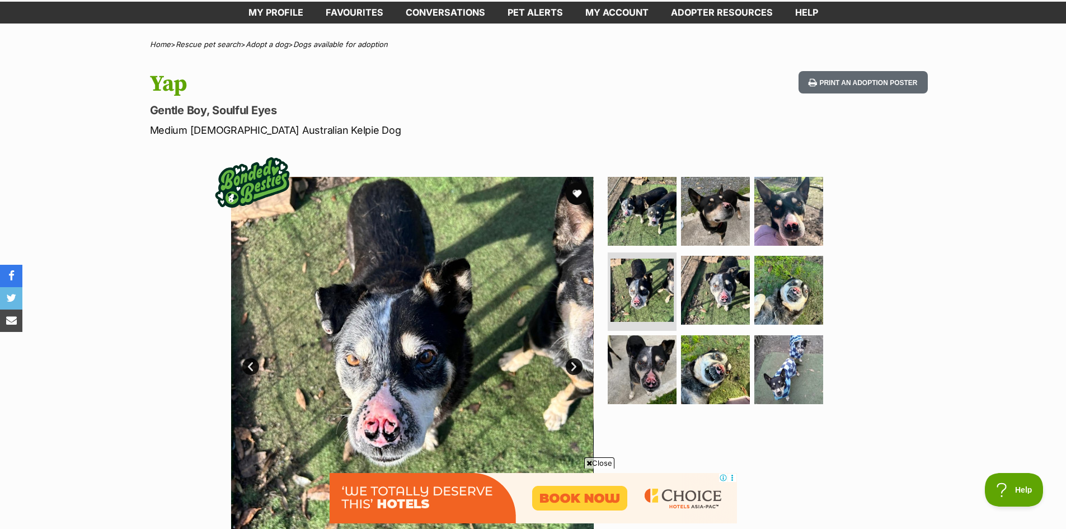
click at [573, 365] on link "Next" at bounding box center [574, 366] width 17 height 17
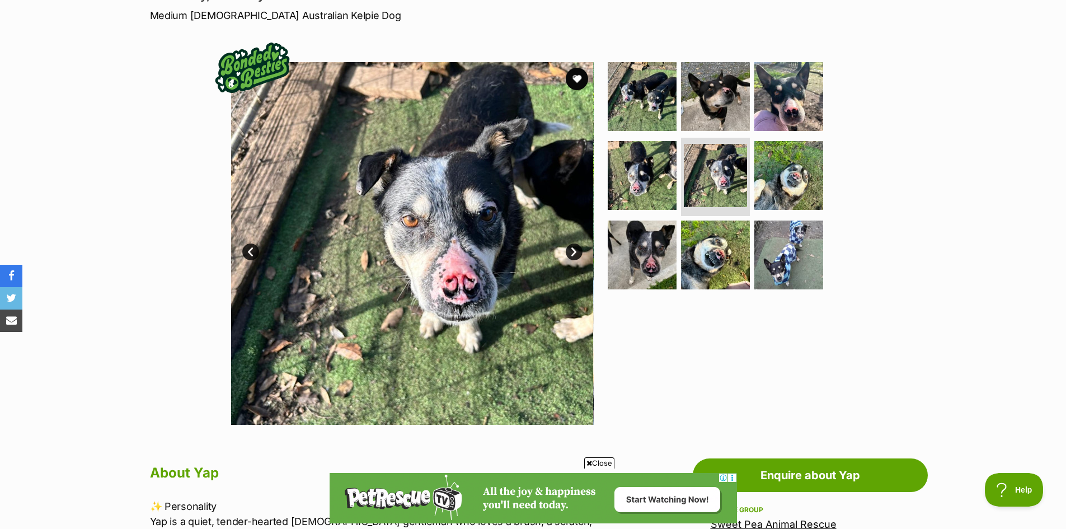
scroll to position [168, 0]
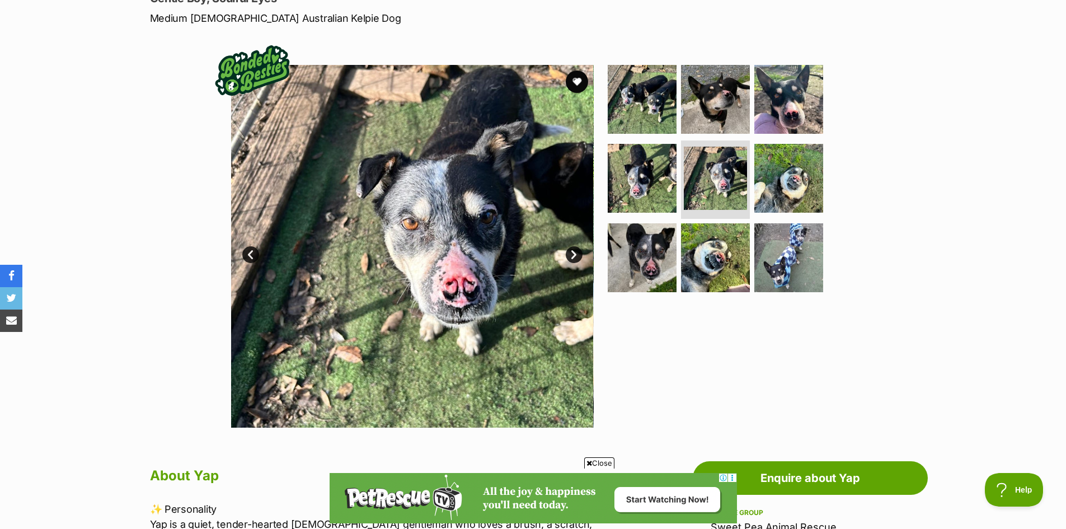
click at [573, 249] on link "Next" at bounding box center [574, 254] width 17 height 17
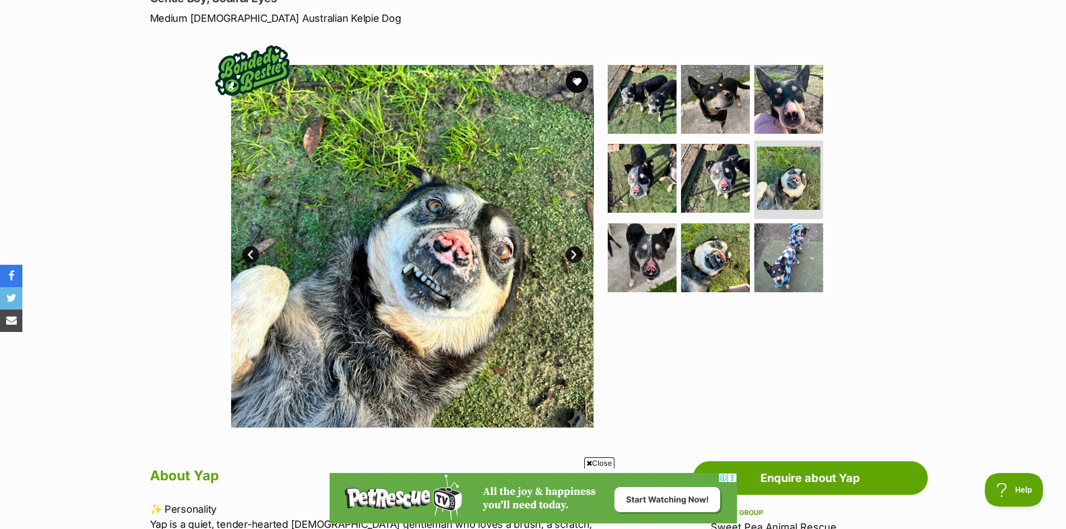
click at [573, 249] on link "Next" at bounding box center [574, 254] width 17 height 17
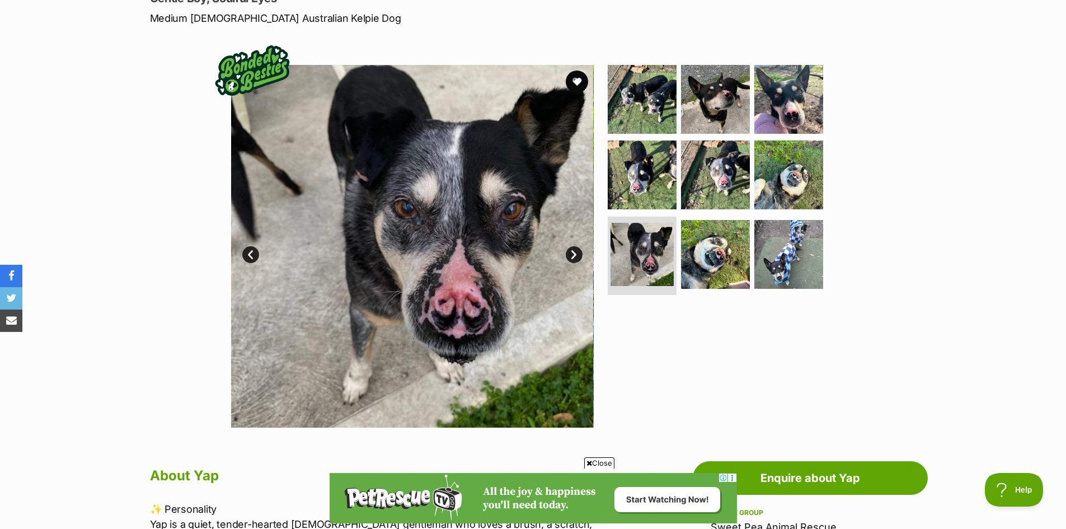
click at [573, 249] on link "Next" at bounding box center [574, 254] width 17 height 17
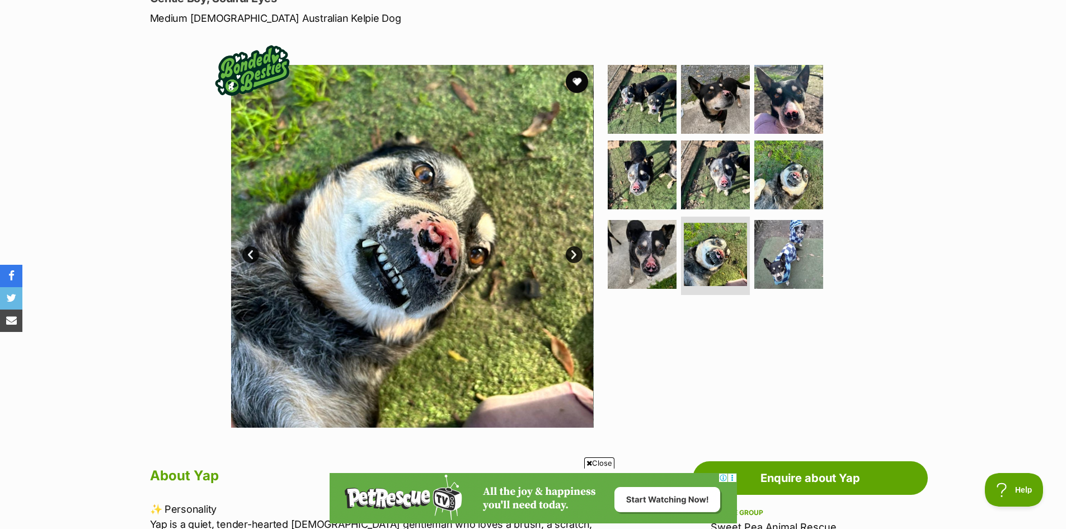
click at [573, 249] on link "Next" at bounding box center [574, 254] width 17 height 17
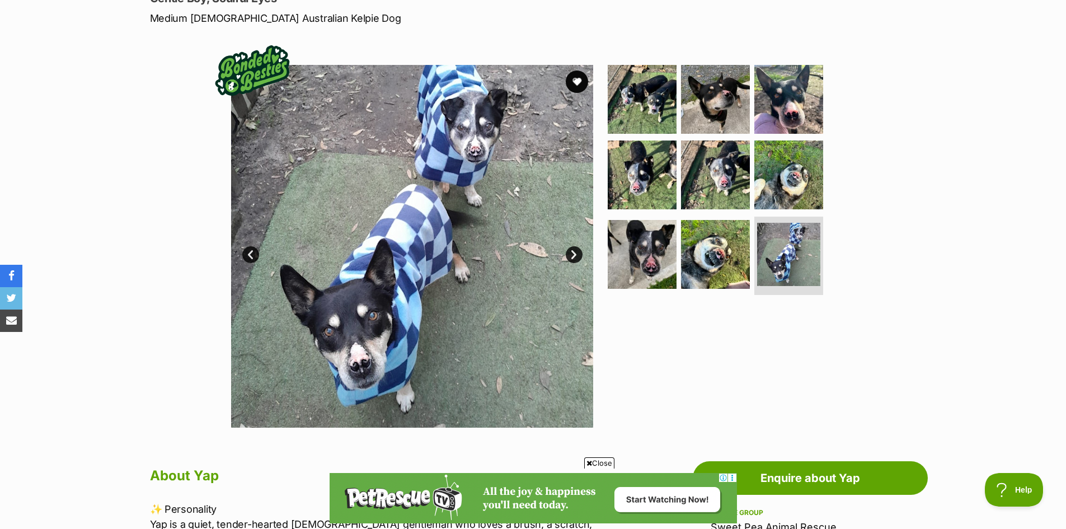
click at [573, 249] on link "Next" at bounding box center [574, 254] width 17 height 17
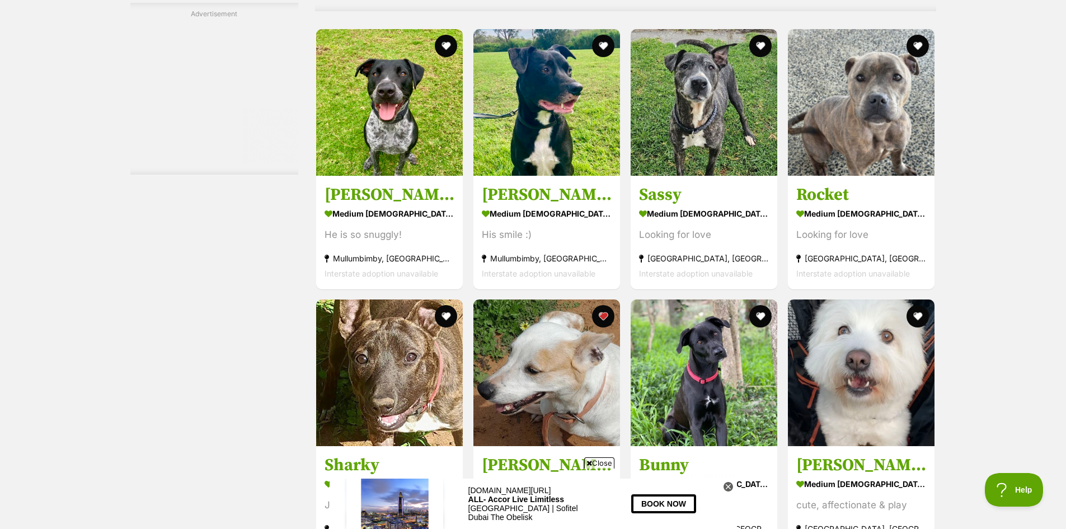
scroll to position [5223, 0]
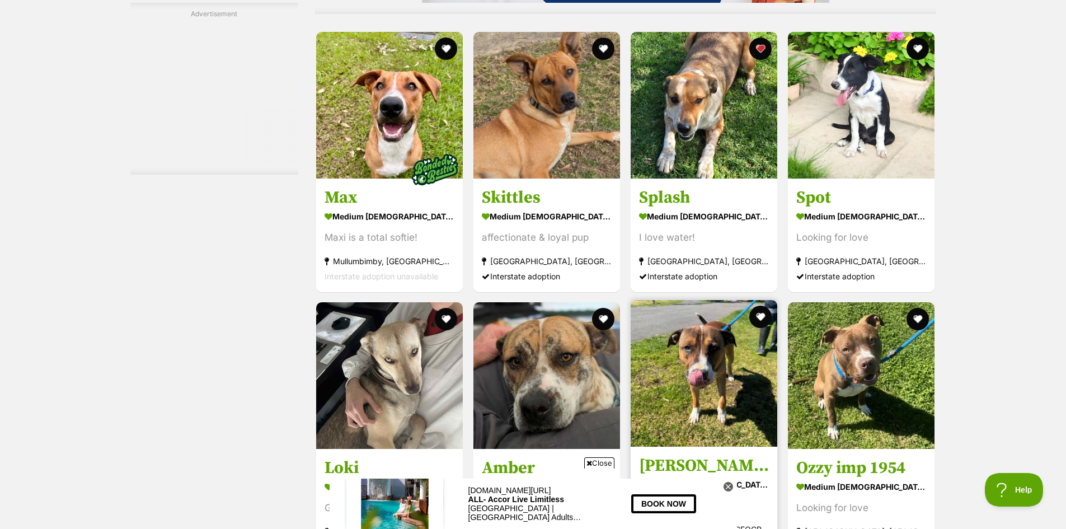
scroll to position [2685, 0]
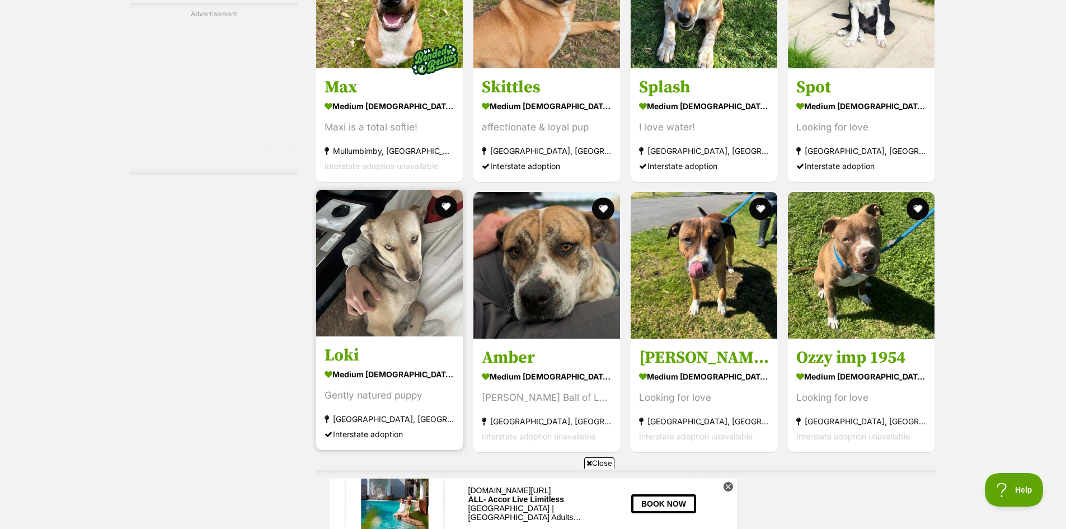
click at [404, 275] on img at bounding box center [389, 263] width 147 height 147
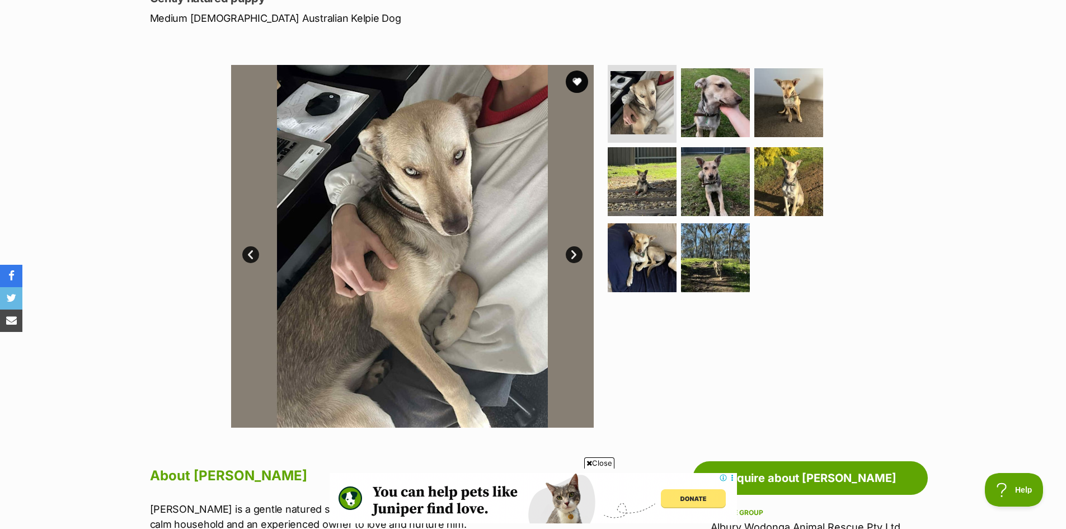
click at [571, 252] on link "Next" at bounding box center [574, 254] width 17 height 17
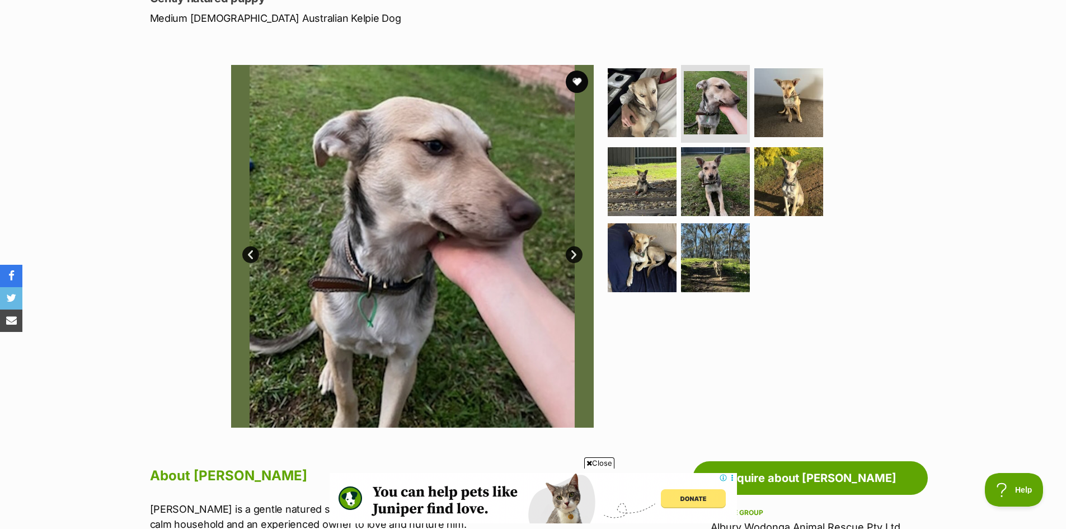
click at [571, 252] on link "Next" at bounding box center [574, 254] width 17 height 17
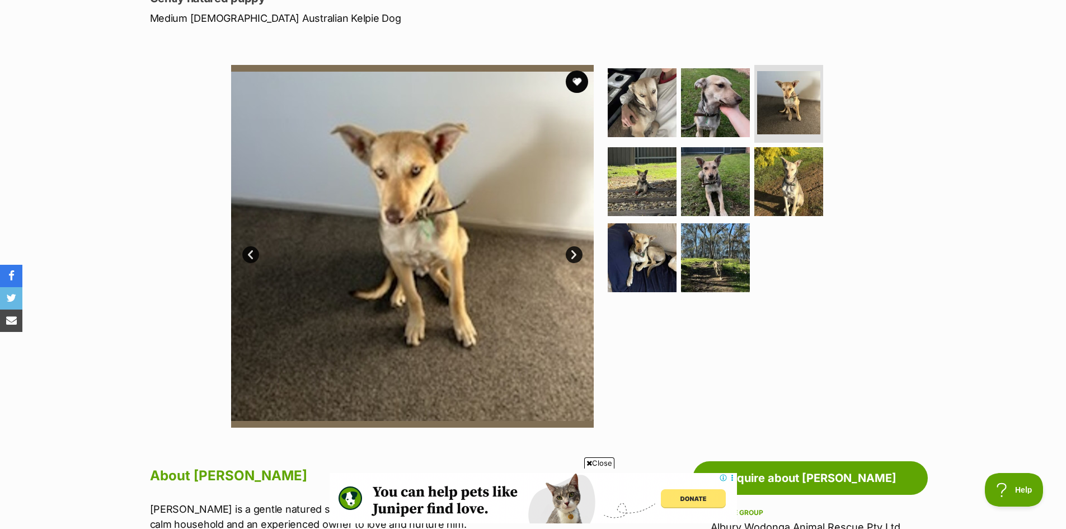
click at [571, 252] on link "Next" at bounding box center [574, 254] width 17 height 17
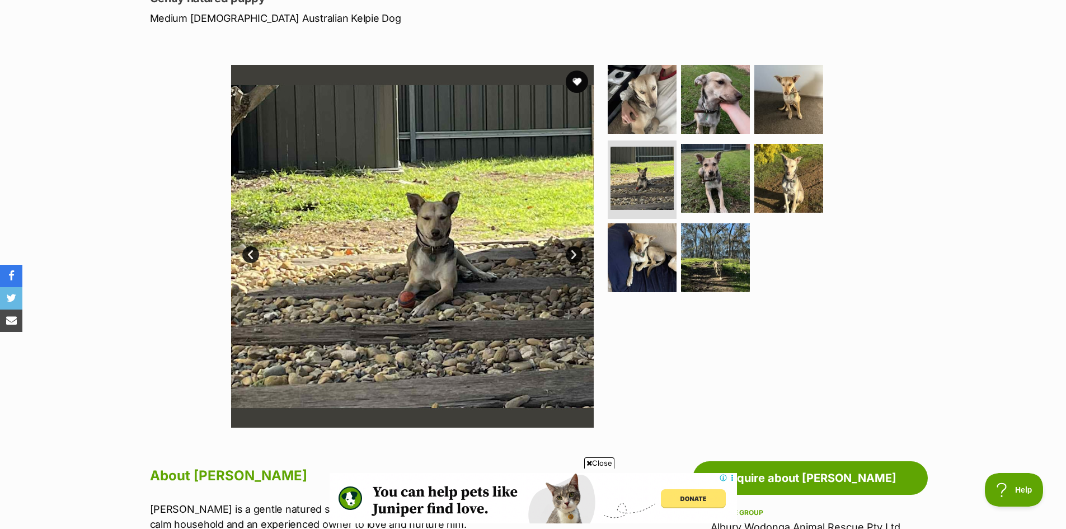
click at [571, 252] on link "Next" at bounding box center [574, 254] width 17 height 17
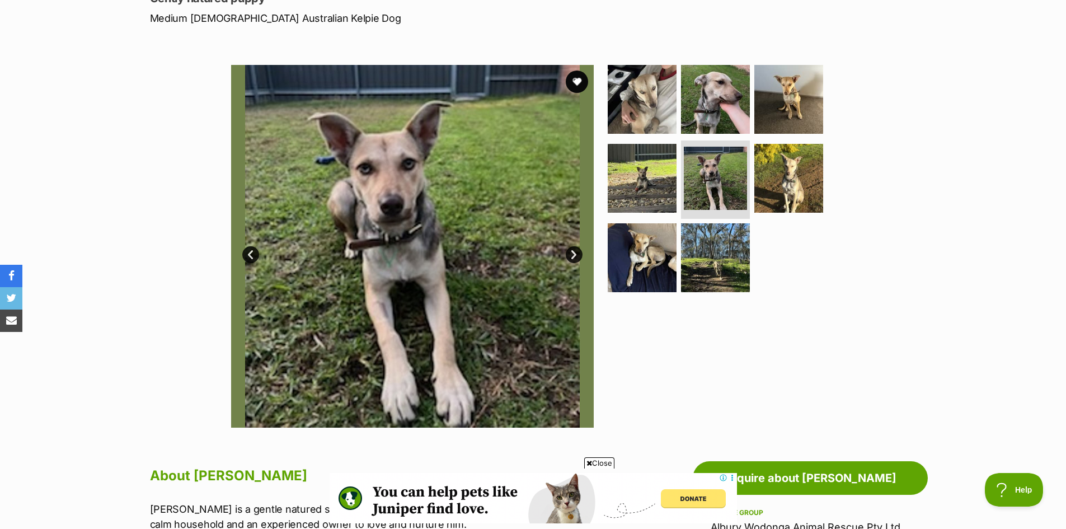
click at [571, 252] on link "Next" at bounding box center [574, 254] width 17 height 17
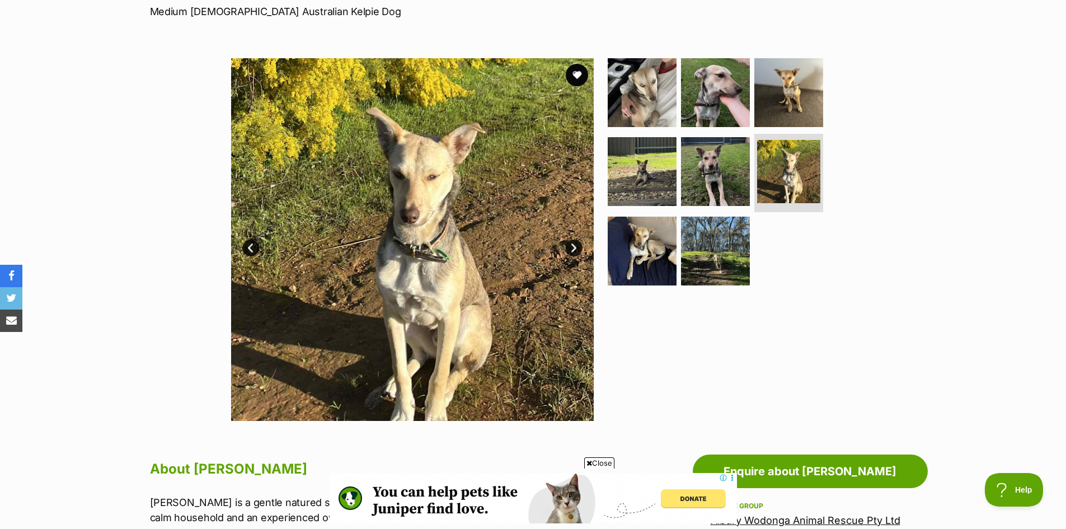
scroll to position [168, 0]
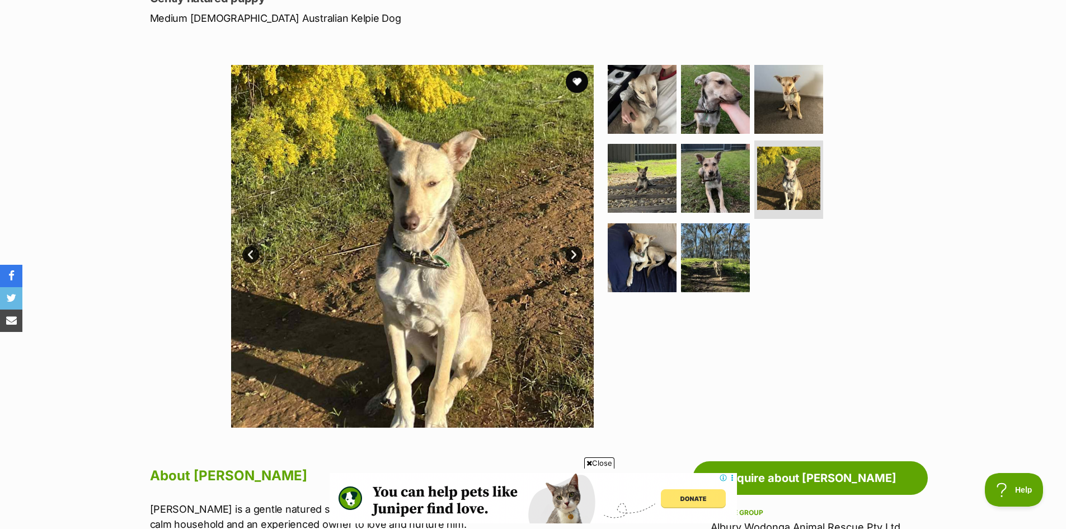
click at [577, 252] on link "Next" at bounding box center [574, 254] width 17 height 17
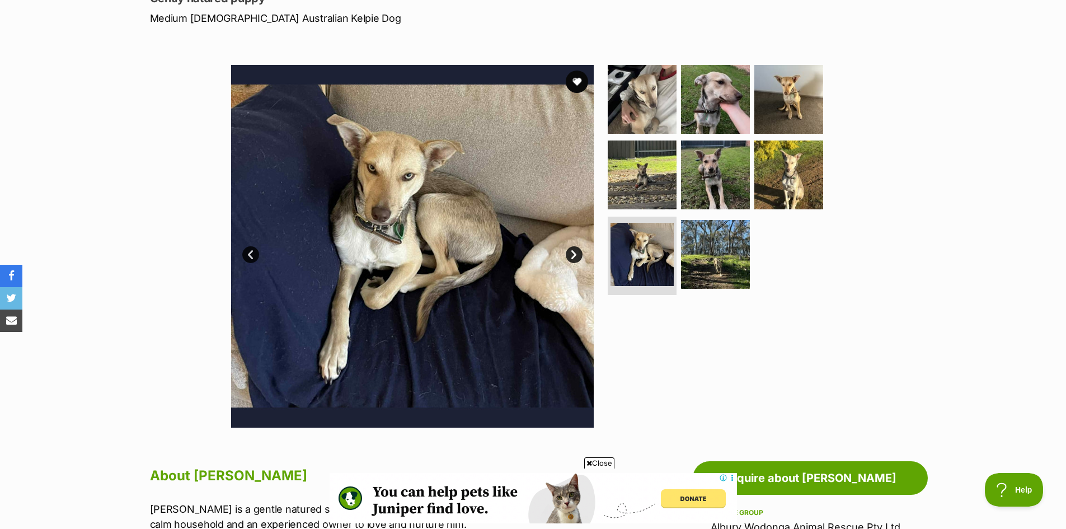
click at [577, 252] on link "Next" at bounding box center [574, 254] width 17 height 17
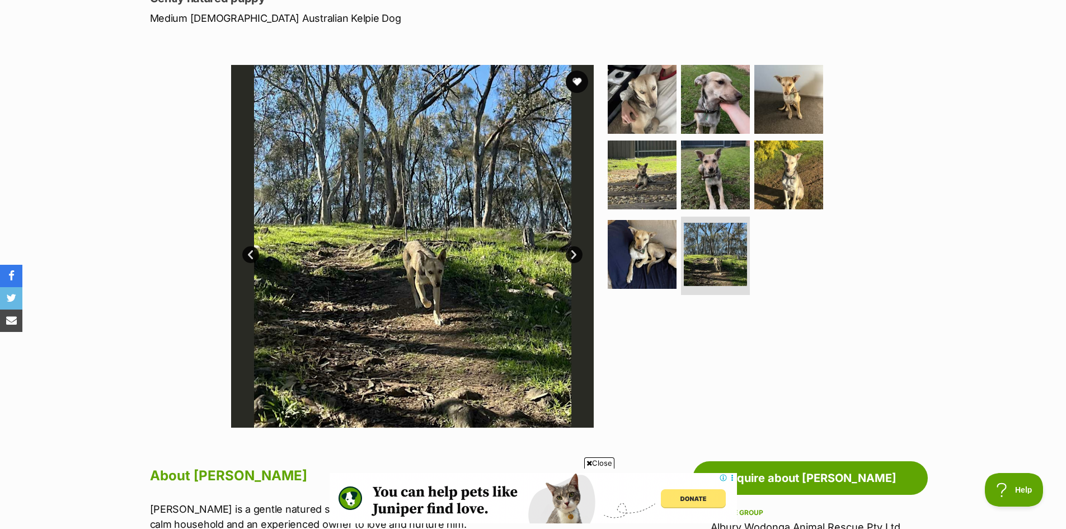
click at [577, 252] on link "Next" at bounding box center [574, 254] width 17 height 17
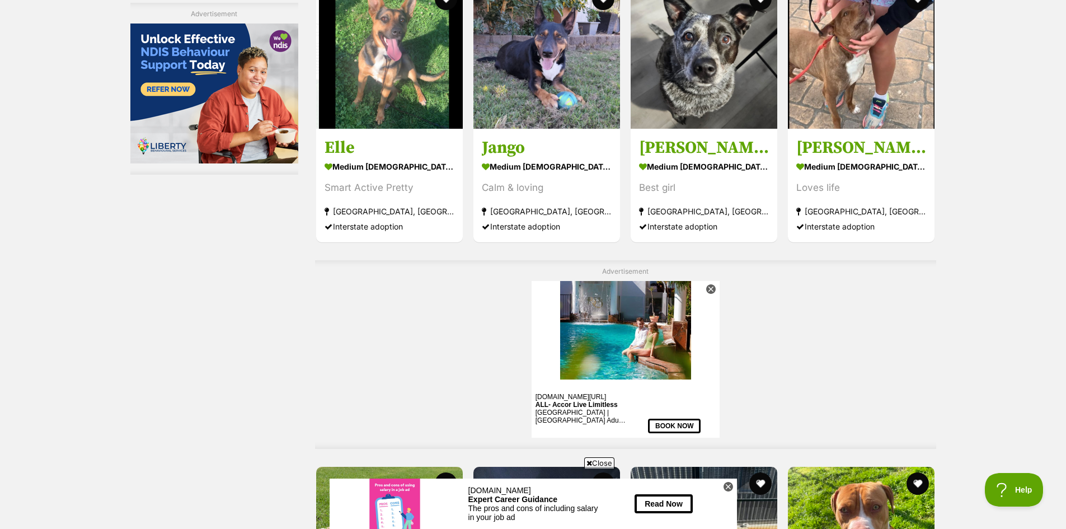
scroll to position [4699, 0]
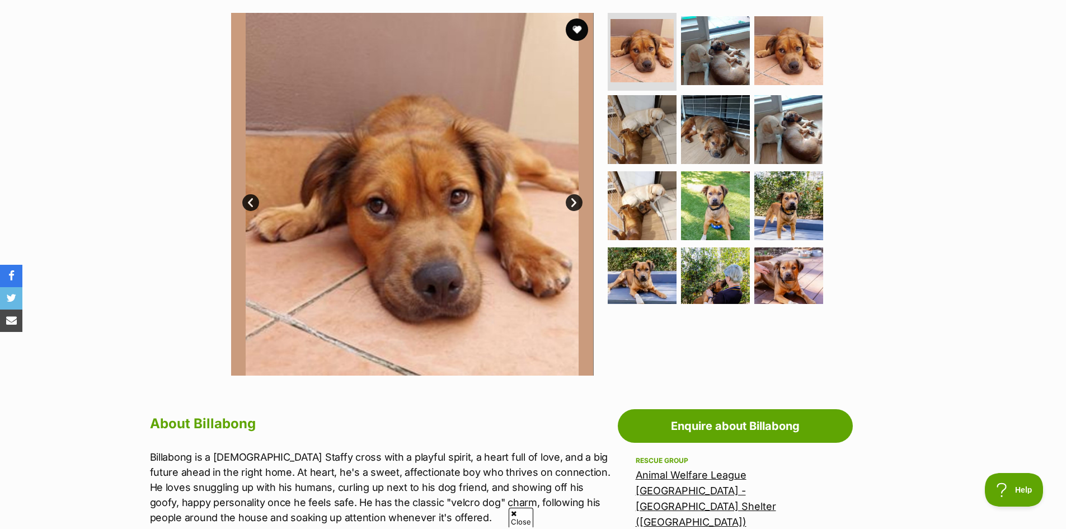
scroll to position [224, 0]
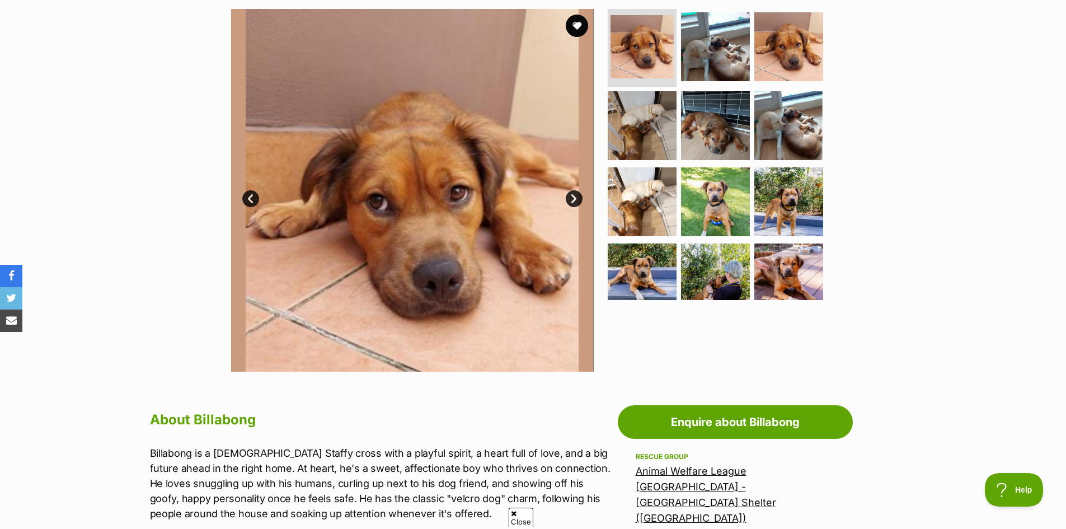
click at [569, 196] on link "Next" at bounding box center [574, 198] width 17 height 17
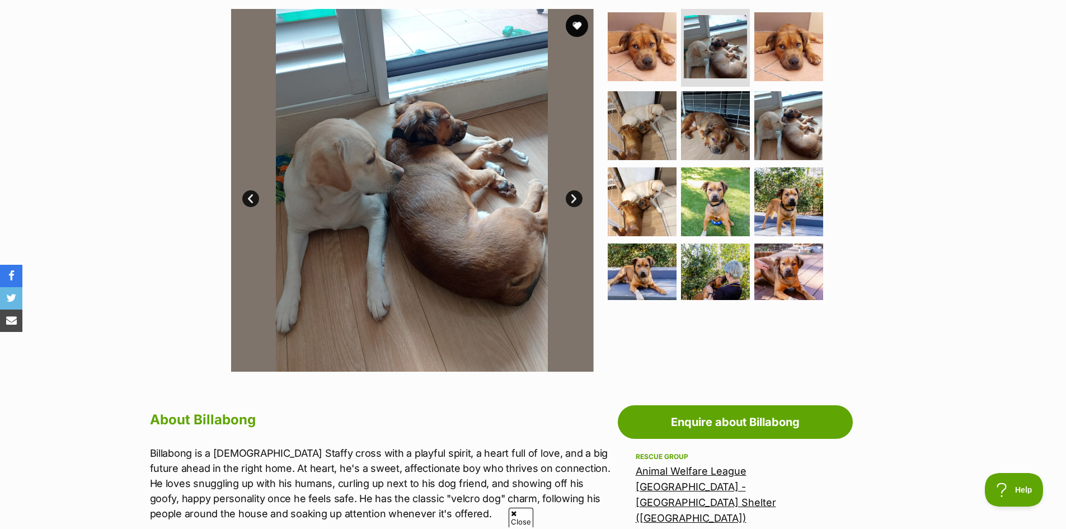
click at [569, 196] on link "Next" at bounding box center [574, 198] width 17 height 17
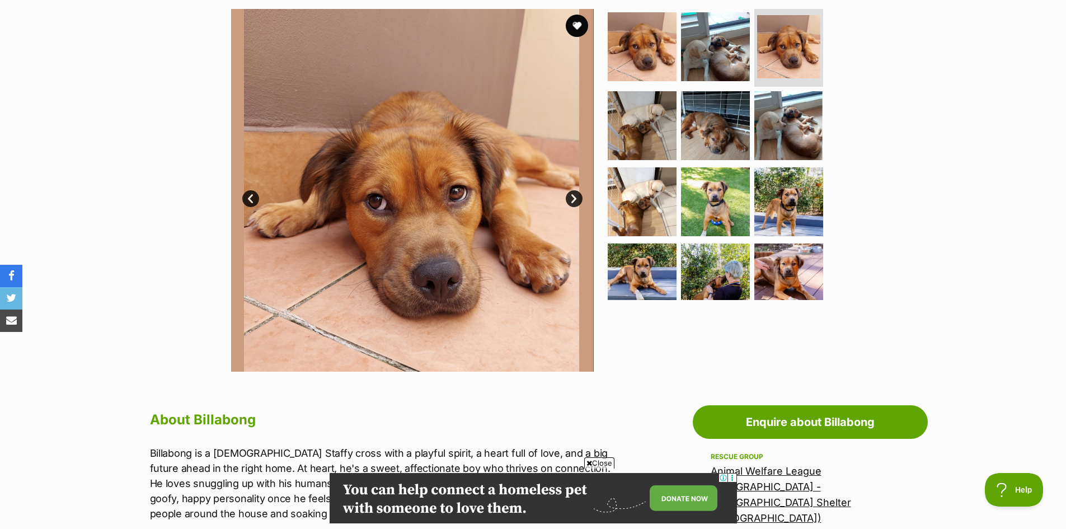
scroll to position [0, 0]
click at [569, 196] on link "Next" at bounding box center [574, 198] width 17 height 17
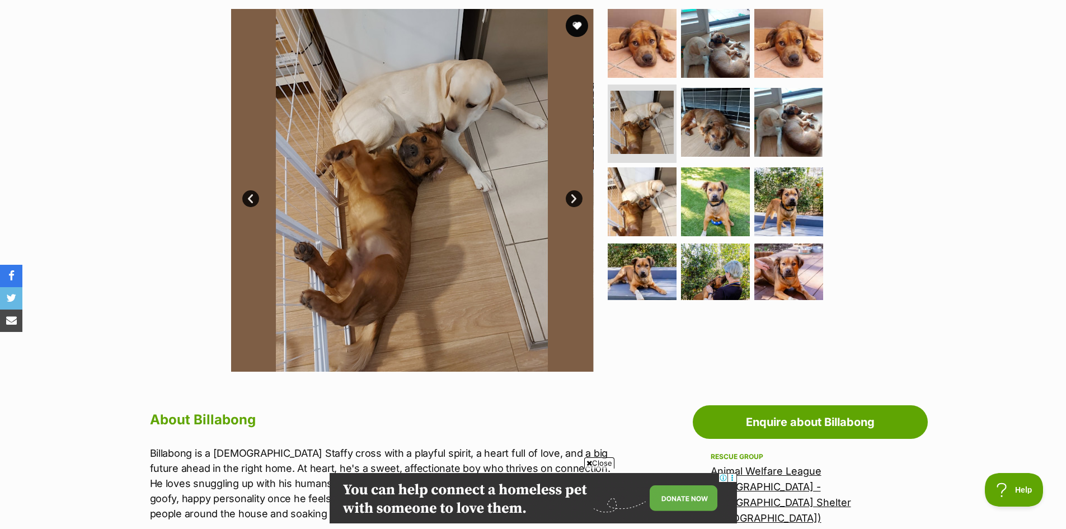
click at [569, 196] on link "Next" at bounding box center [574, 198] width 17 height 17
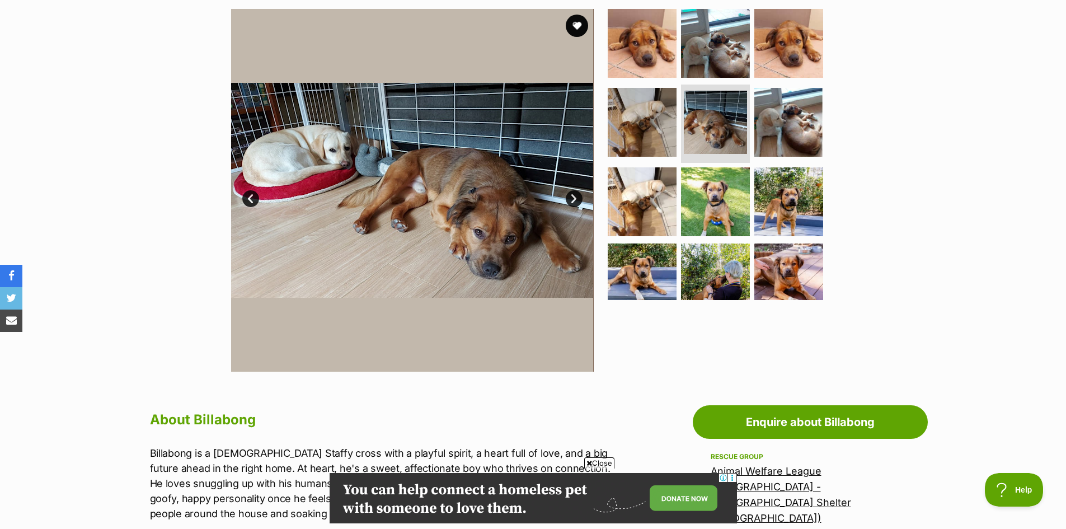
click at [569, 196] on link "Next" at bounding box center [574, 198] width 17 height 17
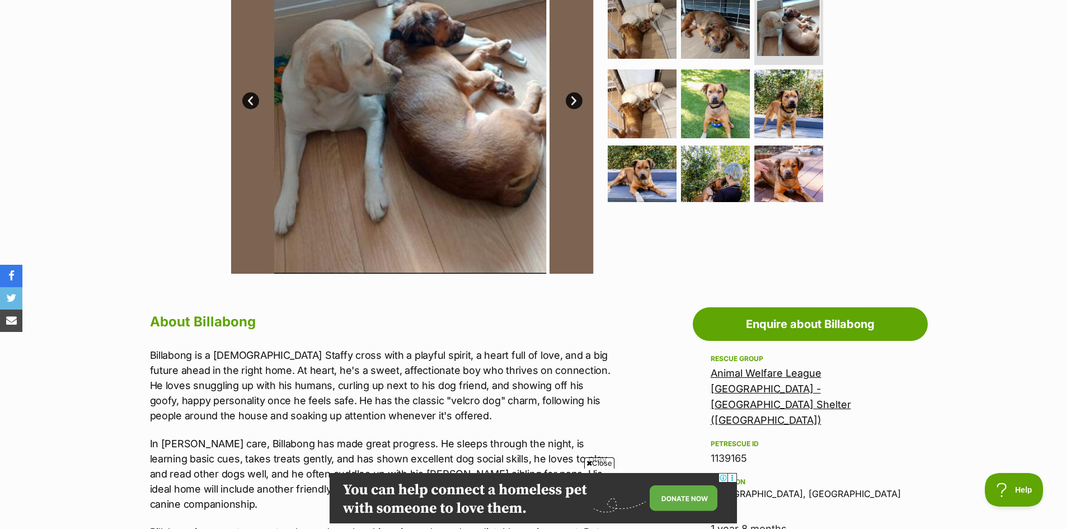
scroll to position [224, 0]
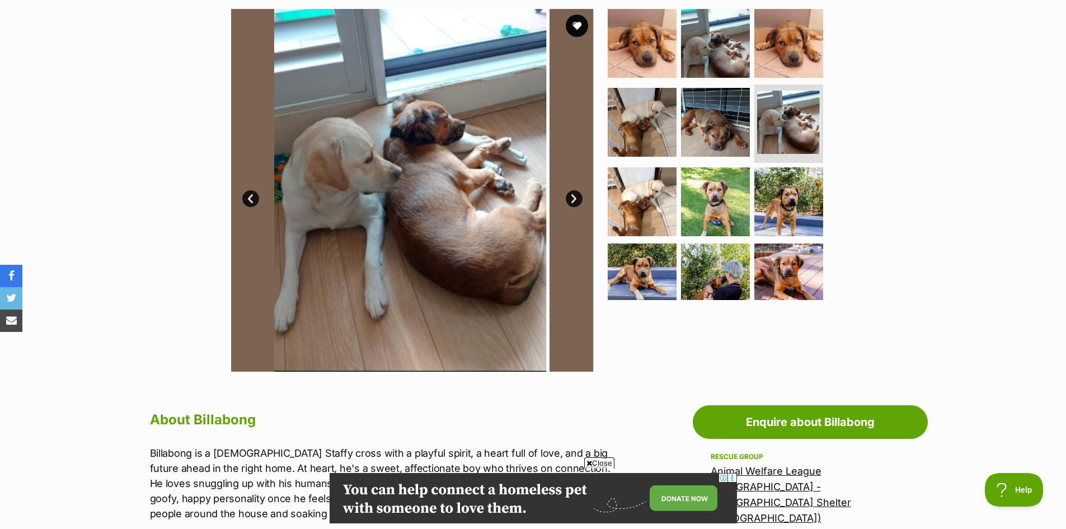
click at [577, 198] on link "Next" at bounding box center [574, 198] width 17 height 17
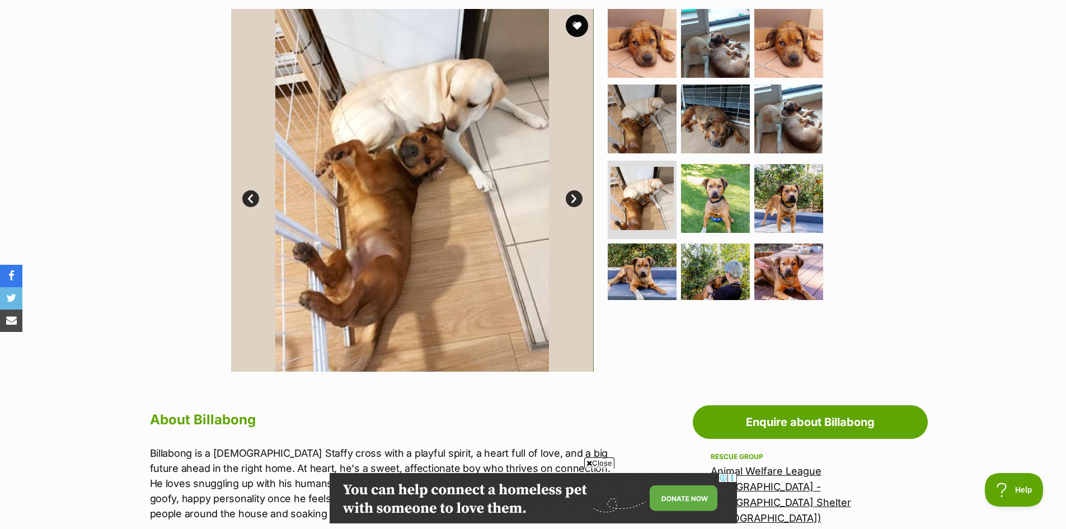
click at [577, 198] on link "Next" at bounding box center [574, 198] width 17 height 17
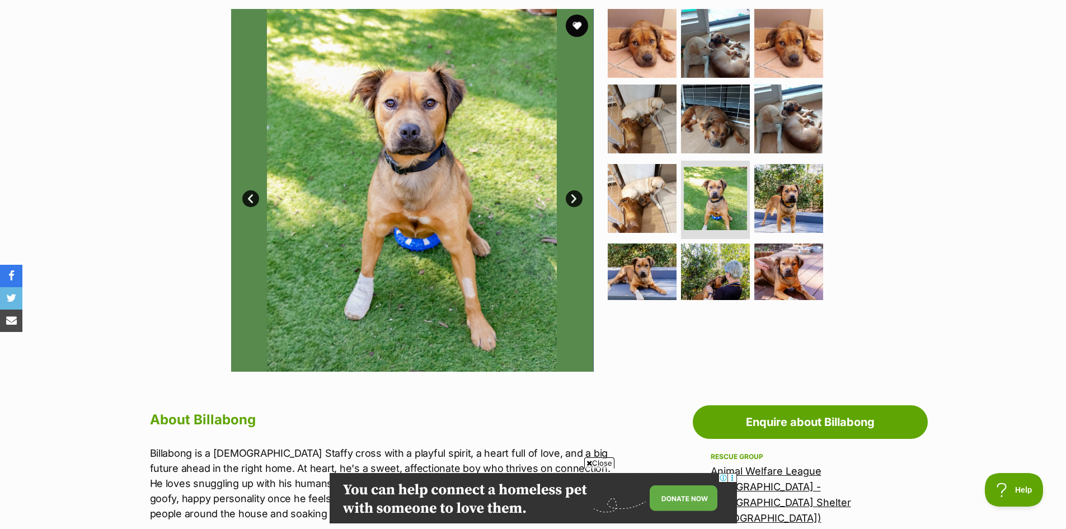
click at [577, 198] on link "Next" at bounding box center [574, 198] width 17 height 17
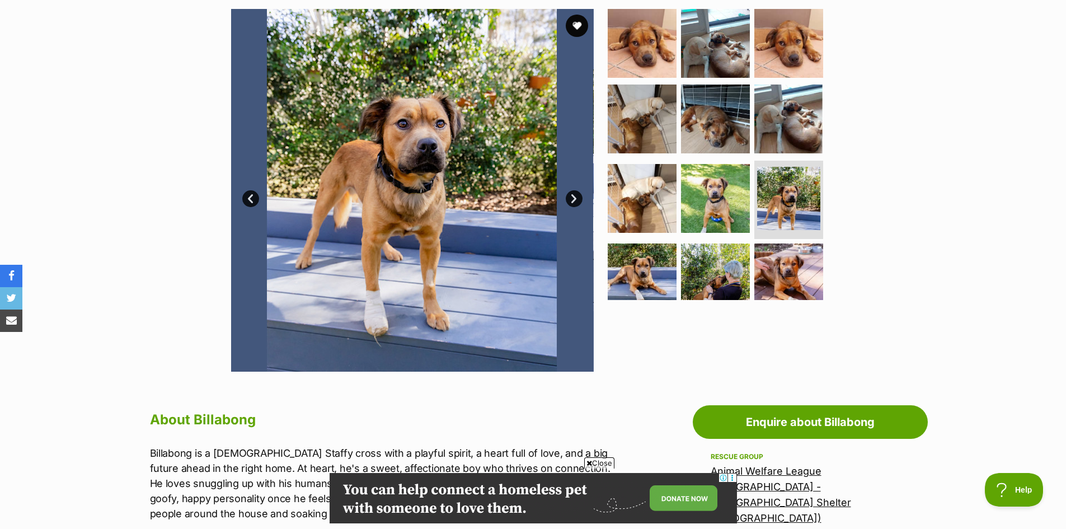
click at [577, 198] on link "Next" at bounding box center [574, 198] width 17 height 17
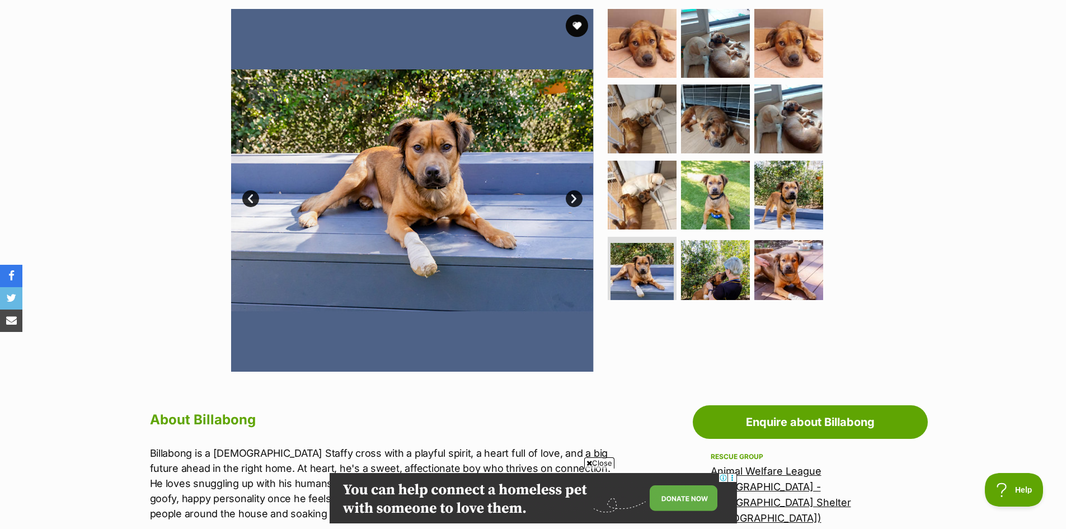
click at [577, 198] on link "Next" at bounding box center [574, 198] width 17 height 17
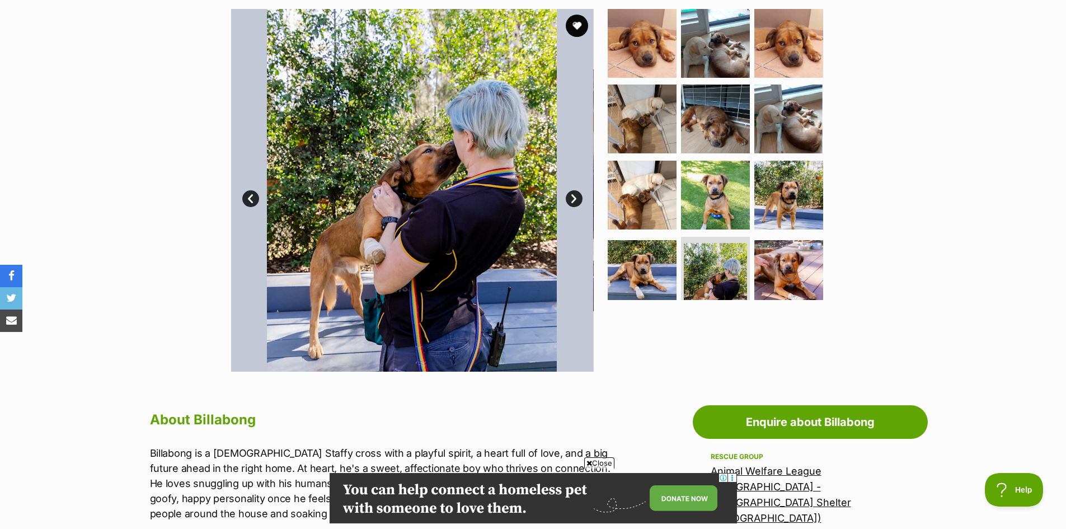
click at [577, 198] on link "Next" at bounding box center [574, 198] width 17 height 17
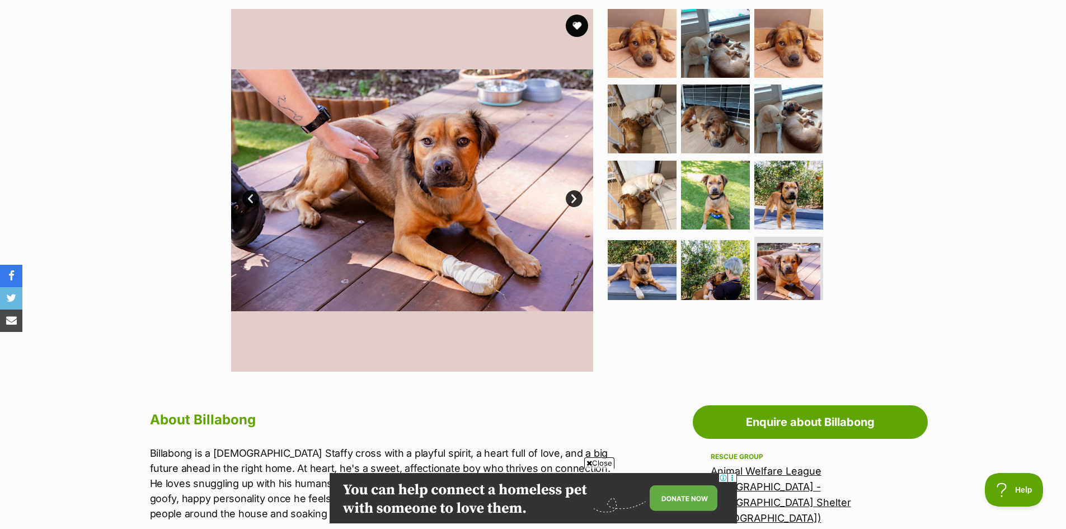
click at [577, 198] on link "Next" at bounding box center [574, 198] width 17 height 17
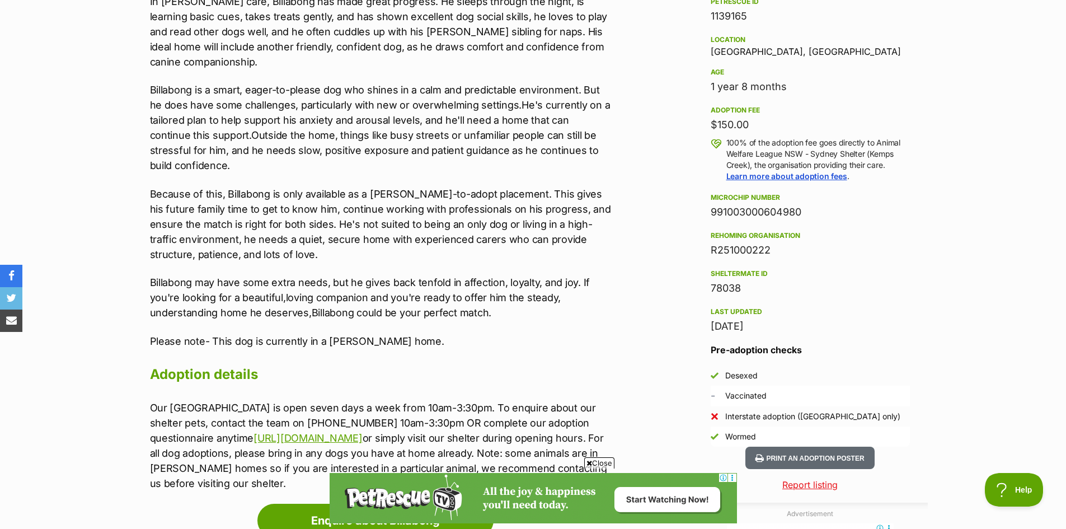
scroll to position [783, 0]
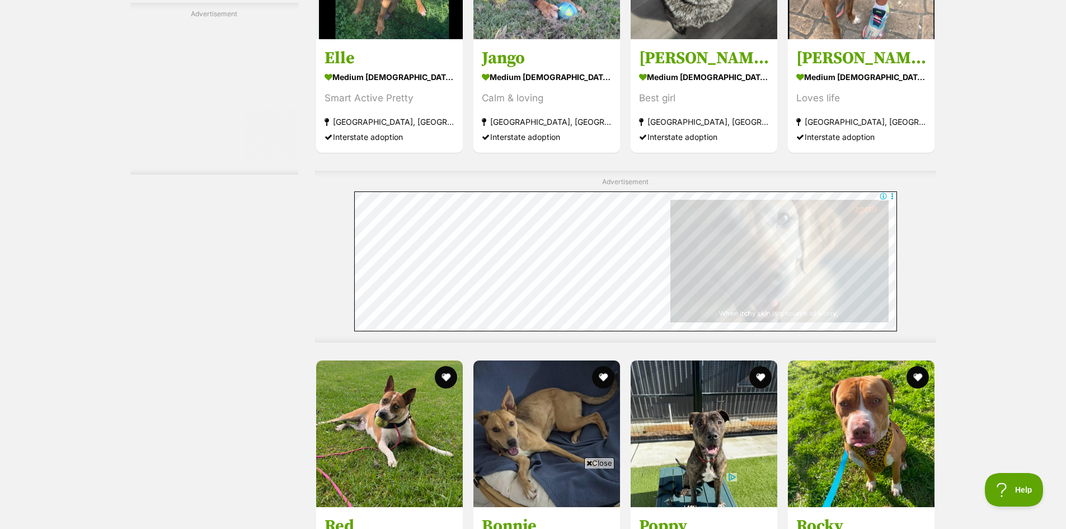
scroll to position [4720, 0]
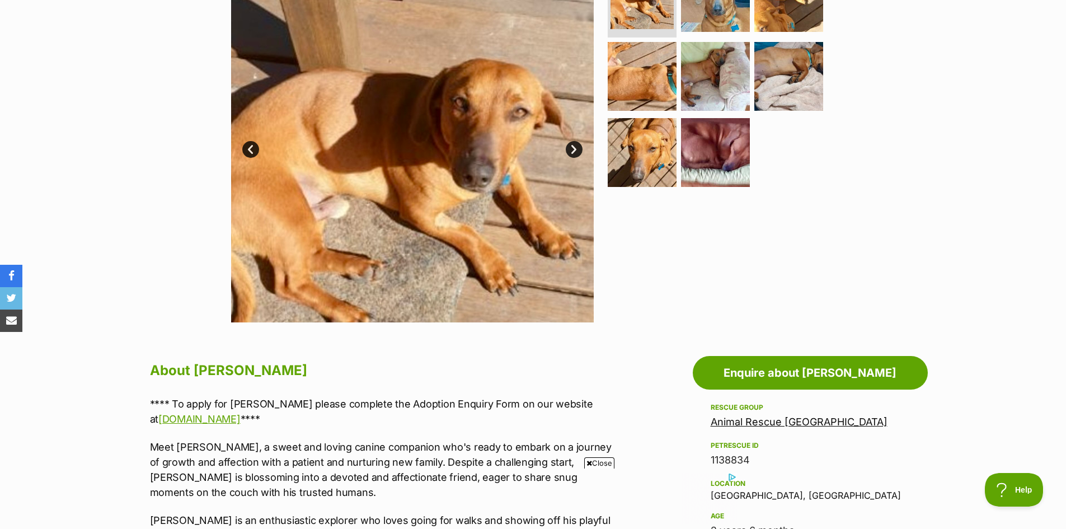
scroll to position [112, 0]
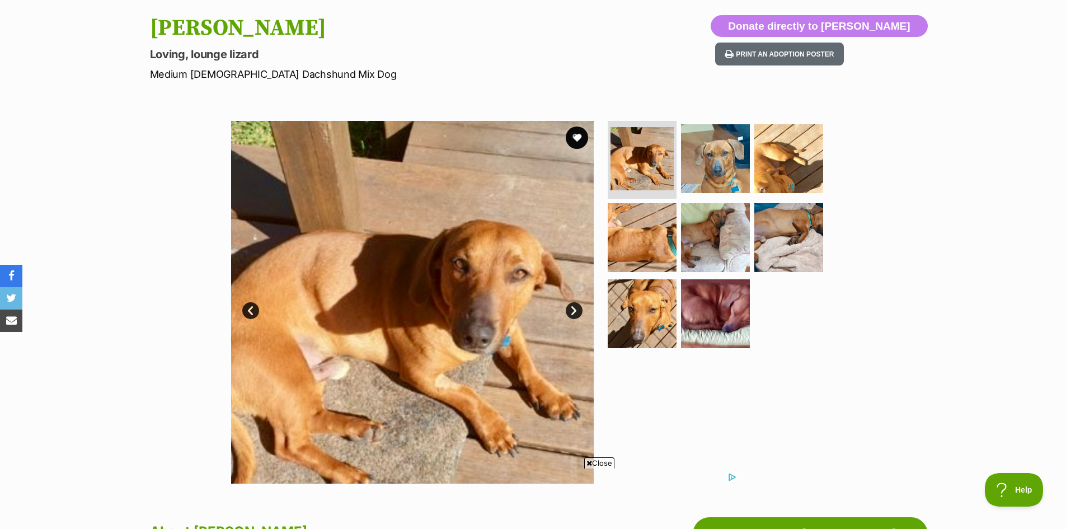
click at [576, 309] on link "Next" at bounding box center [574, 310] width 17 height 17
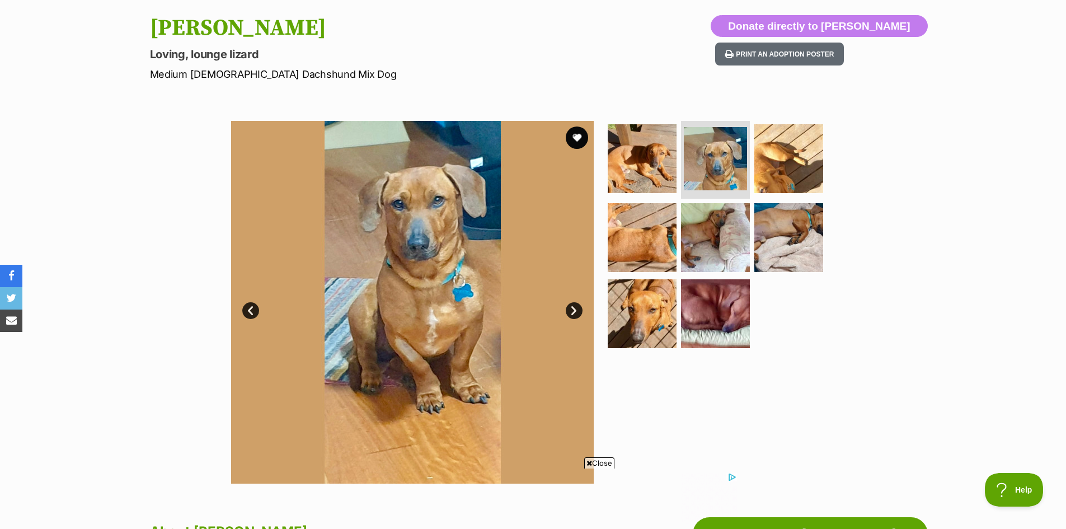
click at [575, 309] on link "Next" at bounding box center [574, 310] width 17 height 17
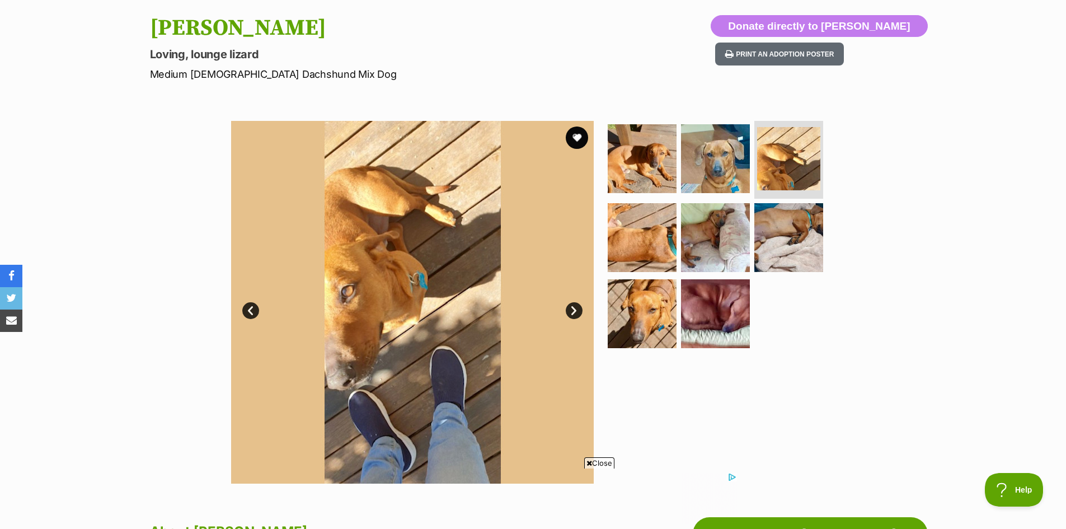
click at [575, 309] on link "Next" at bounding box center [574, 310] width 17 height 17
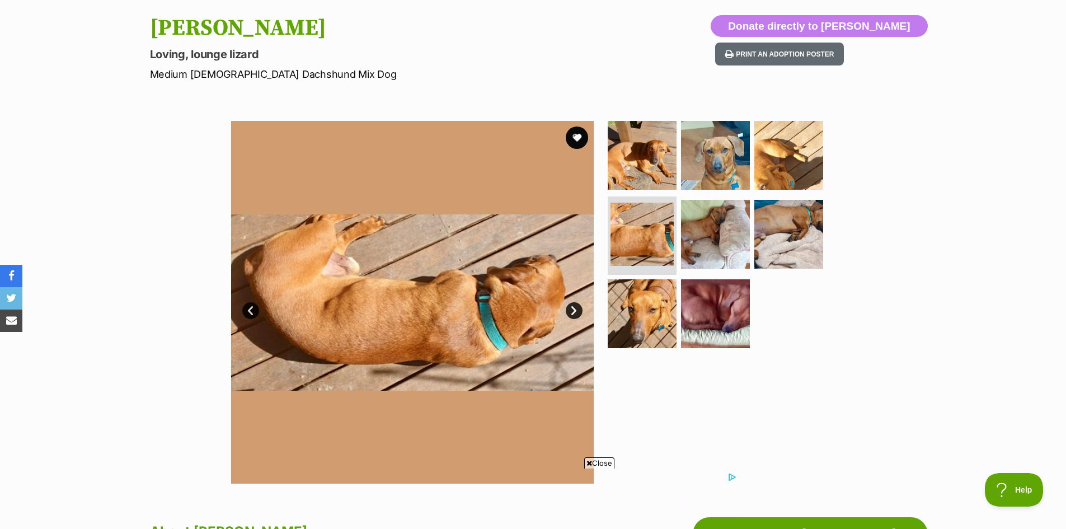
click at [575, 309] on link "Next" at bounding box center [574, 310] width 17 height 17
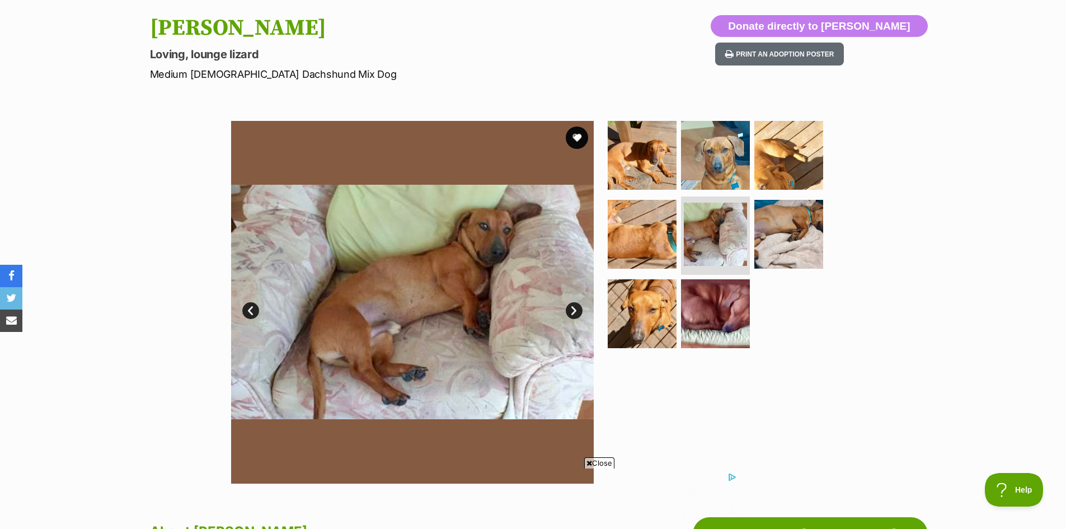
click at [575, 309] on link "Next" at bounding box center [574, 310] width 17 height 17
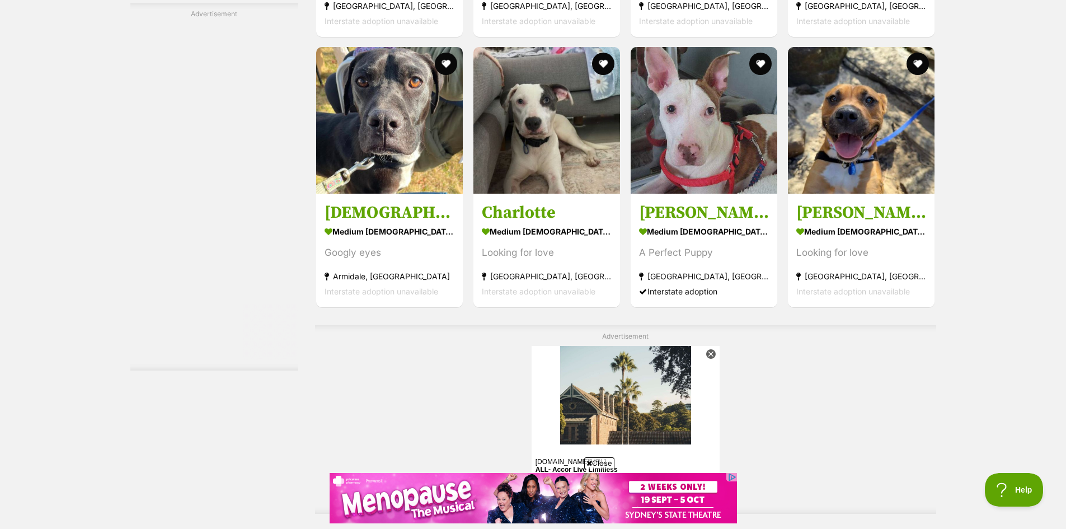
scroll to position [4325, 0]
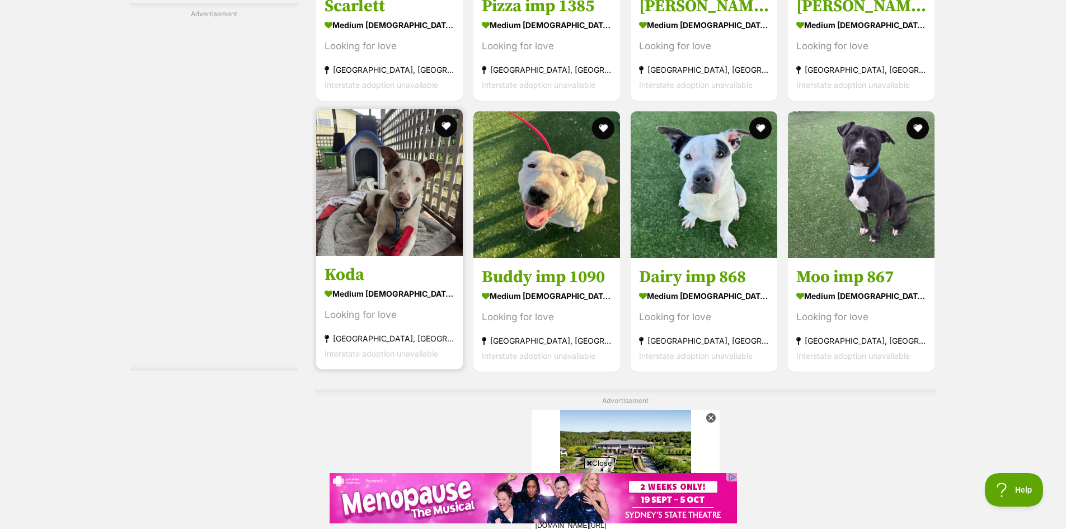
click at [407, 186] on img at bounding box center [389, 182] width 147 height 147
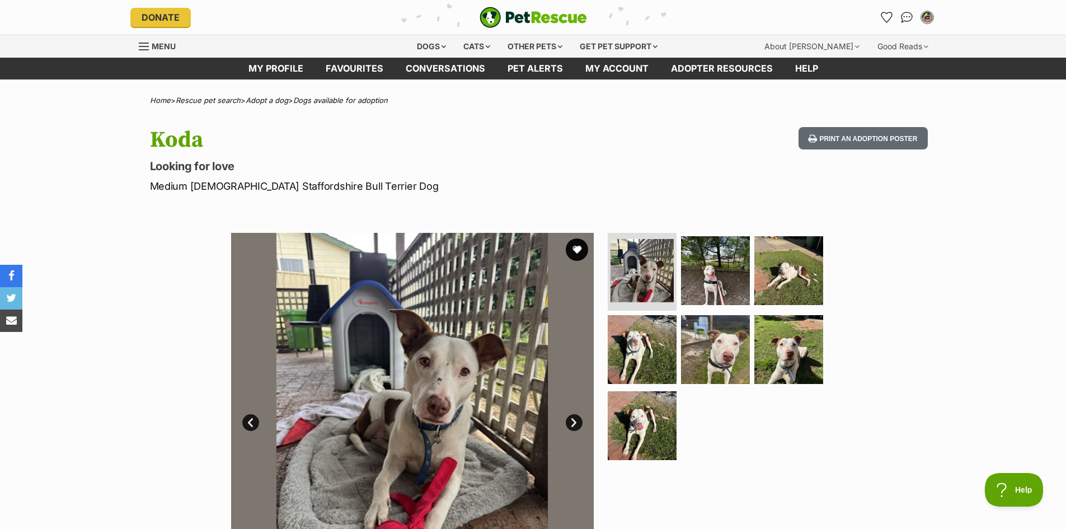
click at [569, 419] on link "Next" at bounding box center [574, 422] width 17 height 17
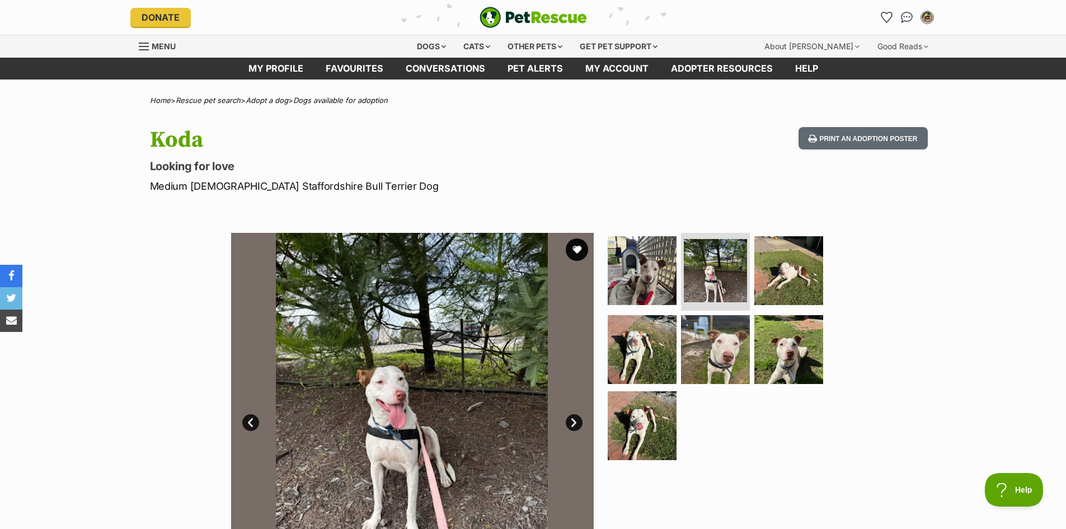
click at [569, 419] on link "Next" at bounding box center [574, 422] width 17 height 17
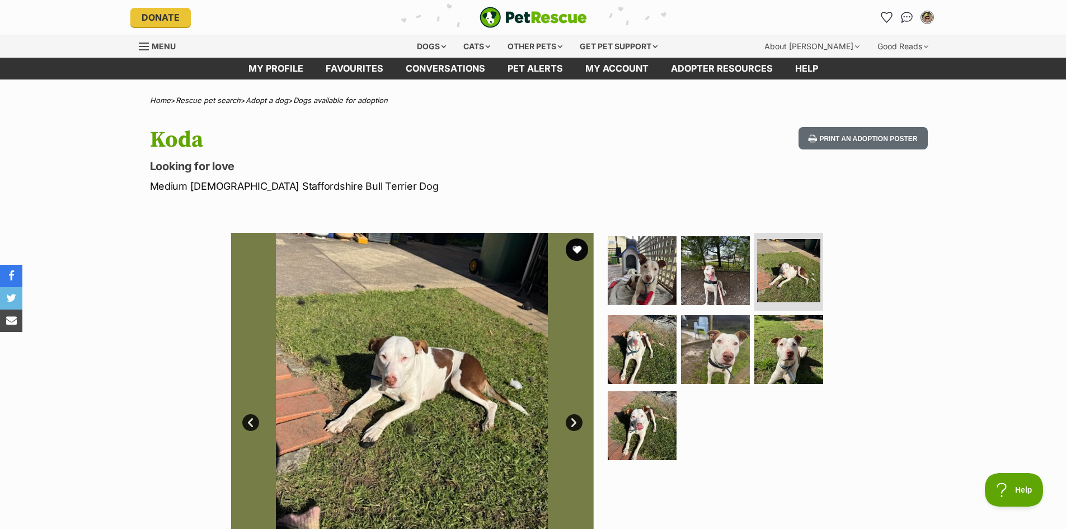
click at [569, 419] on link "Next" at bounding box center [574, 422] width 17 height 17
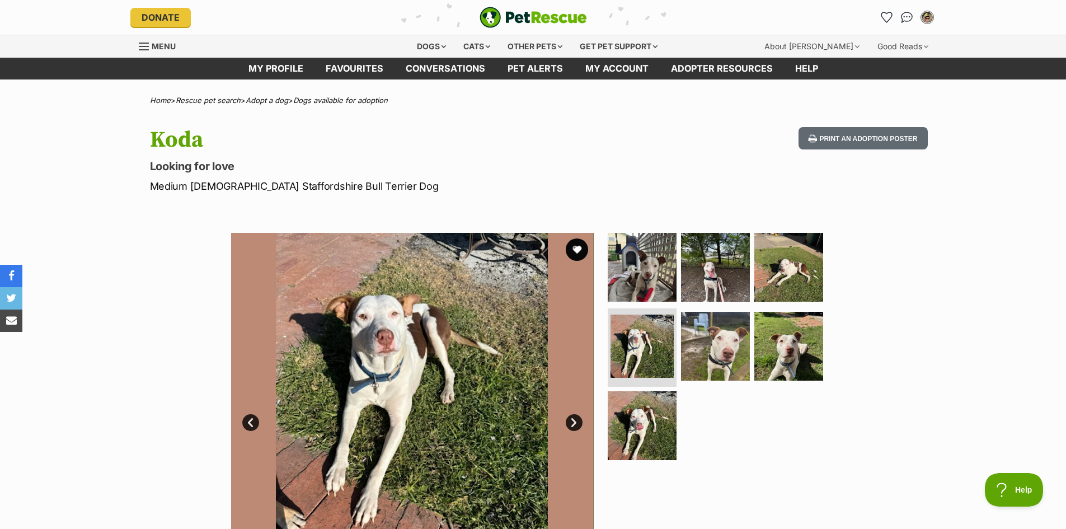
click at [569, 419] on link "Next" at bounding box center [574, 422] width 17 height 17
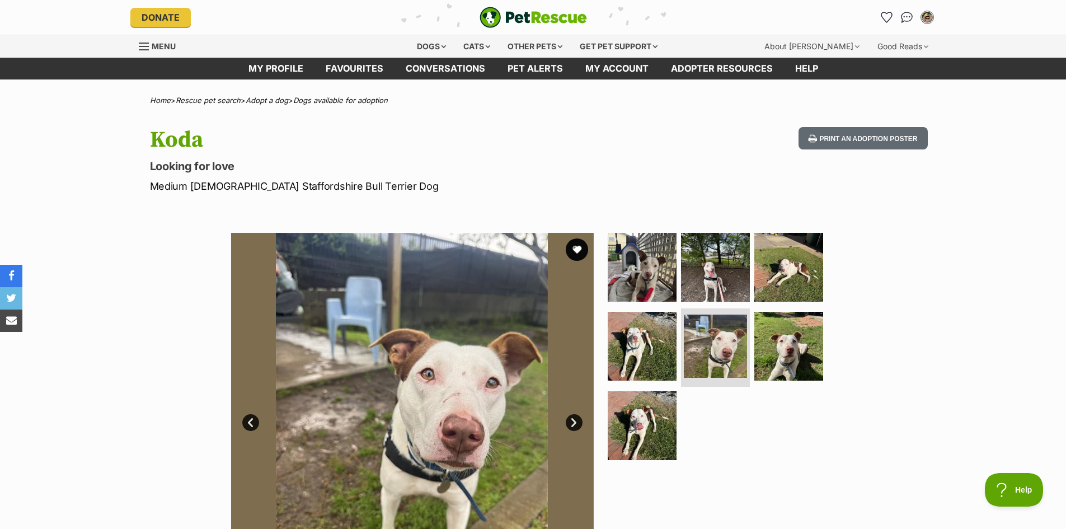
click at [569, 419] on link "Next" at bounding box center [574, 422] width 17 height 17
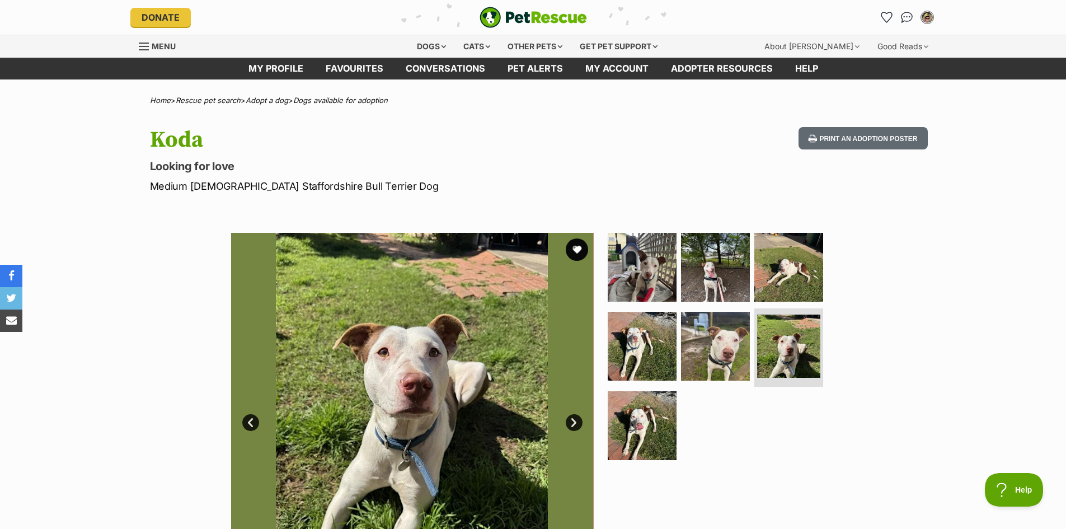
click at [569, 419] on link "Next" at bounding box center [574, 422] width 17 height 17
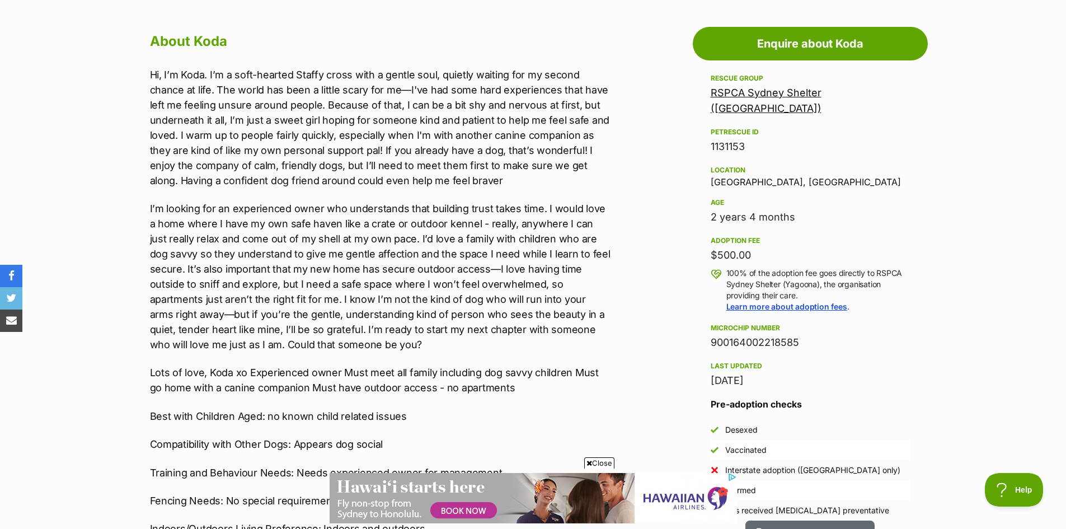
scroll to position [392, 0]
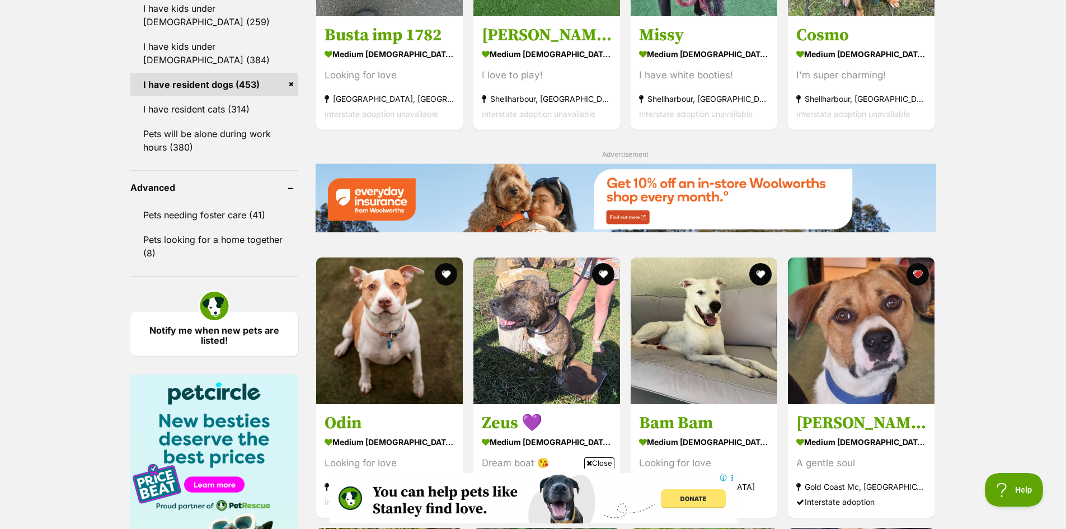
scroll to position [1320, 0]
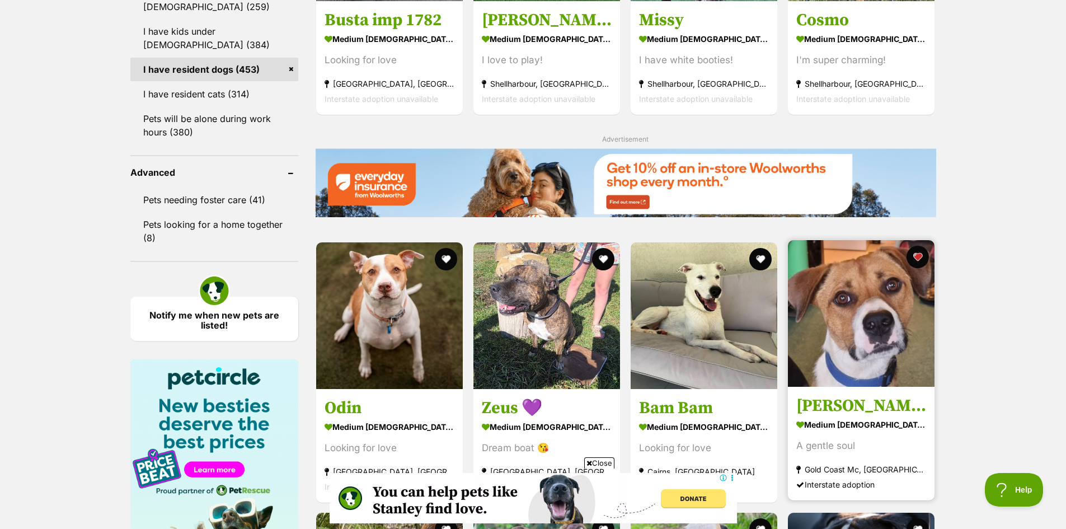
click at [883, 330] on img at bounding box center [861, 313] width 147 height 147
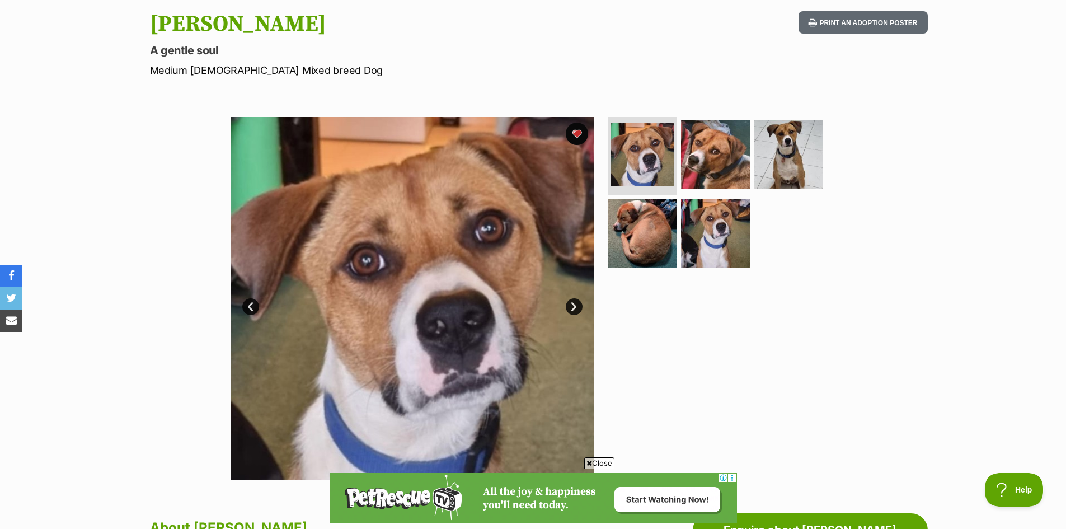
scroll to position [168, 0]
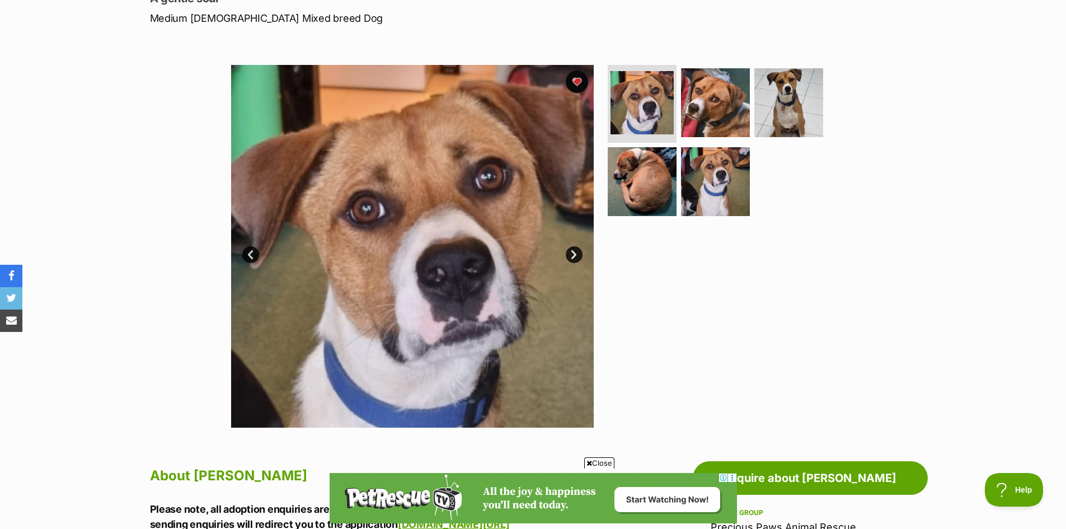
click at [571, 248] on link "Next" at bounding box center [574, 254] width 17 height 17
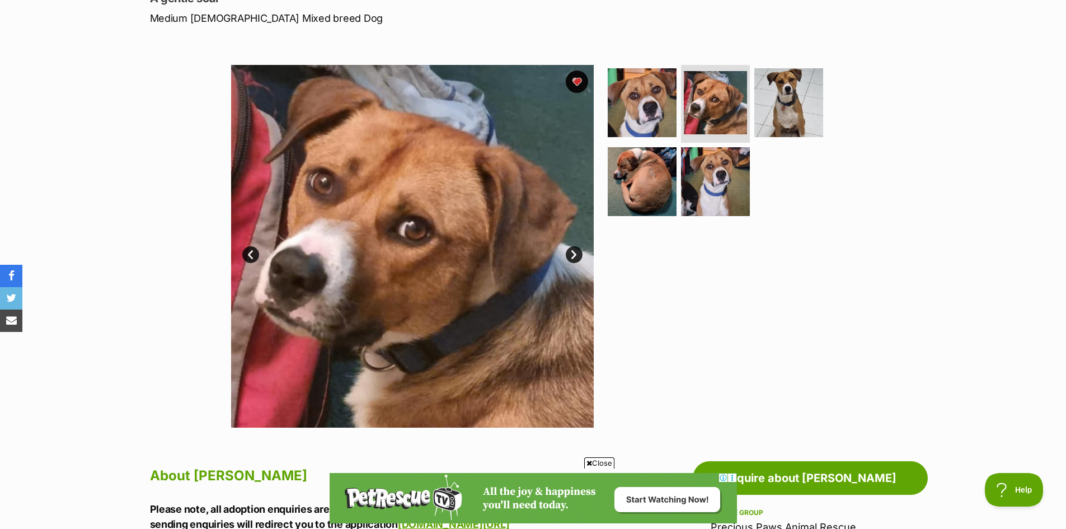
click at [572, 248] on link "Next" at bounding box center [574, 254] width 17 height 17
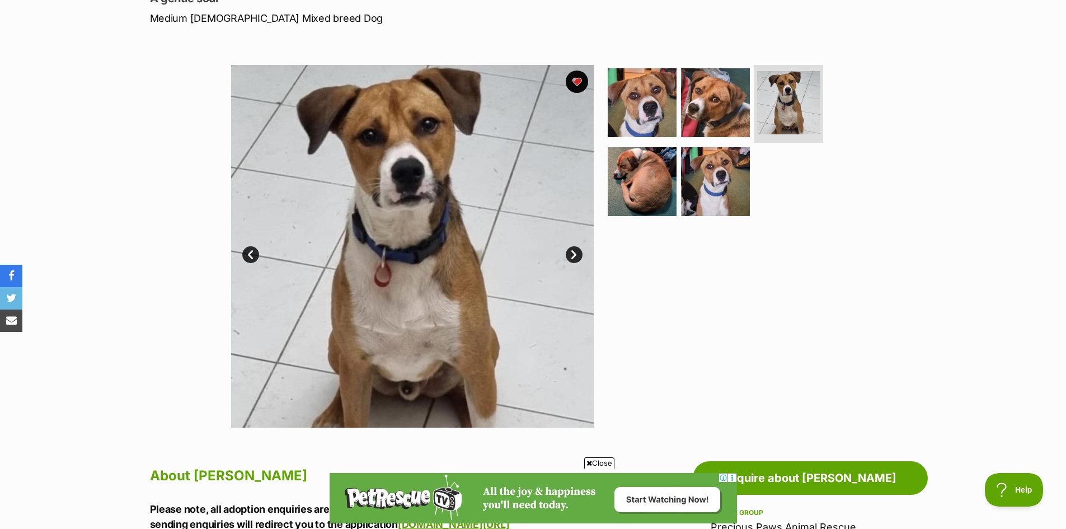
click at [572, 248] on link "Next" at bounding box center [574, 254] width 17 height 17
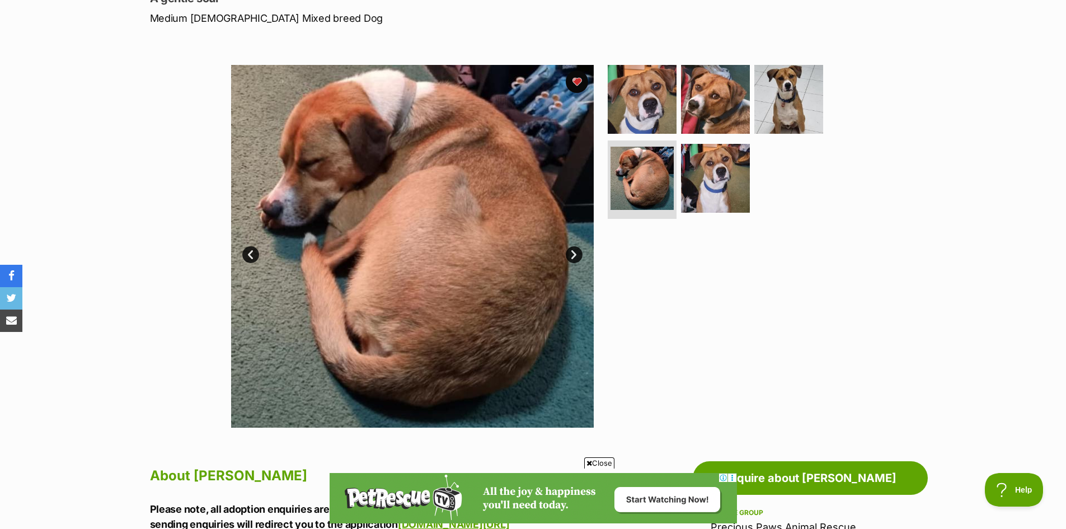
click at [572, 248] on link "Next" at bounding box center [574, 254] width 17 height 17
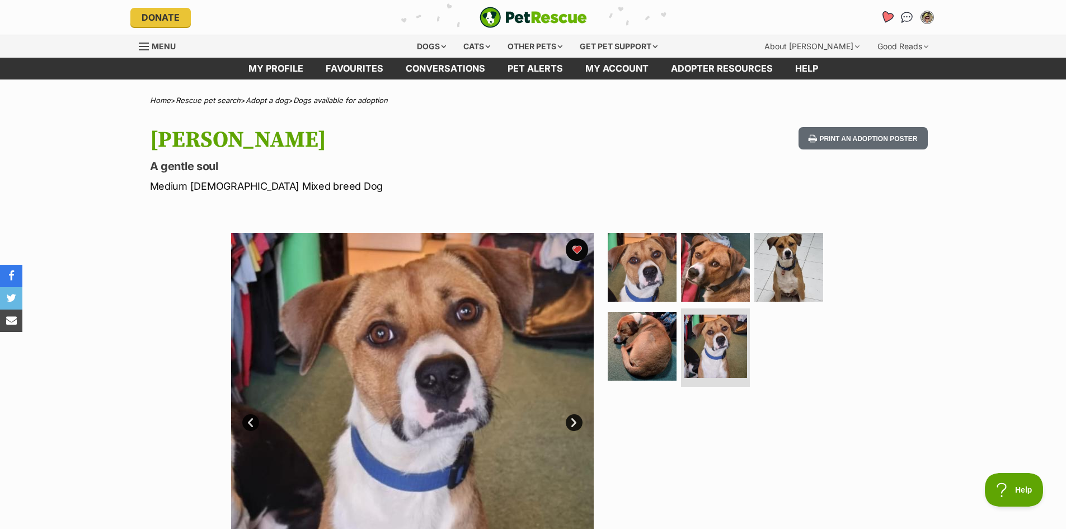
scroll to position [0, 0]
drag, startPoint x: 888, startPoint y: 11, endPoint x: 876, endPoint y: 12, distance: 11.8
click at [887, 11] on link "Favourites" at bounding box center [887, 17] width 18 height 18
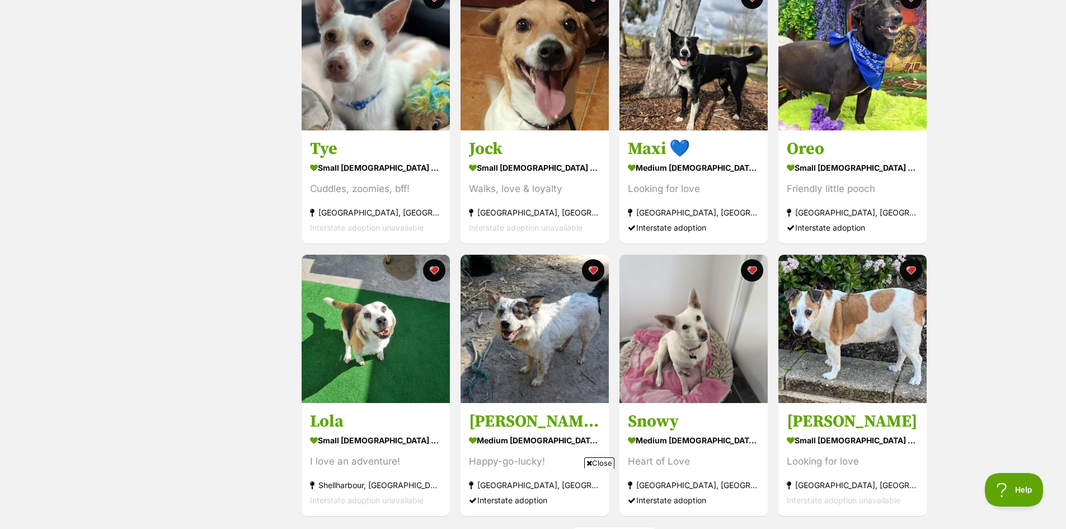
scroll to position [1287, 0]
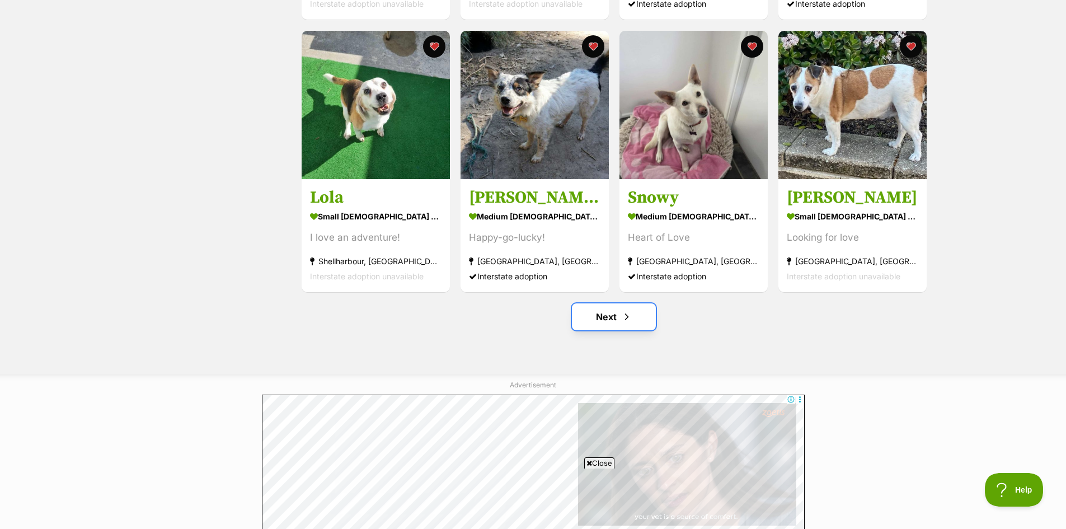
click at [601, 318] on link "Next" at bounding box center [614, 316] width 84 height 27
